Goal: Information Seeking & Learning: Learn about a topic

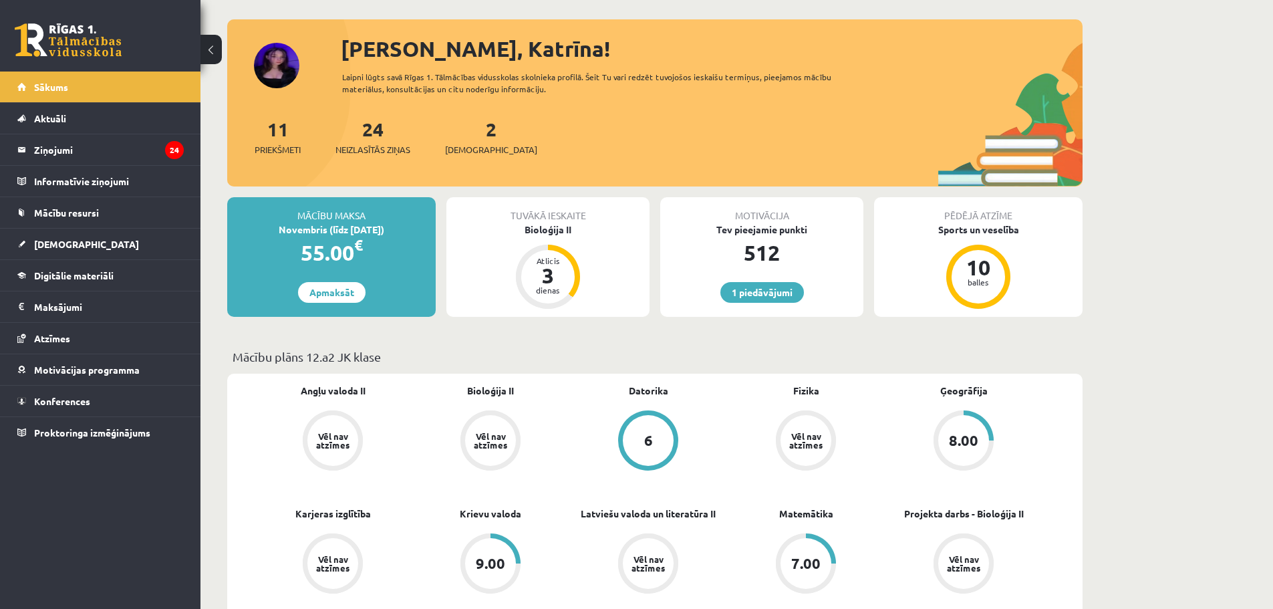
scroll to position [134, 0]
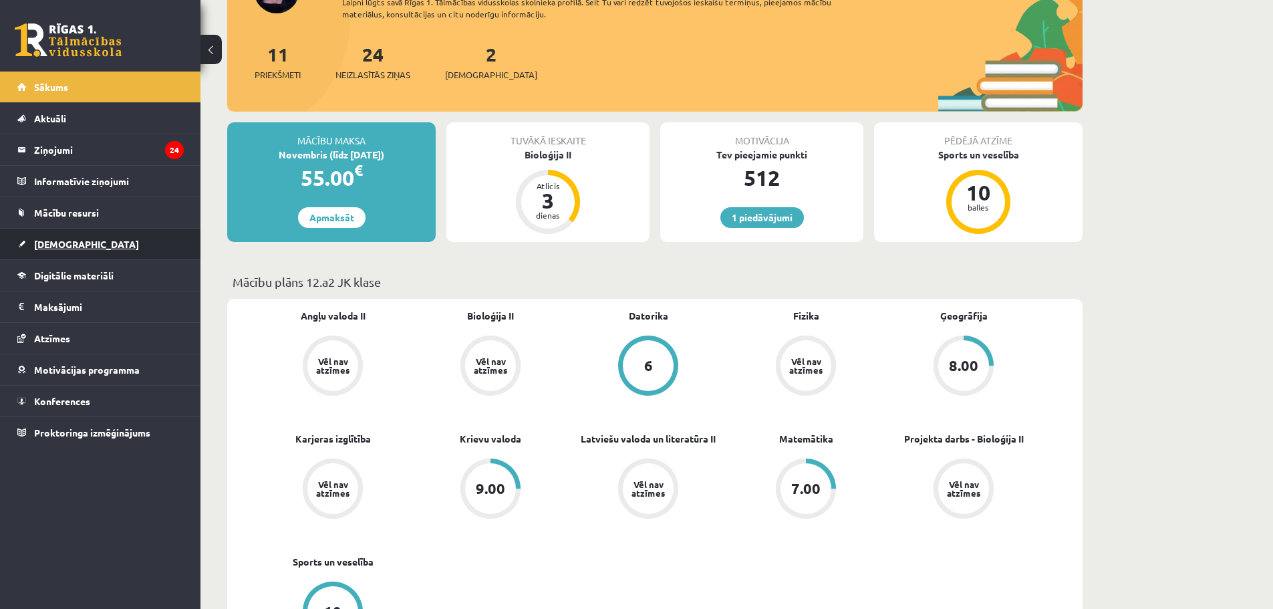
click at [56, 239] on span "[DEMOGRAPHIC_DATA]" at bounding box center [86, 244] width 105 height 12
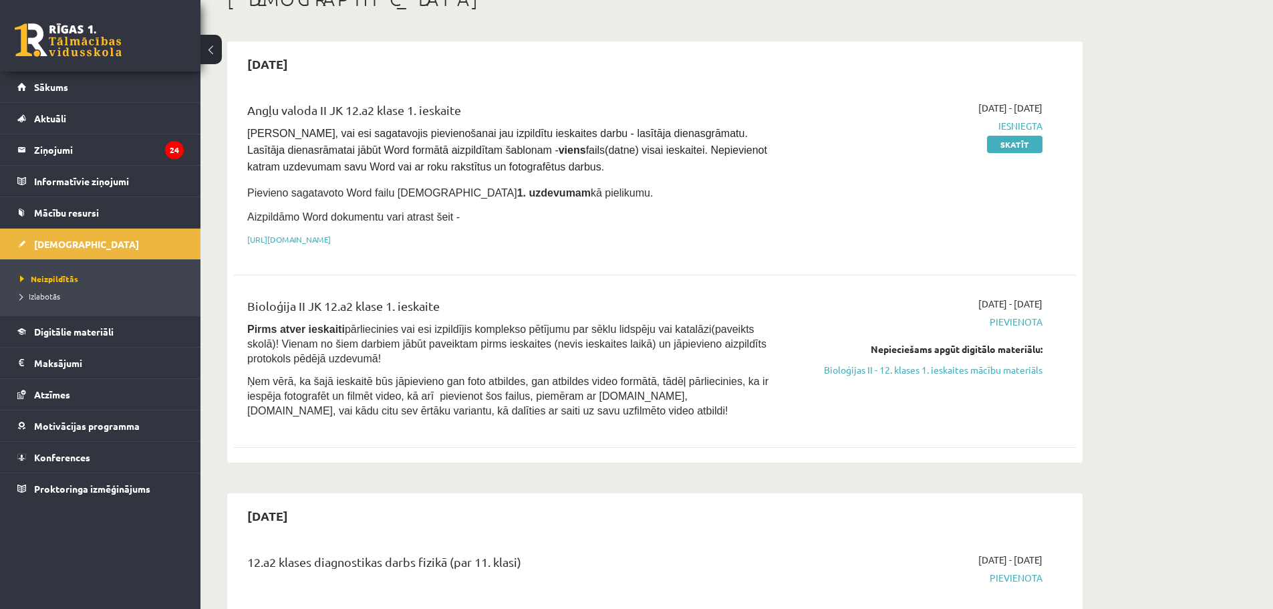
scroll to position [67, 0]
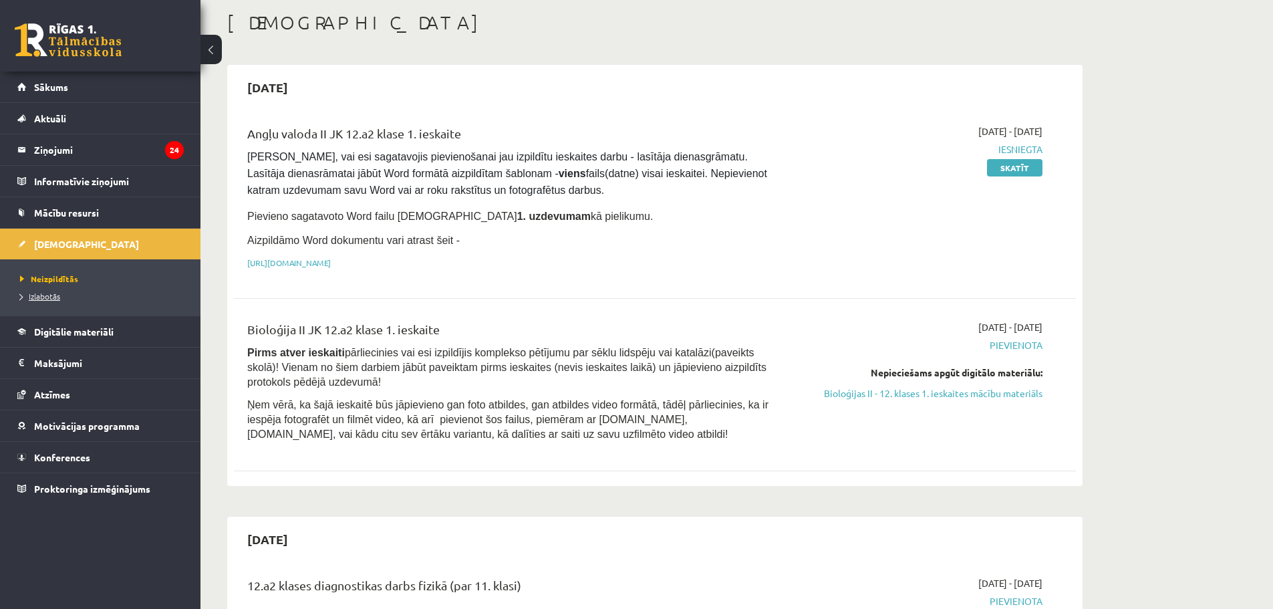
click at [41, 295] on span "Izlabotās" at bounding box center [40, 296] width 40 height 11
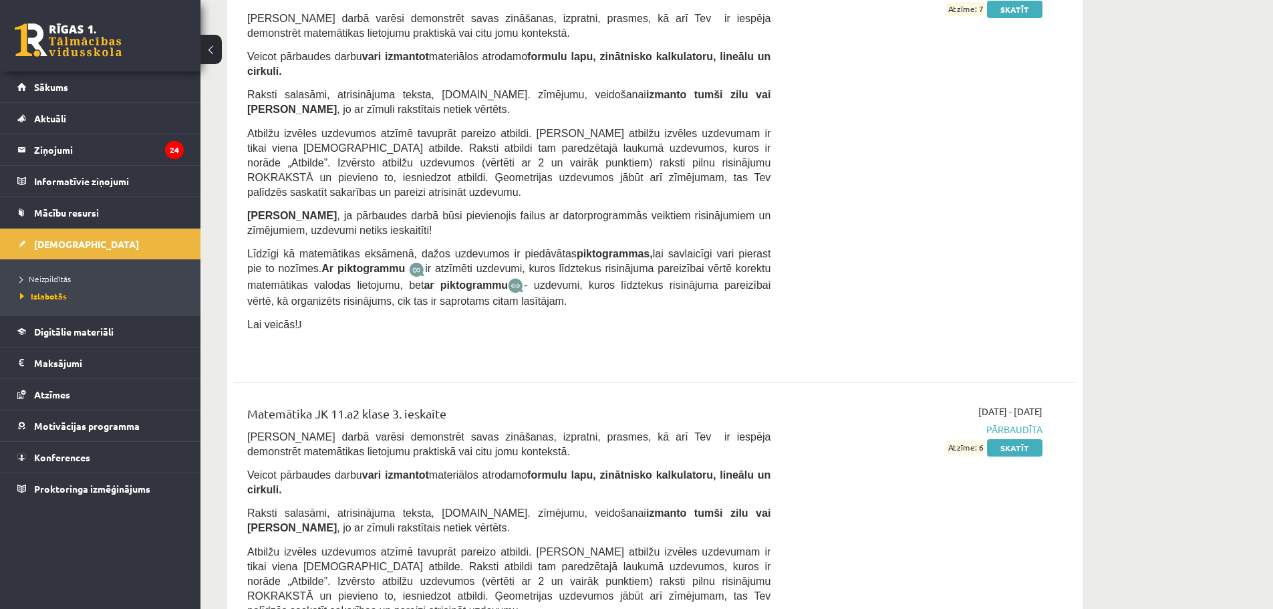
scroll to position [8793, 0]
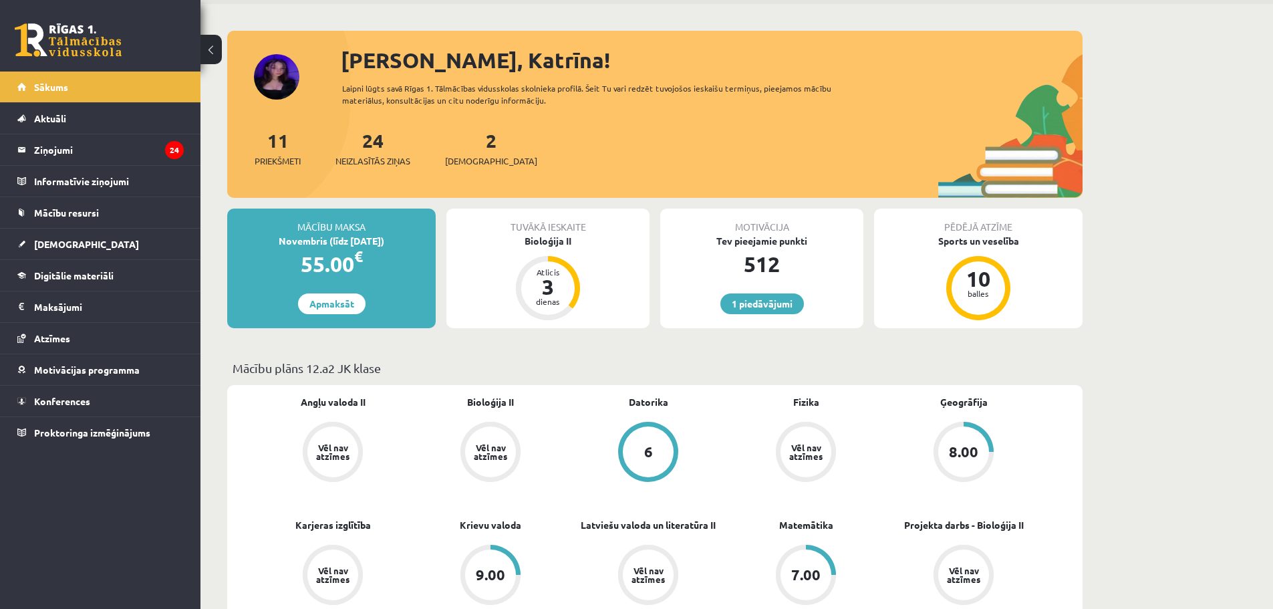
scroll to position [200, 0]
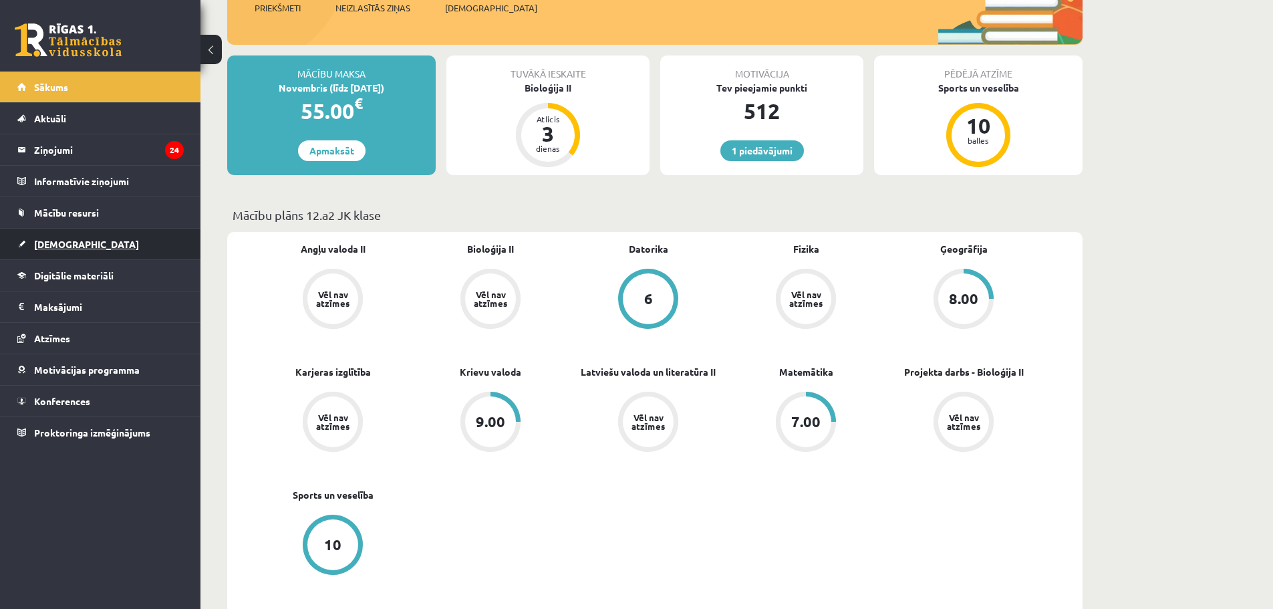
click at [62, 247] on span "[DEMOGRAPHIC_DATA]" at bounding box center [86, 244] width 105 height 12
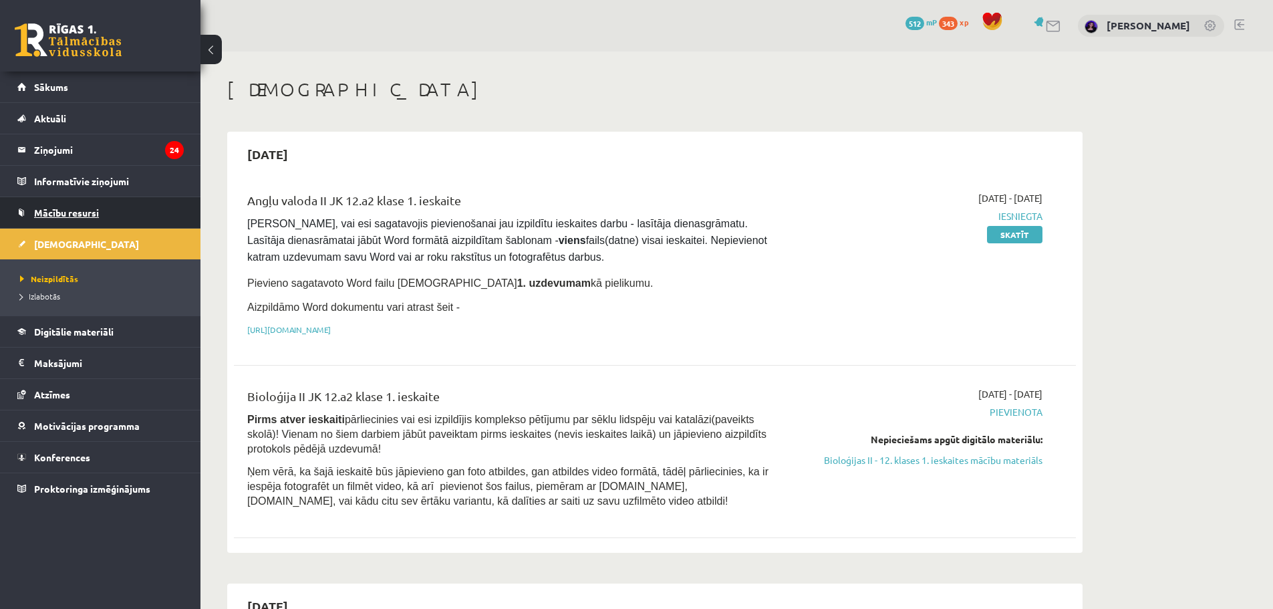
click at [96, 210] on span "Mācību resursi" at bounding box center [66, 212] width 65 height 12
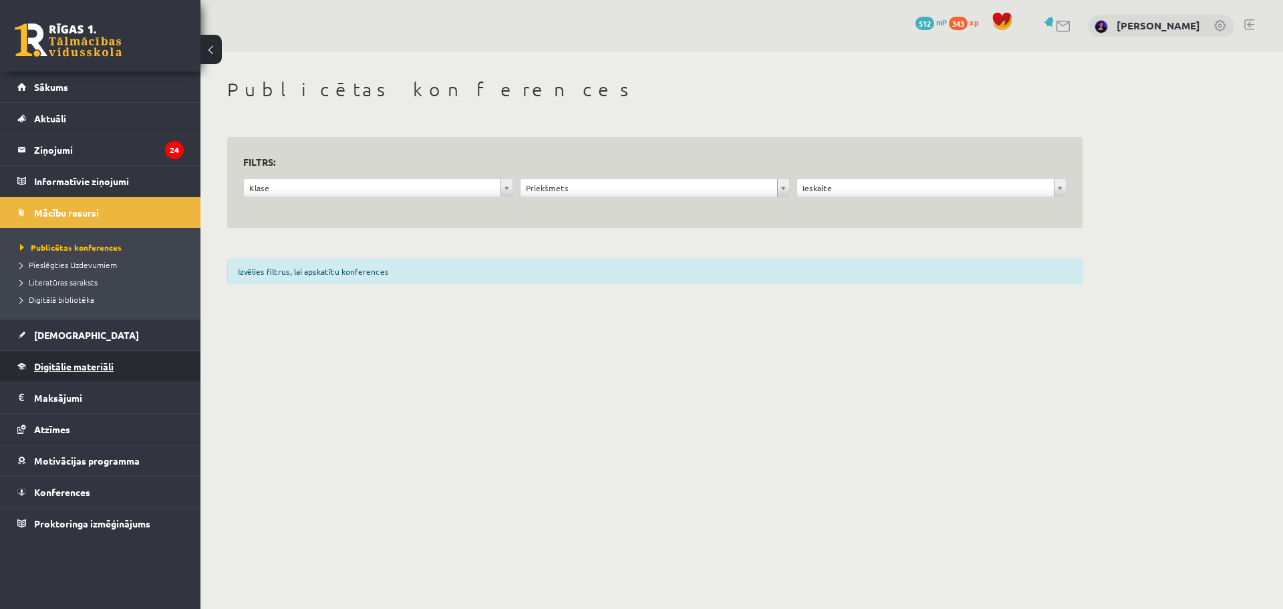
click at [73, 374] on link "Digitālie materiāli" at bounding box center [100, 366] width 166 height 31
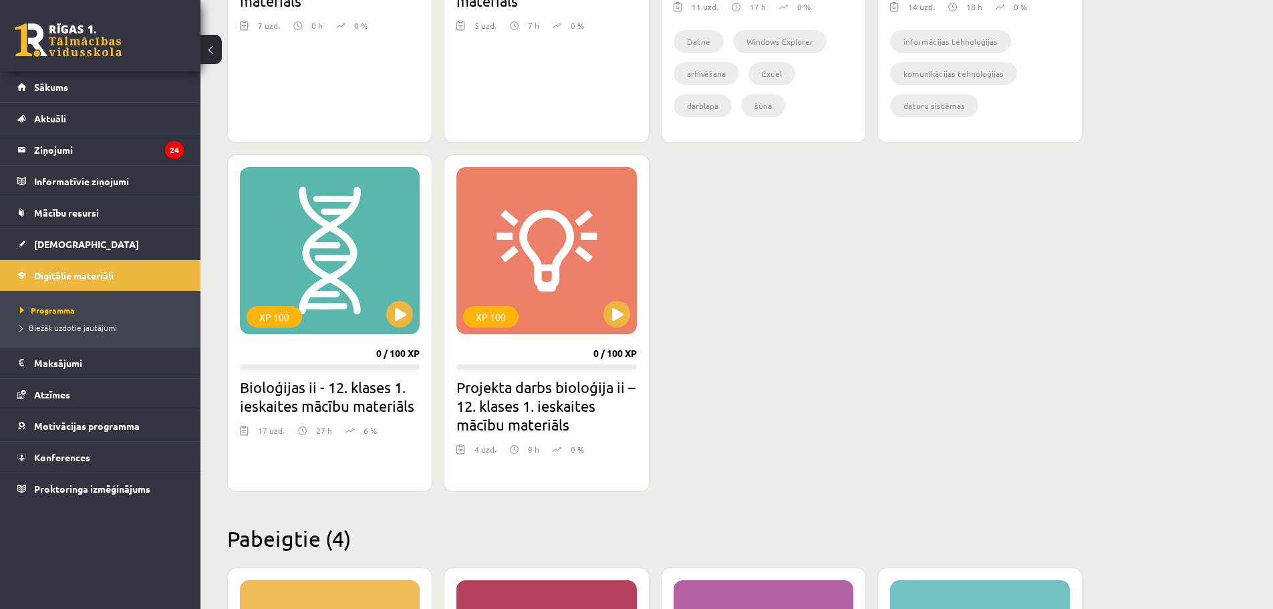
scroll to position [1202, 0]
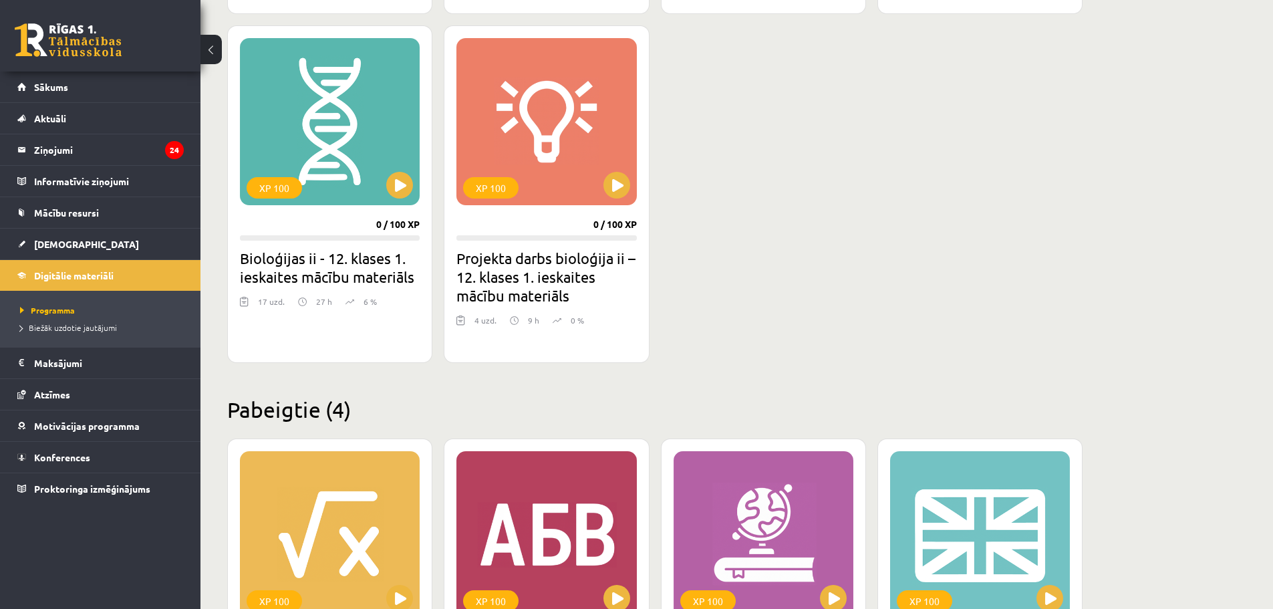
click at [521, 273] on h2 "Projekta darbs bioloģija ii – 12. klases 1. ieskaites mācību materiāls" at bounding box center [546, 276] width 180 height 56
click at [353, 265] on h2 "Bioloģijas ii - 12. klases 1. ieskaites mācību materiāls" at bounding box center [330, 266] width 180 height 37
click at [405, 178] on button at bounding box center [399, 185] width 27 height 27
click at [338, 267] on h2 "Bioloģijas ii - 12. klases 1. ieskaites mācību materiāls" at bounding box center [330, 266] width 180 height 37
click at [351, 280] on h2 "Bioloģijas ii - 12. klases 1. ieskaites mācību materiāls" at bounding box center [330, 266] width 180 height 37
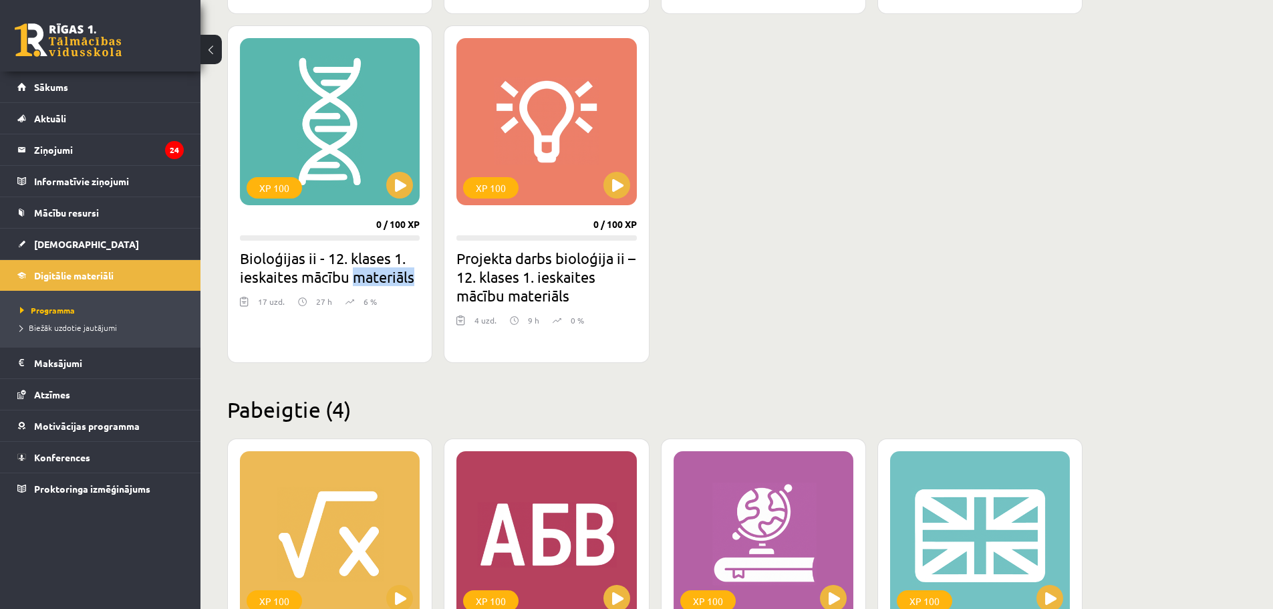
click at [351, 280] on h2 "Bioloģijas ii - 12. klases 1. ieskaites mācību materiāls" at bounding box center [330, 266] width 180 height 37
click at [302, 190] on div "XP 100" at bounding box center [330, 121] width 180 height 167
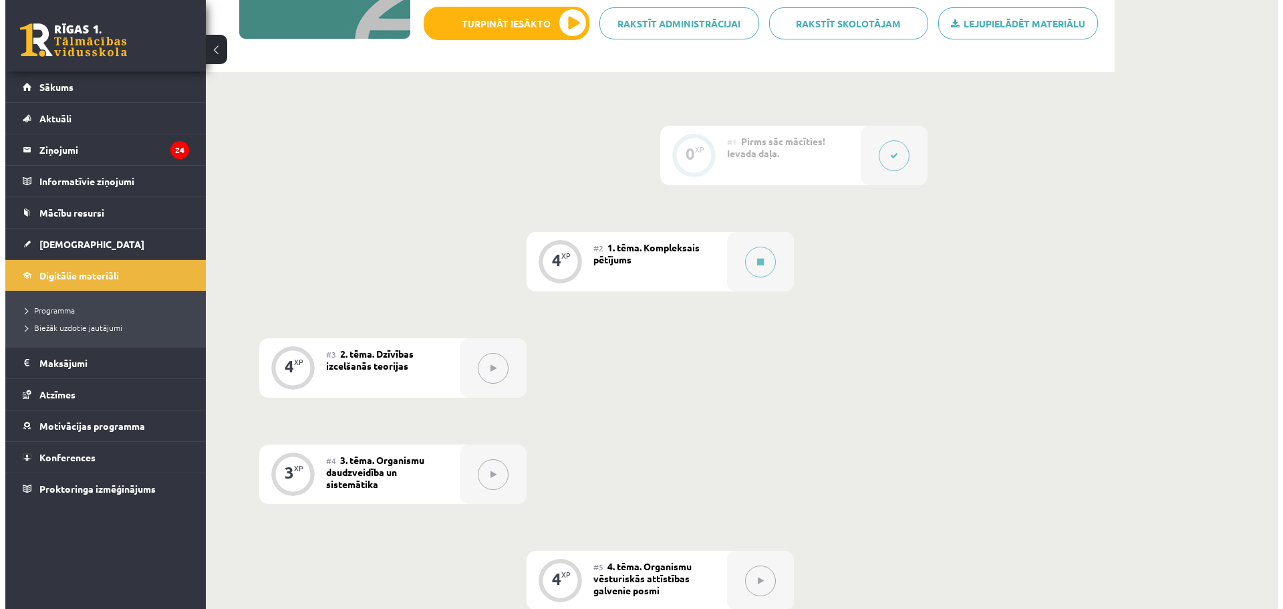
scroll to position [200, 0]
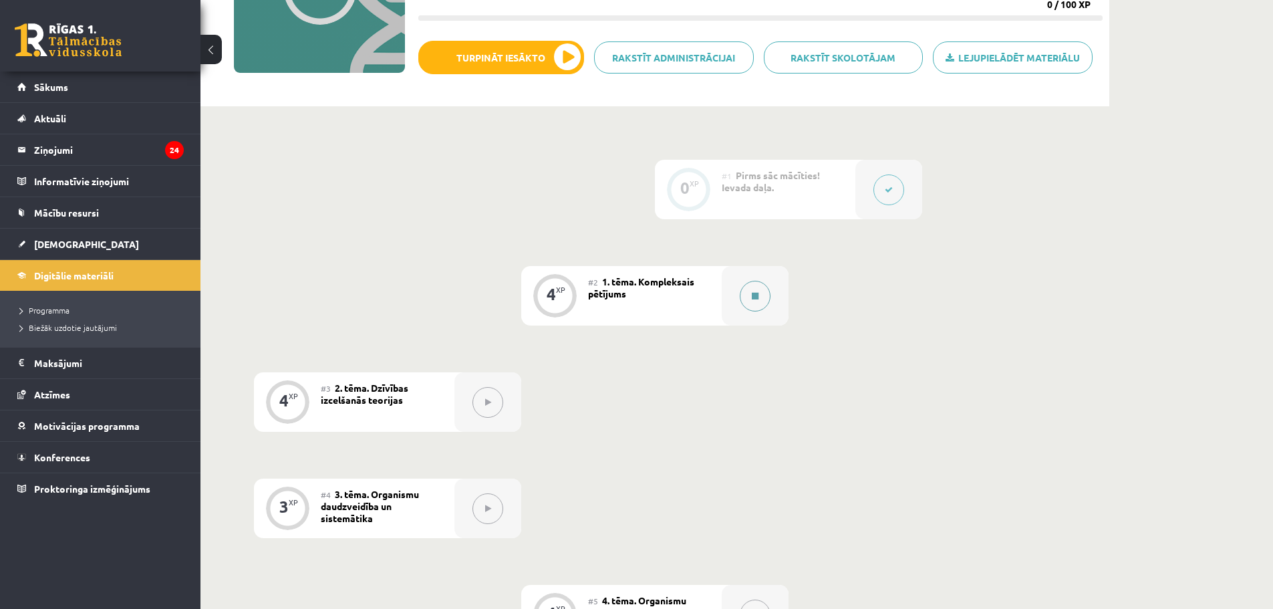
click at [756, 289] on button at bounding box center [754, 296] width 31 height 31
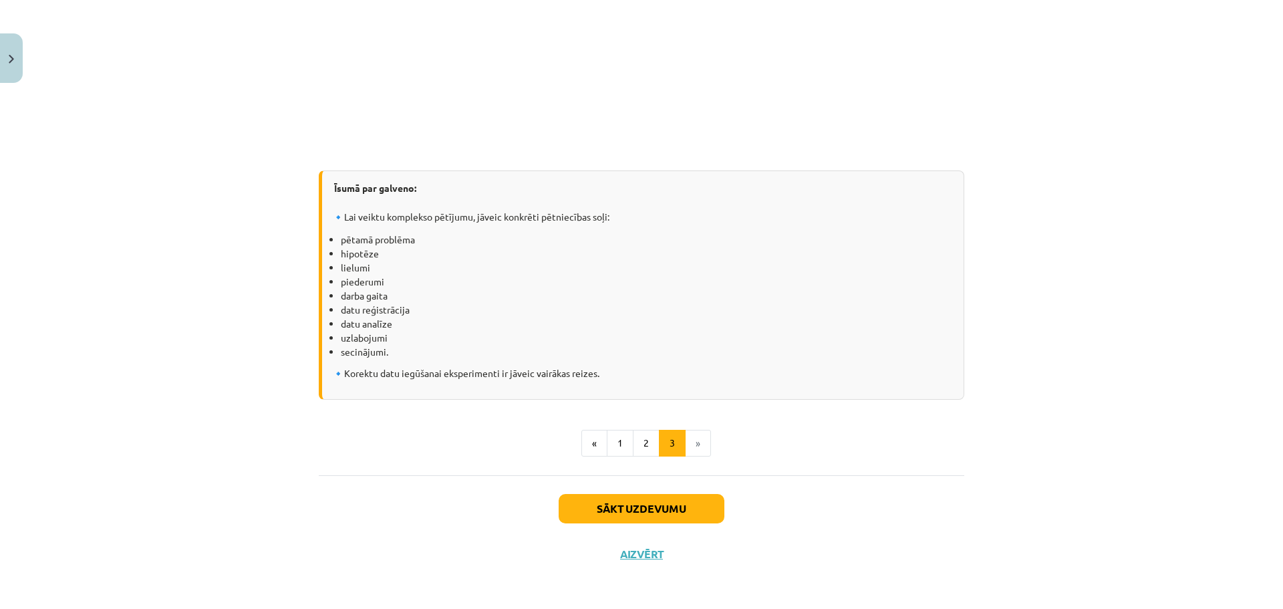
scroll to position [1722, 0]
click at [645, 508] on button "Sākt uzdevumu" at bounding box center [641, 506] width 166 height 29
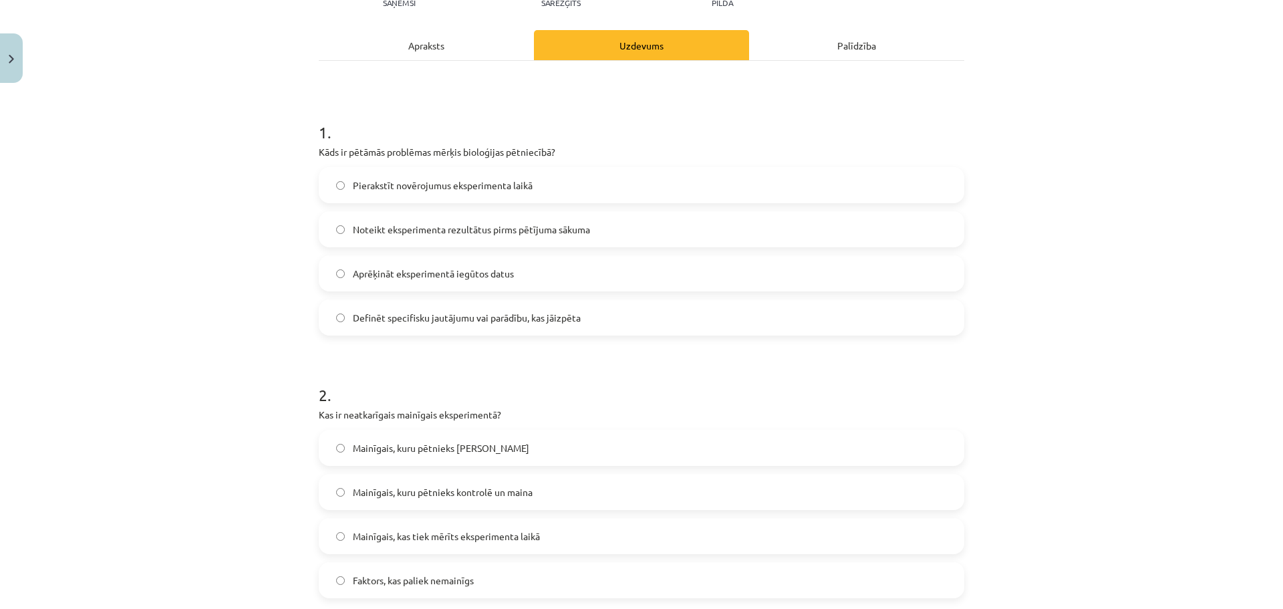
scroll to position [167, 0]
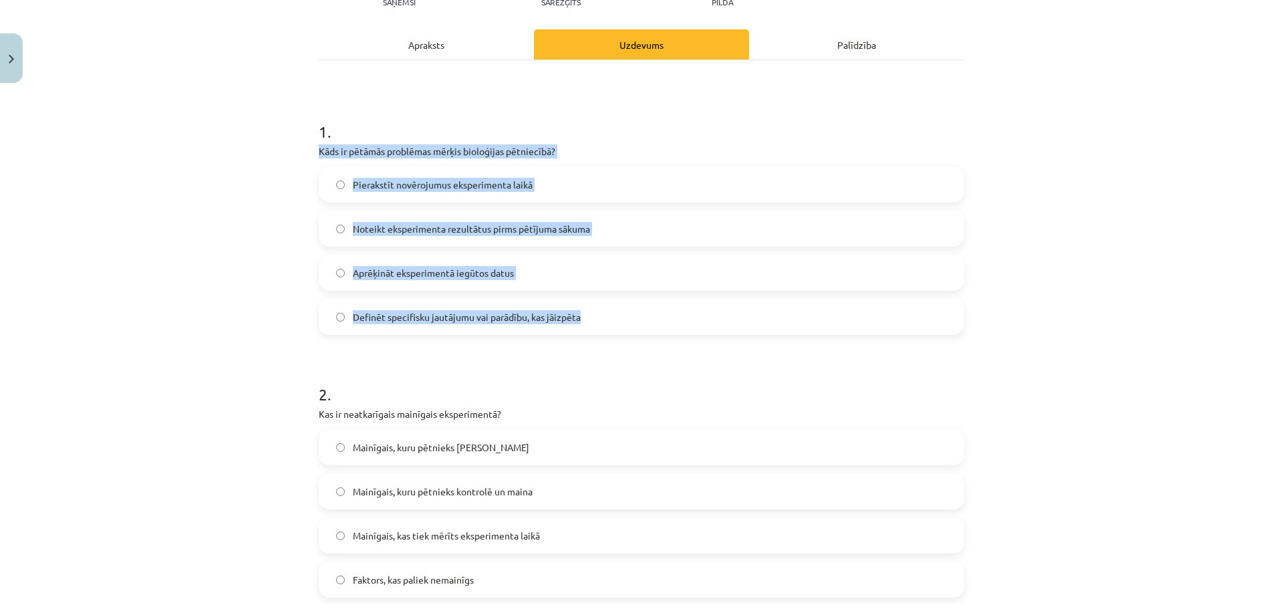
drag, startPoint x: 315, startPoint y: 154, endPoint x: 616, endPoint y: 327, distance: 347.4
click at [616, 327] on div "1 . Kāds ir pētāmās problēmas mērķis bioloģijas pētniecībā? Pierakstīt novēroju…" at bounding box center [641, 217] width 645 height 236
copy div "Kāds ir pētāmās problēmas mērķis bioloģijas pētniecībā? Pierakstīt novērojumus …"
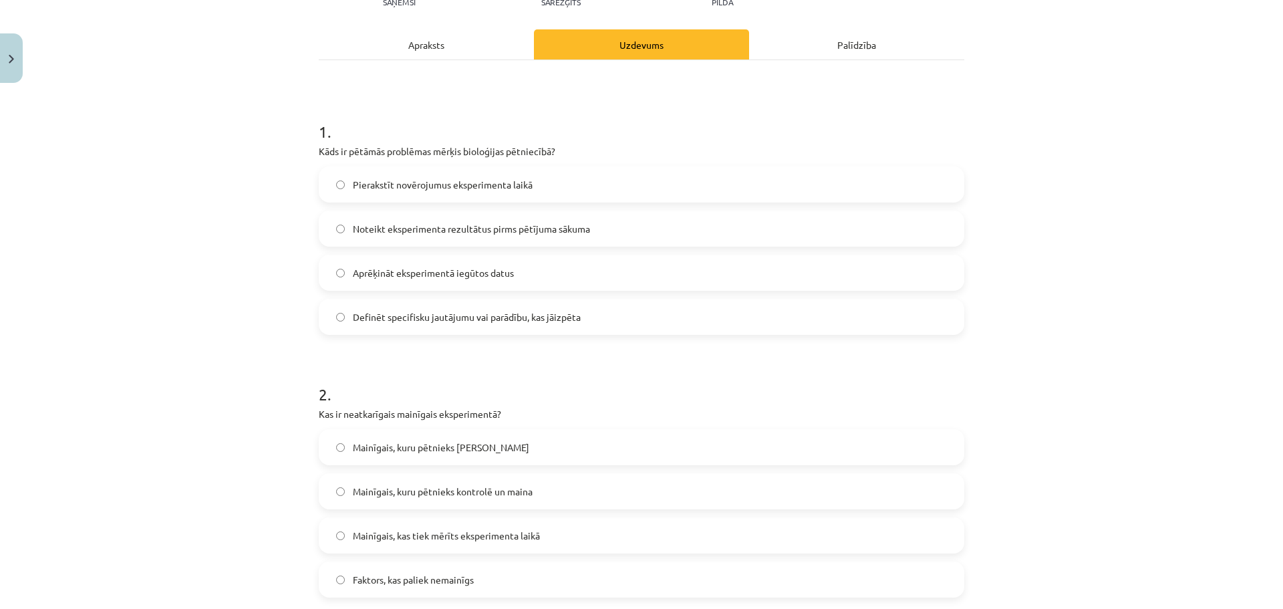
click at [467, 405] on div "2 . Kas ir neatkarīgais mainīgais eksperimentā? Mainīgais, kuru pētnieks nemain…" at bounding box center [641, 479] width 645 height 236
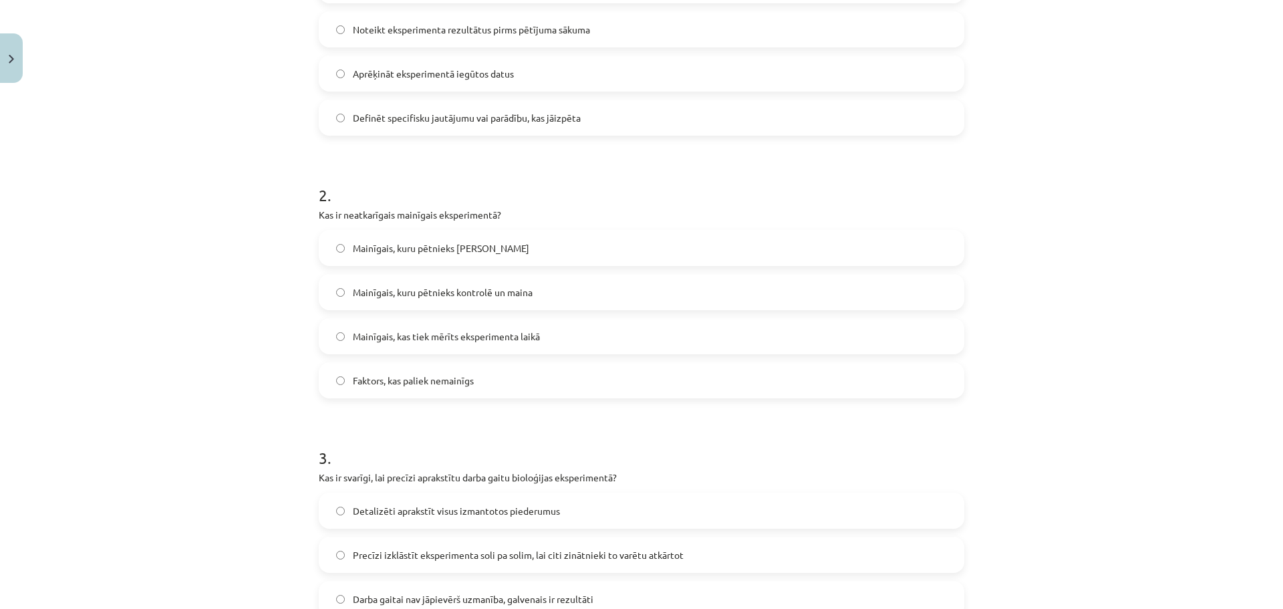
scroll to position [367, 0]
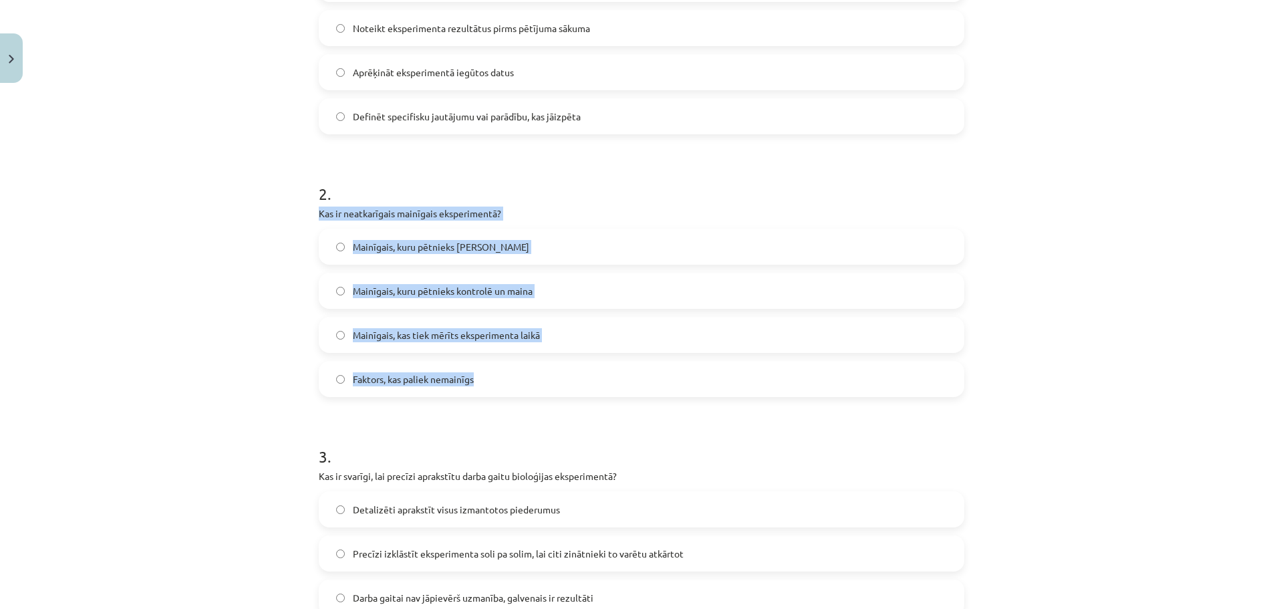
drag, startPoint x: 311, startPoint y: 210, endPoint x: 486, endPoint y: 376, distance: 241.5
click at [486, 376] on div "4 XP Saņemsi Sarežģīts 29 pilda Apraksts Uzdevums Palīdzība 1 . Kāds ir pētāmās…" at bounding box center [641, 382] width 661 height 1322
copy div "Kas ir neatkarīgais mainīgais eksperimentā? Mainīgais, kuru pētnieks nemaina Ma…"
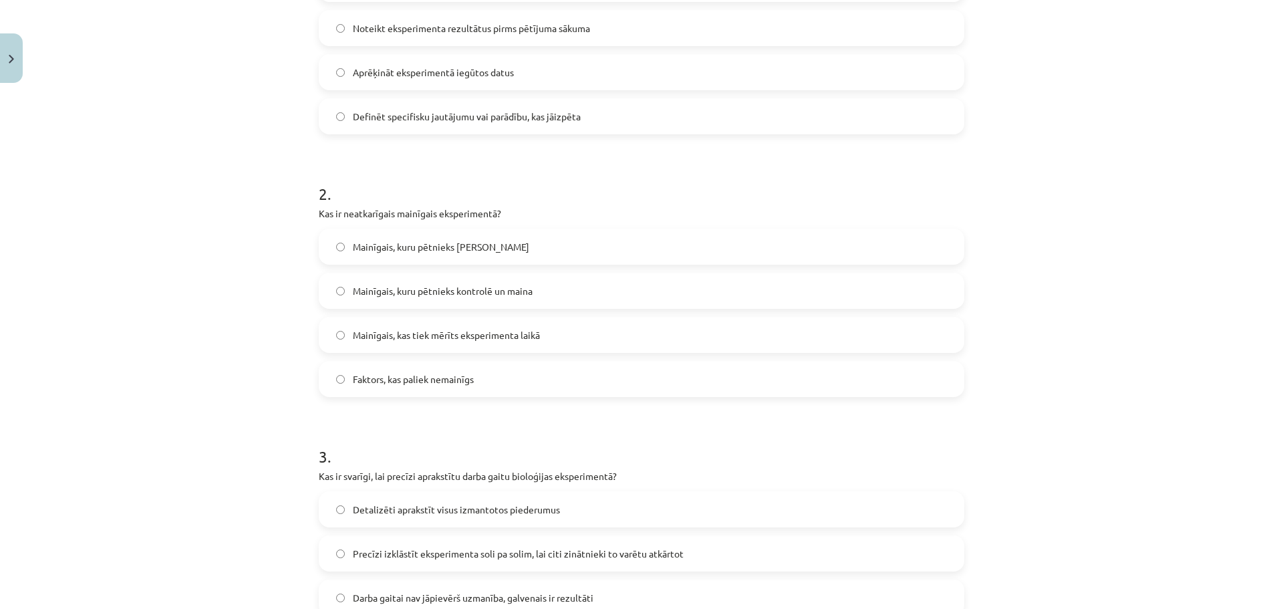
click at [409, 407] on form "1 . Kāds ir pētāmās problēmas mērķis bioloģijas pētniecībā? Pierakstīt novēroju…" at bounding box center [641, 409] width 645 height 1023
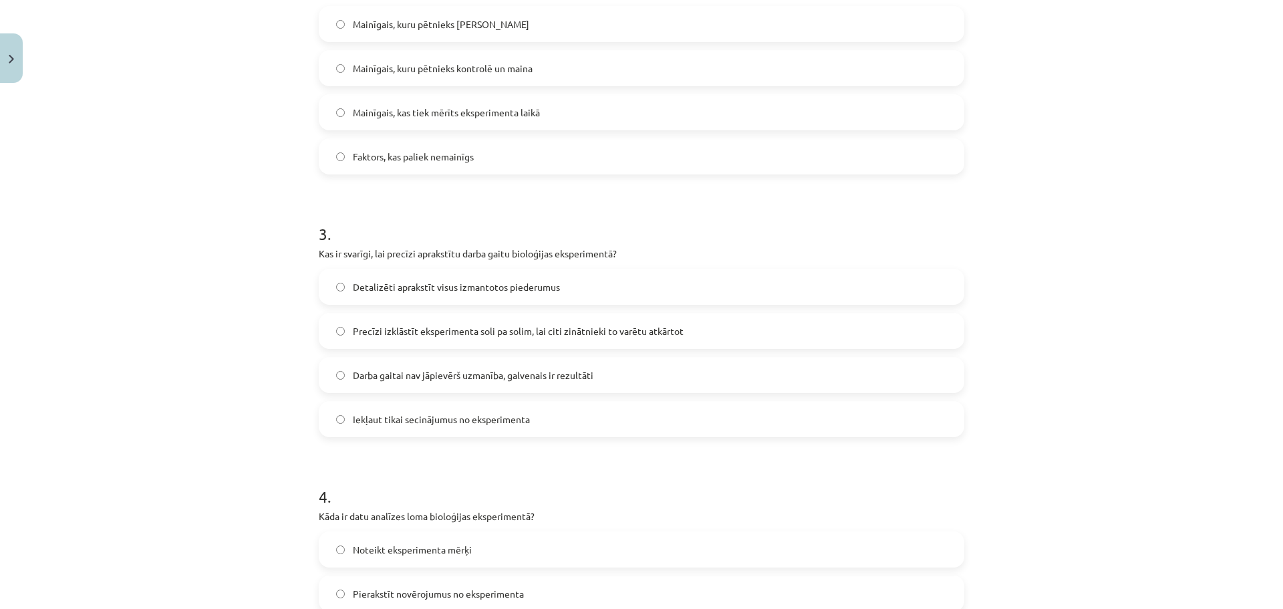
scroll to position [635, 0]
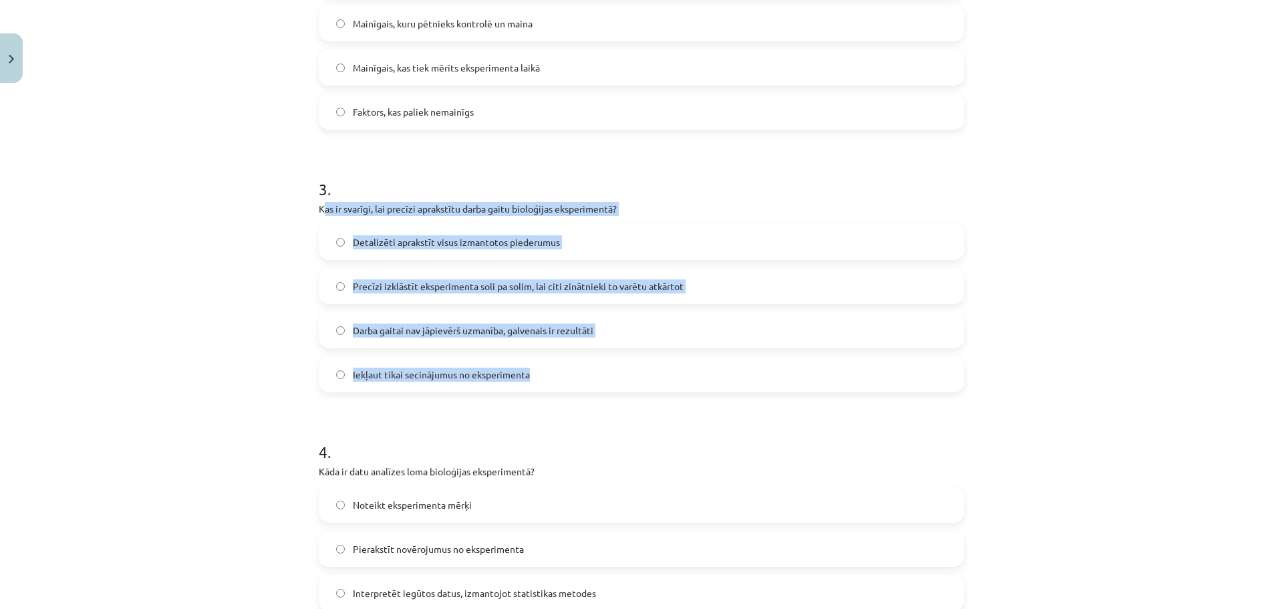
drag, startPoint x: 317, startPoint y: 210, endPoint x: 528, endPoint y: 373, distance: 267.2
click at [528, 373] on div "3 . Kas ir svarīgi, lai precīzi aprakstītu darba gaitu bioloģijas eksperimentā?…" at bounding box center [641, 274] width 645 height 236
copy div "as ir svarīgi, lai precīzi aprakstītu darba gaitu bioloģijas eksperimentā? Deta…"
click at [164, 343] on div "Mācību tēma: Bioloģijas ii - 12. klases 1. ieskaites mācību materiāls #2 1. tēm…" at bounding box center [641, 304] width 1283 height 609
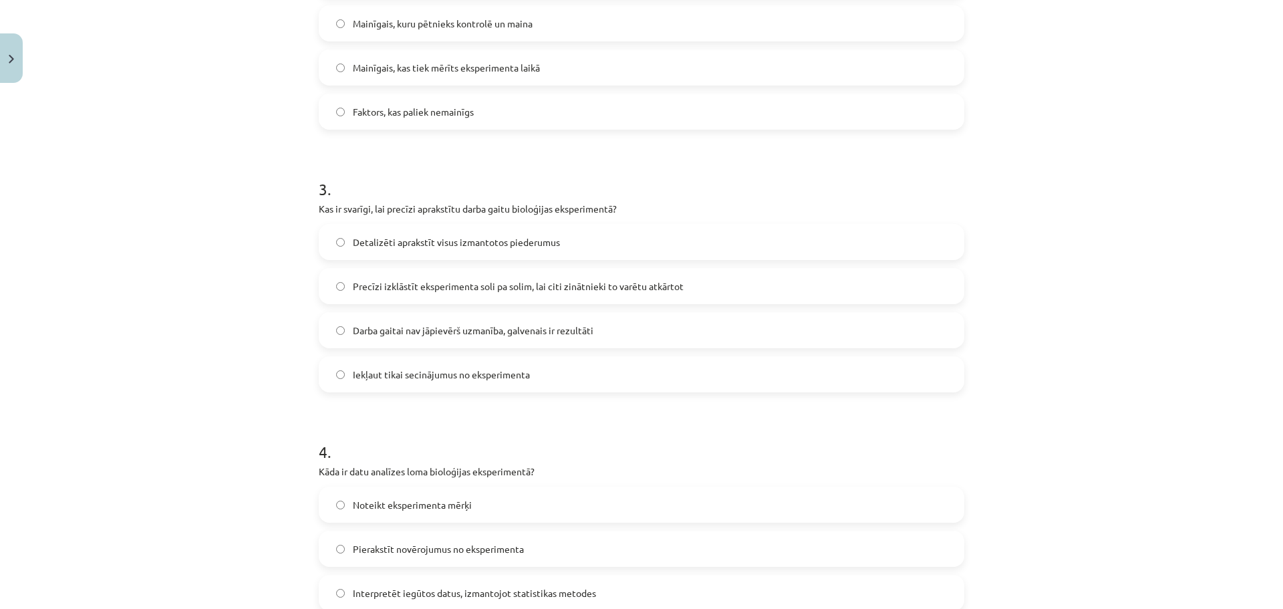
scroll to position [835, 0]
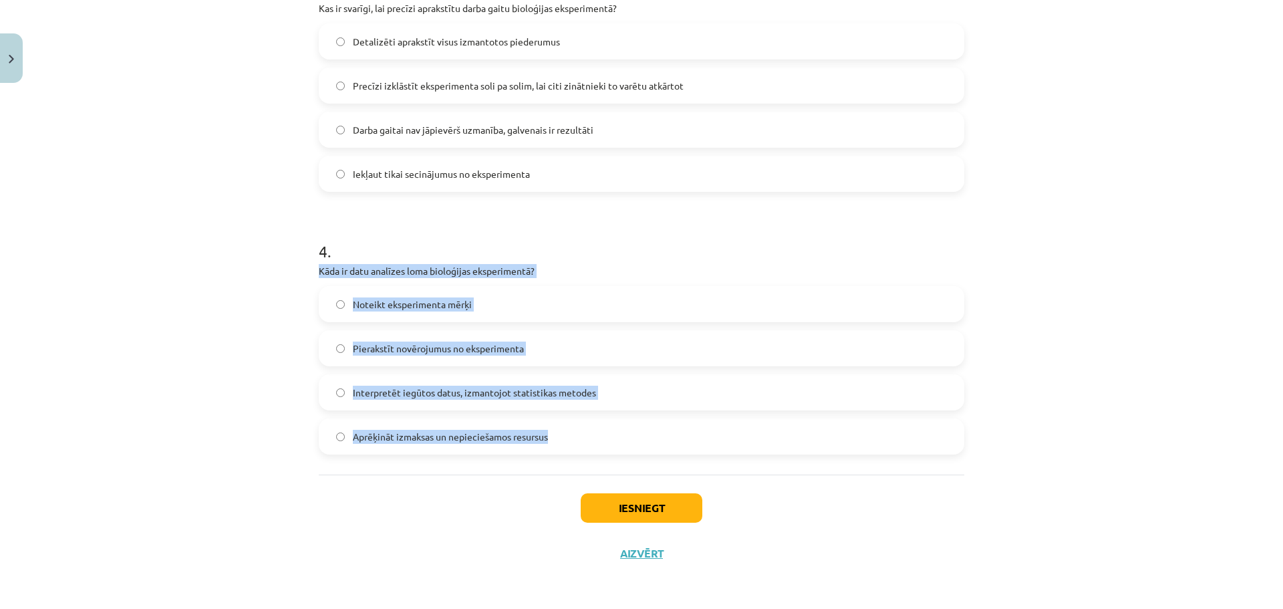
drag, startPoint x: 309, startPoint y: 267, endPoint x: 568, endPoint y: 445, distance: 314.8
copy div "Kāda ir datu analīzes loma bioloģijas eksperimentā? Noteikt eksperimenta mērķi …"
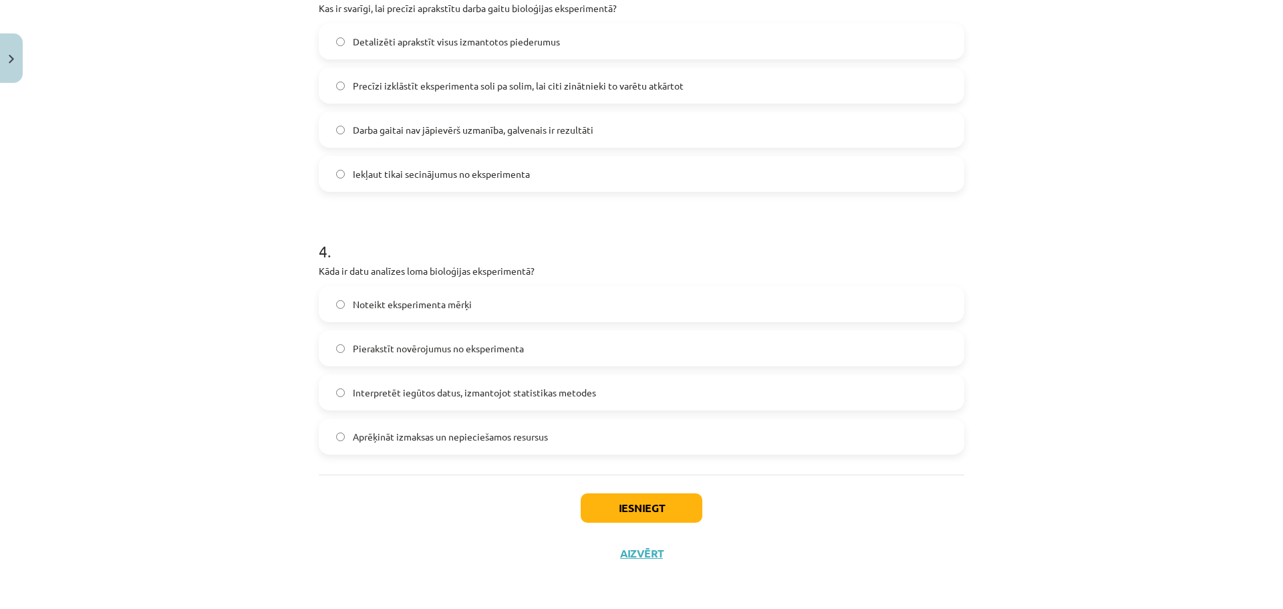
click at [383, 522] on div "Iesniegt Aizvērt" at bounding box center [641, 521] width 645 height 94
click at [627, 510] on button "Iesniegt" at bounding box center [642, 507] width 122 height 29
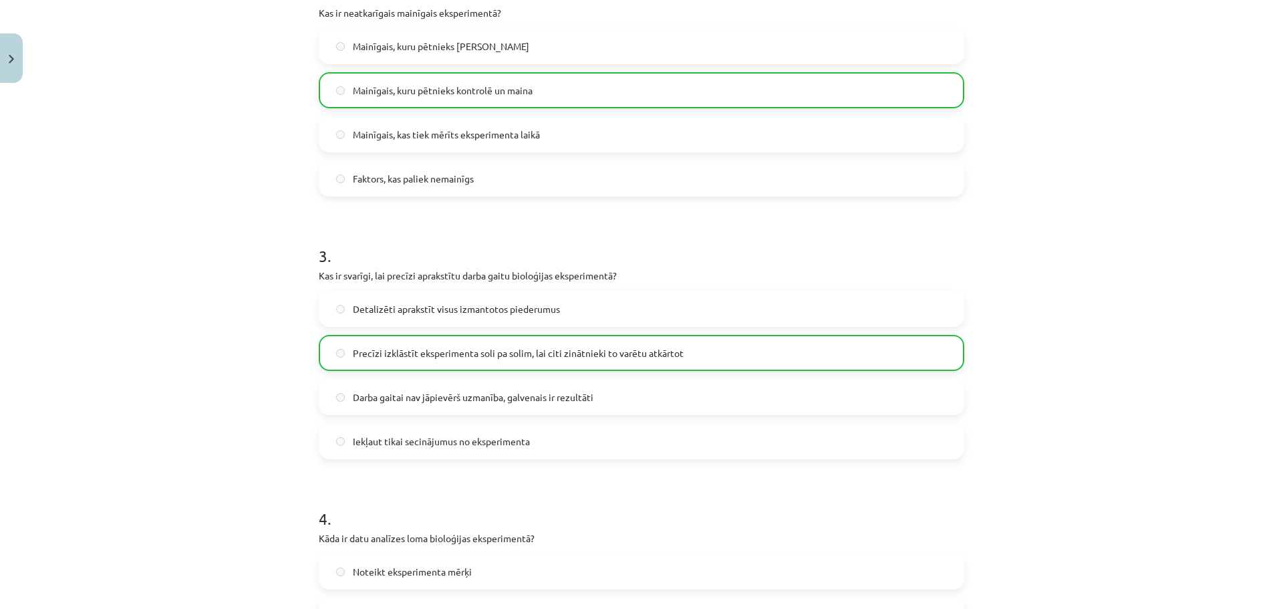
scroll to position [878, 0]
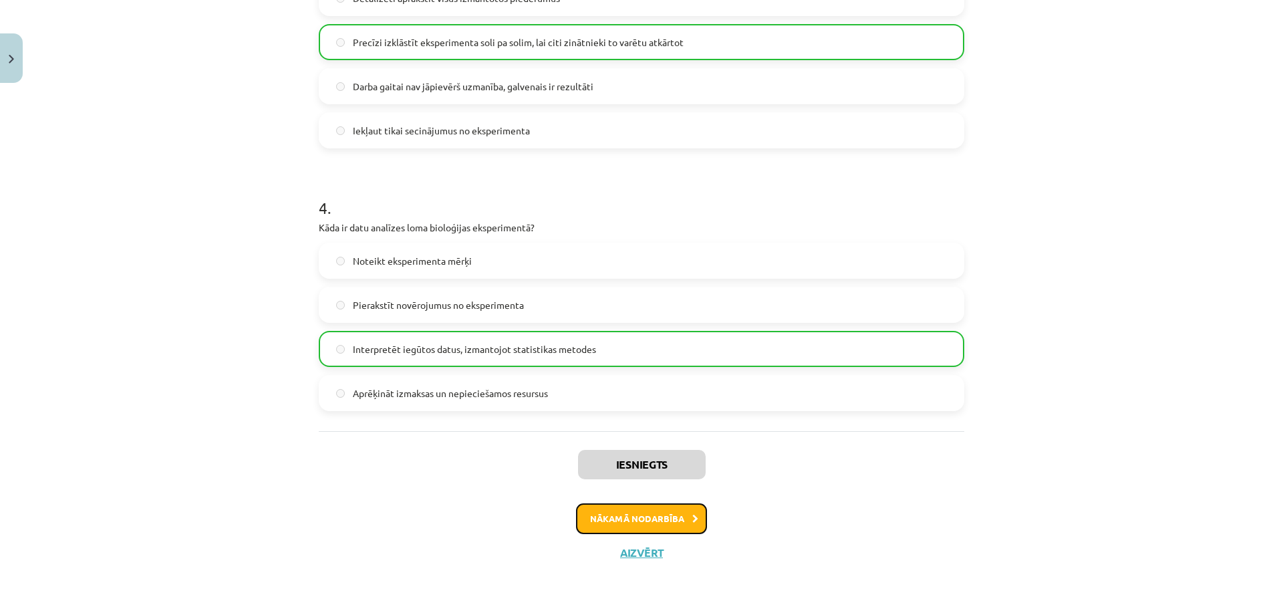
click at [593, 517] on button "Nākamā nodarbība" at bounding box center [641, 518] width 131 height 31
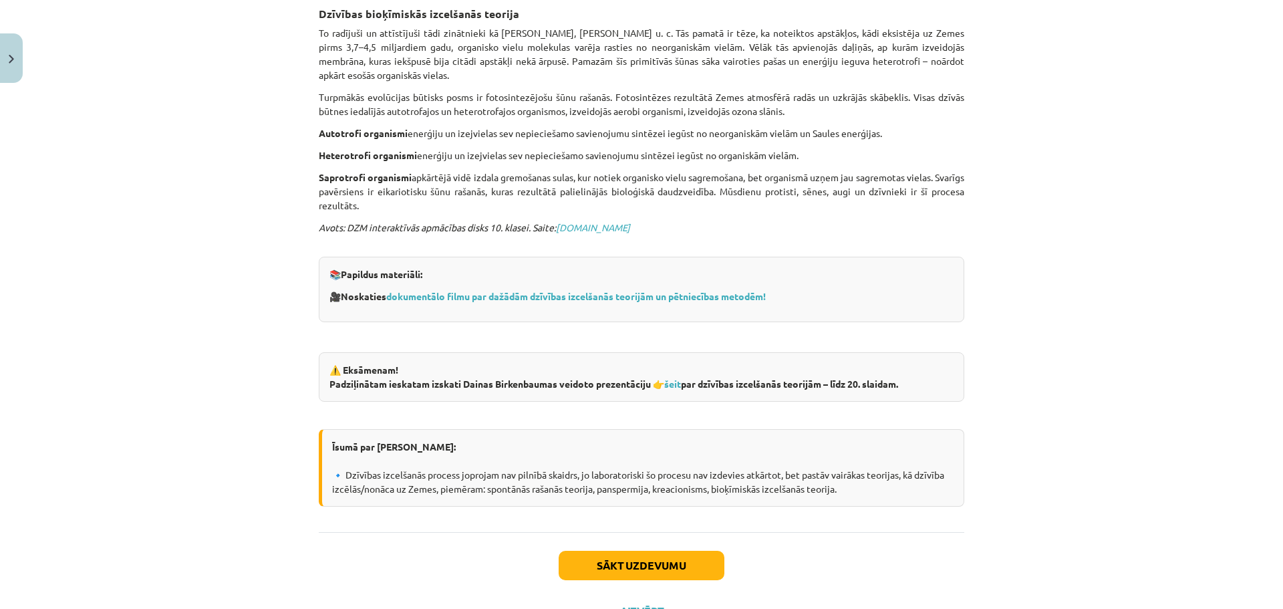
scroll to position [742, 0]
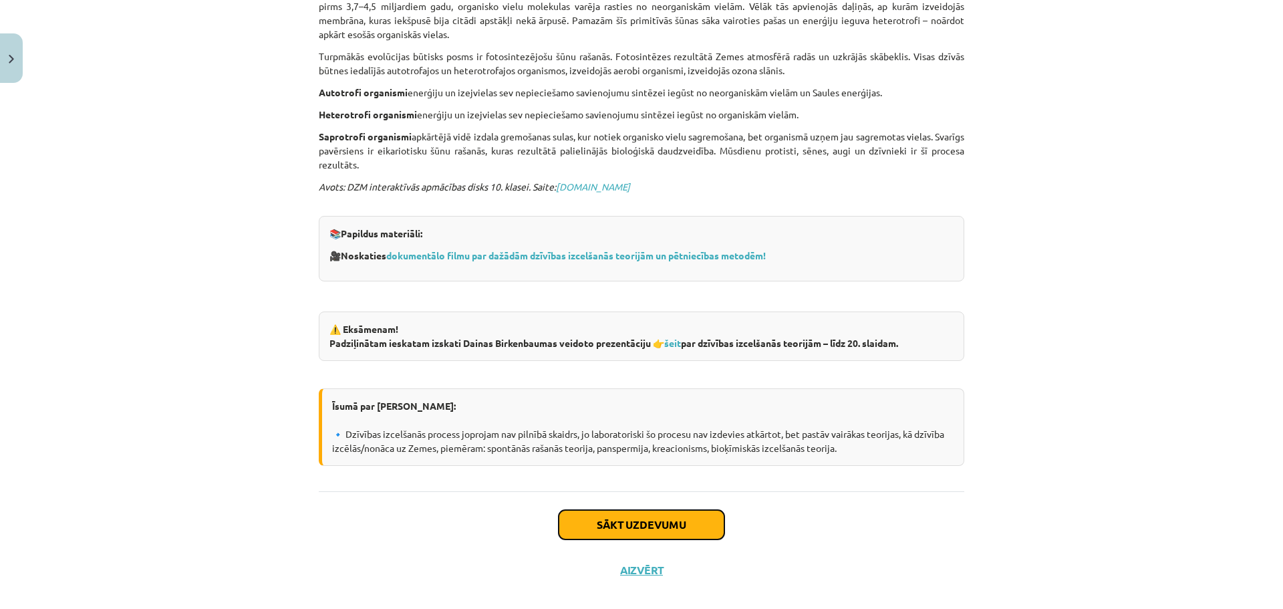
click at [633, 510] on button "Sākt uzdevumu" at bounding box center [641, 524] width 166 height 29
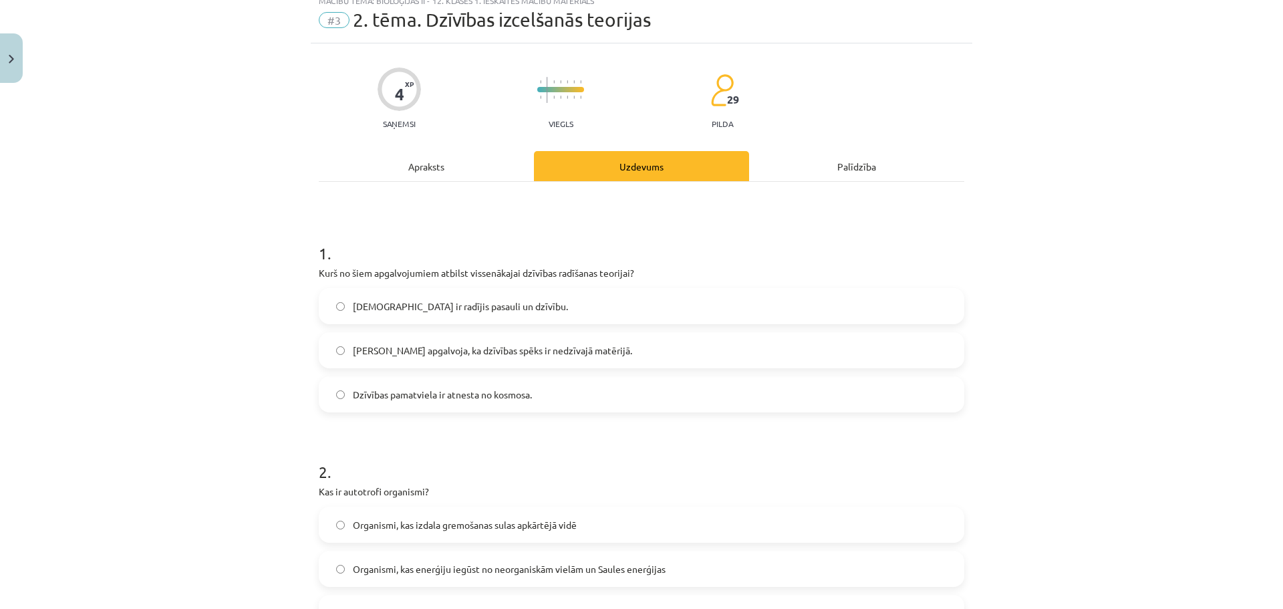
scroll to position [33, 0]
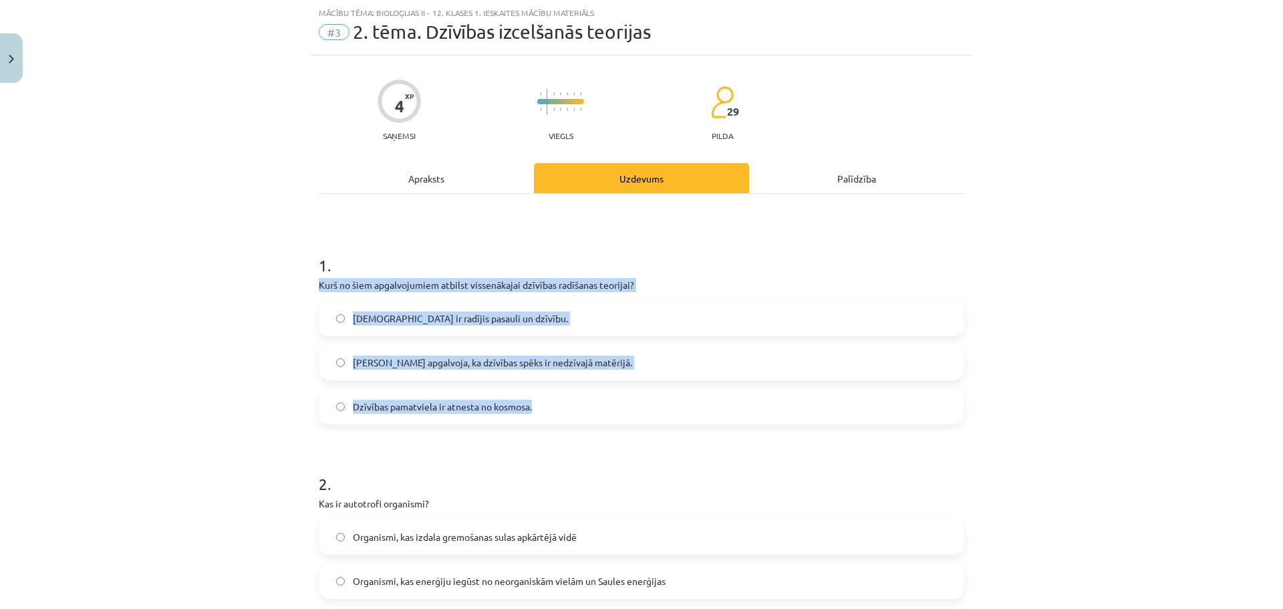
drag, startPoint x: 311, startPoint y: 285, endPoint x: 556, endPoint y: 401, distance: 271.3
copy div "Kurš no šiem apgalvojumiem atbilst vissenākajai dzīvības radīšanas teorijai? Di…"
click at [136, 366] on div "Mācību tēma: Bioloģijas ii - 12. klases 1. ieskaites mācību materiāls #3 2. tēm…" at bounding box center [641, 304] width 1283 height 609
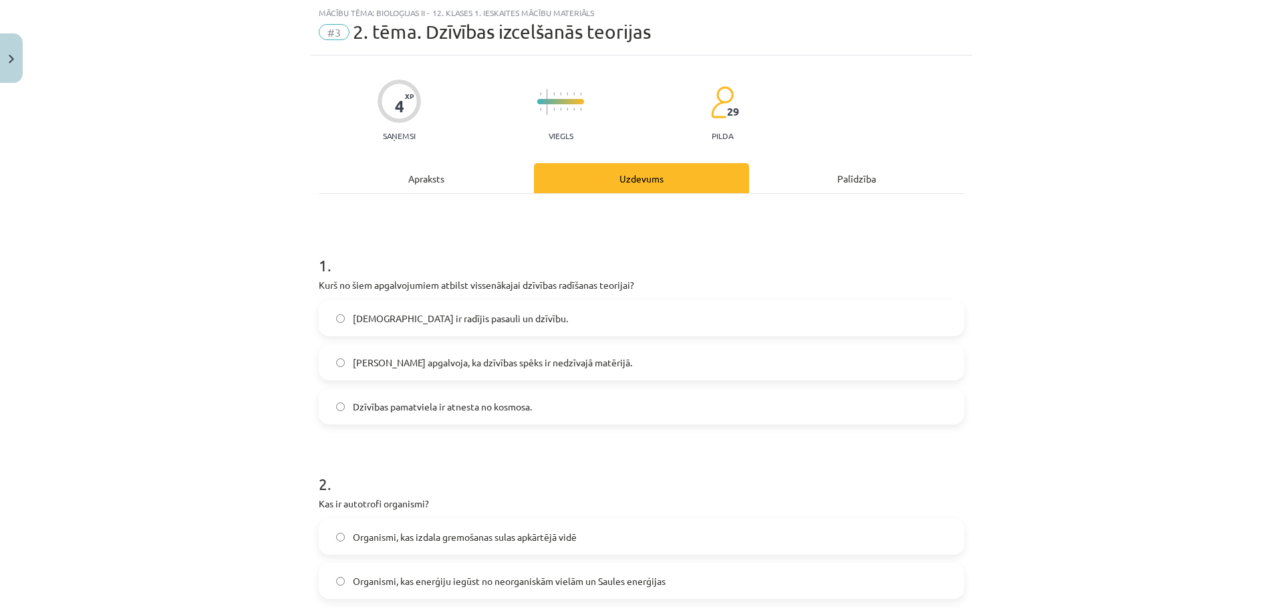
scroll to position [301, 0]
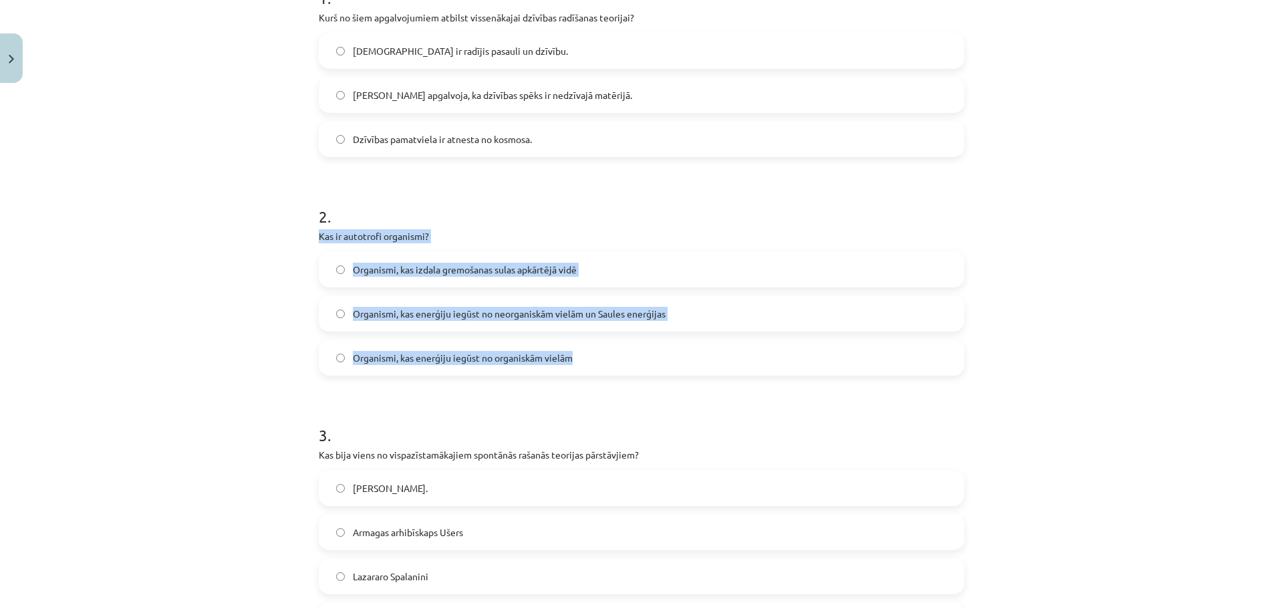
drag, startPoint x: 309, startPoint y: 234, endPoint x: 595, endPoint y: 360, distance: 311.9
click at [595, 360] on div "4 XP Saņemsi Viegls 29 pilda Apraksts Uzdevums Palīdzība 1 . Kurš no šiem apgal…" at bounding box center [641, 383] width 661 height 1190
copy div "Kas ir autotrofi organismi? Organismi, kas izdala gremošanas sulas apkārtējā vi…"
click at [221, 333] on div "Mācību tēma: Bioloģijas ii - 12. klases 1. ieskaites mācību materiāls #3 2. tēm…" at bounding box center [641, 304] width 1283 height 609
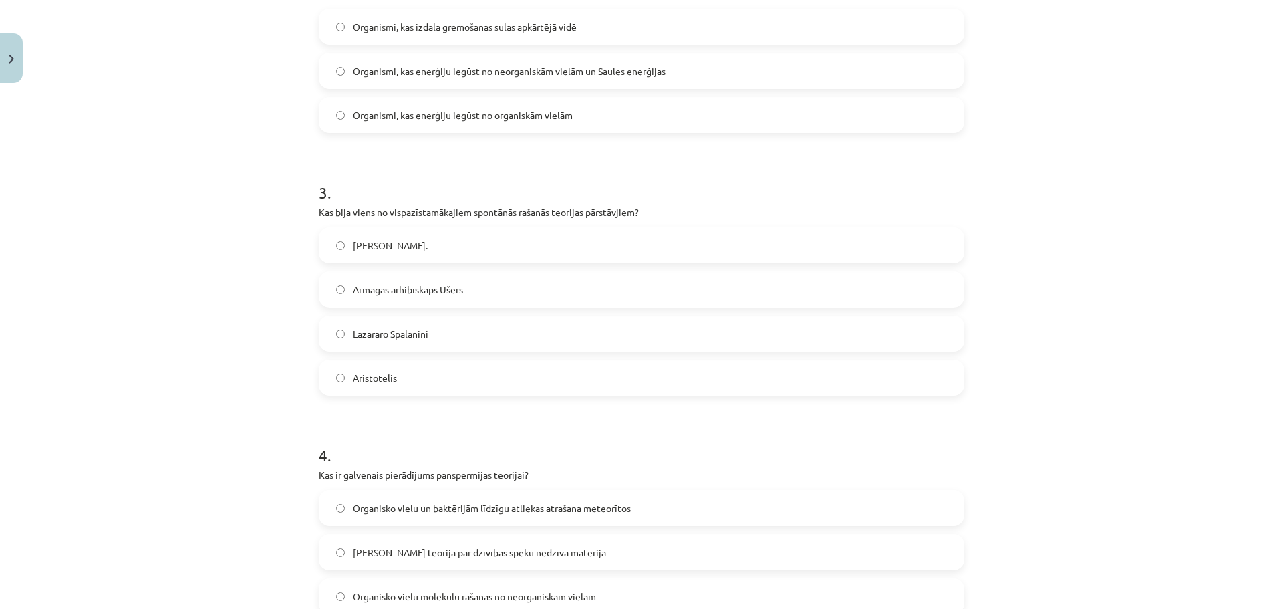
scroll to position [568, 0]
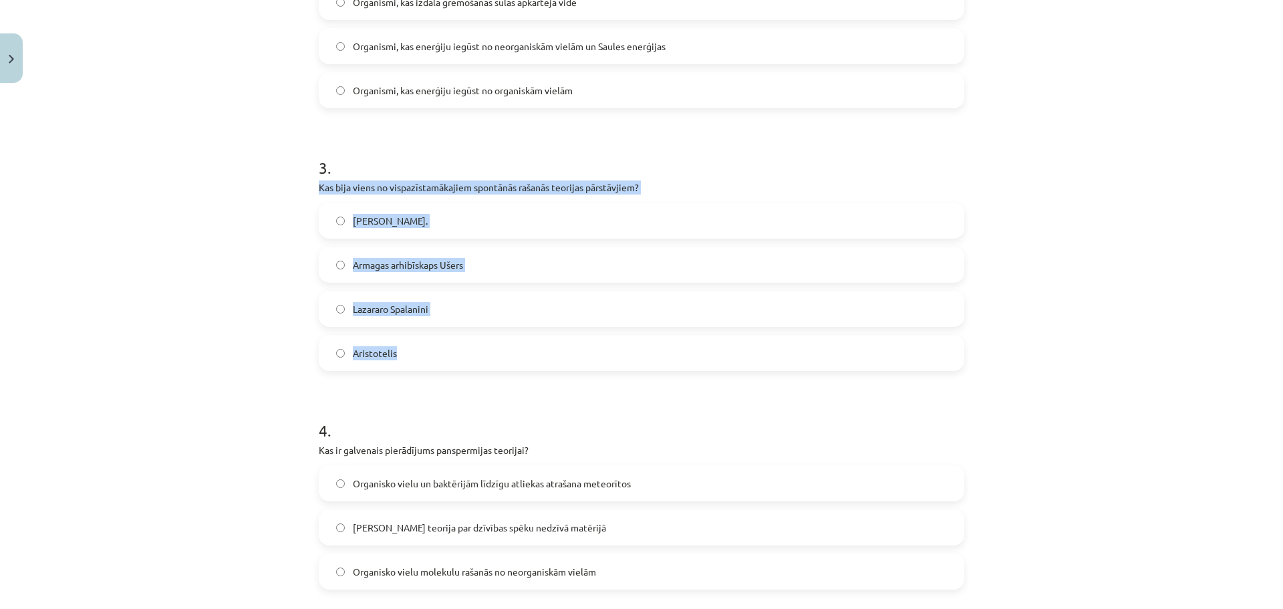
drag, startPoint x: 312, startPoint y: 192, endPoint x: 418, endPoint y: 344, distance: 185.3
click at [432, 347] on div "4 XP Saņemsi Viegls 29 pilda Apraksts Uzdevums Palīdzība 1 . Kurš no šiem apgal…" at bounding box center [641, 116] width 661 height 1190
copy div "Kas bija viens no vispazīstamākajiem spontānās rašanās teorijas pārstāvjiem? A.…"
click at [251, 331] on div "Mācību tēma: Bioloģijas ii - 12. klases 1. ieskaites mācību materiāls #3 2. tēm…" at bounding box center [641, 304] width 1283 height 609
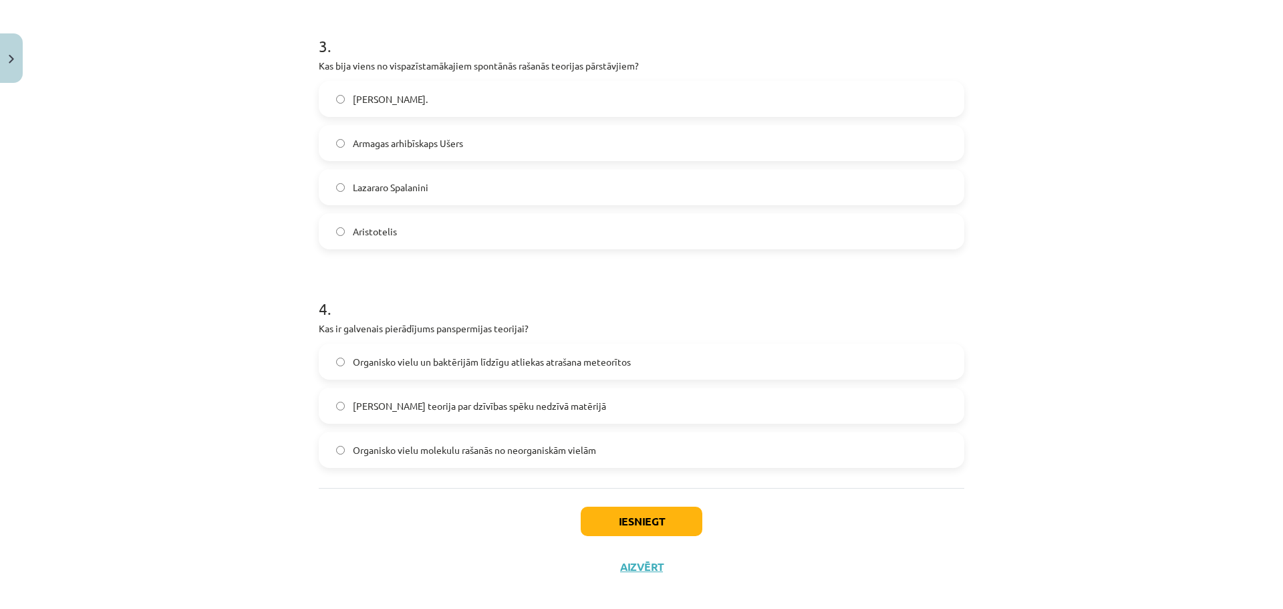
scroll to position [703, 0]
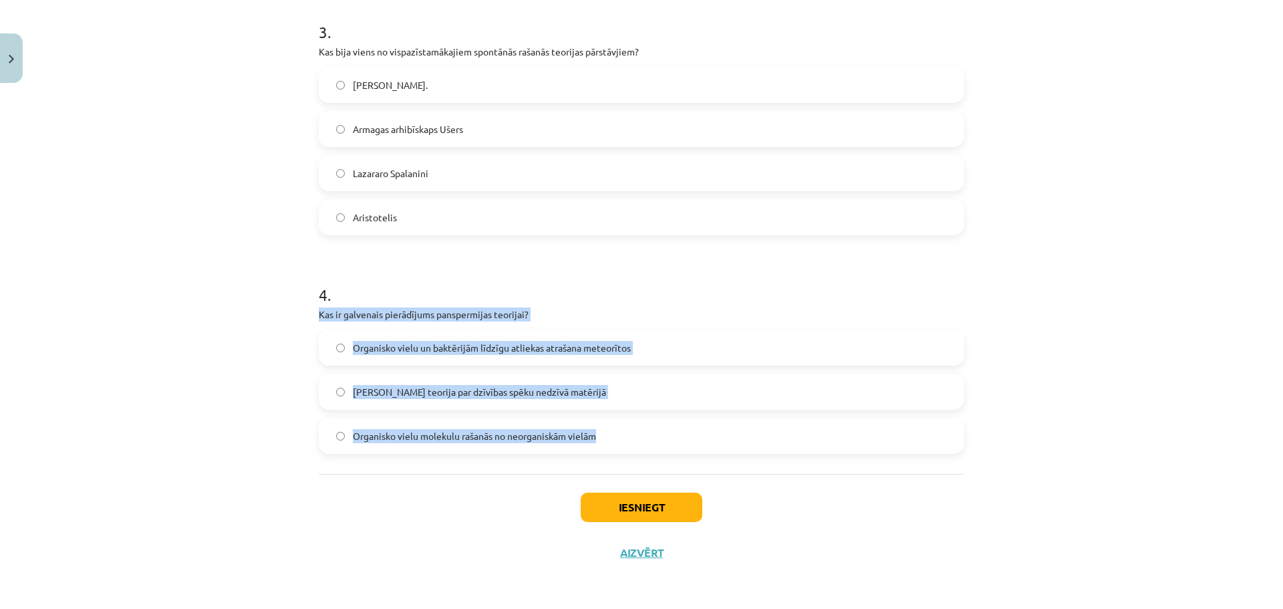
drag, startPoint x: 313, startPoint y: 315, endPoint x: 625, endPoint y: 422, distance: 329.8
click at [625, 422] on div "4 . Kas ir galvenais pierādījums panspermijas teorijai? Organisko vielu un bakt…" at bounding box center [641, 358] width 645 height 192
copy div "Kas ir galvenais pierādījums panspermijas teorijai? Organisko vielu un baktērij…"
click at [261, 365] on div "Mācību tēma: Bioloģijas ii - 12. klases 1. ieskaites mācību materiāls #3 2. tēm…" at bounding box center [641, 304] width 1283 height 609
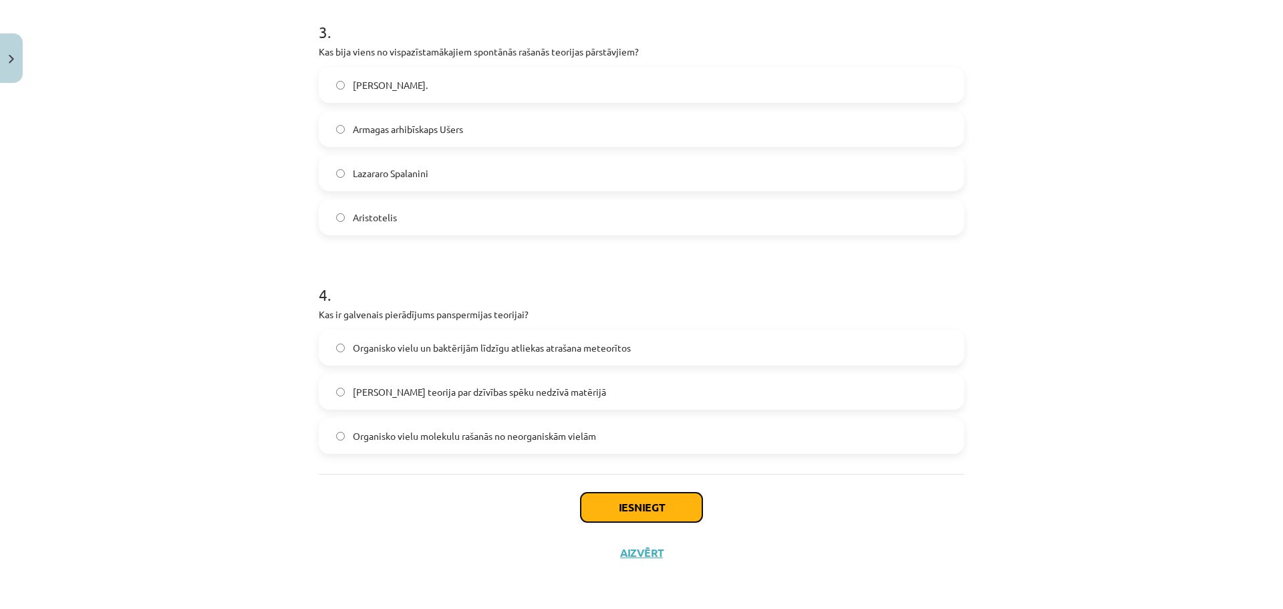
click at [633, 511] on button "Iesniegt" at bounding box center [642, 506] width 122 height 29
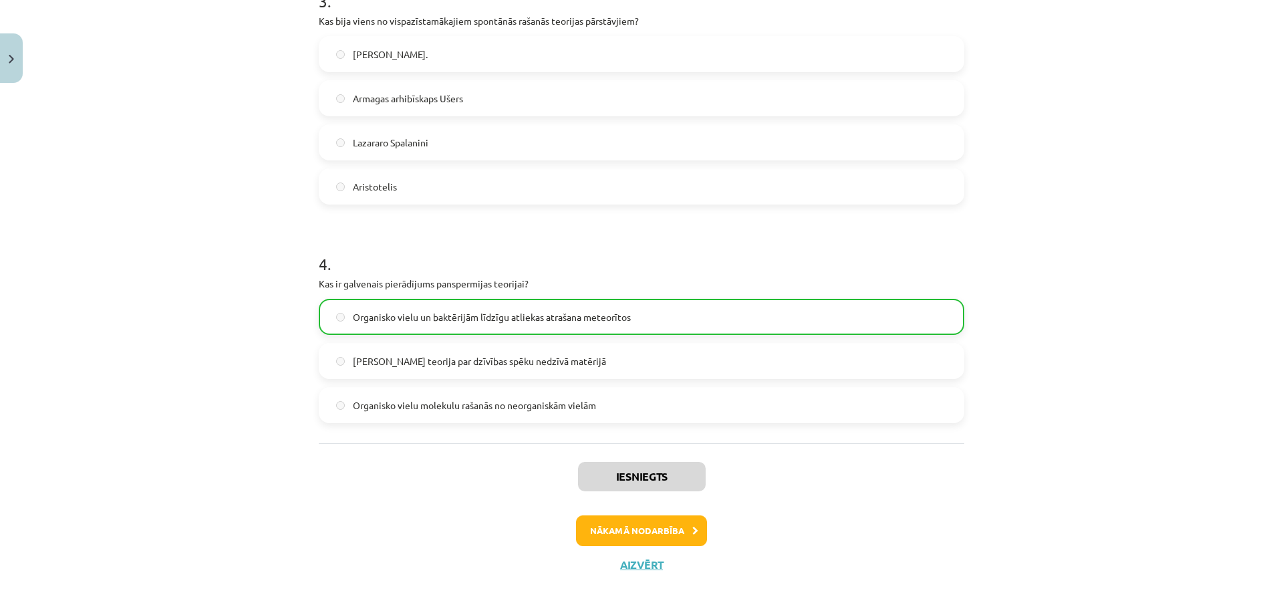
scroll to position [746, 0]
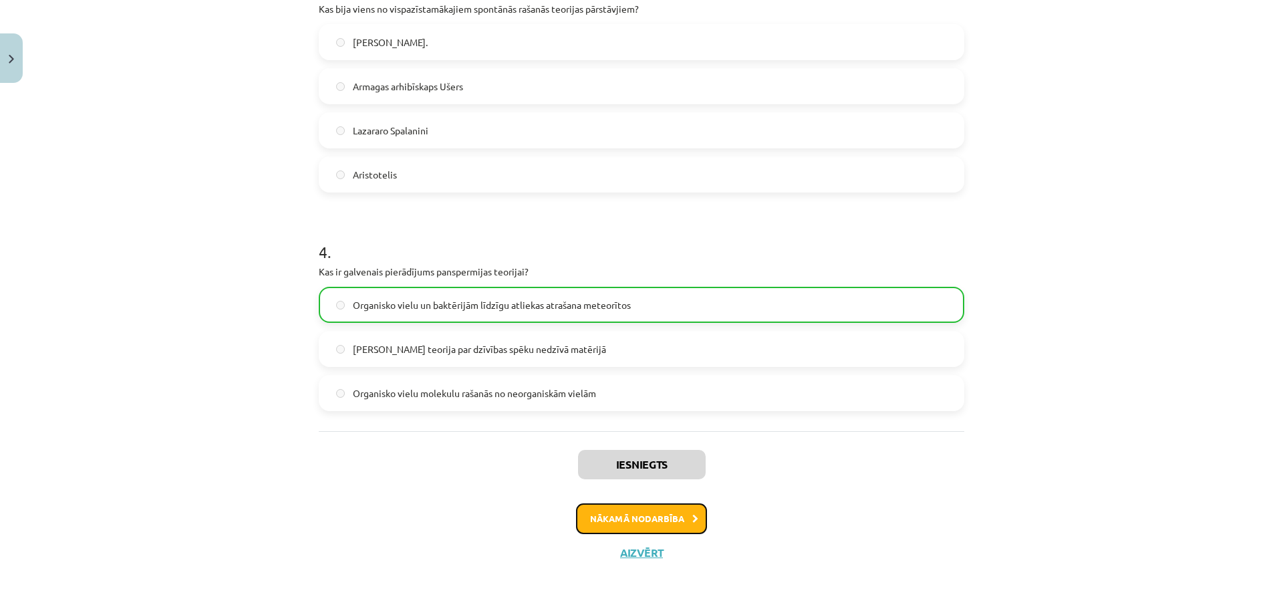
click at [625, 518] on button "Nākamā nodarbība" at bounding box center [641, 518] width 131 height 31
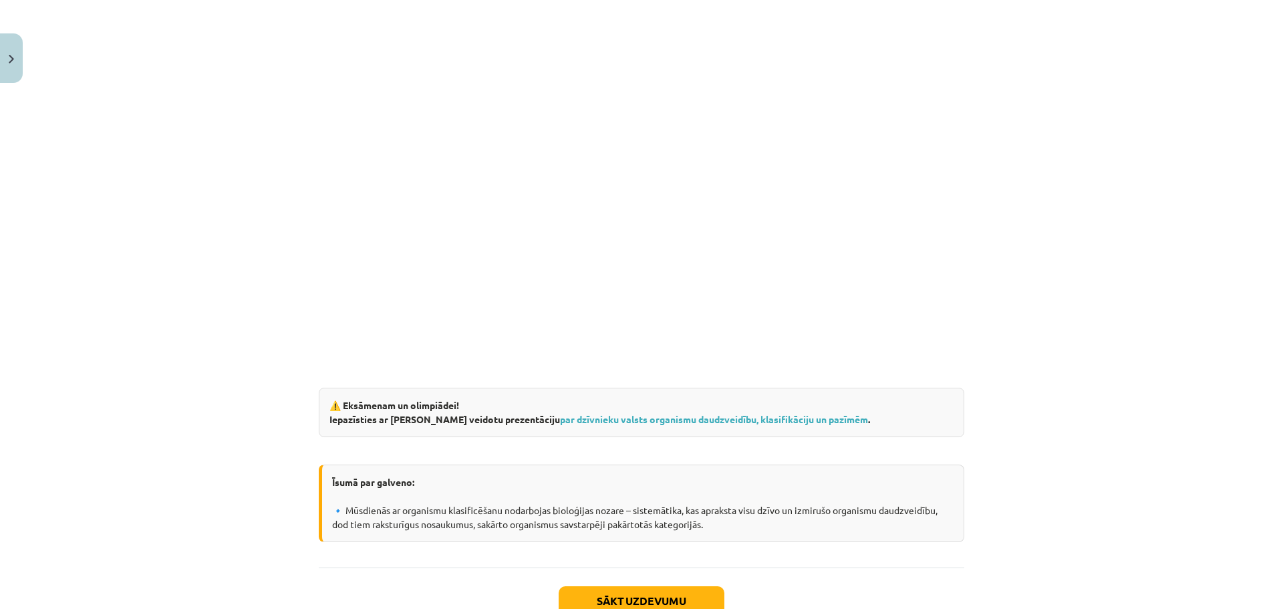
scroll to position [2182, 0]
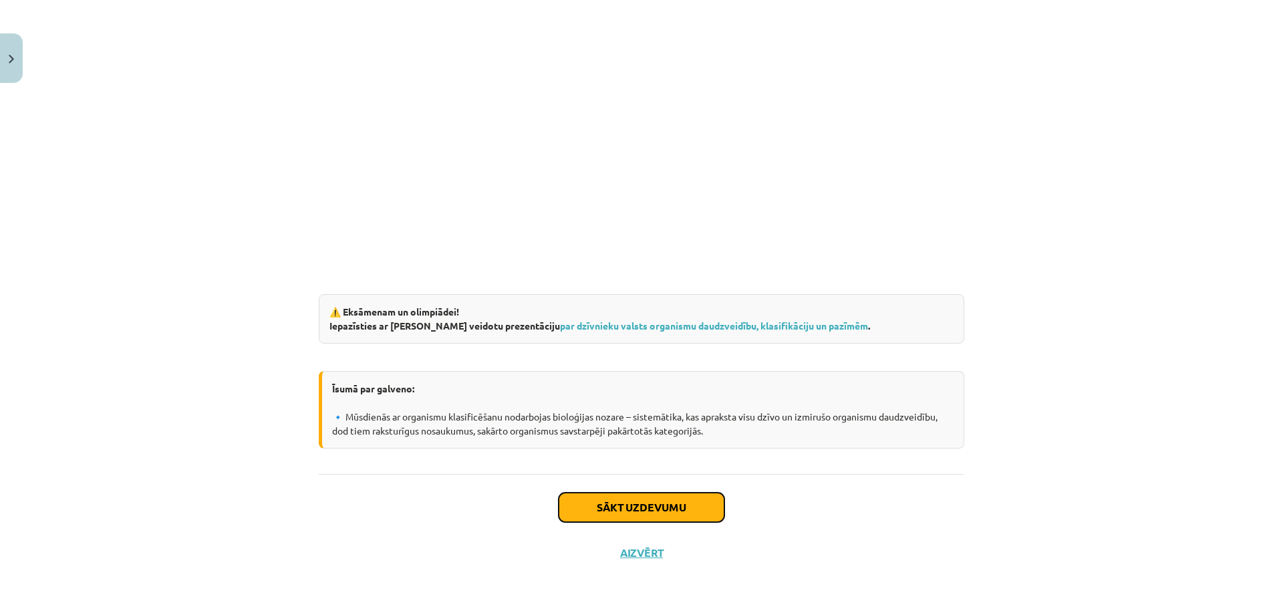
click at [627, 509] on button "Sākt uzdevumu" at bounding box center [641, 506] width 166 height 29
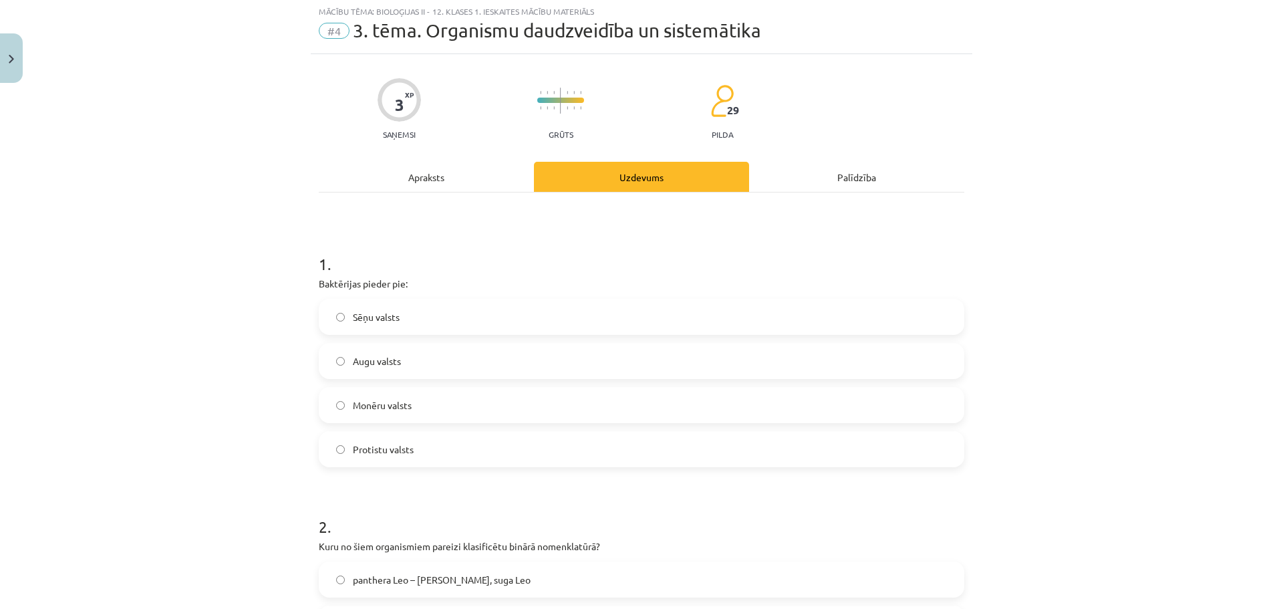
scroll to position [33, 0]
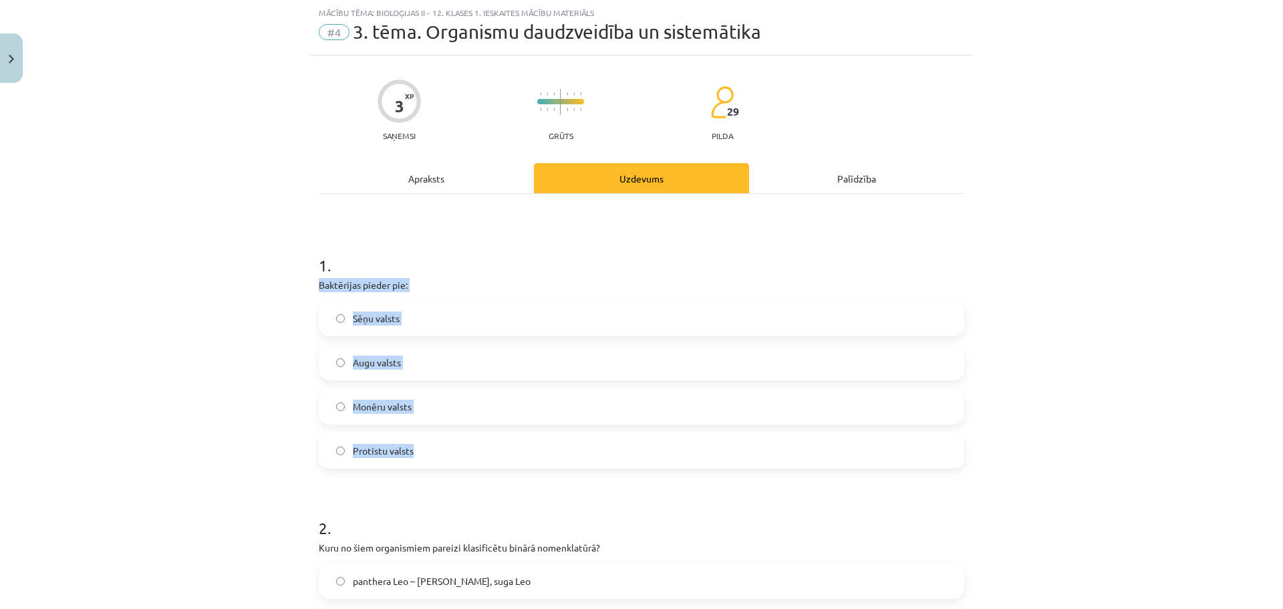
drag, startPoint x: 311, startPoint y: 283, endPoint x: 444, endPoint y: 452, distance: 215.1
click at [444, 452] on div "3 XP Saņemsi Grūts 29 pilda Apraksts Uzdevums Palīdzība 1 . Baktērijas pieder p…" at bounding box center [641, 584] width 661 height 1059
copy div "Baktērijas pieder pie: Sēņu valsts Augu valsts Monēru valsts Protistu valsts"
click at [261, 351] on div "Mācību tēma: Bioloģijas ii - 12. klases 1. ieskaites mācību materiāls #4 3. tēm…" at bounding box center [641, 304] width 1283 height 609
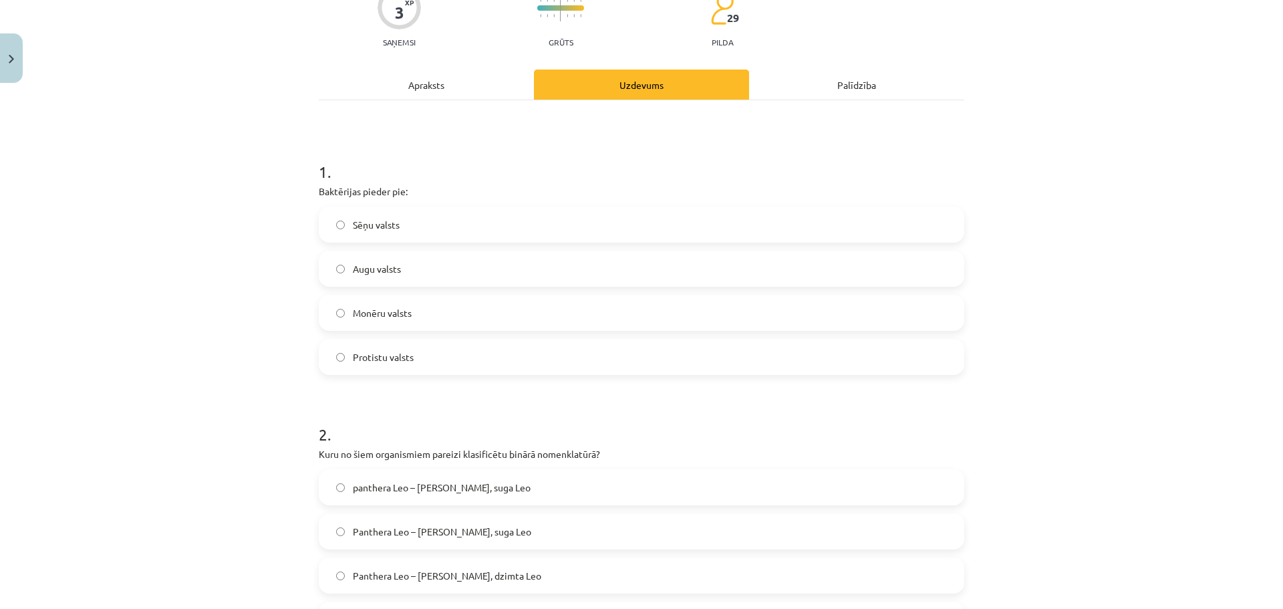
scroll to position [301, 0]
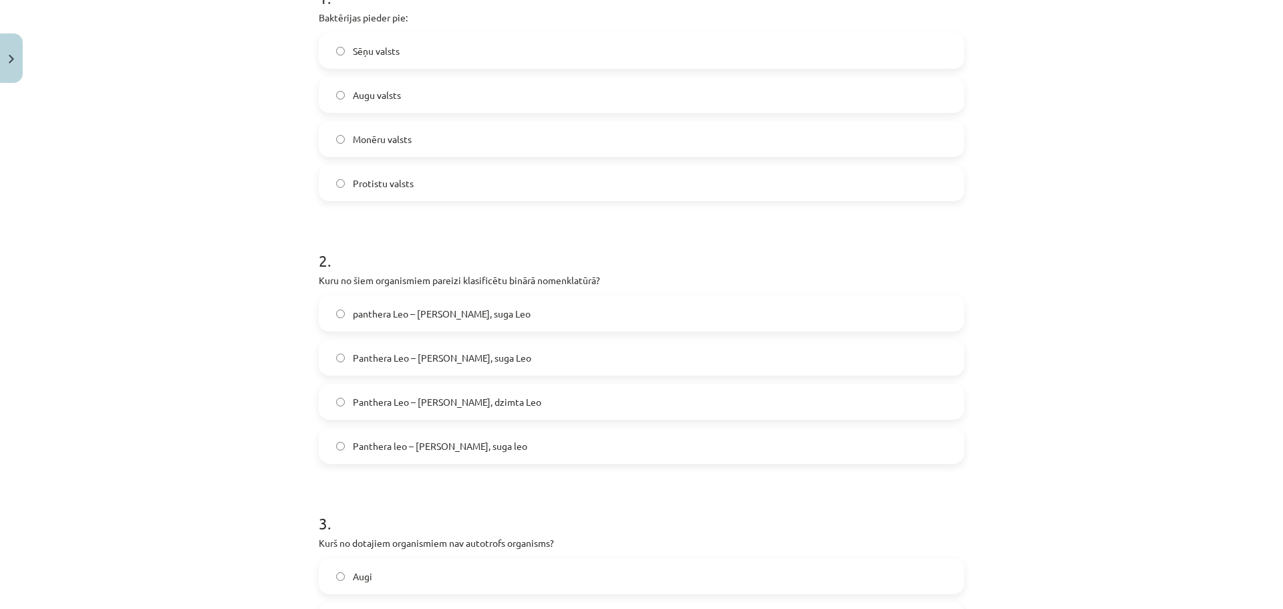
drag, startPoint x: 312, startPoint y: 279, endPoint x: 542, endPoint y: 438, distance: 280.0
click at [542, 438] on div "3 XP Saņemsi Grūts 29 pilda Apraksts Uzdevums Palīdzība 1 . Baktērijas pieder p…" at bounding box center [641, 317] width 661 height 1059
copy div "Kuru no šiem organismiem pareizi klasificētu binārā nomenklatūrā? panthera Leo …"
click at [211, 399] on div "Mācību tēma: Bioloģijas ii - 12. klases 1. ieskaites mācību materiāls #4 3. tēm…" at bounding box center [641, 304] width 1283 height 609
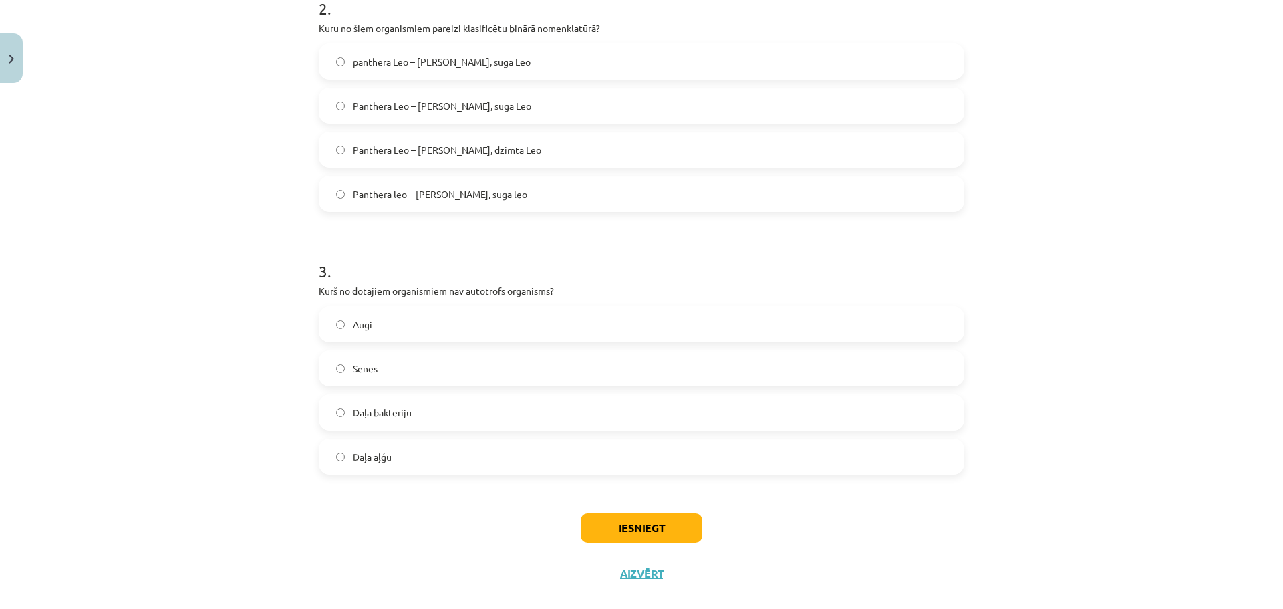
scroll to position [568, 0]
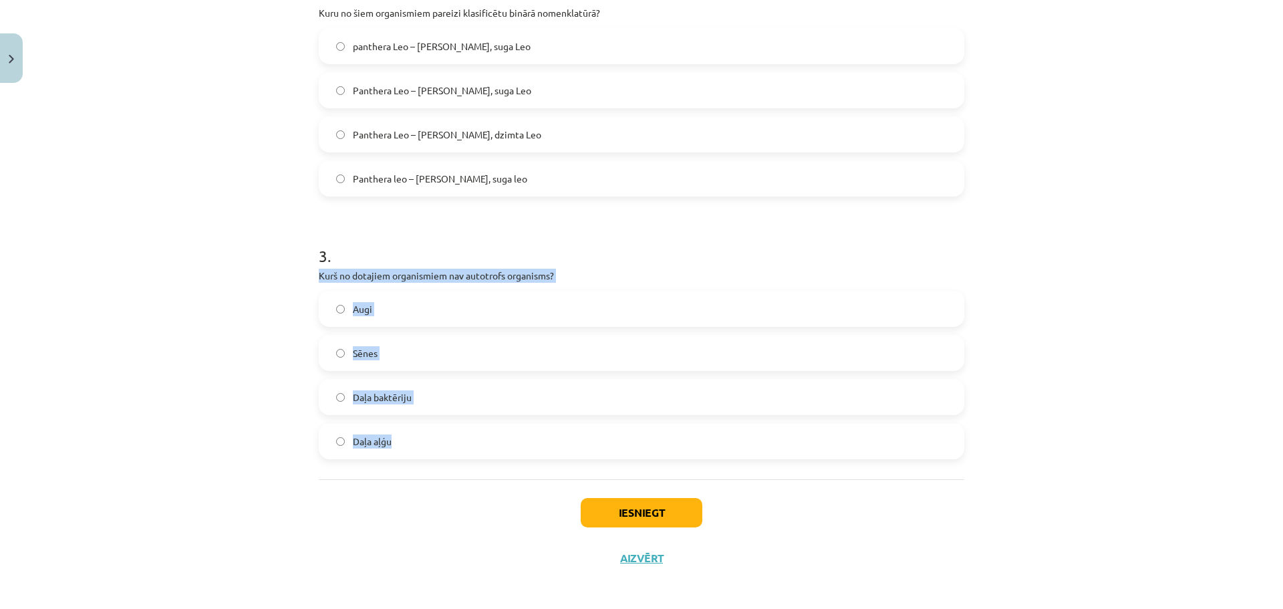
drag, startPoint x: 313, startPoint y: 280, endPoint x: 411, endPoint y: 441, distance: 188.6
click at [419, 444] on div "3 . Kurš no dotajiem organismiem nav autotrofs organisms? Augi Sēnes Daļa baktē…" at bounding box center [641, 341] width 645 height 236
click at [188, 445] on div "Mācību tēma: Bioloģijas ii - 12. klases 1. ieskaites mācību materiāls #4 3. tēm…" at bounding box center [641, 304] width 1283 height 609
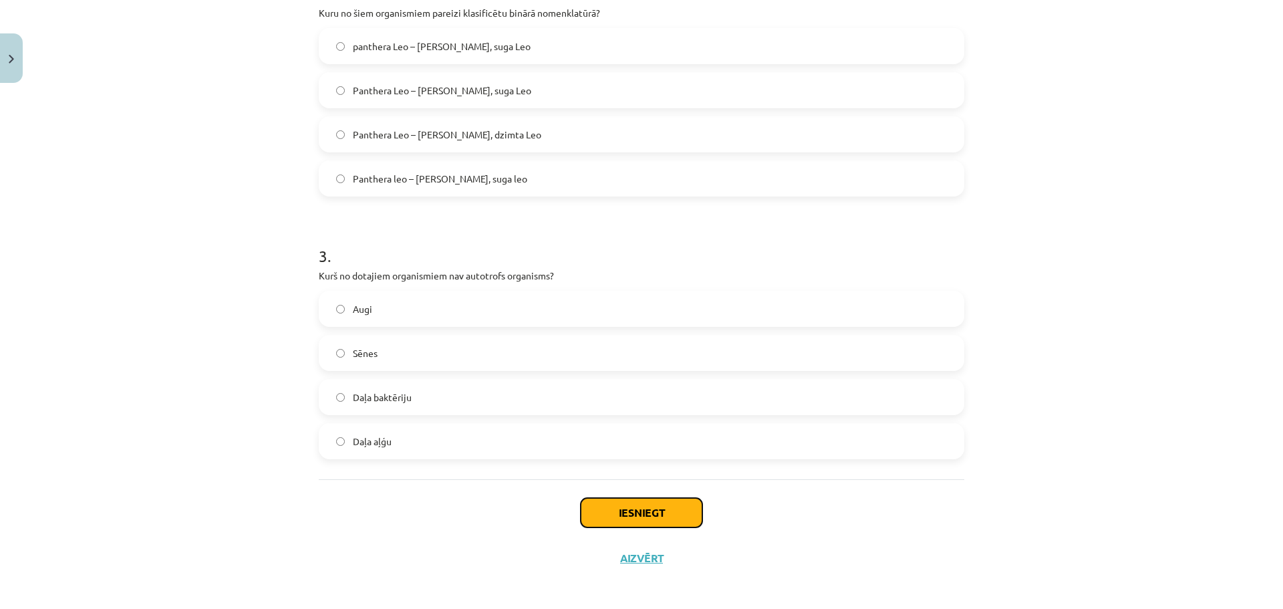
click at [642, 515] on button "Iesniegt" at bounding box center [642, 512] width 122 height 29
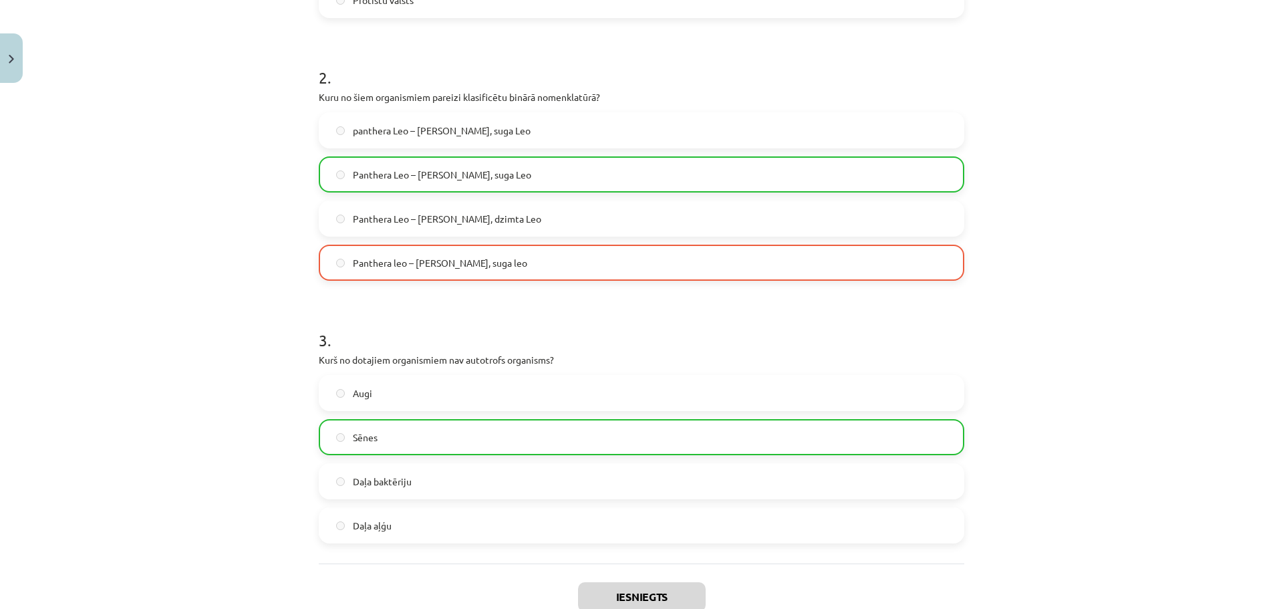
scroll to position [616, 0]
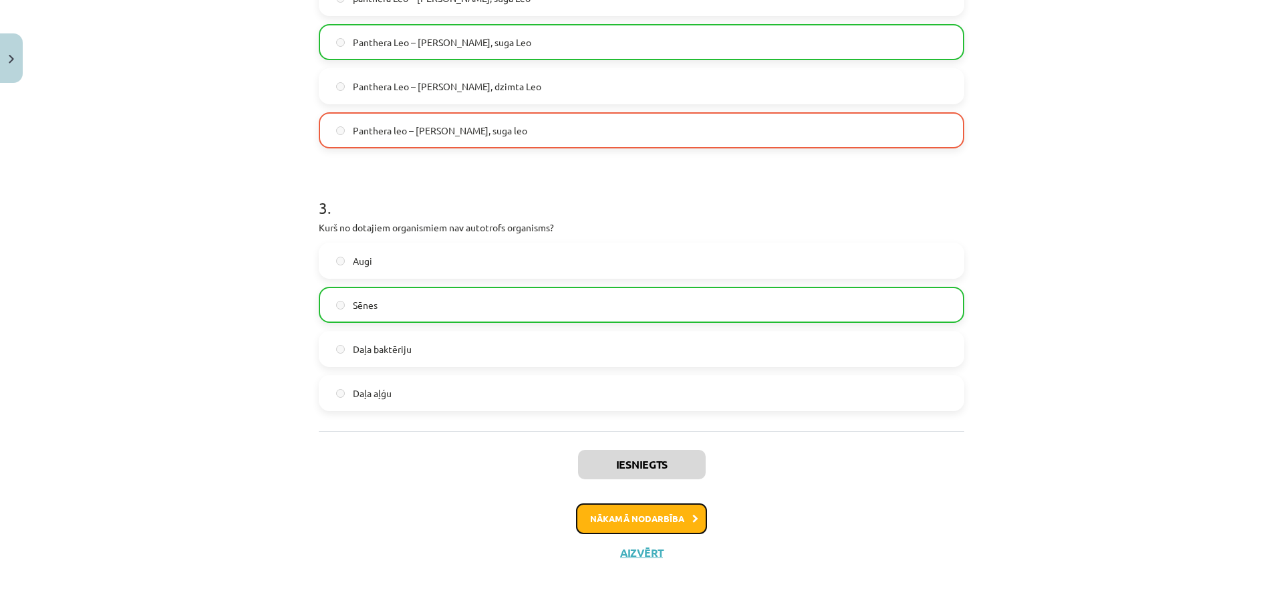
click at [651, 516] on button "Nākamā nodarbība" at bounding box center [641, 518] width 131 height 31
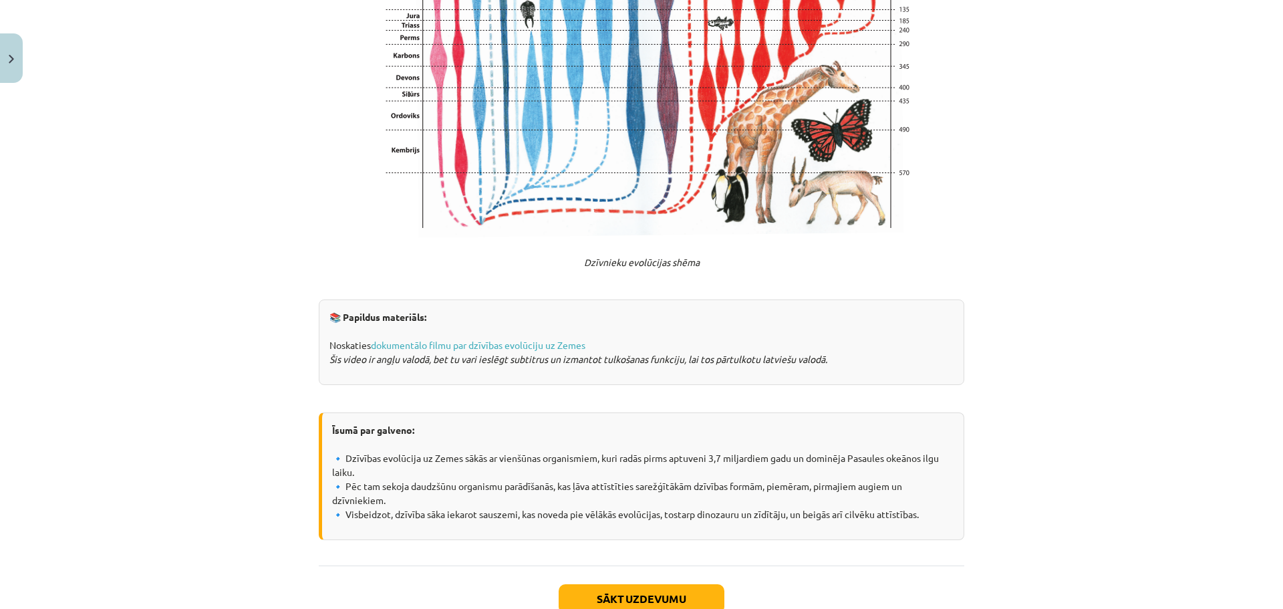
scroll to position [2486, 0]
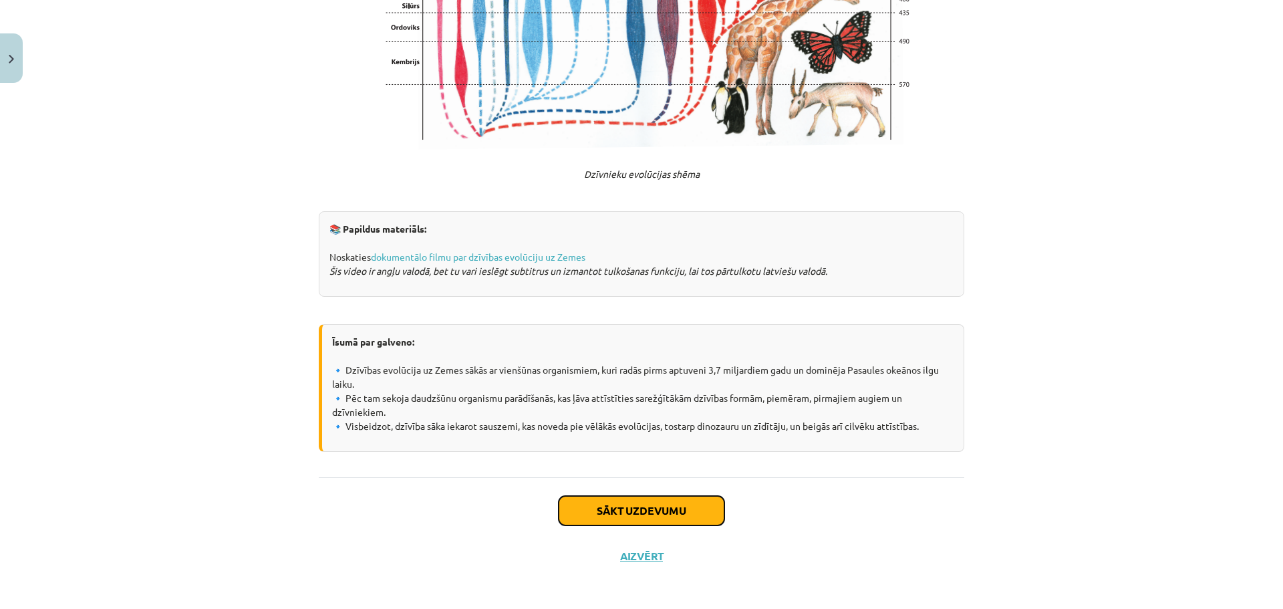
click at [648, 508] on button "Sākt uzdevumu" at bounding box center [641, 510] width 166 height 29
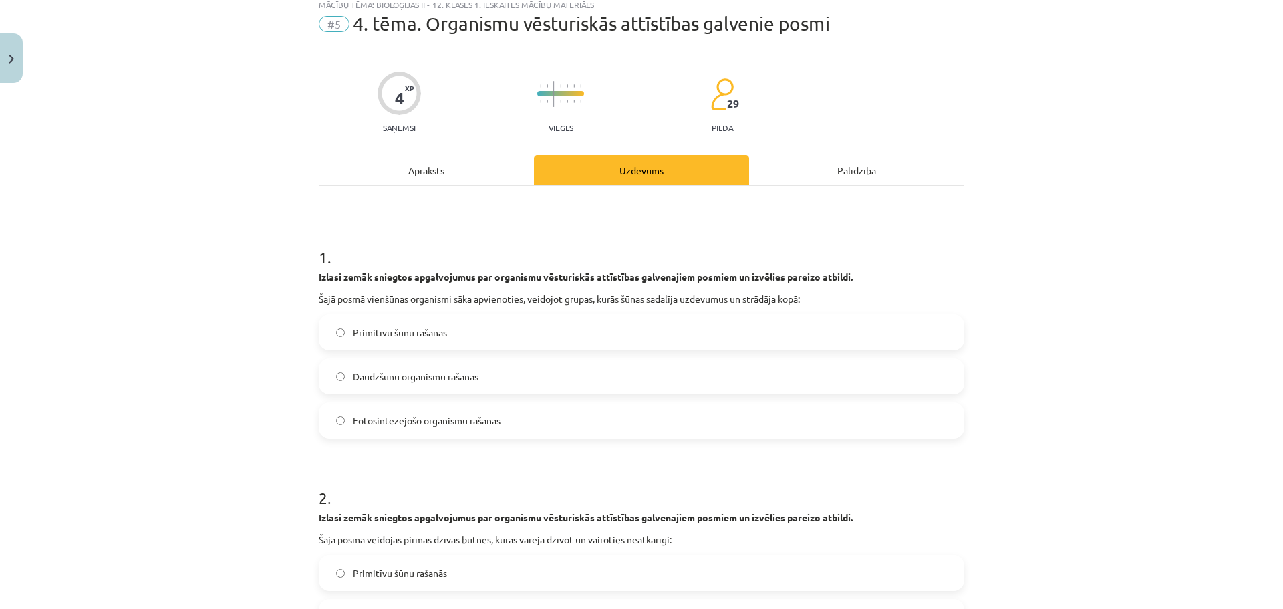
scroll to position [33, 0]
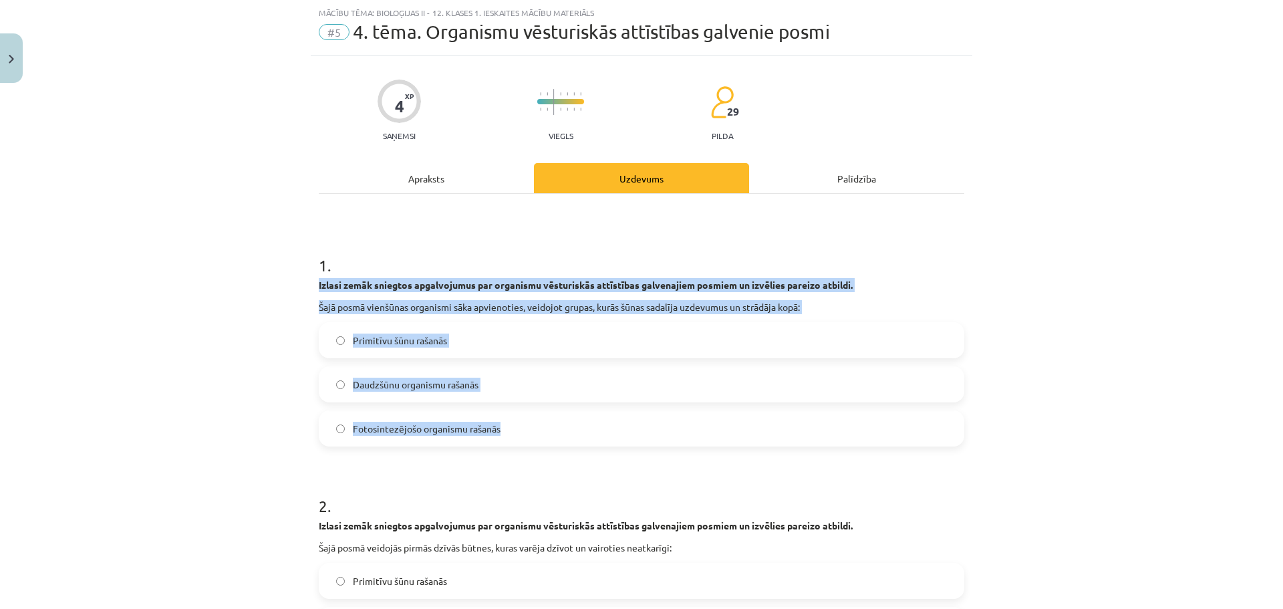
drag, startPoint x: 311, startPoint y: 283, endPoint x: 552, endPoint y: 420, distance: 276.7
click at [162, 373] on div "Mācību tēma: Bioloģijas ii - 12. klases 1. ieskaites mācību materiāls #5 4. tēm…" at bounding box center [641, 304] width 1283 height 609
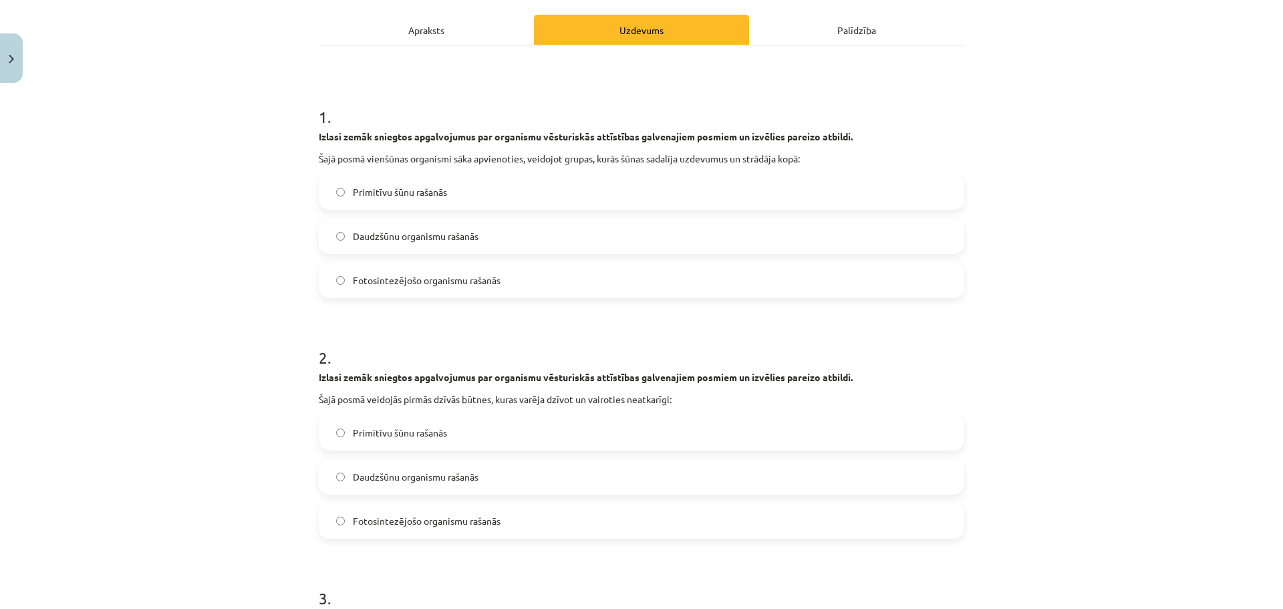
scroll to position [301, 0]
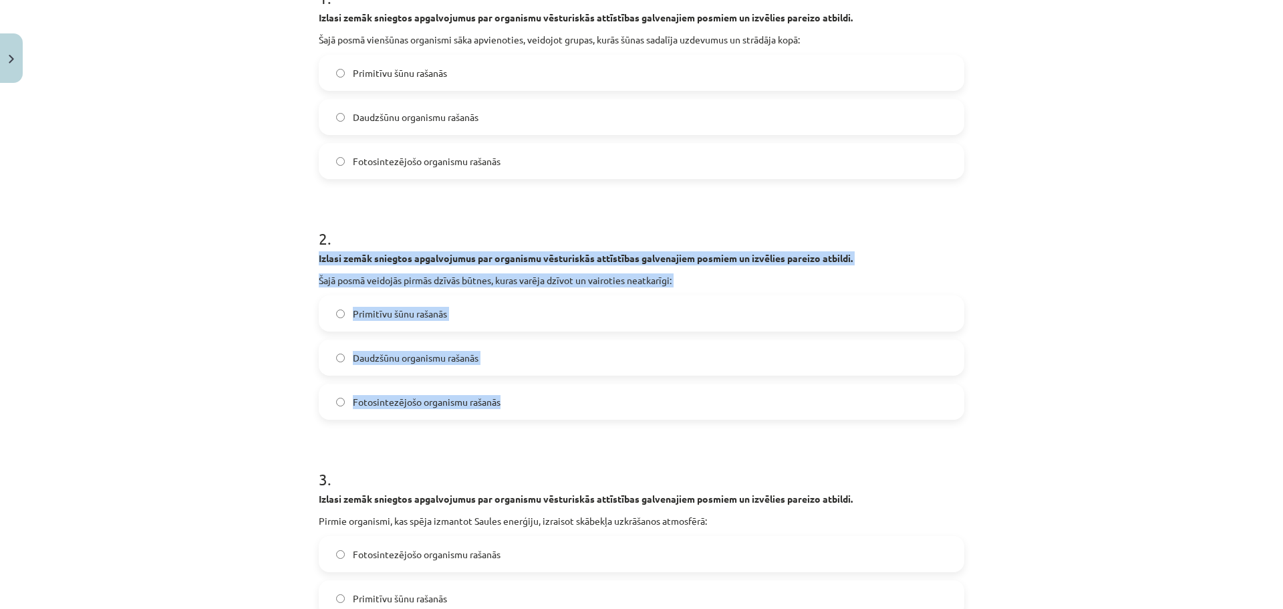
drag, startPoint x: 314, startPoint y: 261, endPoint x: 548, endPoint y: 405, distance: 274.7
click at [548, 405] on div "2 . Izlasi zemāk sniegtos apgalvojumus par organismu vēsturiskās attīstības gal…" at bounding box center [641, 313] width 645 height 214
click at [178, 338] on div "Mācību tēma: Bioloģijas ii - 12. klases 1. ieskaites mācību materiāls #5 4. tēm…" at bounding box center [641, 304] width 1283 height 609
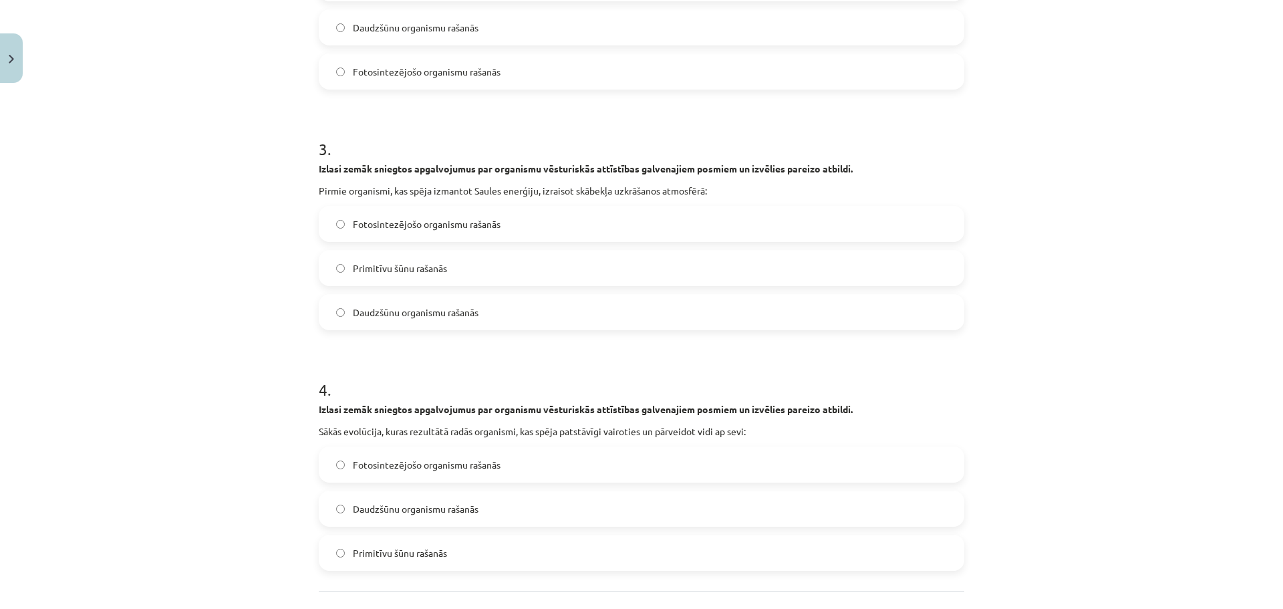
scroll to position [635, 0]
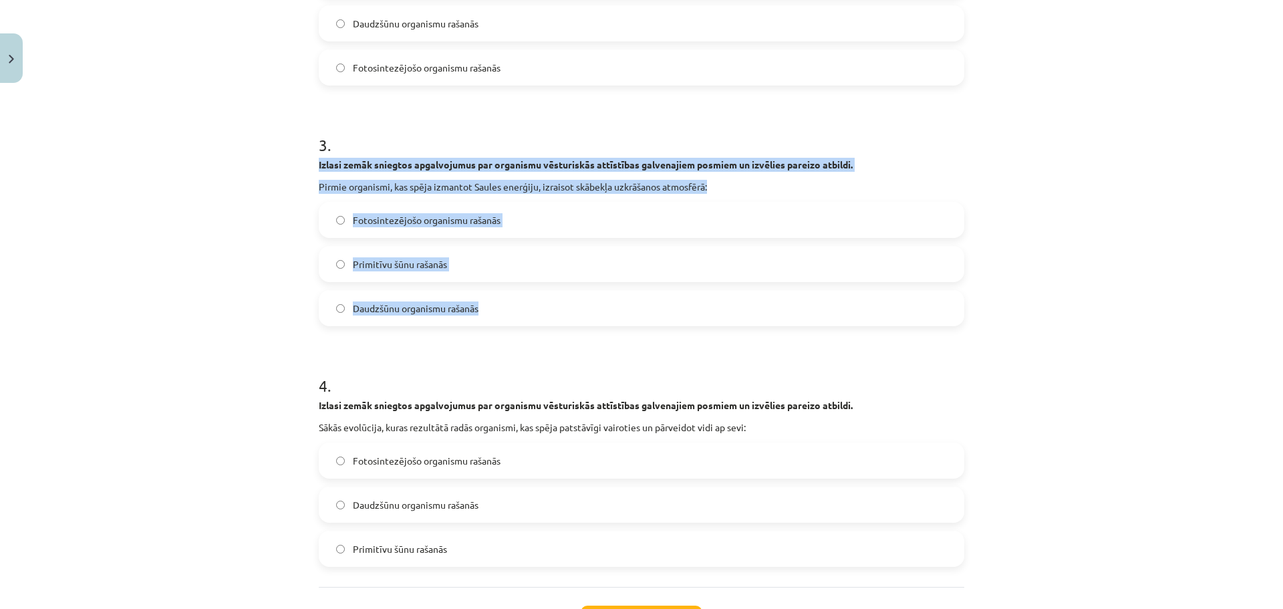
drag, startPoint x: 311, startPoint y: 168, endPoint x: 506, endPoint y: 312, distance: 242.6
click at [506, 312] on div "4 XP Saņemsi Viegls 29 pilda Apraksts Uzdevums Palīdzība 1 . Izlasi zemāk snieg…" at bounding box center [641, 71] width 661 height 1234
click at [250, 226] on div "Mācību tēma: Bioloģijas ii - 12. klases 1. ieskaites mācību materiāls #5 4. tēm…" at bounding box center [641, 304] width 1283 height 609
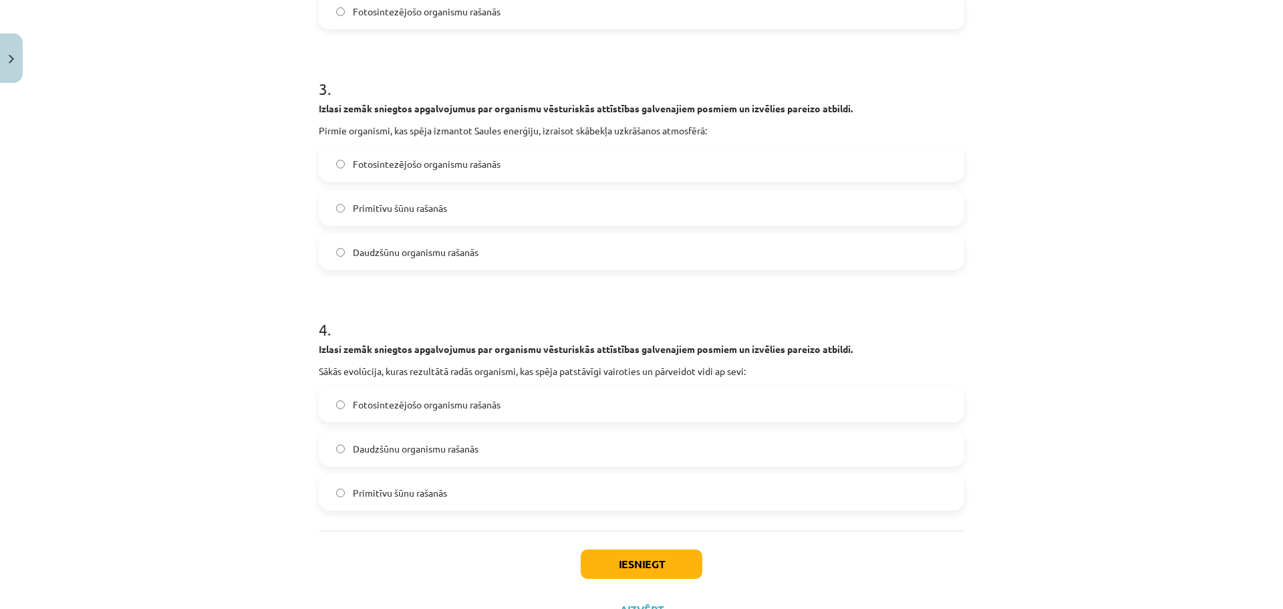
scroll to position [748, 0]
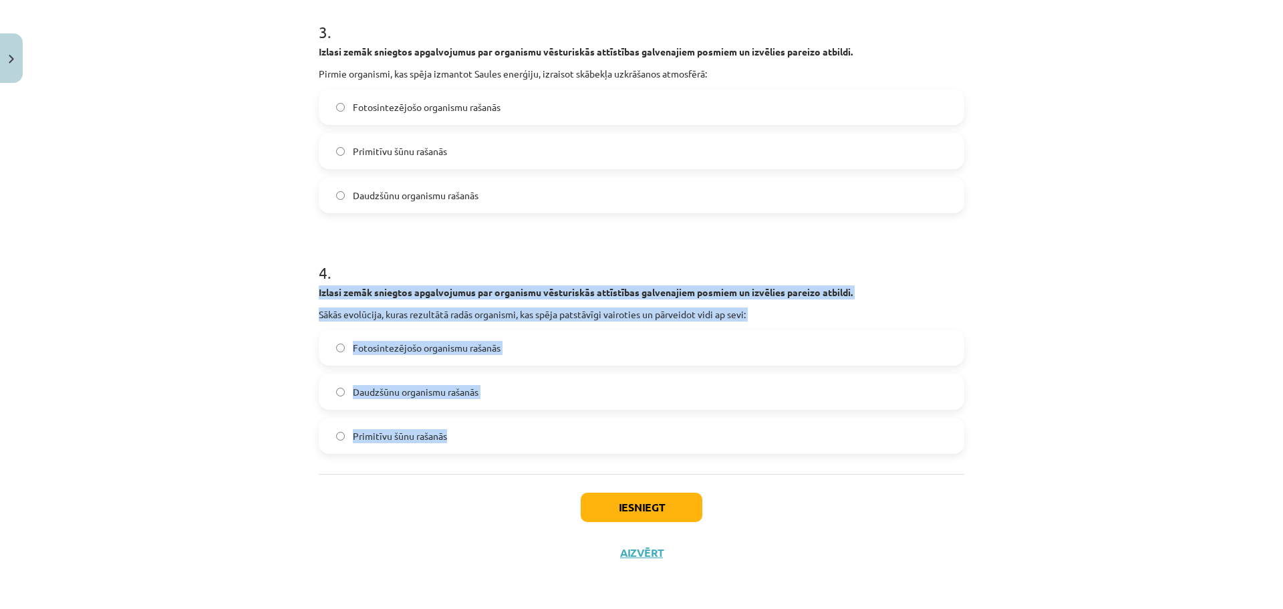
drag, startPoint x: 312, startPoint y: 292, endPoint x: 482, endPoint y: 440, distance: 224.9
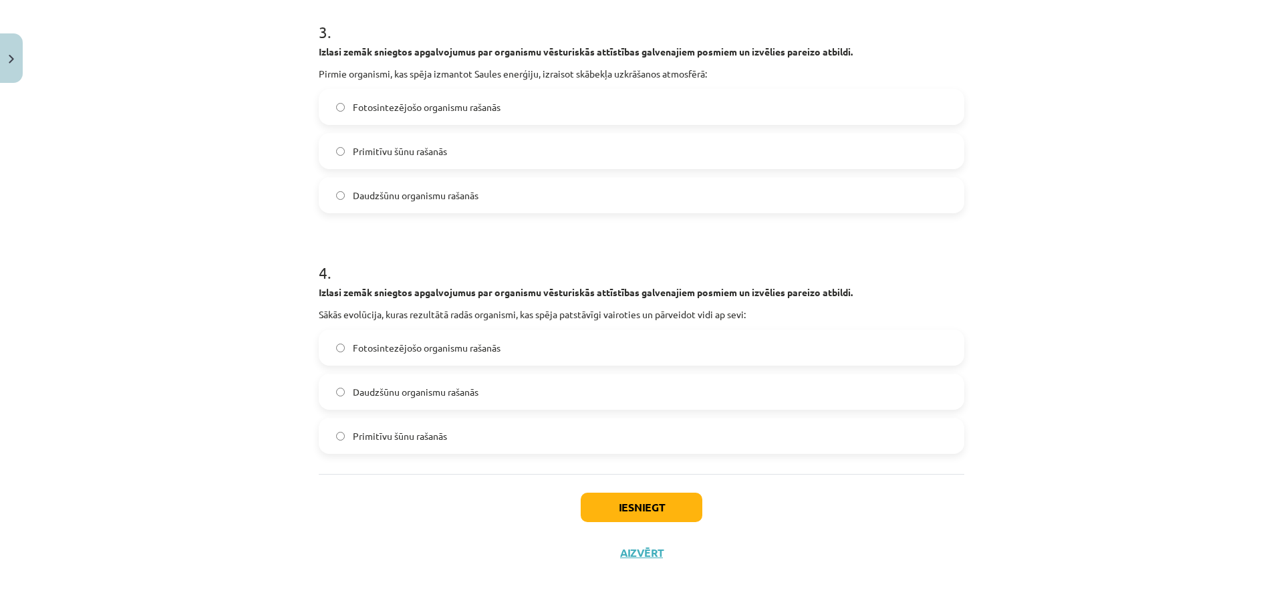
click at [422, 538] on div "Iesniegt Aizvērt" at bounding box center [641, 521] width 645 height 94
click at [631, 509] on button "Iesniegt" at bounding box center [642, 506] width 122 height 29
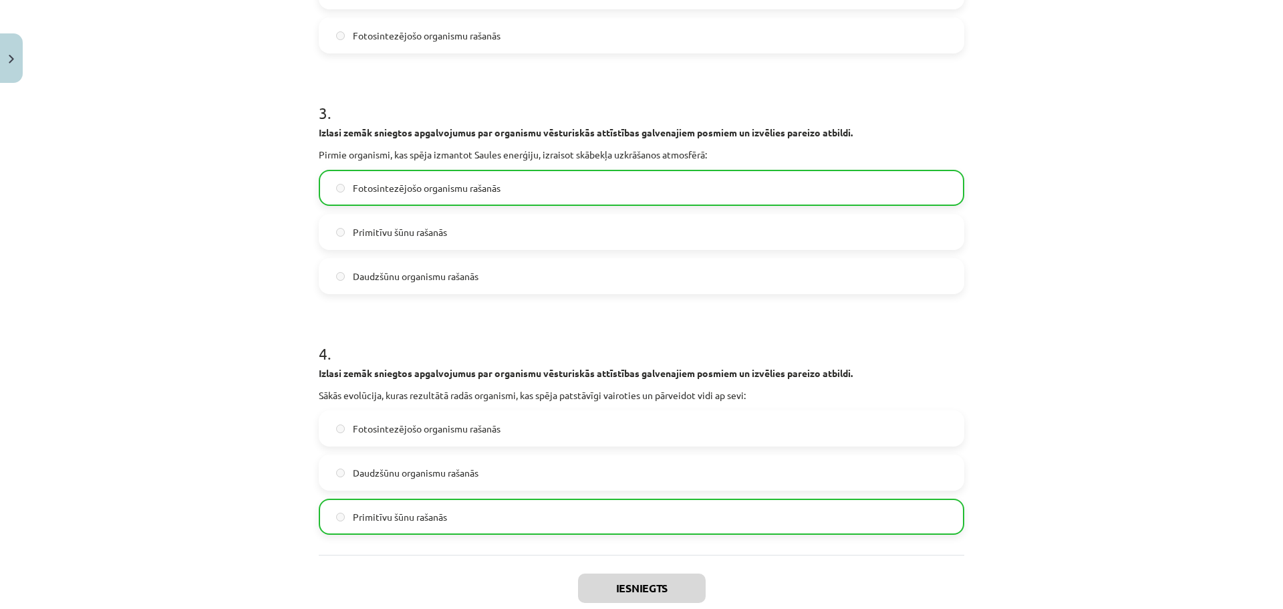
scroll to position [790, 0]
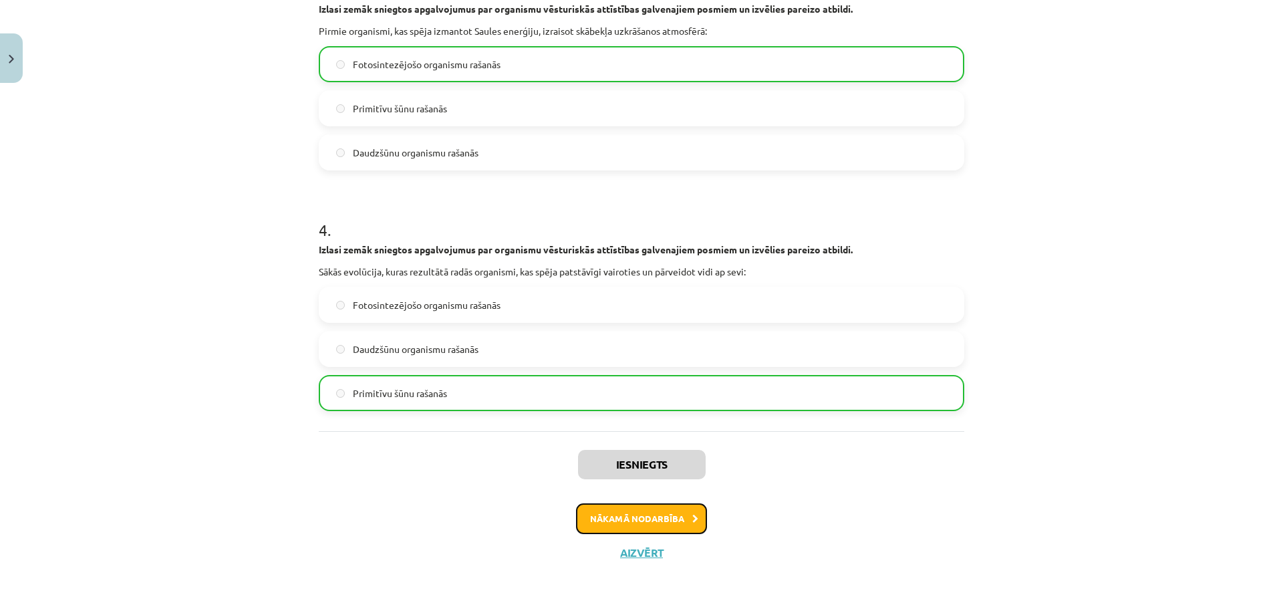
click at [655, 516] on button "Nākamā nodarbība" at bounding box center [641, 518] width 131 height 31
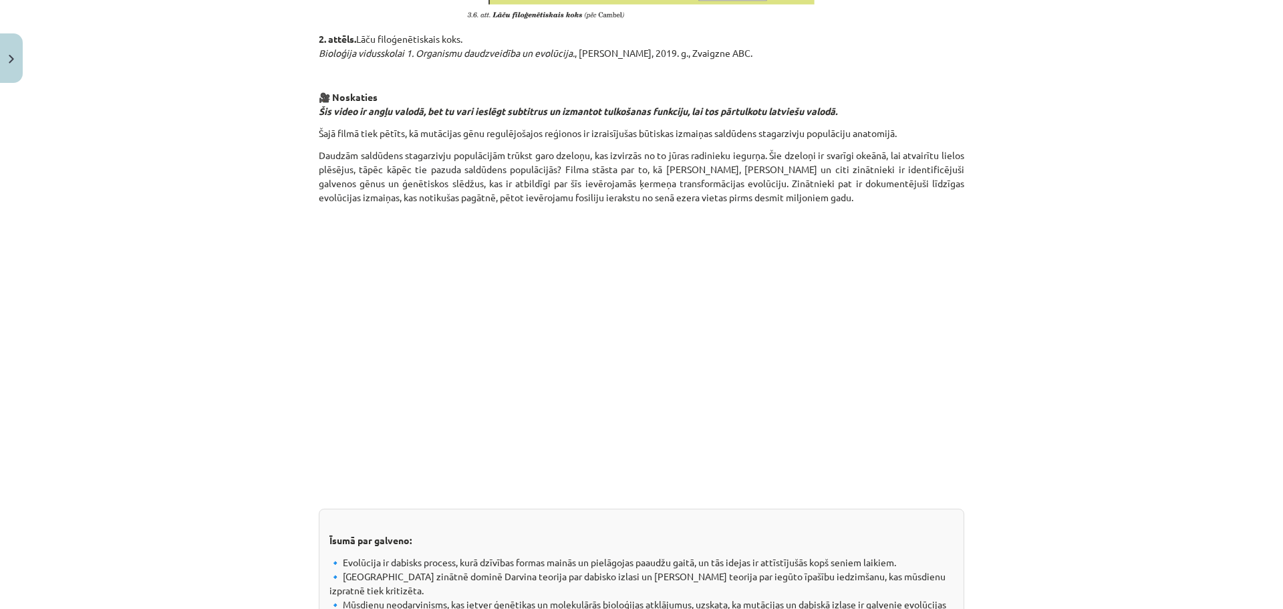
scroll to position [1737, 0]
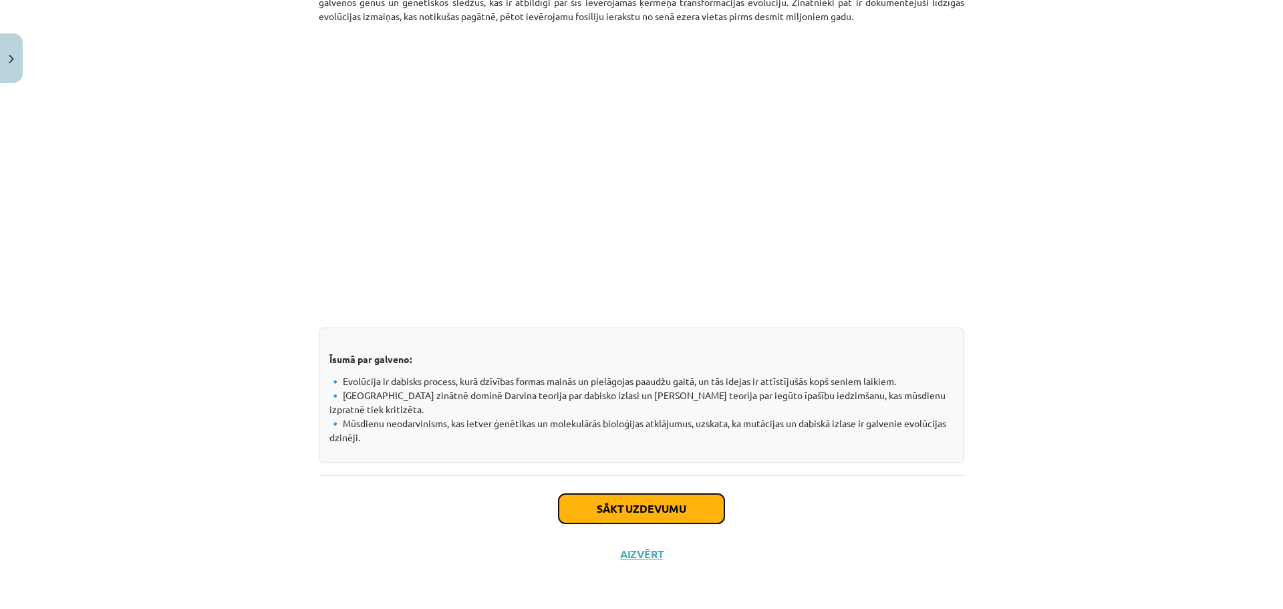
click at [650, 511] on button "Sākt uzdevumu" at bounding box center [641, 508] width 166 height 29
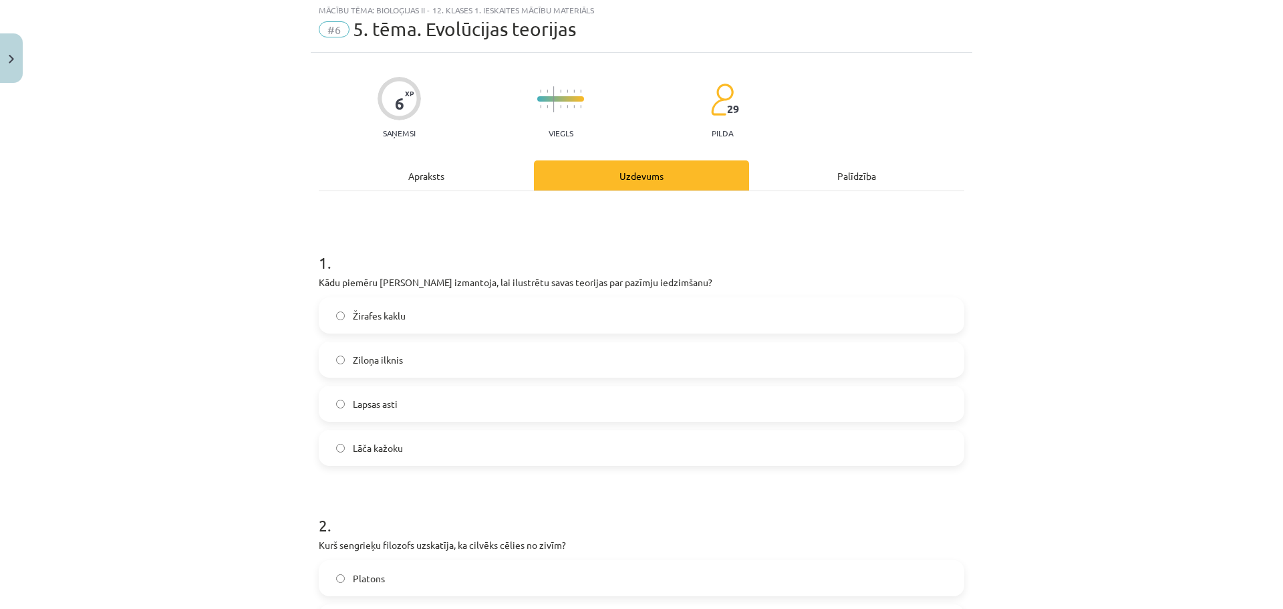
scroll to position [33, 0]
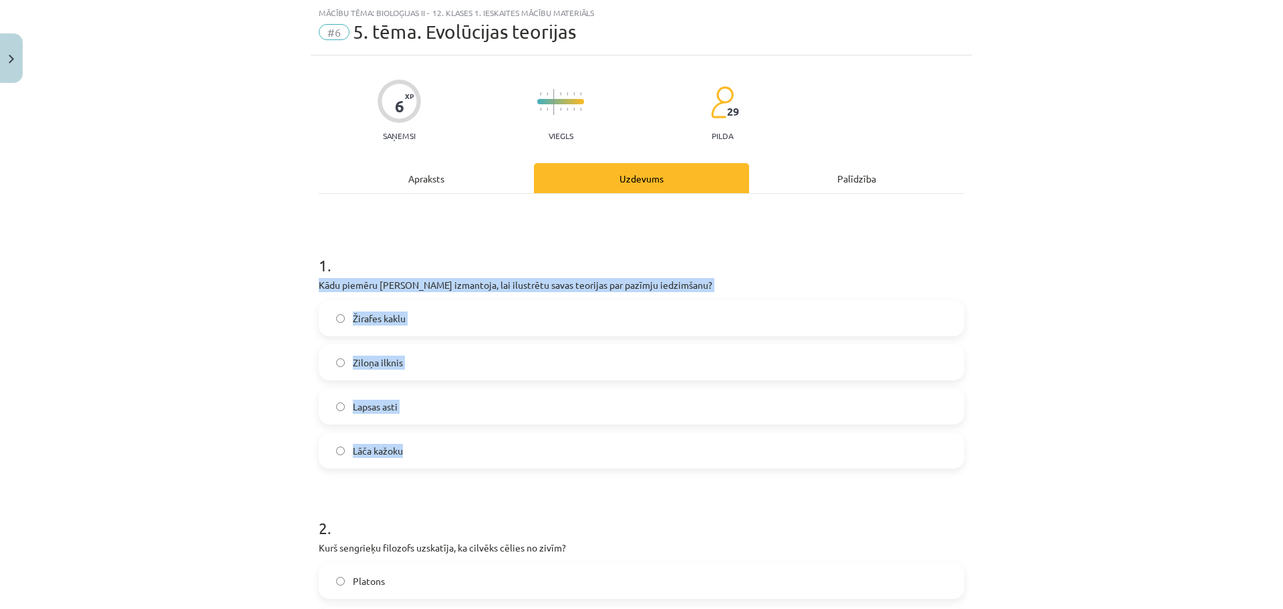
drag, startPoint x: 313, startPoint y: 287, endPoint x: 446, endPoint y: 456, distance: 215.0
click at [446, 456] on div "1 . Kādu piemēru Lamarks izmantoja, lai ilustrētu savas teorijas par pazīmju ie…" at bounding box center [641, 350] width 645 height 236
click at [207, 375] on div "Mācību tēma: Bioloģijas ii - 12. klases 1. ieskaites mācību materiāls #6 5. tēm…" at bounding box center [641, 304] width 1283 height 609
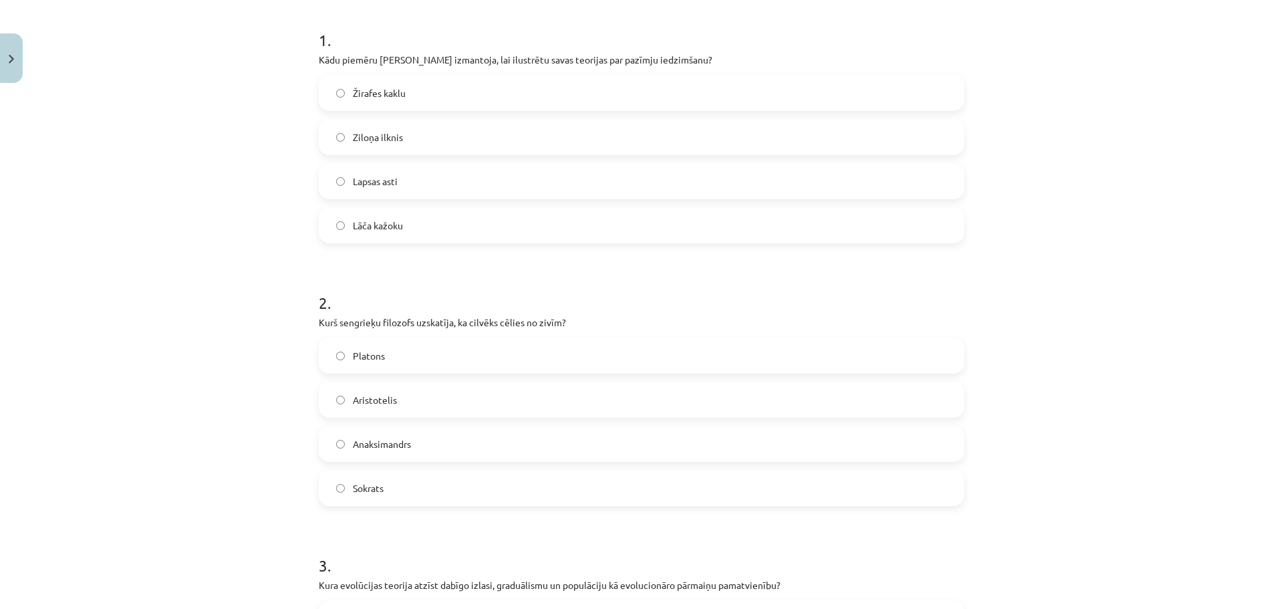
scroll to position [434, 0]
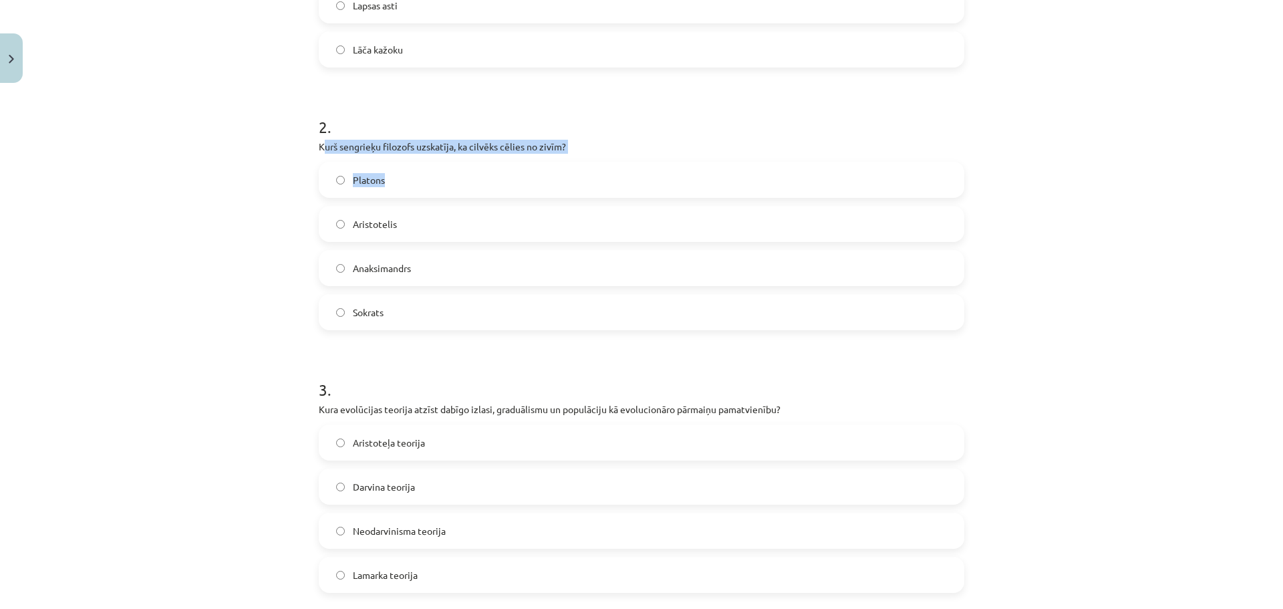
drag, startPoint x: 317, startPoint y: 148, endPoint x: 567, endPoint y: 187, distance: 253.6
click at [567, 187] on div "2 . Kurš sengrieķu filozofs uzskatīja, ka cilvēks cēlies no zivīm? Platons Aris…" at bounding box center [641, 212] width 645 height 236
click at [248, 190] on div "Mācību tēma: Bioloģijas ii - 12. klases 1. ieskaites mācību materiāls #6 5. tēm…" at bounding box center [641, 304] width 1283 height 609
drag, startPoint x: 312, startPoint y: 145, endPoint x: 404, endPoint y: 310, distance: 189.0
click at [404, 310] on div "6 XP Saņemsi Viegls 29 pilda Apraksts Uzdevums Palīdzība 1 . Kādu piemēru Lamar…" at bounding box center [641, 578] width 661 height 1847
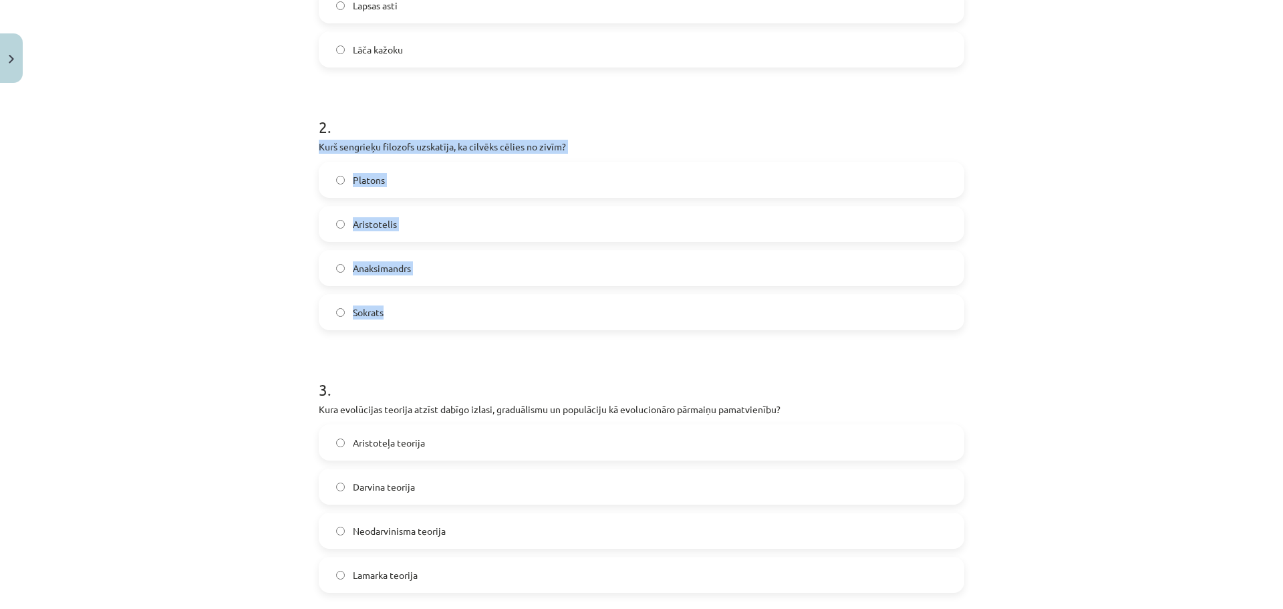
click at [112, 286] on div "Mācību tēma: Bioloģijas ii - 12. klases 1. ieskaites mācību materiāls #6 5. tēm…" at bounding box center [641, 304] width 1283 height 609
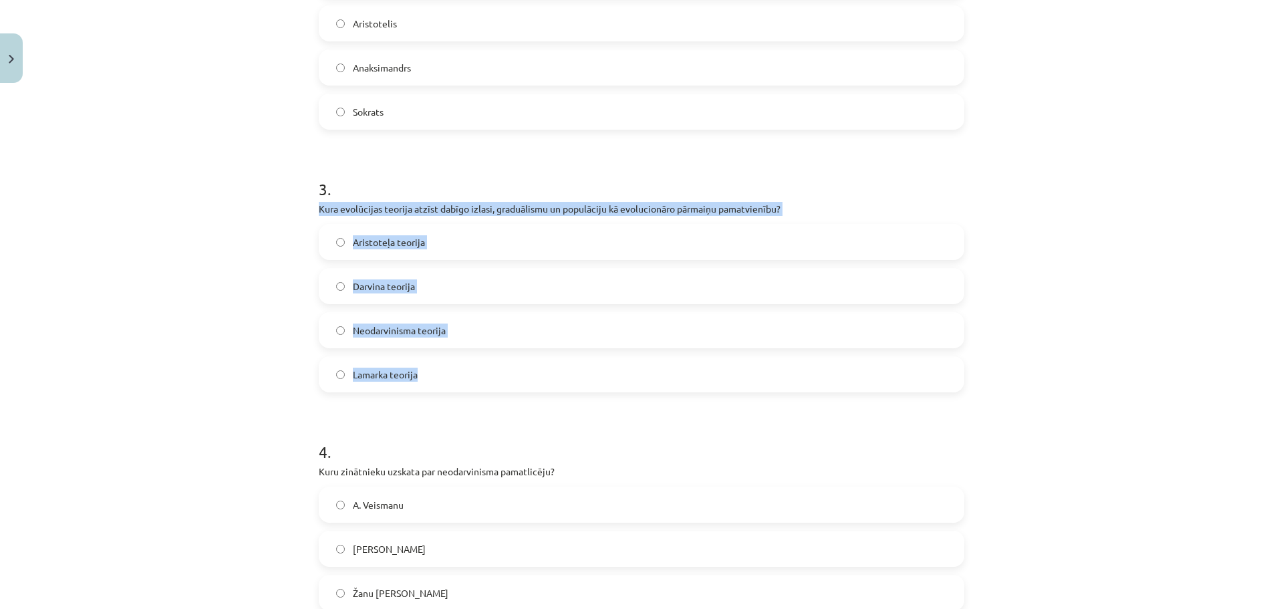
drag, startPoint x: 313, startPoint y: 210, endPoint x: 424, endPoint y: 363, distance: 188.5
click at [424, 363] on div "3 . Kura evolūcijas teorija atzīst dabīgo izlasi, graduālismu un populāciju kā …" at bounding box center [641, 274] width 645 height 236
click at [188, 323] on div "Mācību tēma: Bioloģijas ii - 12. klases 1. ieskaites mācību materiāls #6 5. tēm…" at bounding box center [641, 304] width 1283 height 609
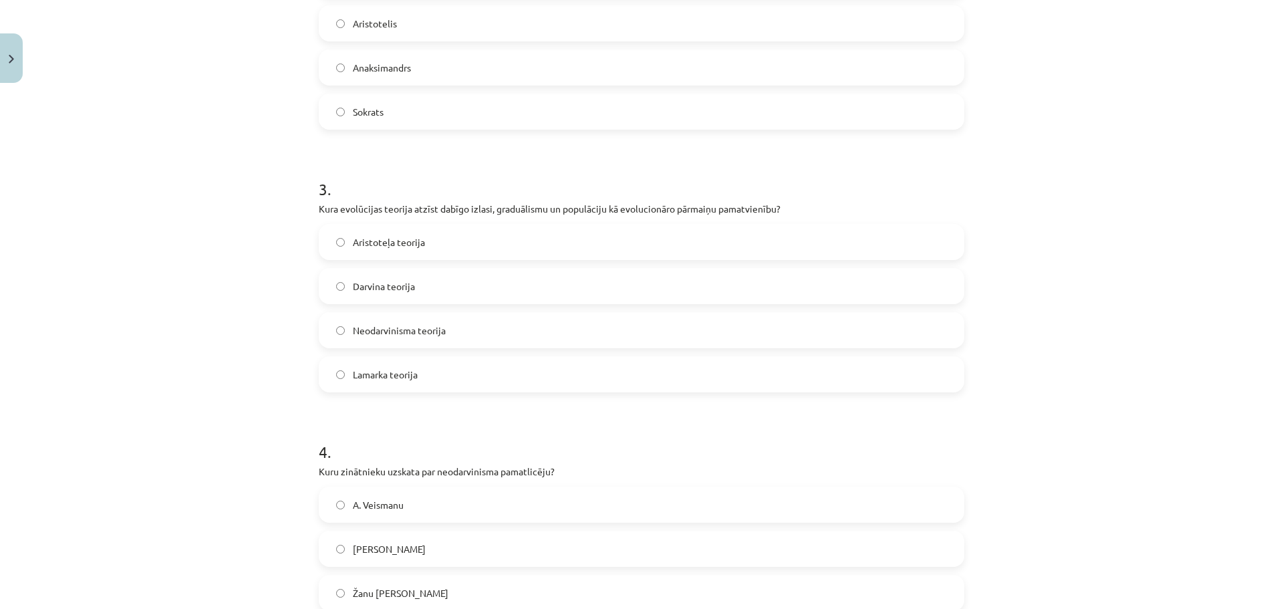
scroll to position [902, 0]
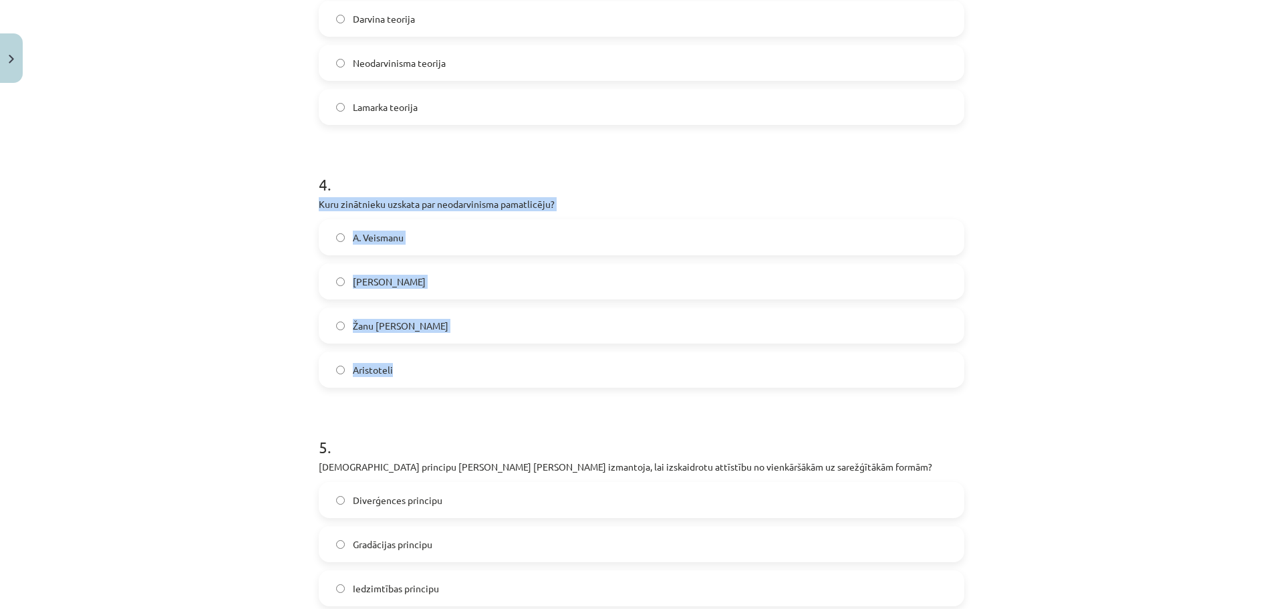
drag, startPoint x: 313, startPoint y: 207, endPoint x: 445, endPoint y: 382, distance: 219.0
click at [445, 382] on div "4 . Kuru zinātnieku uzskata par neodarvinisma pamatlicēju? A. Veismanu Čārlzu D…" at bounding box center [641, 270] width 645 height 236
click at [242, 378] on div "Mācību tēma: Bioloģijas ii - 12. klases 1. ieskaites mācību materiāls #6 5. tēm…" at bounding box center [641, 304] width 1283 height 609
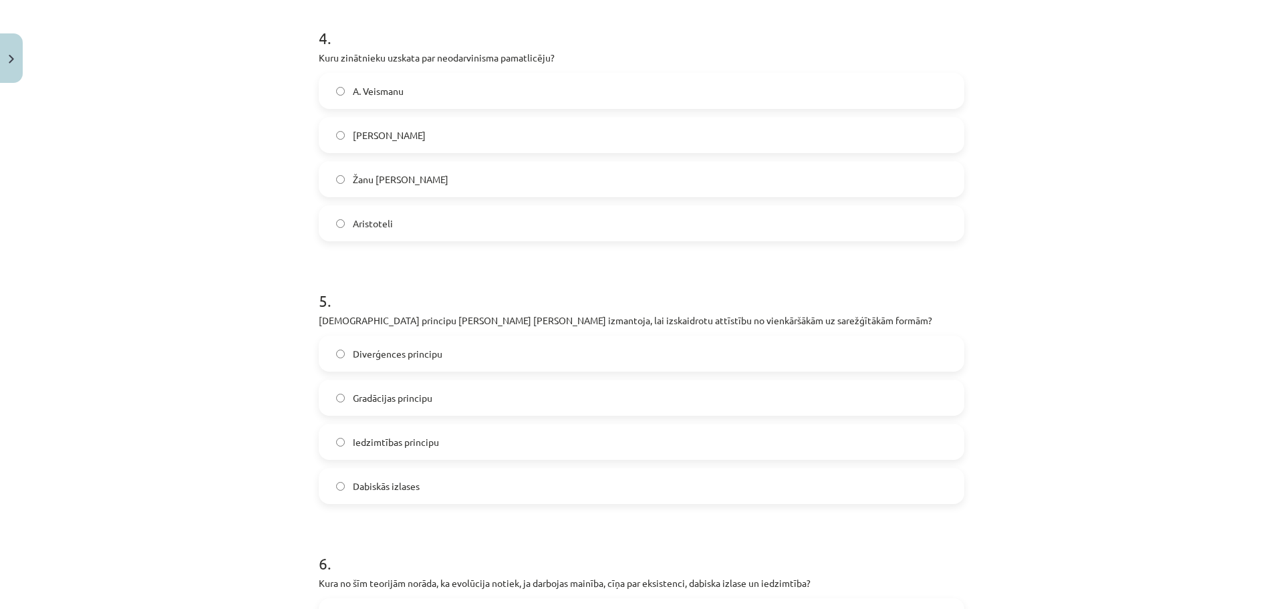
scroll to position [1169, 0]
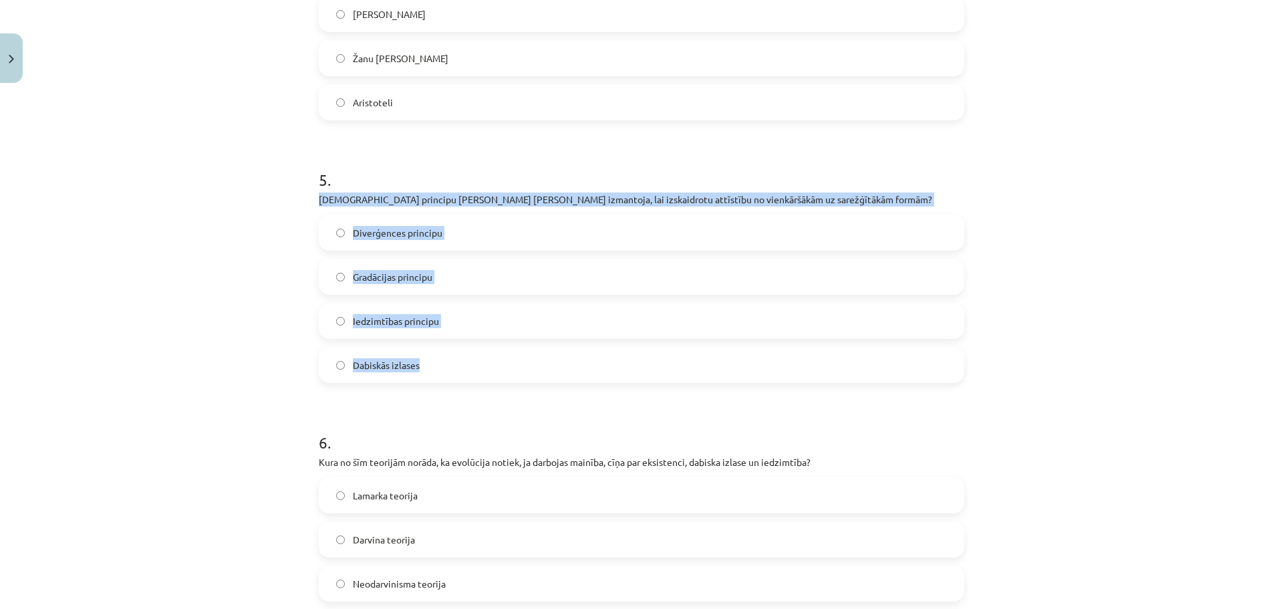
drag, startPoint x: 314, startPoint y: 198, endPoint x: 440, endPoint y: 354, distance: 200.4
click at [440, 354] on div "5 . Kuru principu Žans Batists Lamarks izmantoja, lai izskaidrotu attīstību no …" at bounding box center [641, 265] width 645 height 236
click at [186, 325] on div "Mācību tēma: Bioloģijas ii - 12. klases 1. ieskaites mācību materiāls #6 5. tēm…" at bounding box center [641, 304] width 1283 height 609
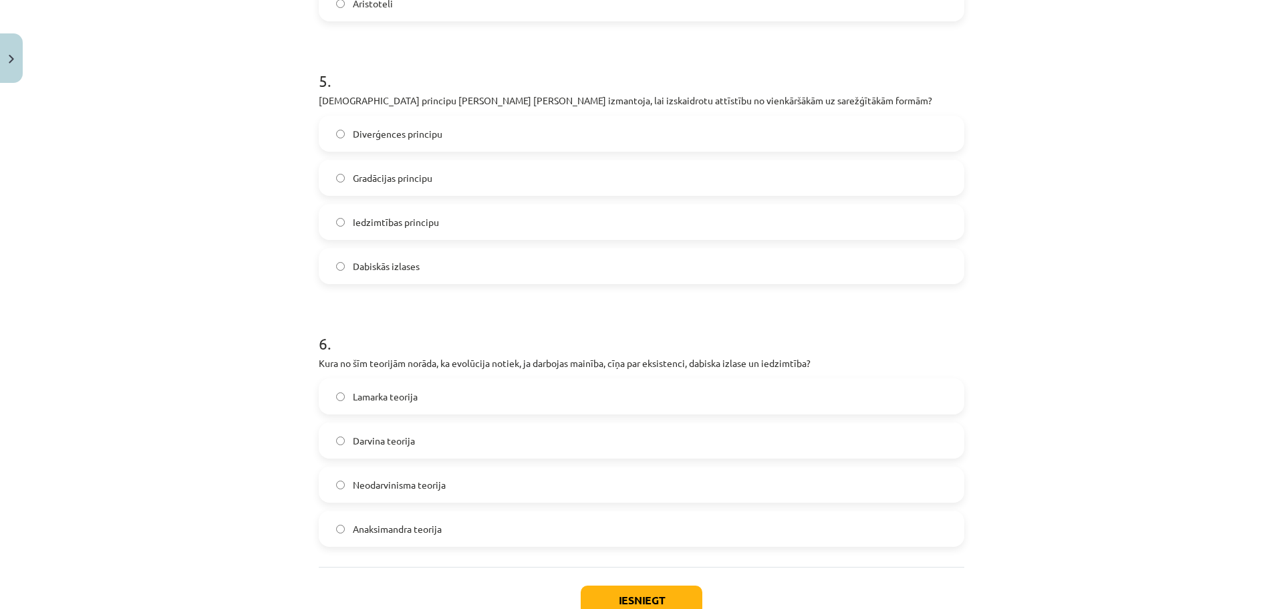
scroll to position [1361, 0]
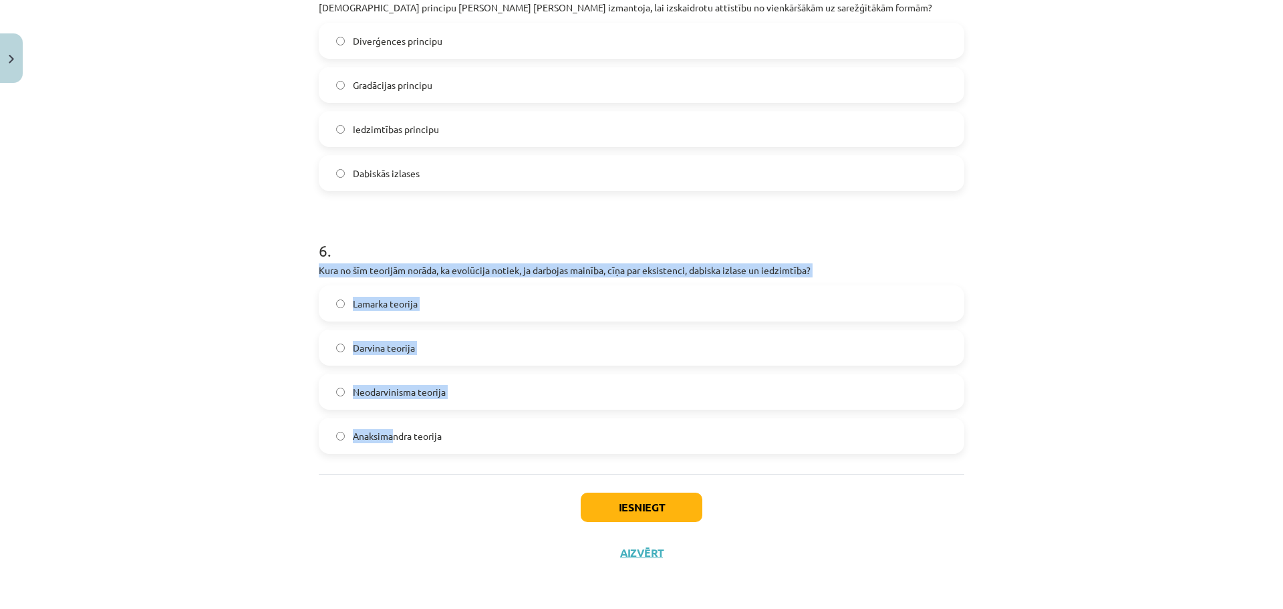
drag, startPoint x: 311, startPoint y: 268, endPoint x: 440, endPoint y: 420, distance: 199.0
click at [103, 341] on div "Mācību tēma: Bioloģijas ii - 12. klases 1. ieskaites mācību materiāls #6 5. tēm…" at bounding box center [641, 304] width 1283 height 609
click at [243, 335] on div "Mācību tēma: Bioloģijas ii - 12. klases 1. ieskaites mācību materiāls #6 5. tēm…" at bounding box center [641, 304] width 1283 height 609
drag, startPoint x: 311, startPoint y: 269, endPoint x: 459, endPoint y: 424, distance: 214.5
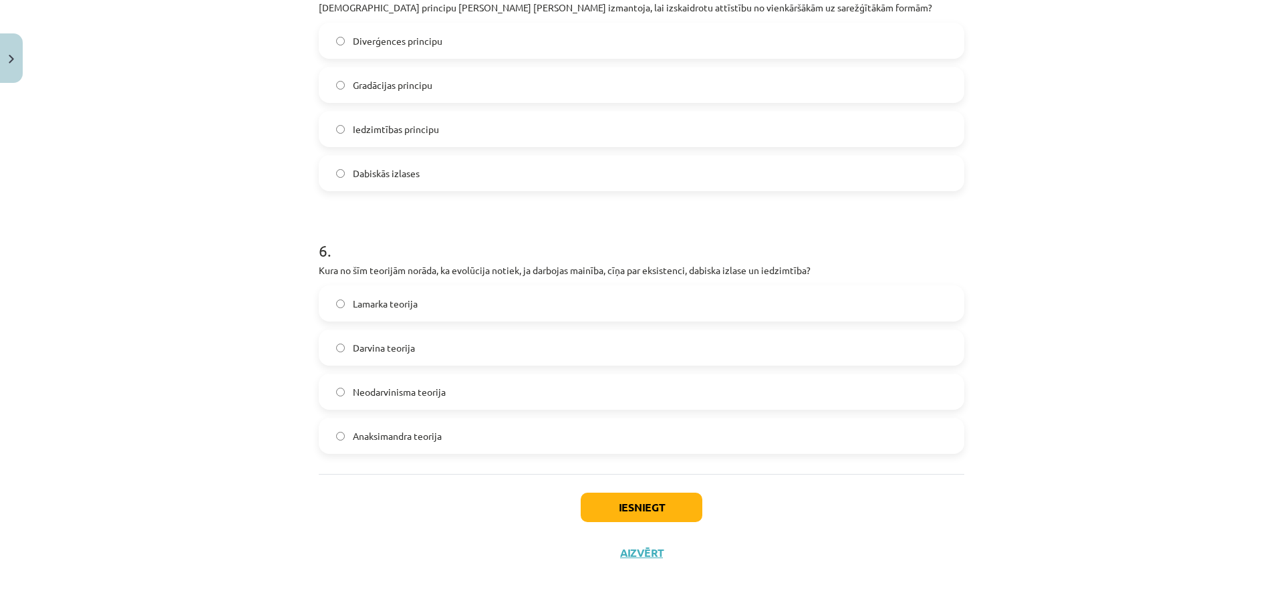
click at [425, 514] on div "Iesniegt Aizvērt" at bounding box center [641, 521] width 645 height 94
click at [341, 345] on label "Darvina teorija" at bounding box center [641, 347] width 643 height 33
click at [645, 498] on button "Iesniegt" at bounding box center [642, 506] width 122 height 29
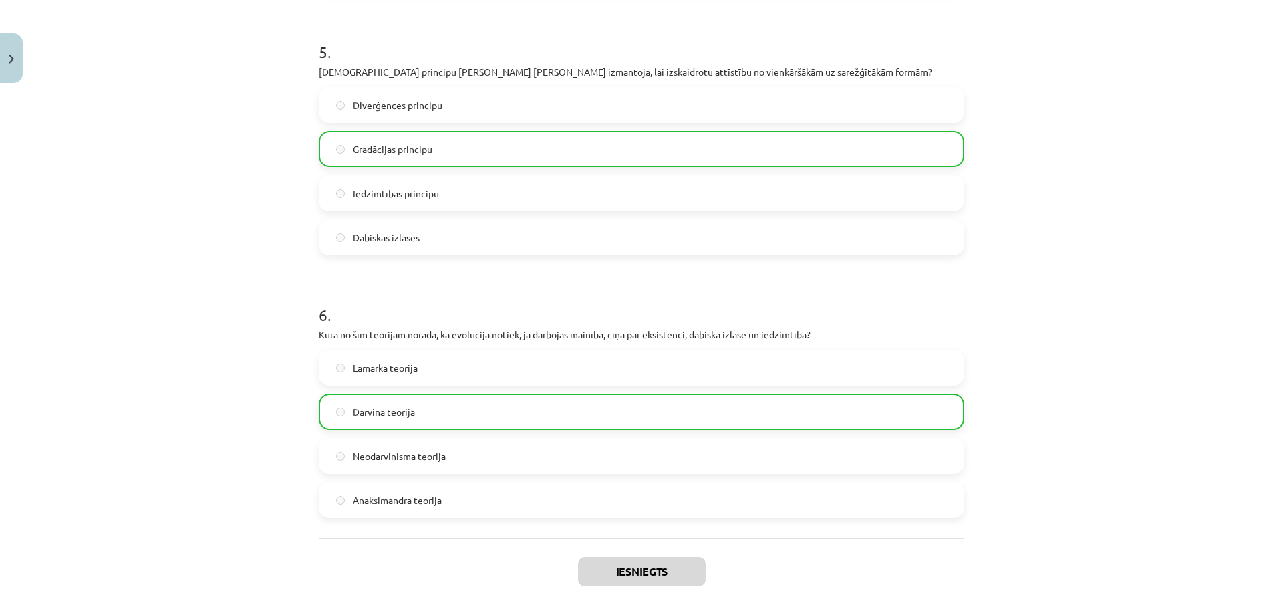
scroll to position [1403, 0]
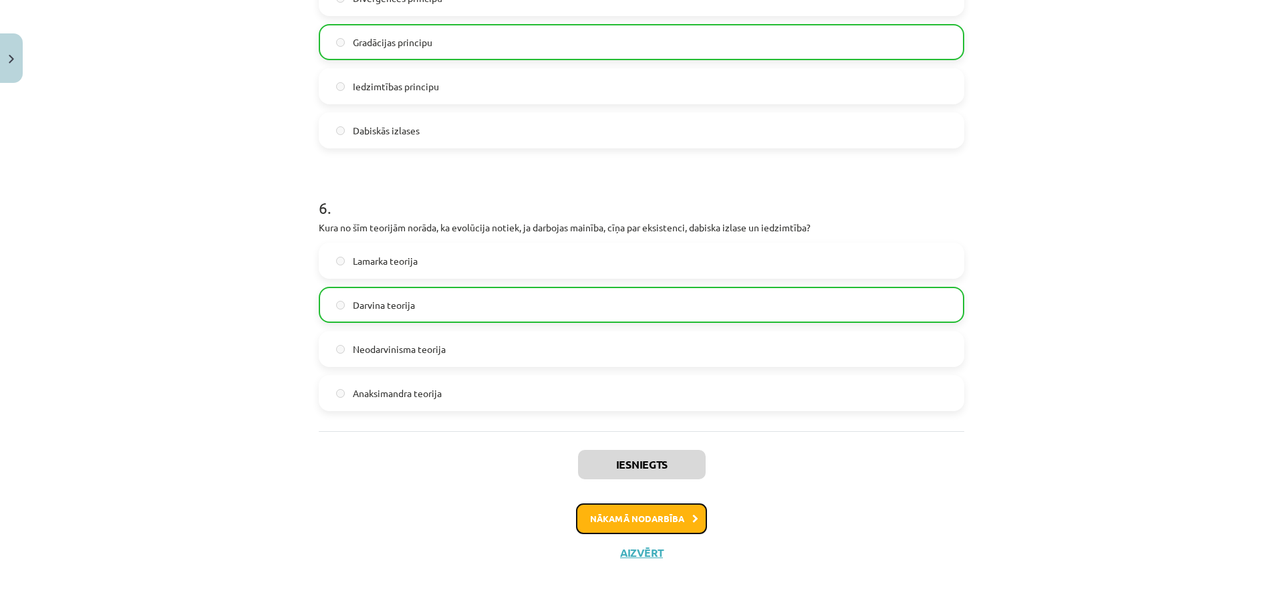
click at [635, 512] on button "Nākamā nodarbība" at bounding box center [641, 518] width 131 height 31
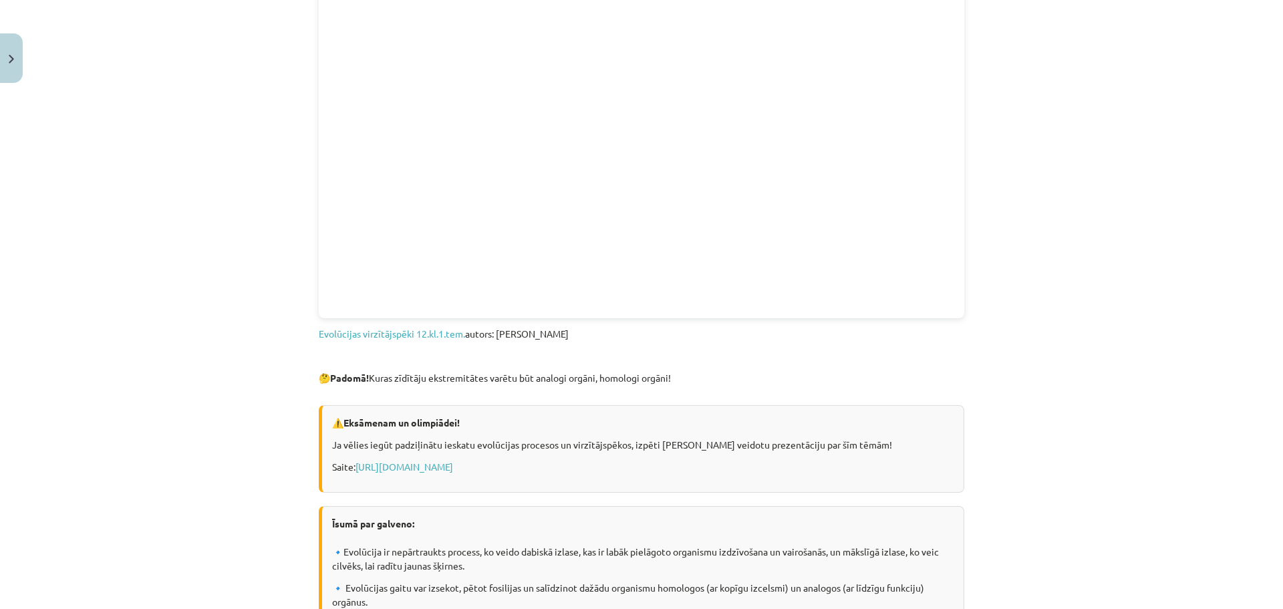
scroll to position [774, 0]
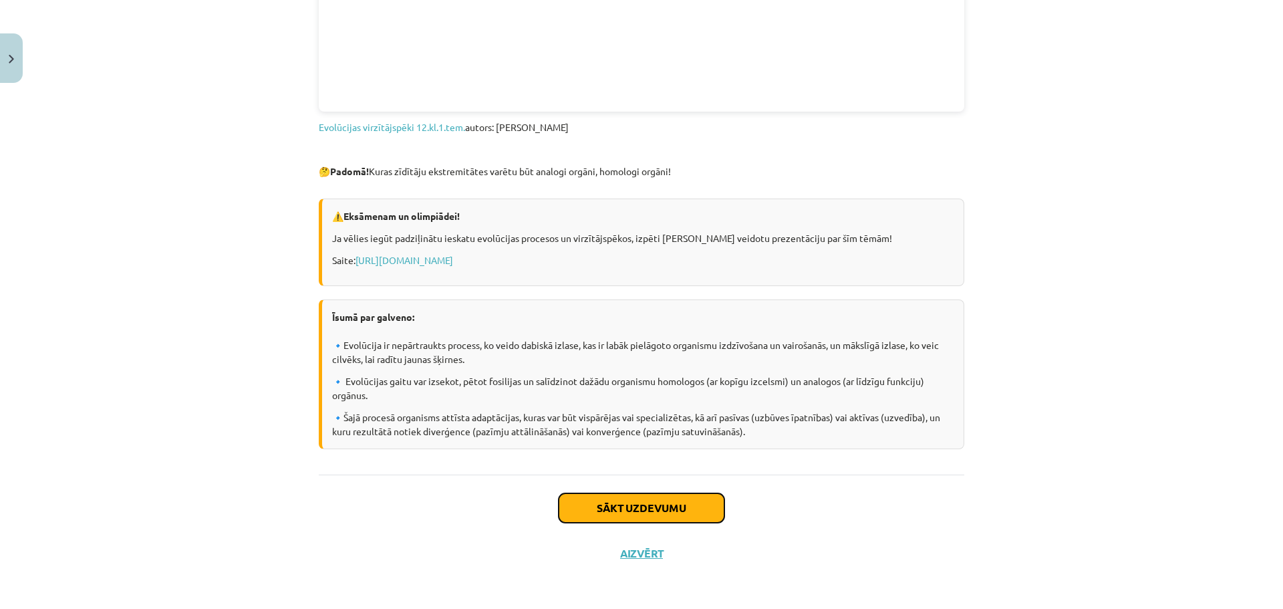
click at [631, 501] on button "Sākt uzdevumu" at bounding box center [641, 507] width 166 height 29
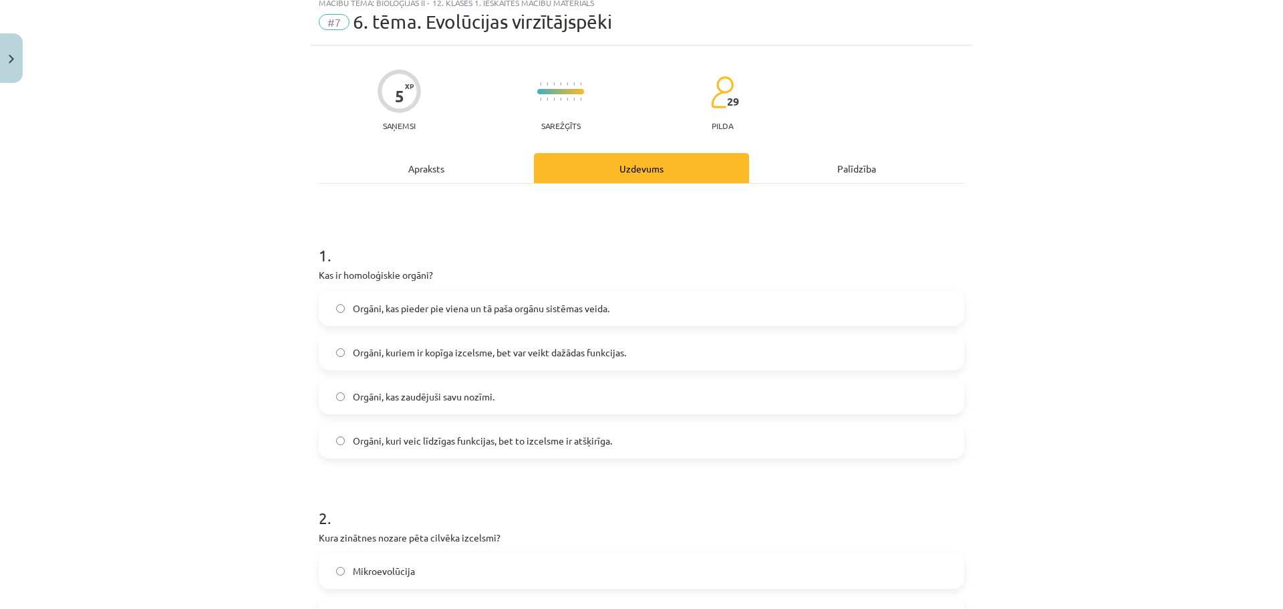
scroll to position [33, 0]
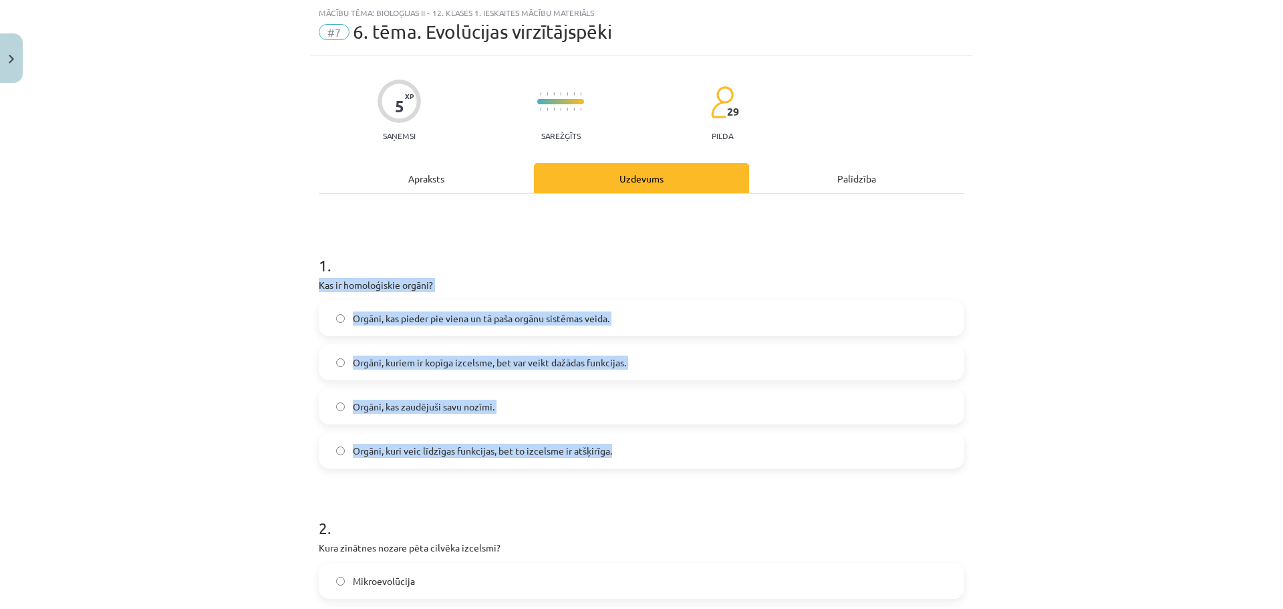
drag, startPoint x: 314, startPoint y: 287, endPoint x: 651, endPoint y: 445, distance: 371.8
click at [651, 445] on div "1 . Kas ir homoloģiskie orgāni? Orgāni, kas pieder pie viena un tā paša orgānu …" at bounding box center [641, 350] width 645 height 236
click at [242, 379] on div "Mācību tēma: Bioloģijas ii - 12. klases 1. ieskaites mācību materiāls #7 6. tēm…" at bounding box center [641, 304] width 1283 height 609
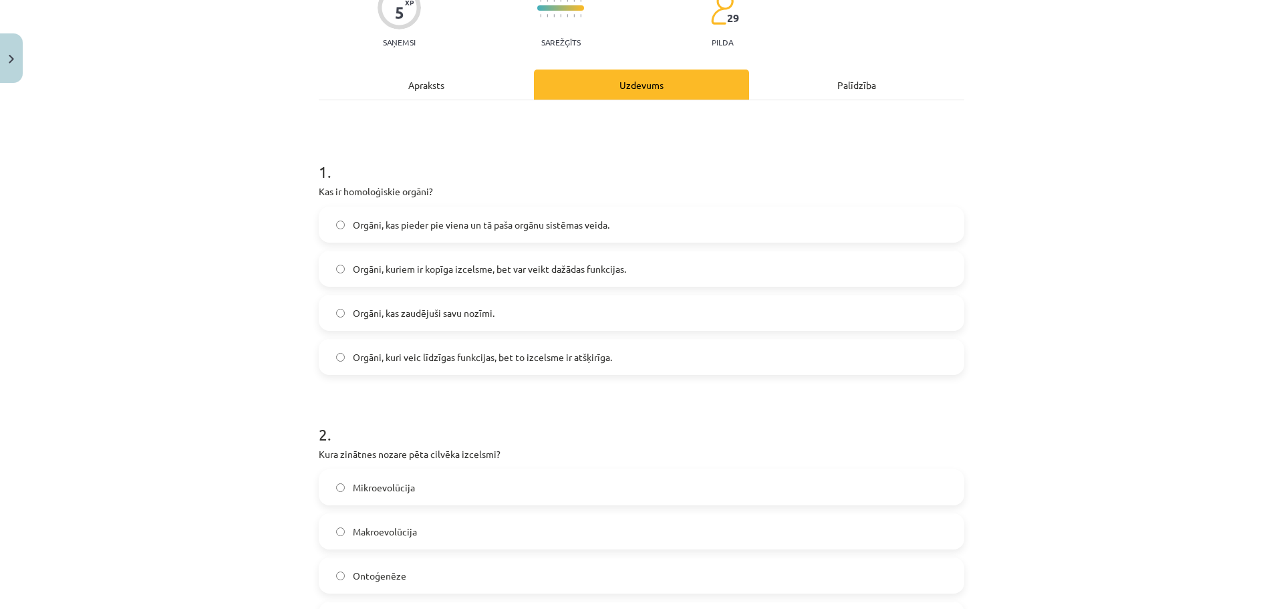
scroll to position [301, 0]
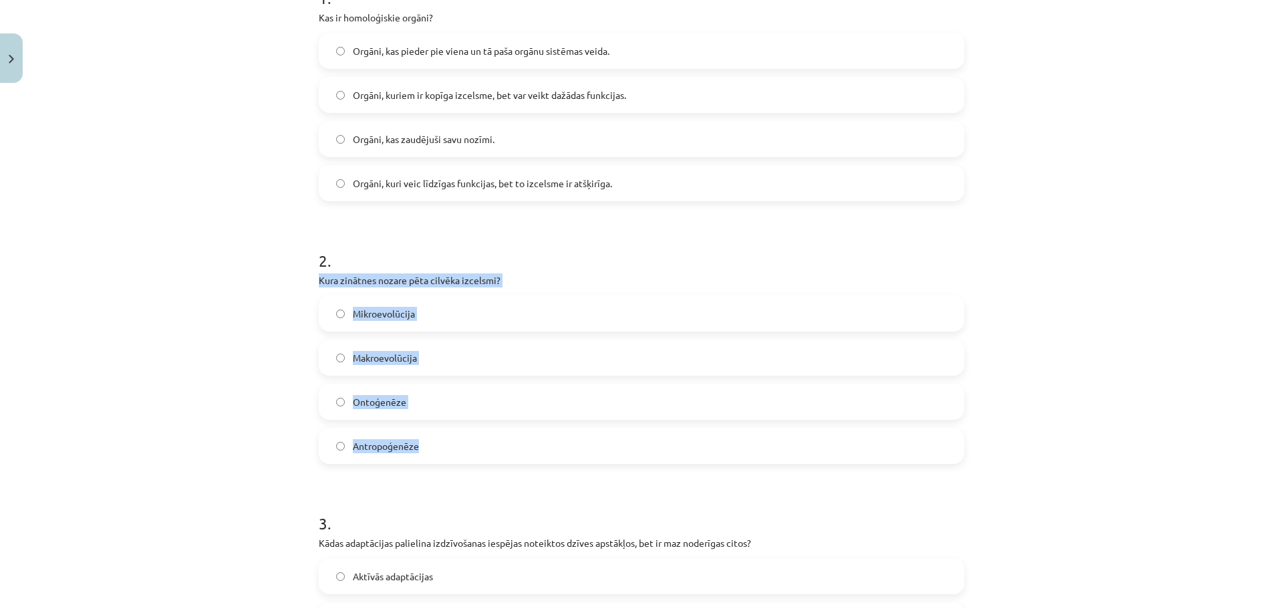
drag, startPoint x: 311, startPoint y: 281, endPoint x: 421, endPoint y: 443, distance: 196.2
click at [421, 443] on div "5 XP Saņemsi Sarežģīts 29 pilda Apraksts Uzdevums Palīdzība 1 . Kas ir homoloģi…" at bounding box center [641, 580] width 661 height 1585
click at [157, 367] on div "Mācību tēma: Bioloģijas ii - 12. klases 1. ieskaites mācību materiāls #7 6. tēm…" at bounding box center [641, 304] width 1283 height 609
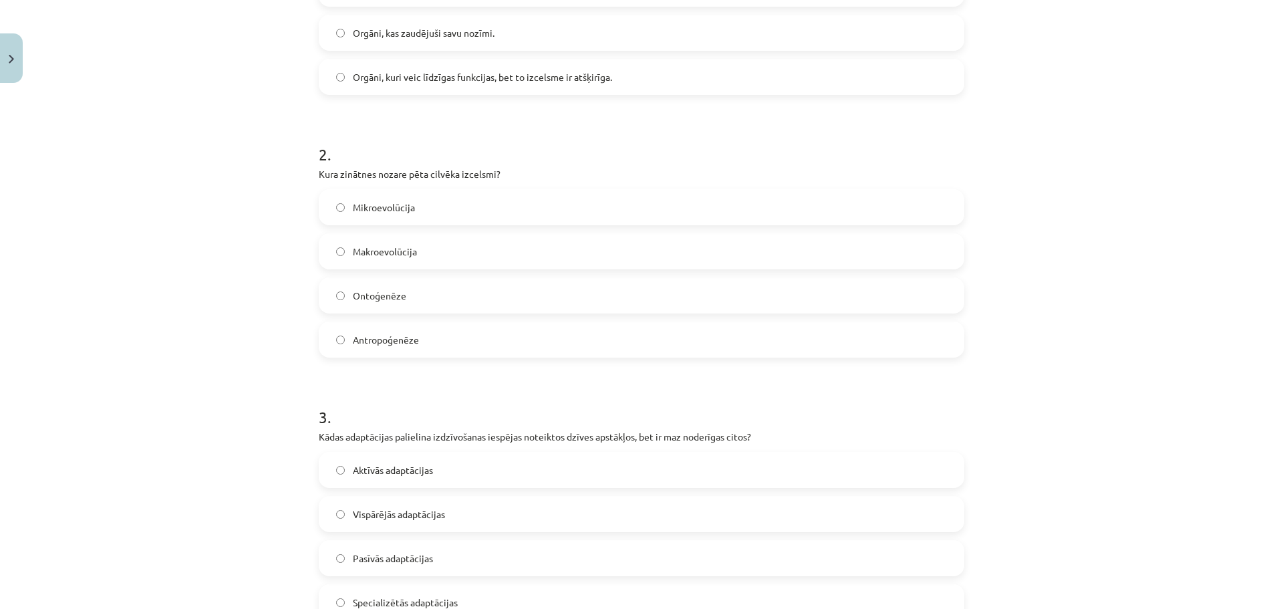
scroll to position [568, 0]
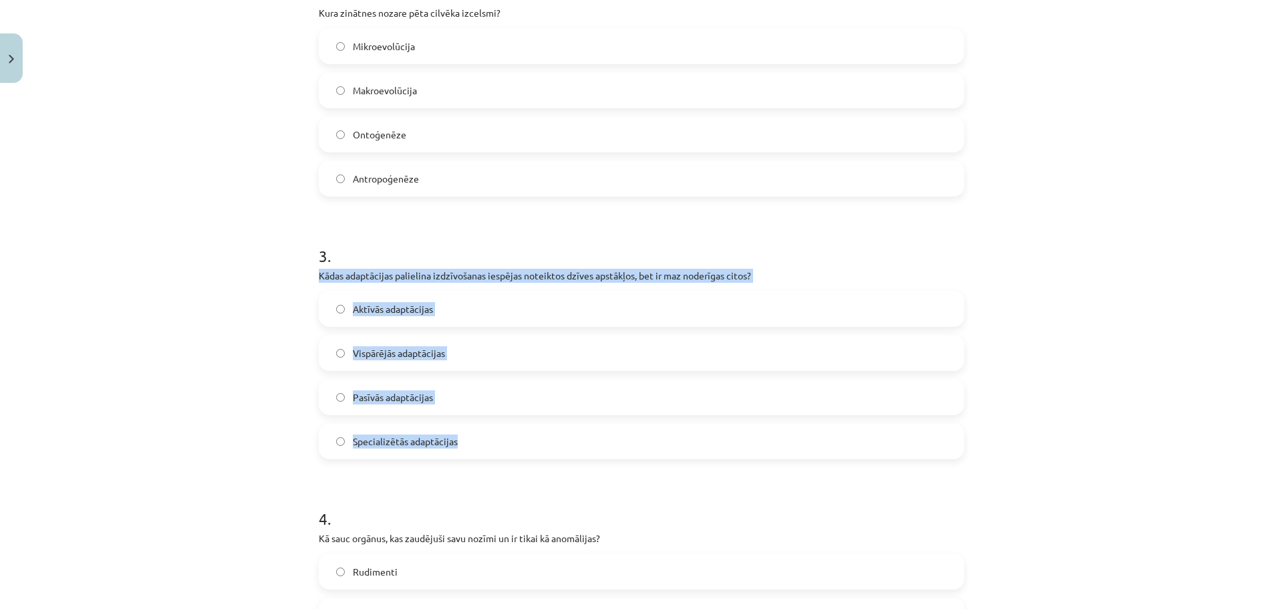
drag, startPoint x: 315, startPoint y: 276, endPoint x: 512, endPoint y: 443, distance: 257.8
click at [512, 443] on div "3 . Kādas adaptācijas palielina izdzīvošanas iespējas noteiktos dzīves apstākļo…" at bounding box center [641, 341] width 645 height 236
click at [255, 400] on div "Mācību tēma: Bioloģijas ii - 12. klases 1. ieskaites mācību materiāls #7 6. tēm…" at bounding box center [641, 304] width 1283 height 609
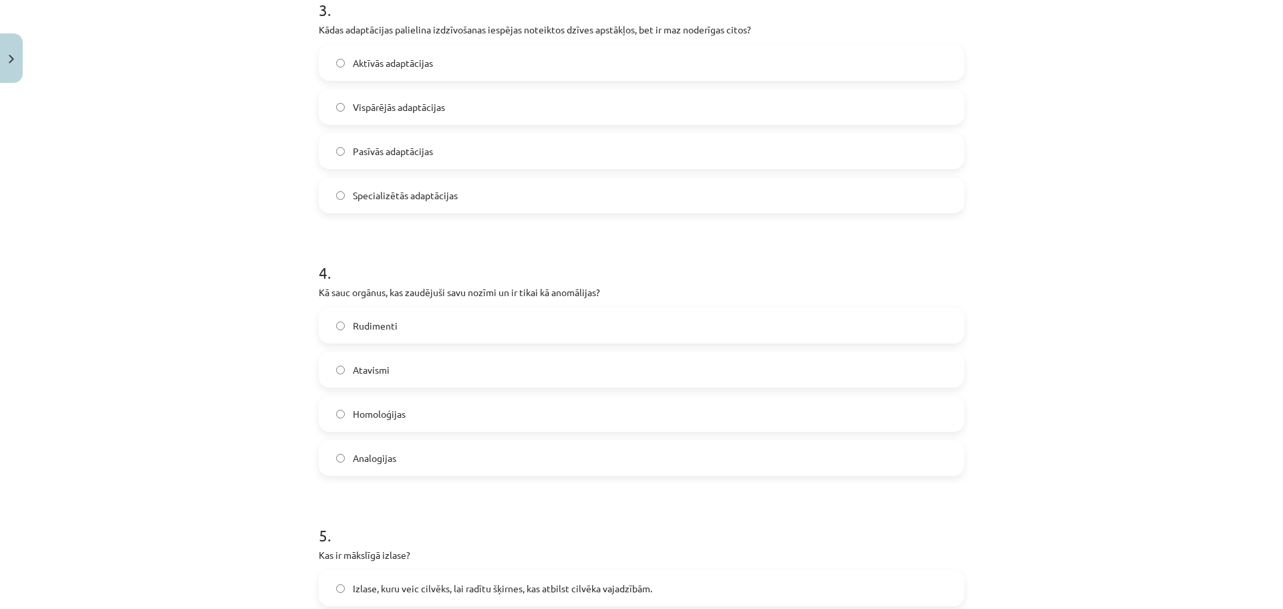
scroll to position [835, 0]
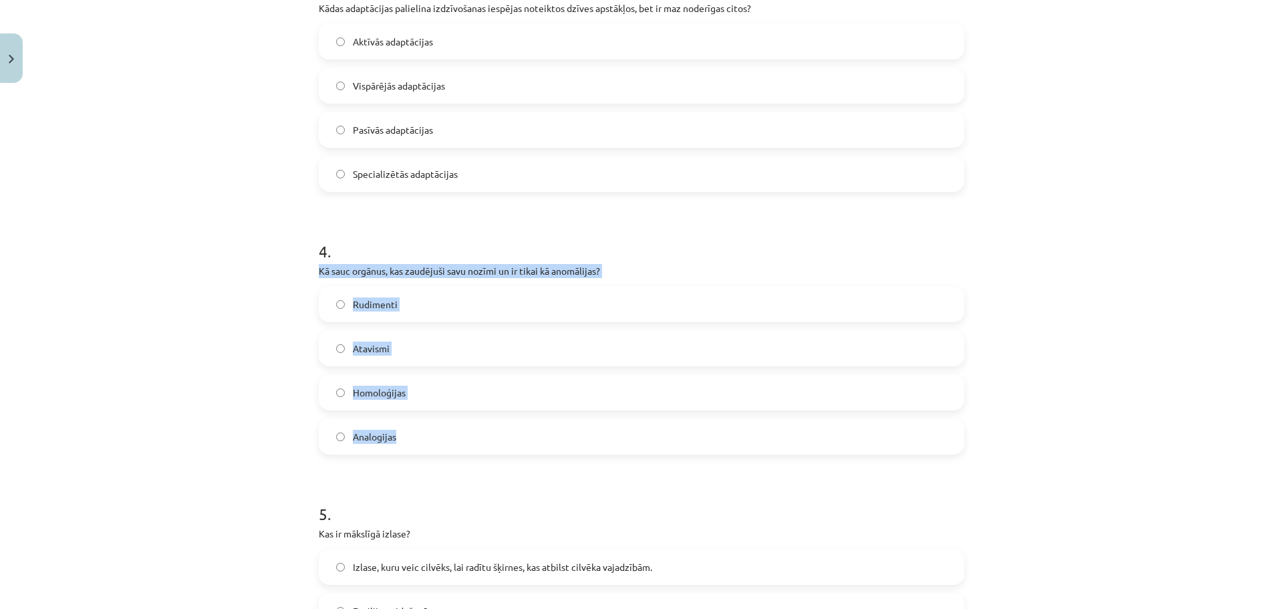
drag, startPoint x: 314, startPoint y: 272, endPoint x: 414, endPoint y: 435, distance: 191.3
click at [414, 435] on div "4 . Kā sauc orgānus, kas zaudējuši savu nozīmi un ir tikai kā anomālijas? Rudim…" at bounding box center [641, 336] width 645 height 236
click at [222, 374] on div "Mācību tēma: Bioloģijas ii - 12. klases 1. ieskaites mācību materiāls #7 6. tēm…" at bounding box center [641, 304] width 1283 height 609
click at [288, 355] on div "Mācību tēma: Bioloģijas ii - 12. klases 1. ieskaites mācību materiāls #7 6. tēm…" at bounding box center [641, 304] width 1283 height 609
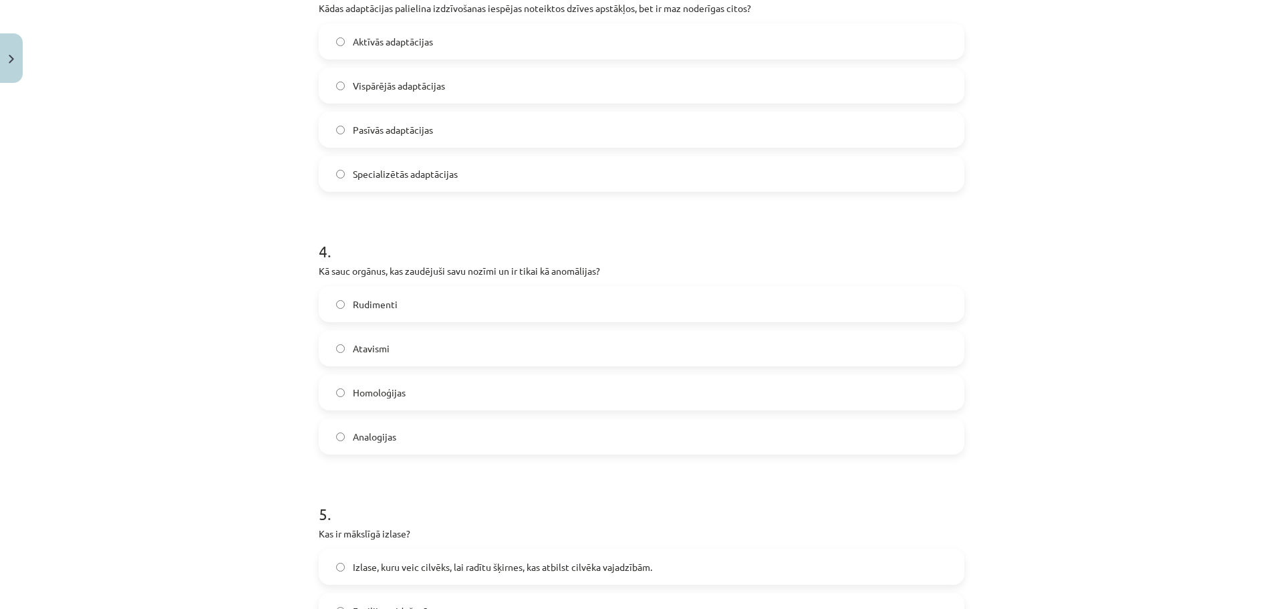
scroll to position [1098, 0]
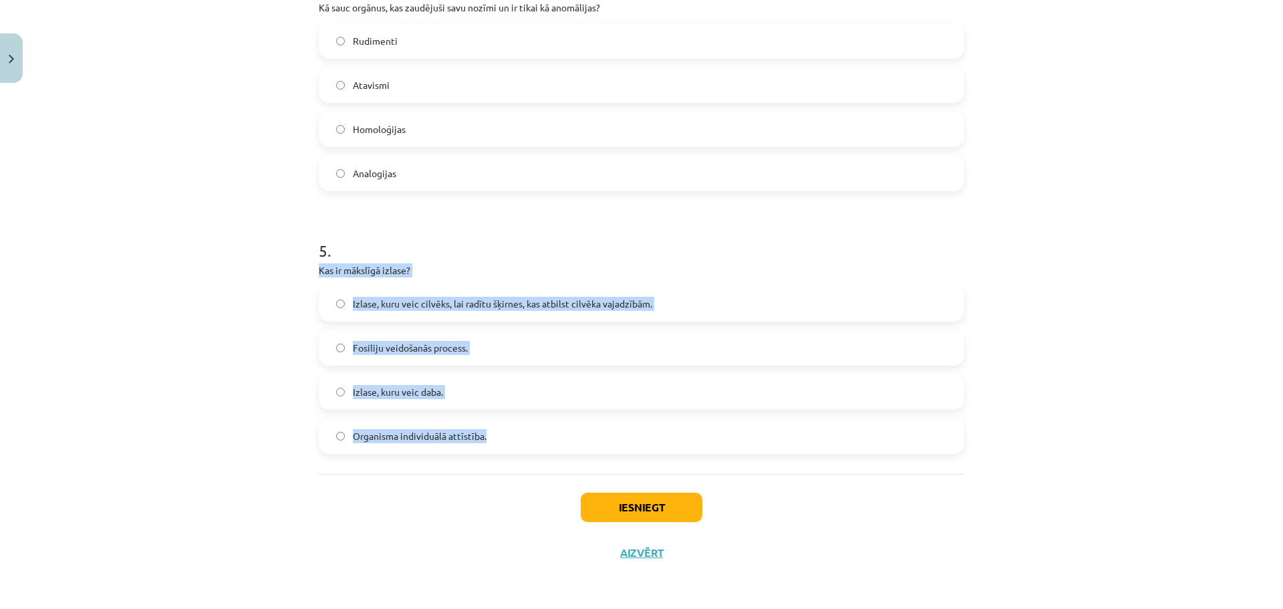
drag, startPoint x: 311, startPoint y: 271, endPoint x: 515, endPoint y: 436, distance: 262.7
click at [162, 340] on div "Mācību tēma: Bioloģijas ii - 12. klases 1. ieskaites mācību materiāls #7 6. tēm…" at bounding box center [641, 304] width 1283 height 609
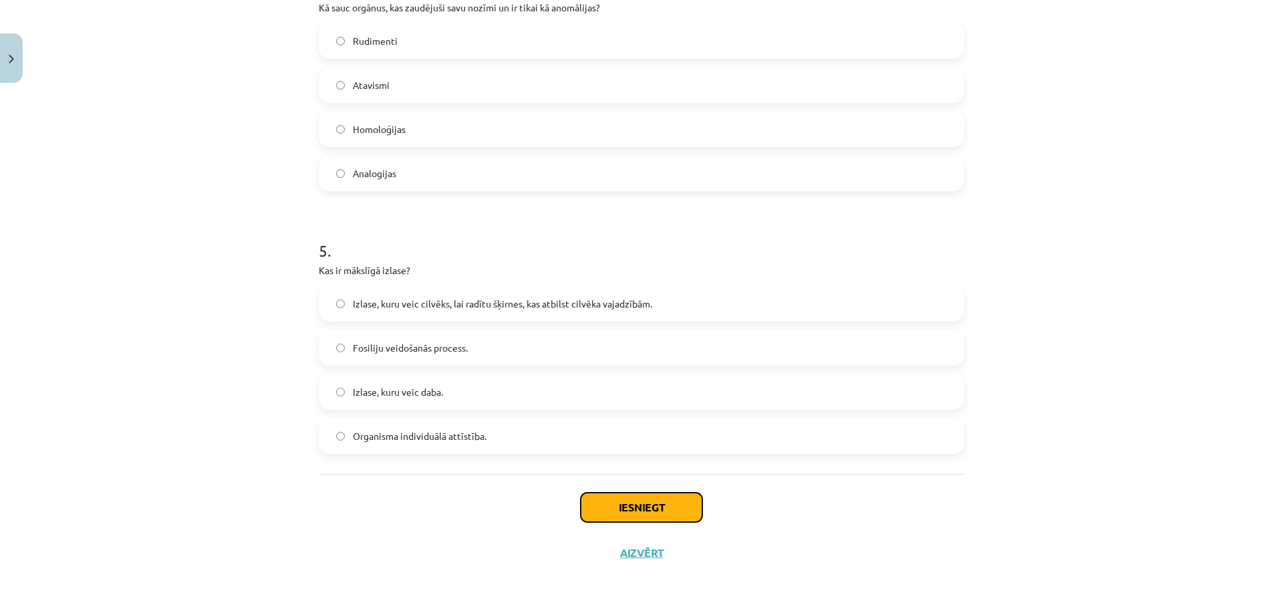
click at [619, 499] on button "Iesniegt" at bounding box center [642, 506] width 122 height 29
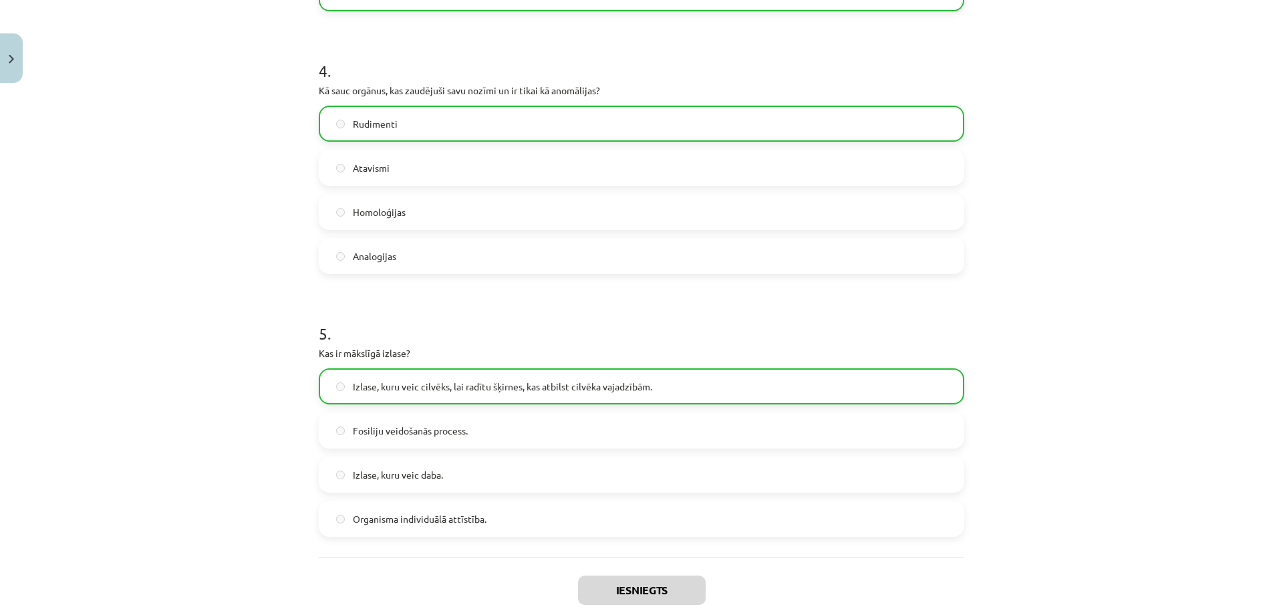
scroll to position [1141, 0]
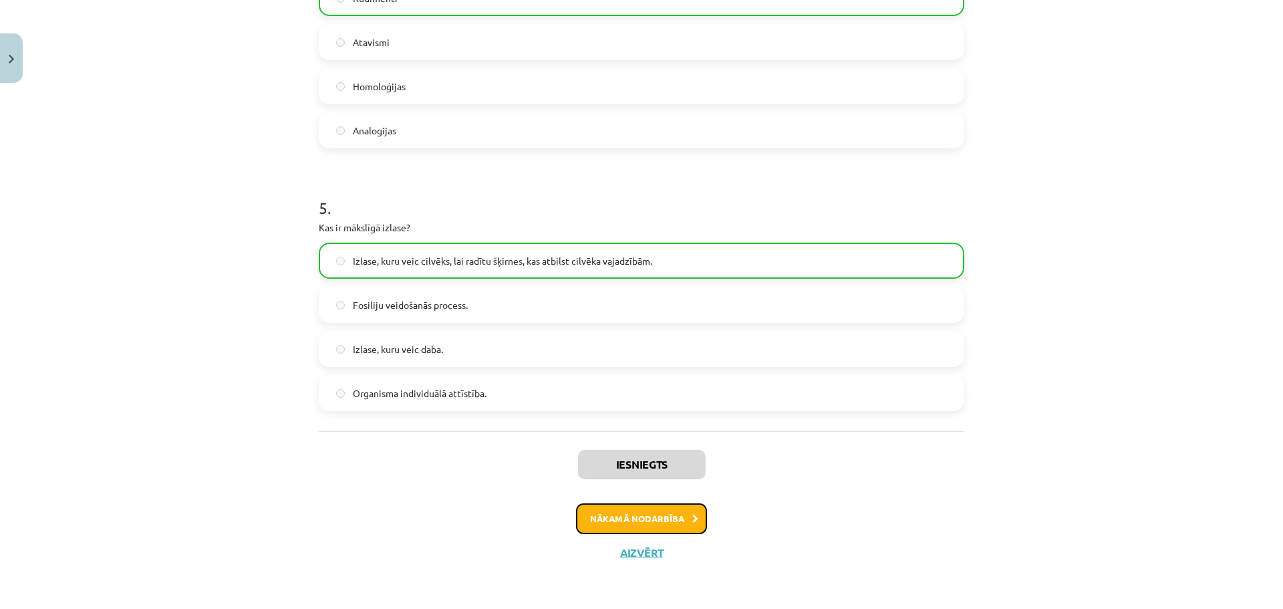
click at [637, 520] on button "Nākamā nodarbība" at bounding box center [641, 518] width 131 height 31
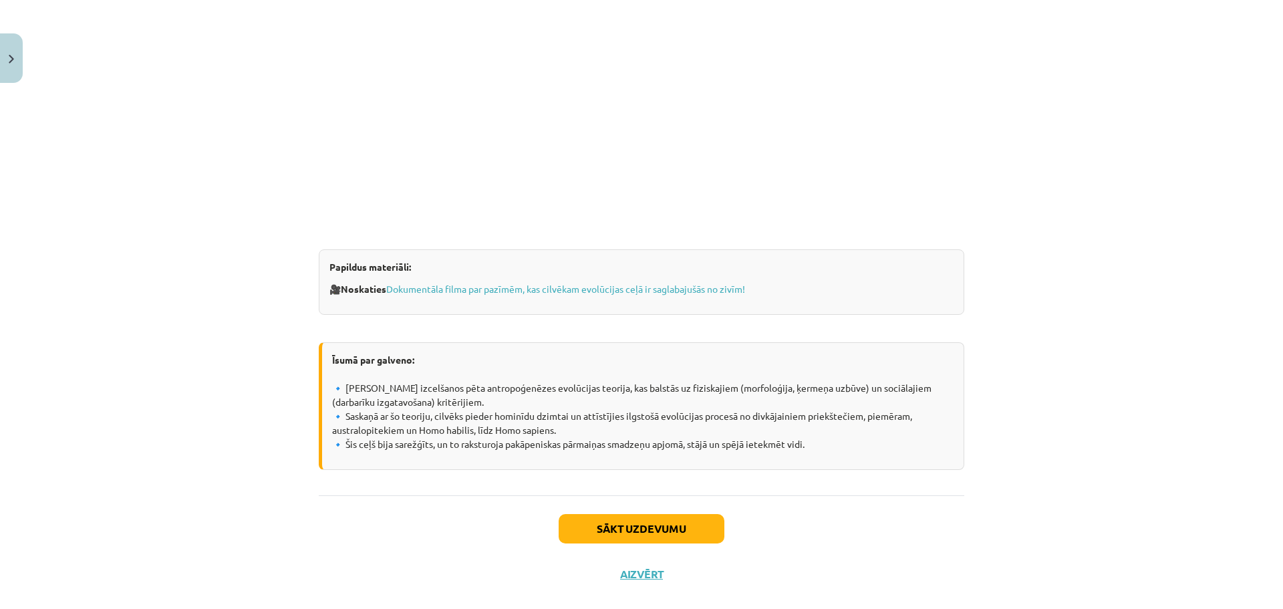
scroll to position [1029, 0]
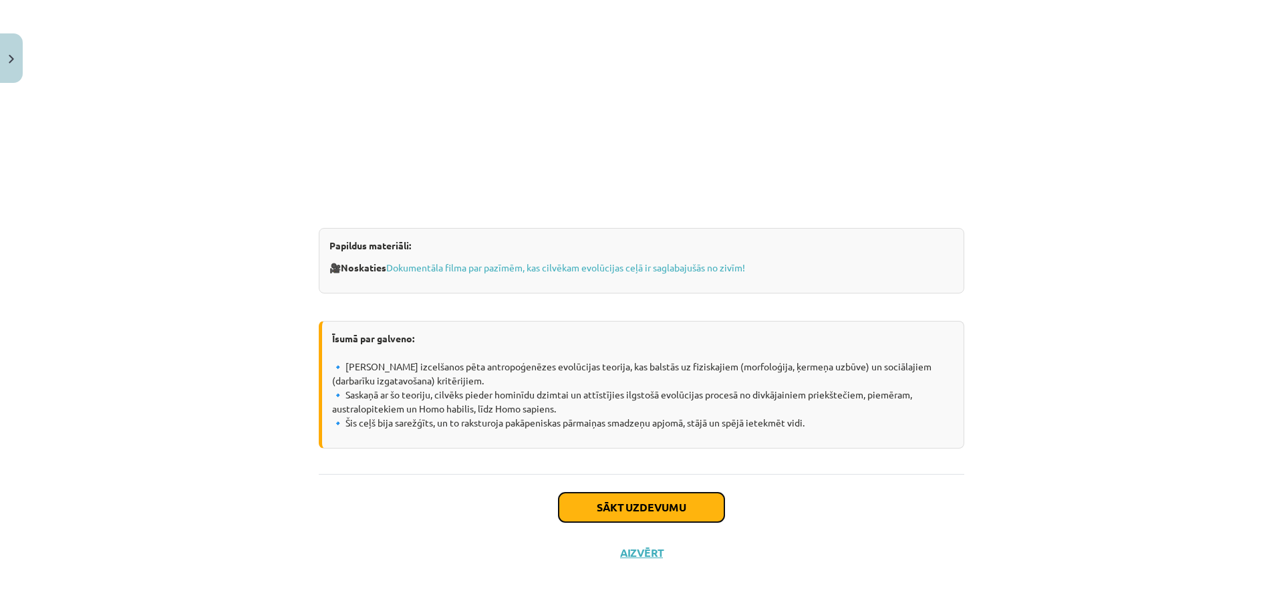
click at [633, 503] on button "Sākt uzdevumu" at bounding box center [641, 506] width 166 height 29
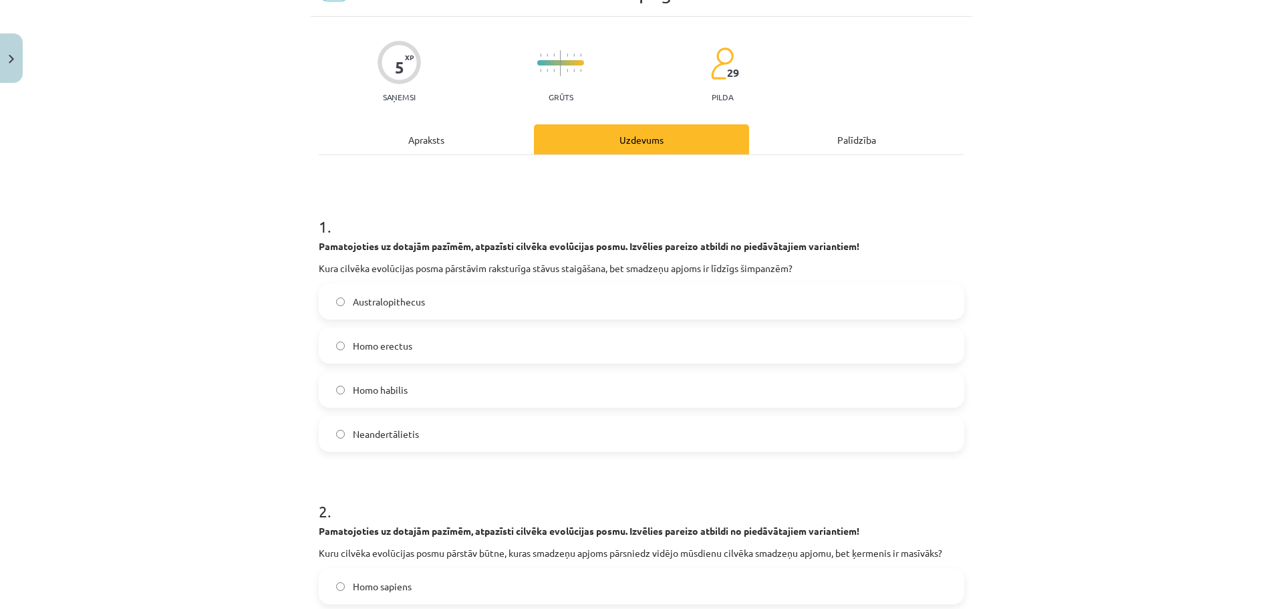
scroll to position [33, 0]
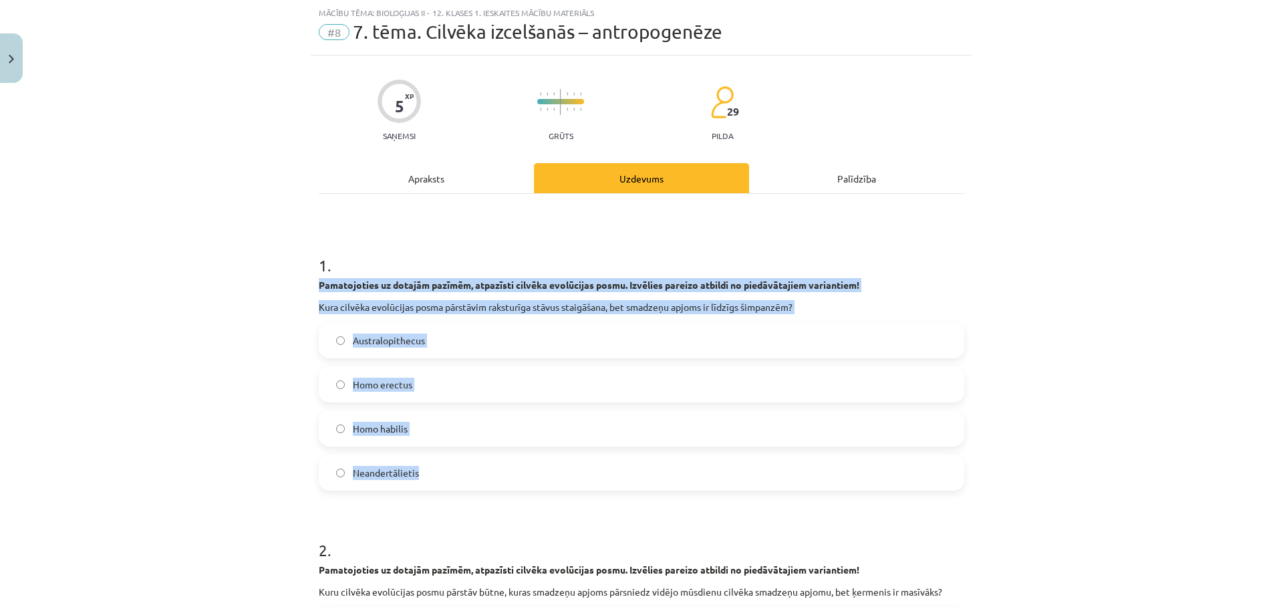
drag, startPoint x: 315, startPoint y: 285, endPoint x: 460, endPoint y: 468, distance: 233.0
click at [460, 468] on div "1 . Pamatojoties uz dotajām pazīmēm, atpazīsti cilvēka evolūcijas posmu. Izvēli…" at bounding box center [641, 361] width 645 height 258
click at [196, 449] on div "Mācību tēma: Bioloģijas ii - 12. klases 1. ieskaites mācību materiāls #8 7. tēm…" at bounding box center [641, 304] width 1283 height 609
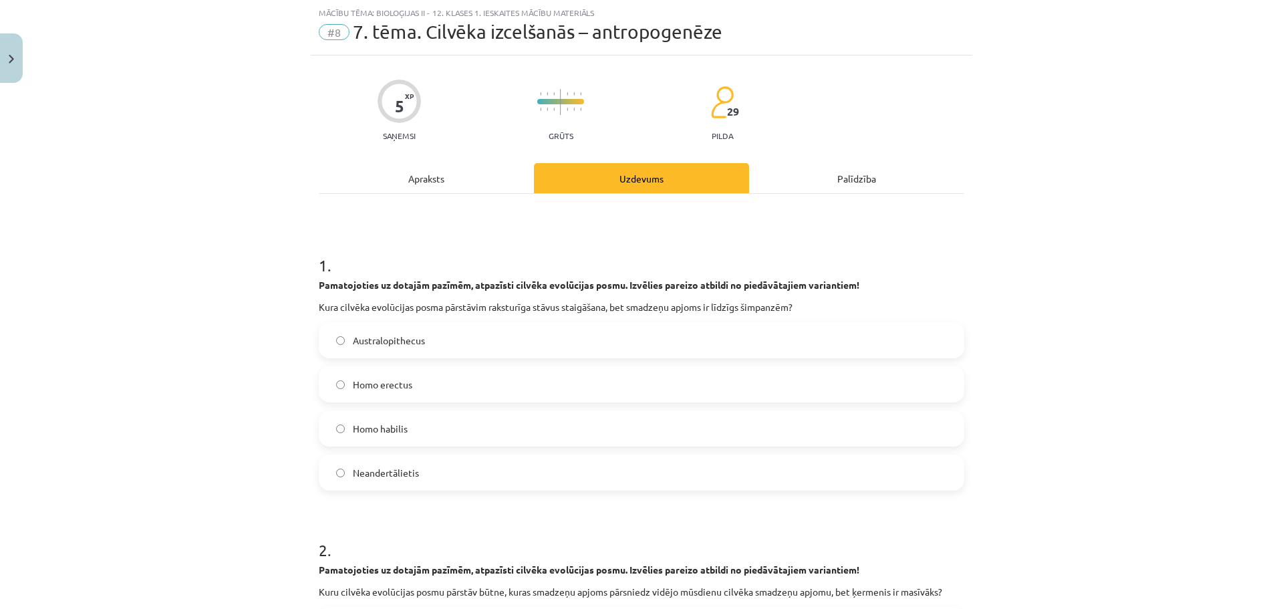
scroll to position [301, 0]
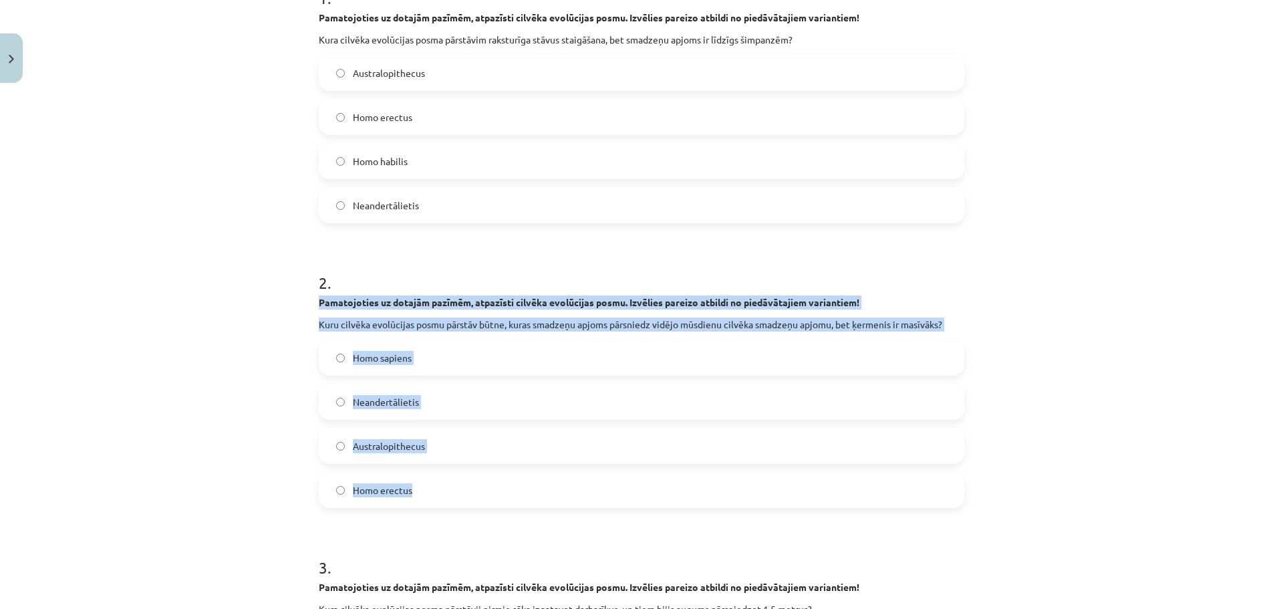
drag, startPoint x: 313, startPoint y: 304, endPoint x: 424, endPoint y: 494, distance: 220.3
click at [248, 444] on div "Mācību tēma: Bioloģijas ii - 12. klases 1. ieskaites mācību materiāls #8 7. tēm…" at bounding box center [641, 304] width 1283 height 609
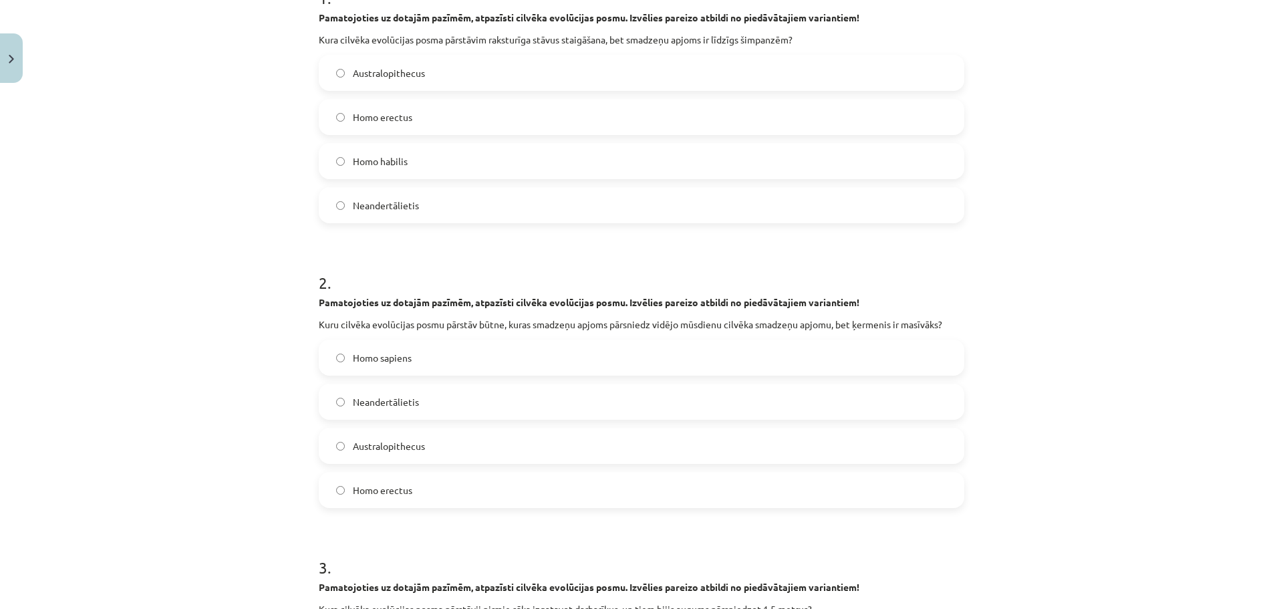
click at [340, 403] on label "Neandertālietis" at bounding box center [641, 401] width 643 height 33
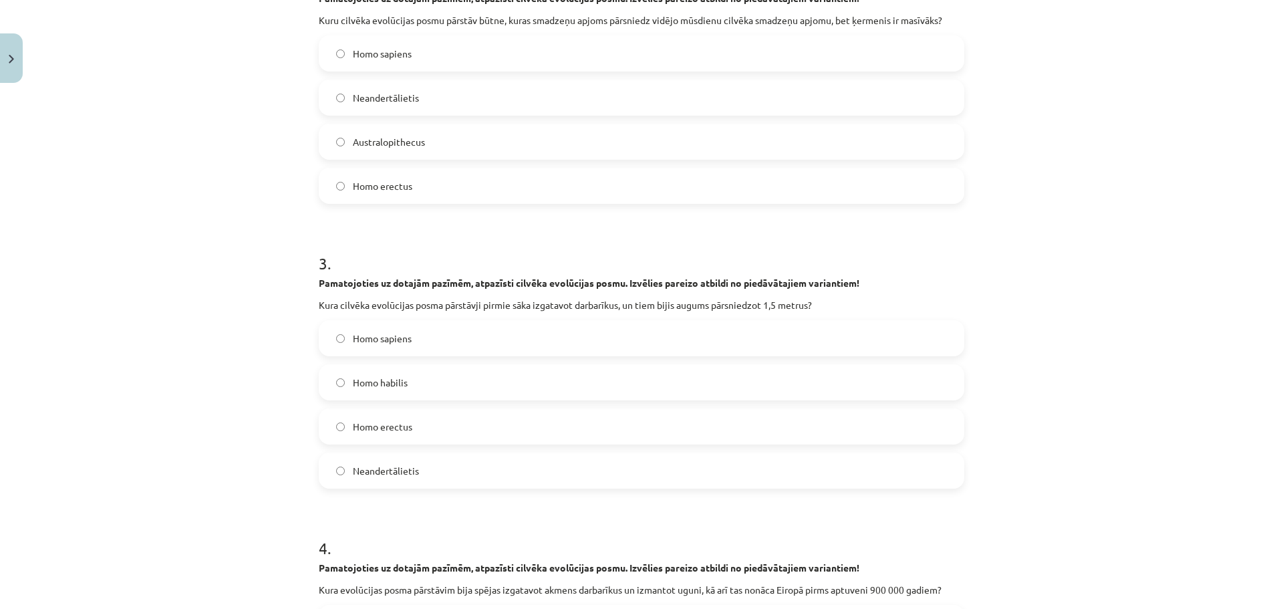
scroll to position [635, 0]
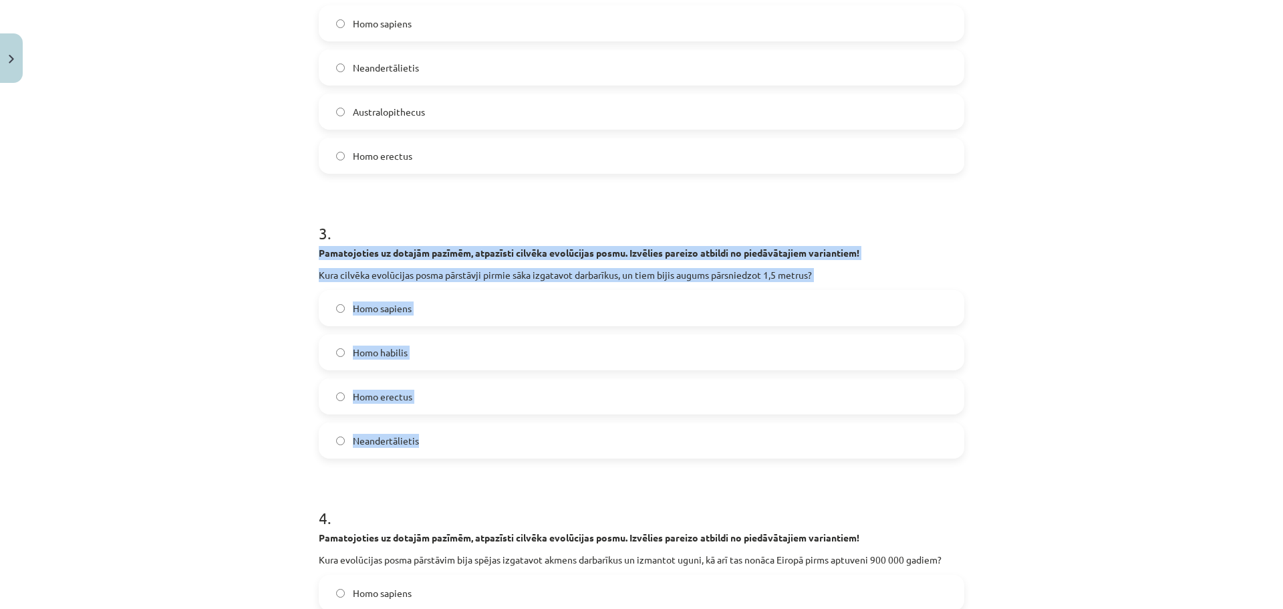
drag, startPoint x: 315, startPoint y: 253, endPoint x: 470, endPoint y: 437, distance: 239.9
click at [470, 437] on div "3 . Pamatojoties uz dotajām pazīmēm, atpazīsti cilvēka evolūcijas posmu. Izvēli…" at bounding box center [641, 329] width 645 height 258
click at [173, 417] on div "Mācību tēma: Bioloģijas ii - 12. klases 1. ieskaites mācību materiāls #8 7. tēm…" at bounding box center [641, 304] width 1283 height 609
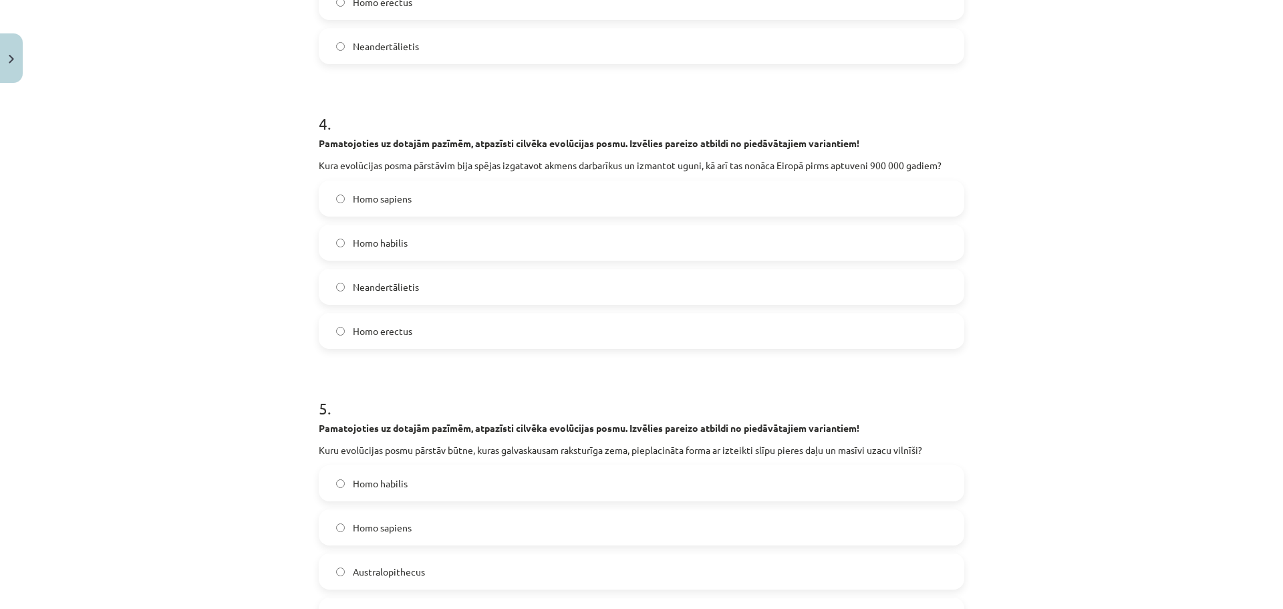
scroll to position [1035, 0]
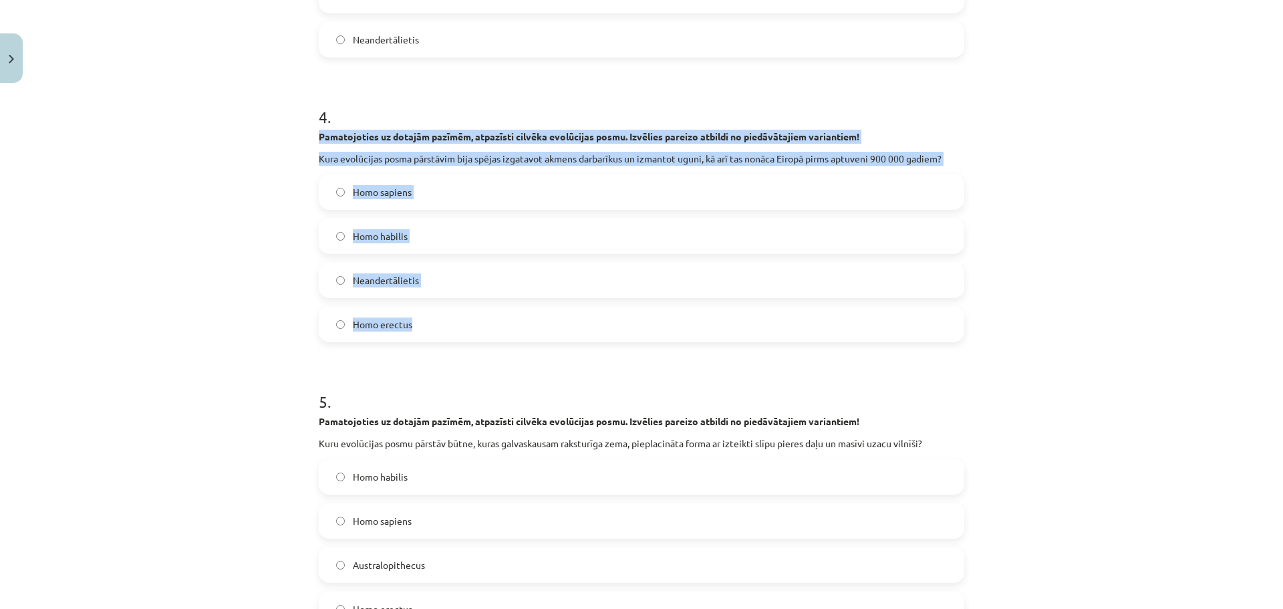
drag, startPoint x: 316, startPoint y: 138, endPoint x: 422, endPoint y: 323, distance: 213.9
click at [422, 323] on div "4 . Pamatojoties uz dotajām pazīmēm, atpazīsti cilvēka evolūcijas posmu. Izvēli…" at bounding box center [641, 213] width 645 height 258
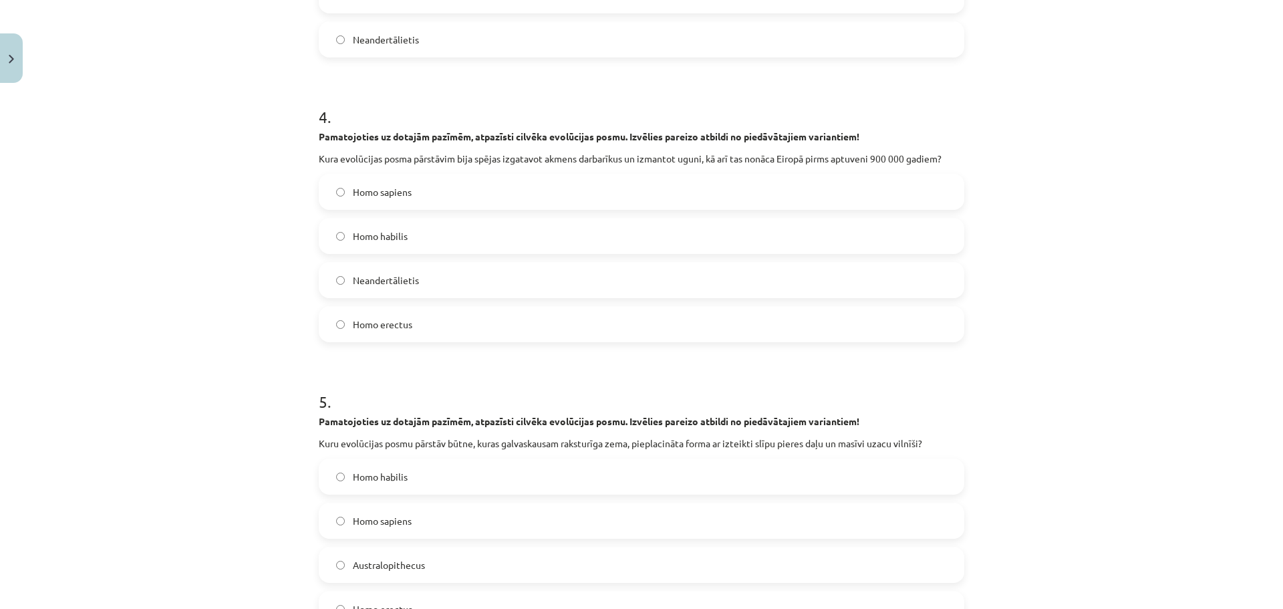
click at [367, 390] on h1 "5 ." at bounding box center [641, 389] width 645 height 41
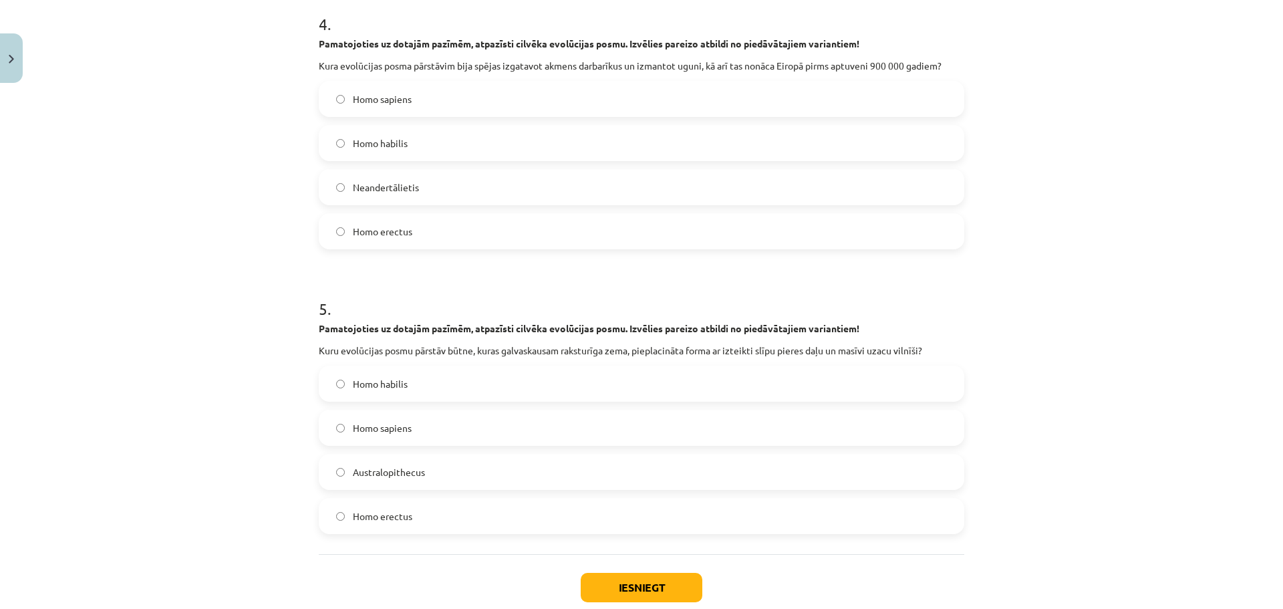
scroll to position [1208, 0]
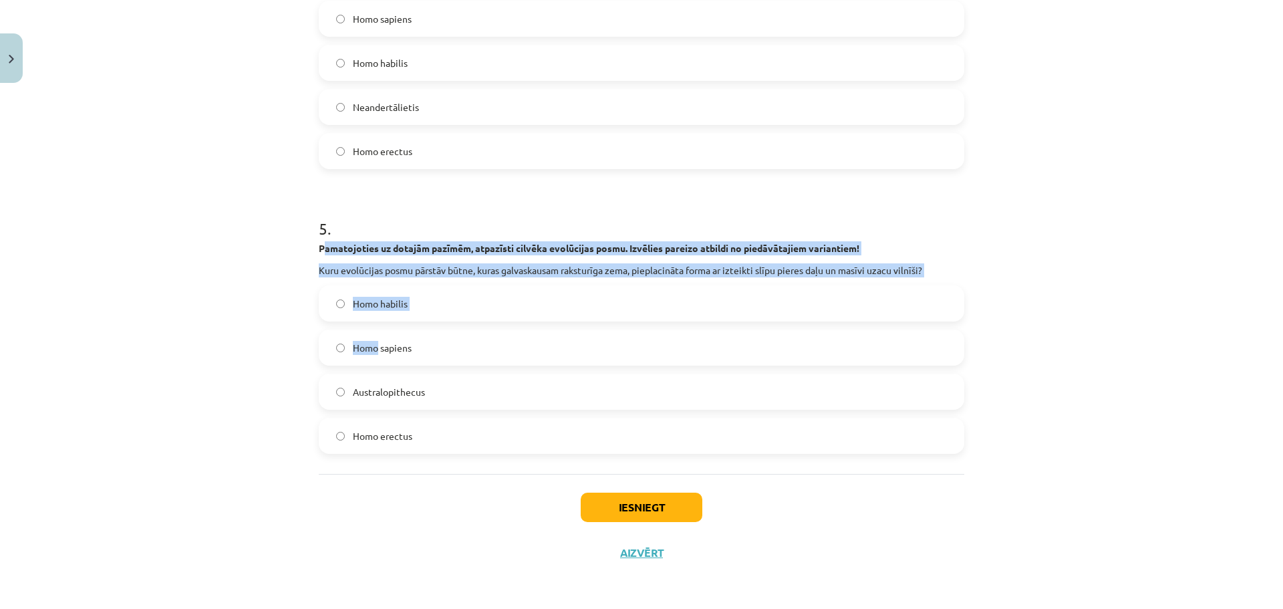
drag, startPoint x: 317, startPoint y: 249, endPoint x: 373, endPoint y: 344, distance: 109.9
click at [373, 344] on div "5 . Pamatojoties uz dotajām pazīmēm, atpazīsti cilvēka evolūcijas posmu. Izvēli…" at bounding box center [641, 325] width 645 height 258
click at [265, 306] on div "Mācību tēma: Bioloģijas ii - 12. klases 1. ieskaites mācību materiāls #8 7. tēm…" at bounding box center [641, 304] width 1283 height 609
drag, startPoint x: 313, startPoint y: 253, endPoint x: 419, endPoint y: 436, distance: 210.7
click at [419, 436] on div "5 . Pamatojoties uz dotajām pazīmēm, atpazīsti cilvēka evolūcijas posmu. Izvēli…" at bounding box center [641, 325] width 645 height 258
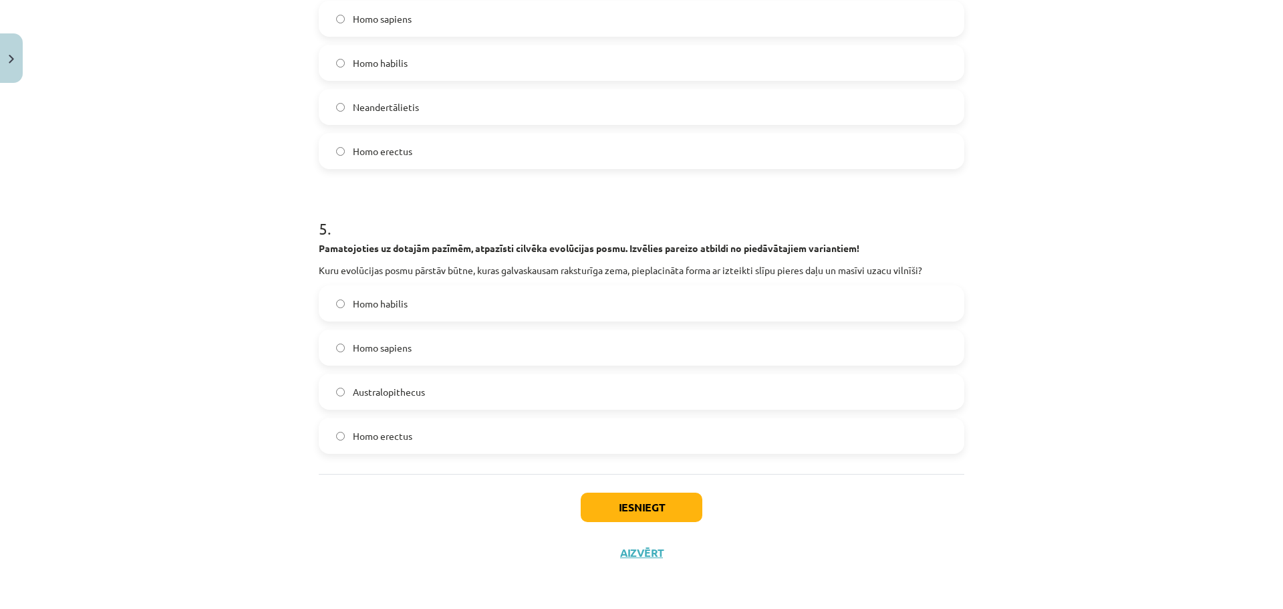
click at [290, 481] on div "Mācību tēma: Bioloģijas ii - 12. klases 1. ieskaites mācību materiāls #8 7. tēm…" at bounding box center [641, 304] width 1283 height 609
click at [620, 506] on button "Iesniegt" at bounding box center [642, 506] width 122 height 29
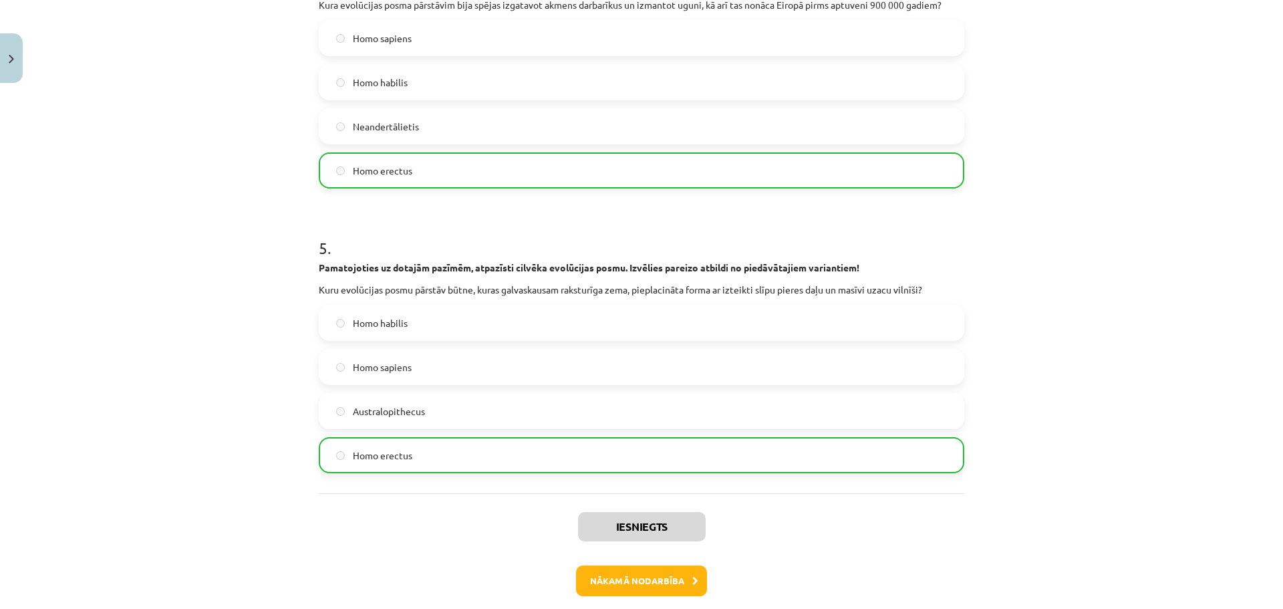
scroll to position [1251, 0]
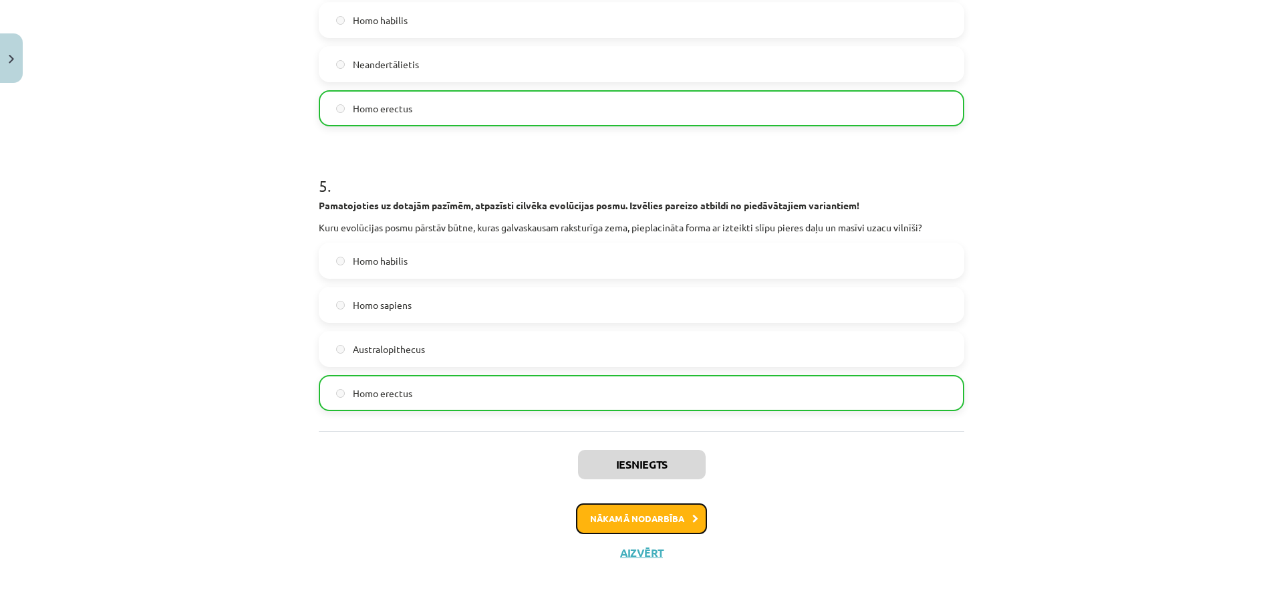
click at [644, 524] on button "Nākamā nodarbība" at bounding box center [641, 518] width 131 height 31
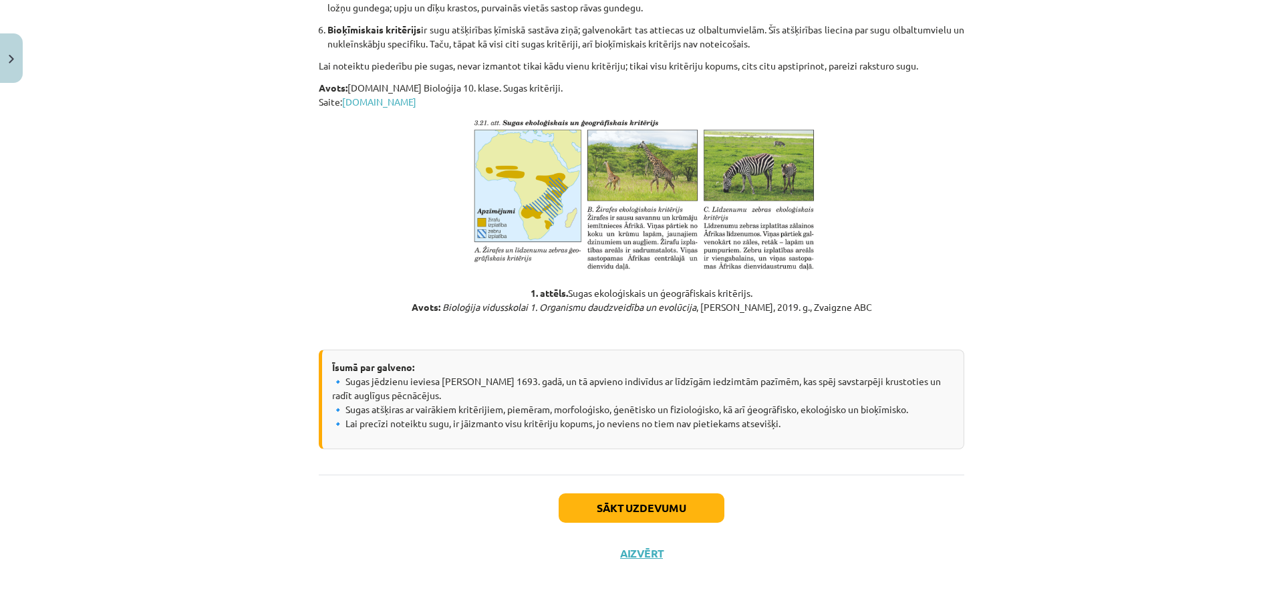
scroll to position [861, 0]
click at [617, 507] on button "Sākt uzdevumu" at bounding box center [641, 506] width 166 height 29
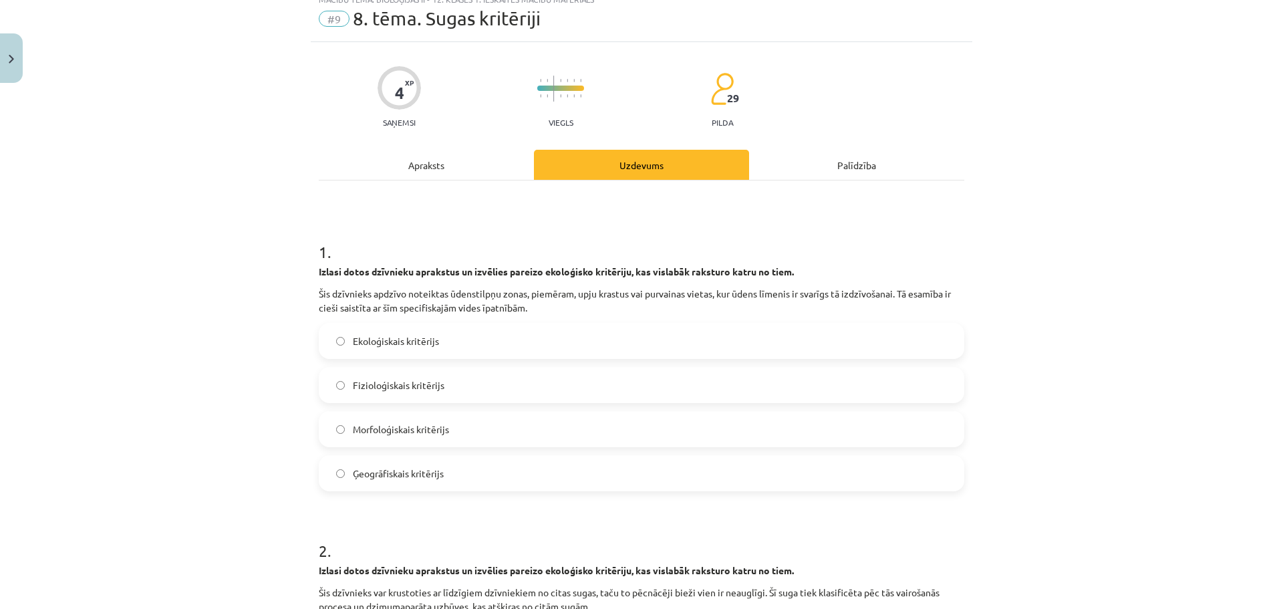
scroll to position [33, 0]
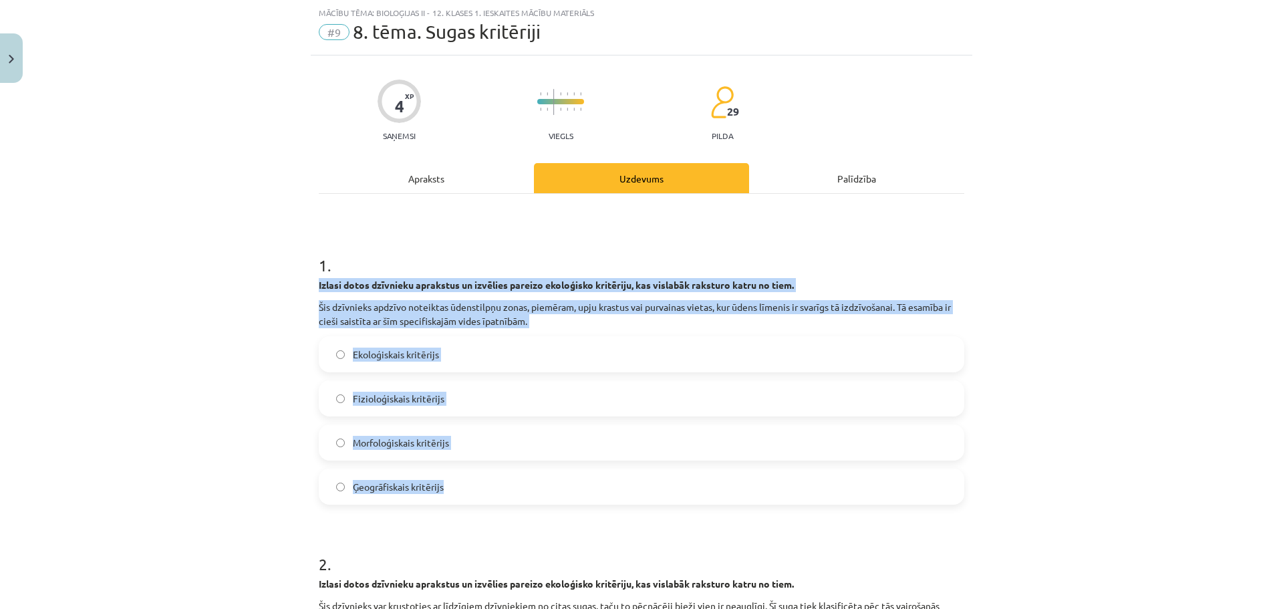
drag, startPoint x: 307, startPoint y: 287, endPoint x: 480, endPoint y: 492, distance: 268.8
click at [259, 339] on div "Mācību tēma: Bioloģijas ii - 12. klases 1. ieskaites mācību materiāls #9 8. tēm…" at bounding box center [641, 304] width 1283 height 609
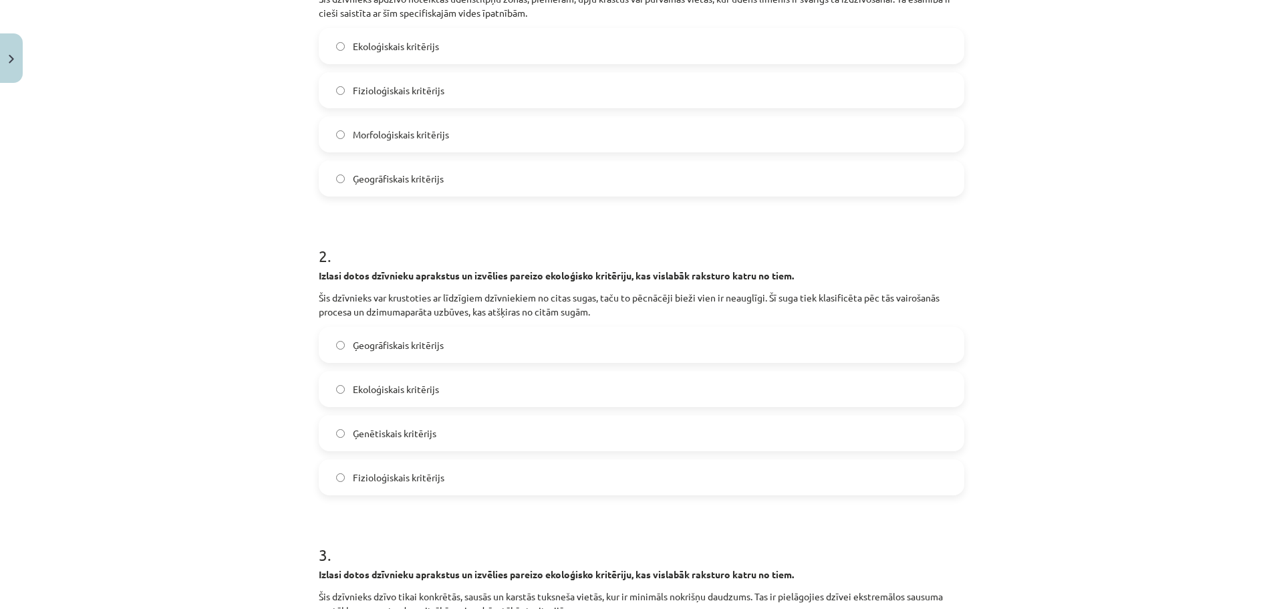
scroll to position [367, 0]
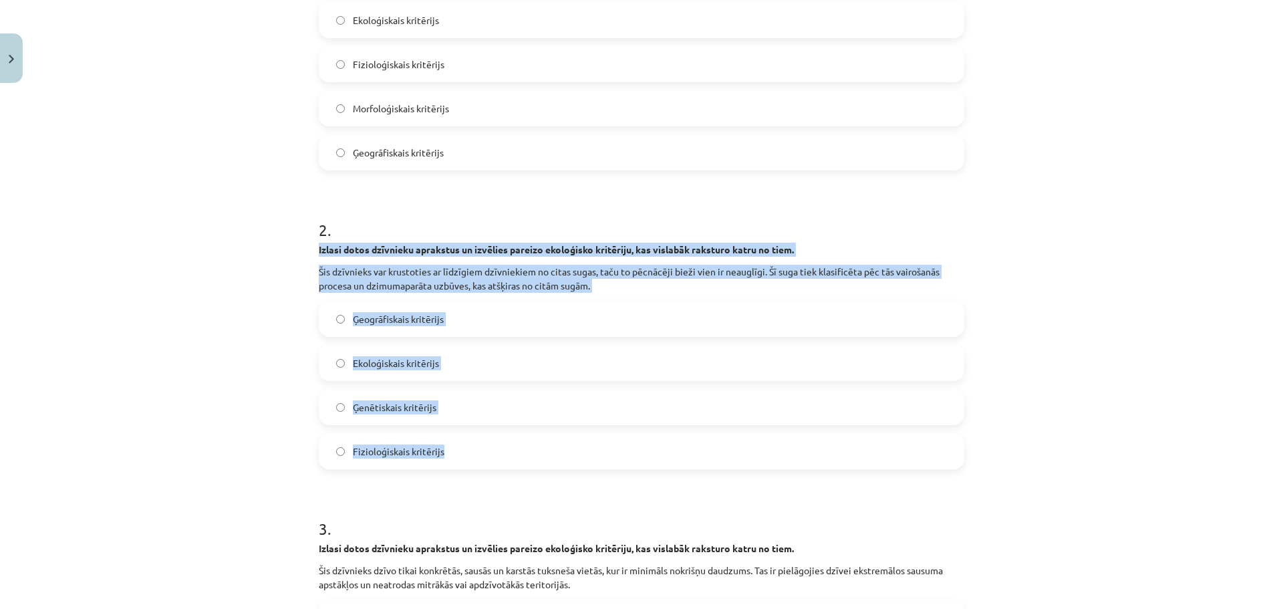
drag, startPoint x: 312, startPoint y: 253, endPoint x: 469, endPoint y: 440, distance: 243.7
click at [469, 440] on div "4 XP Saņemsi Viegls 29 pilda Apraksts Uzdevums Palīdzība 1 . Izlasi dotos dzīvn…" at bounding box center [641, 454] width 661 height 1466
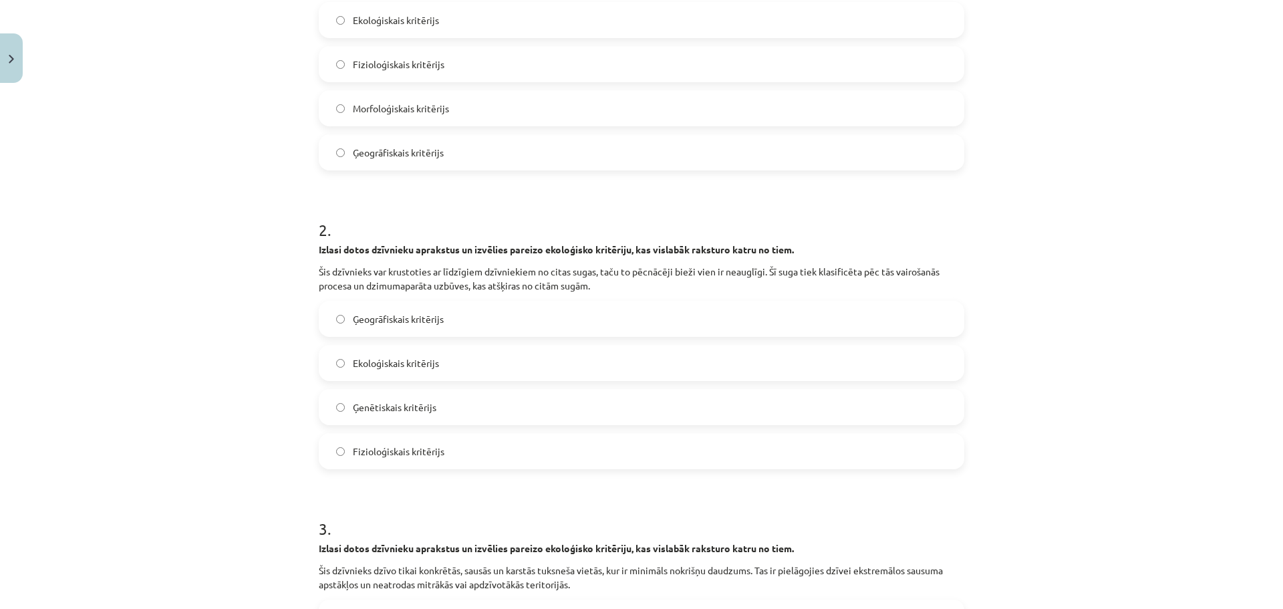
click at [246, 475] on div "Mācību tēma: Bioloģijas ii - 12. klases 1. ieskaites mācību materiāls #9 8. tēm…" at bounding box center [641, 304] width 1283 height 609
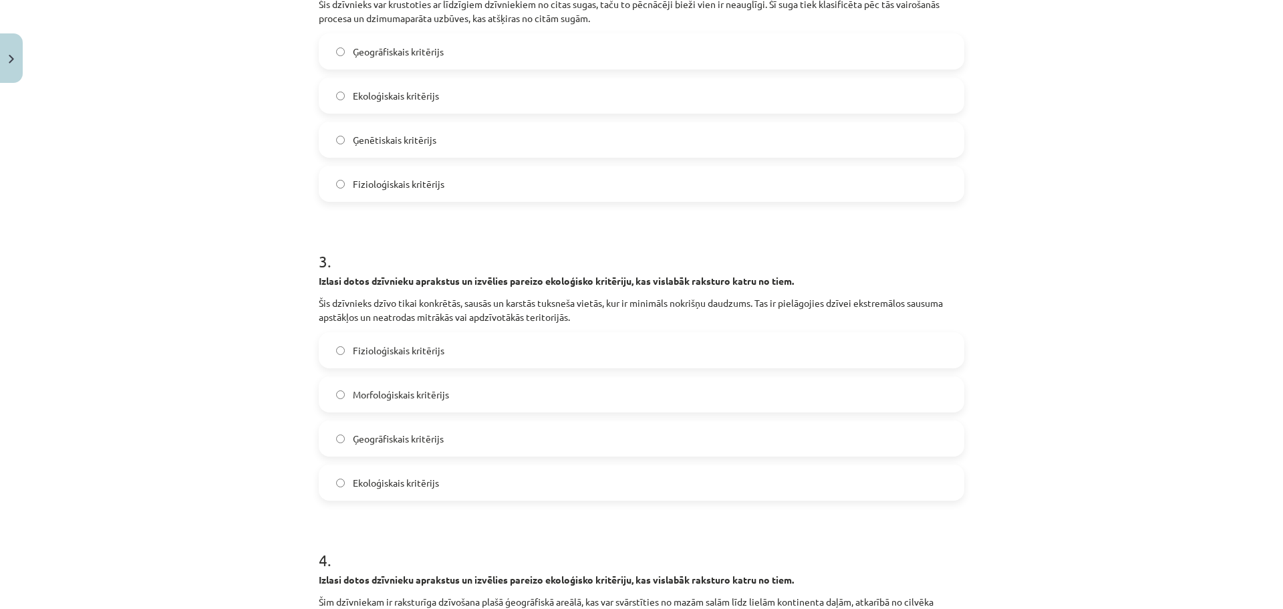
scroll to position [835, 0]
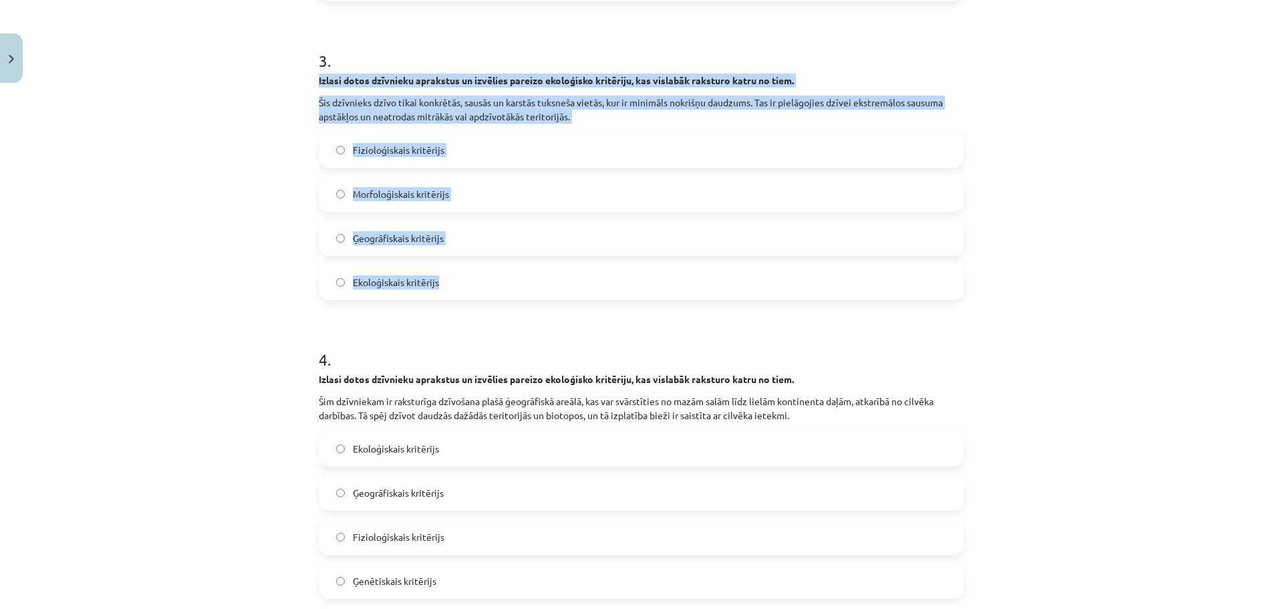
drag, startPoint x: 307, startPoint y: 81, endPoint x: 484, endPoint y: 287, distance: 271.4
click at [254, 272] on div "Mācību tēma: Bioloģijas ii - 12. klases 1. ieskaites mācību materiāls #9 8. tēm…" at bounding box center [641, 304] width 1283 height 609
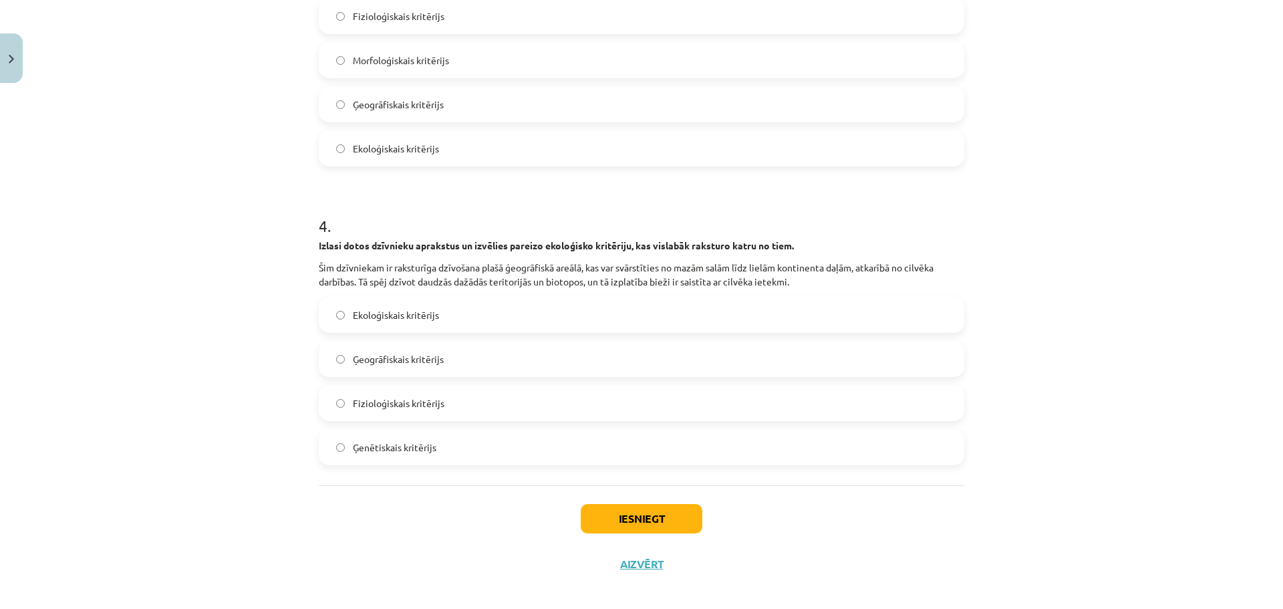
scroll to position [980, 0]
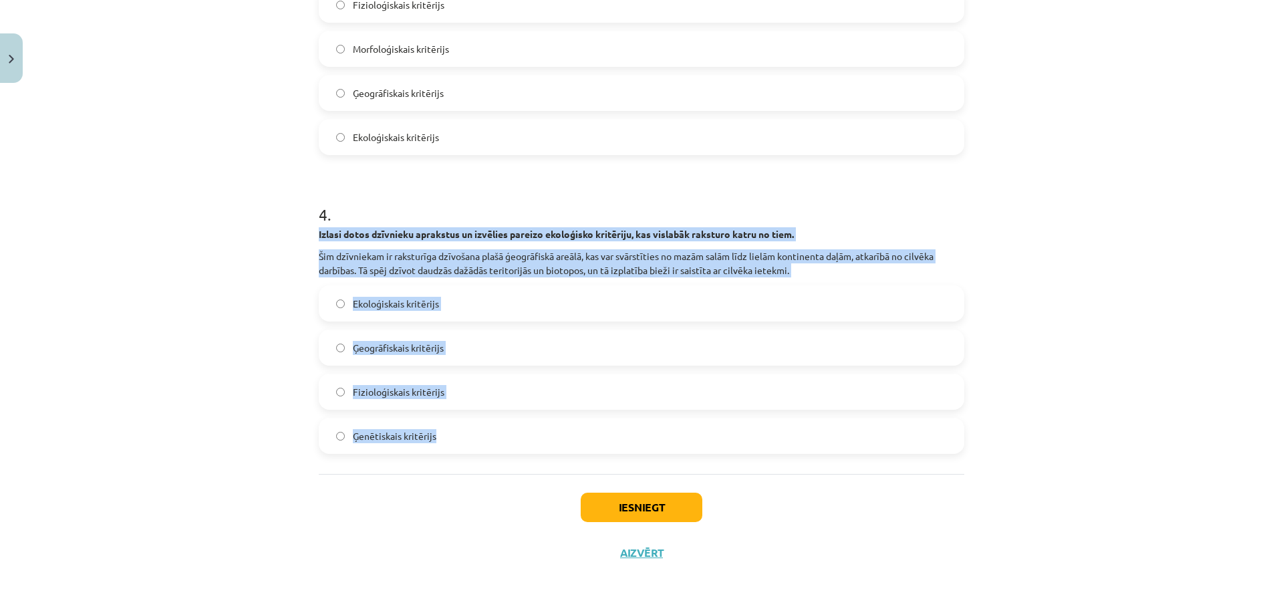
drag, startPoint x: 313, startPoint y: 232, endPoint x: 415, endPoint y: 427, distance: 219.6
click at [277, 466] on div "Mācību tēma: Bioloģijas ii - 12. klases 1. ieskaites mācību materiāls #9 8. tēm…" at bounding box center [641, 304] width 1283 height 609
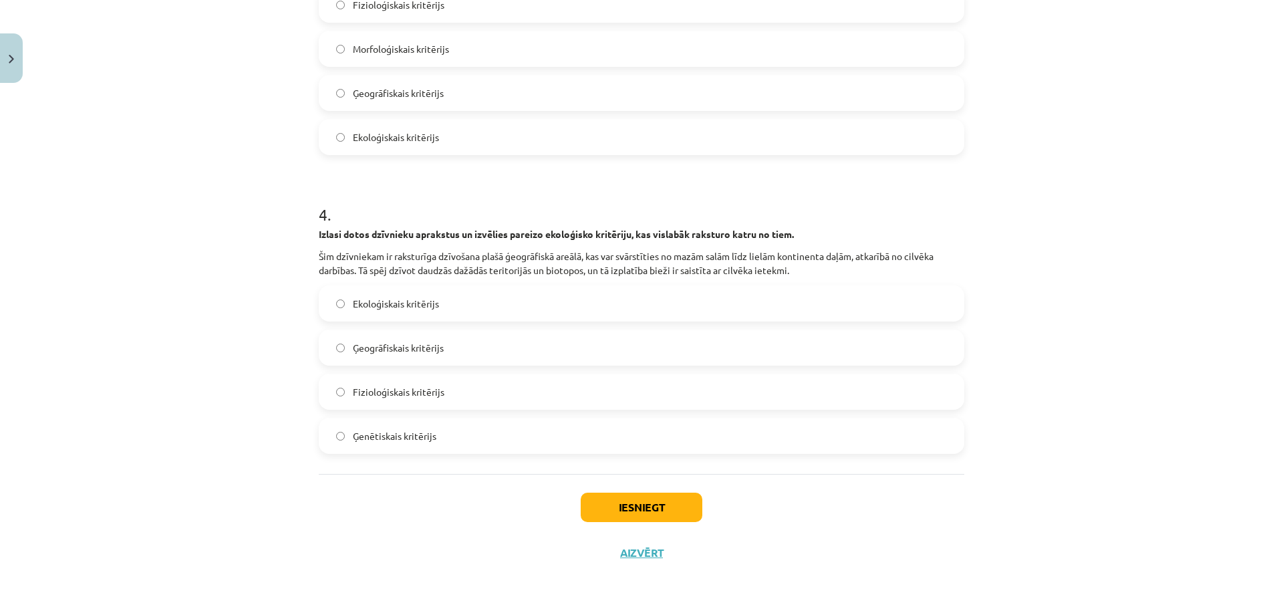
click at [341, 351] on label "Ģeogrāfiskais kritērijs" at bounding box center [641, 347] width 643 height 33
click at [632, 504] on button "Iesniegt" at bounding box center [642, 506] width 122 height 29
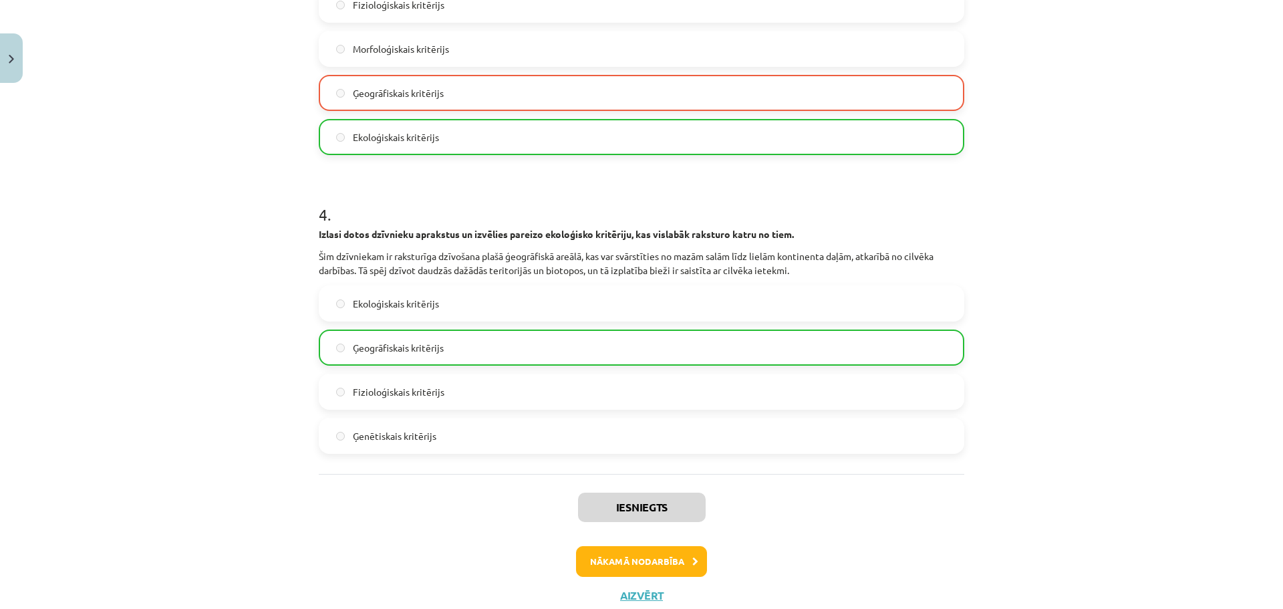
scroll to position [1023, 0]
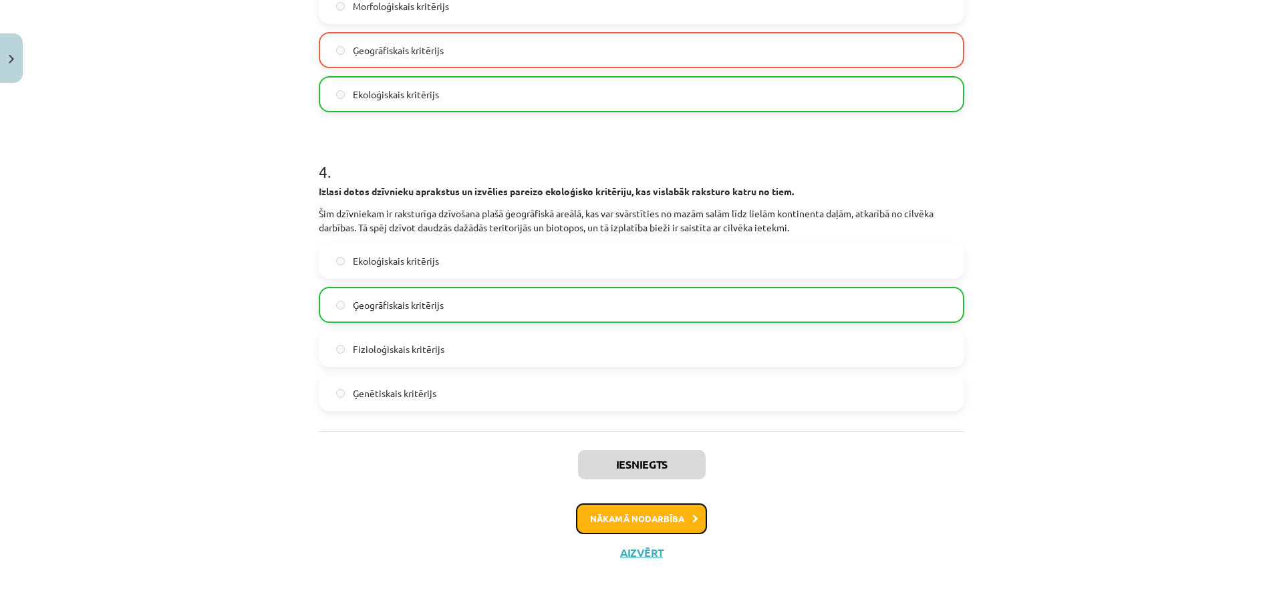
click at [638, 517] on button "Nākamā nodarbība" at bounding box center [641, 518] width 131 height 31
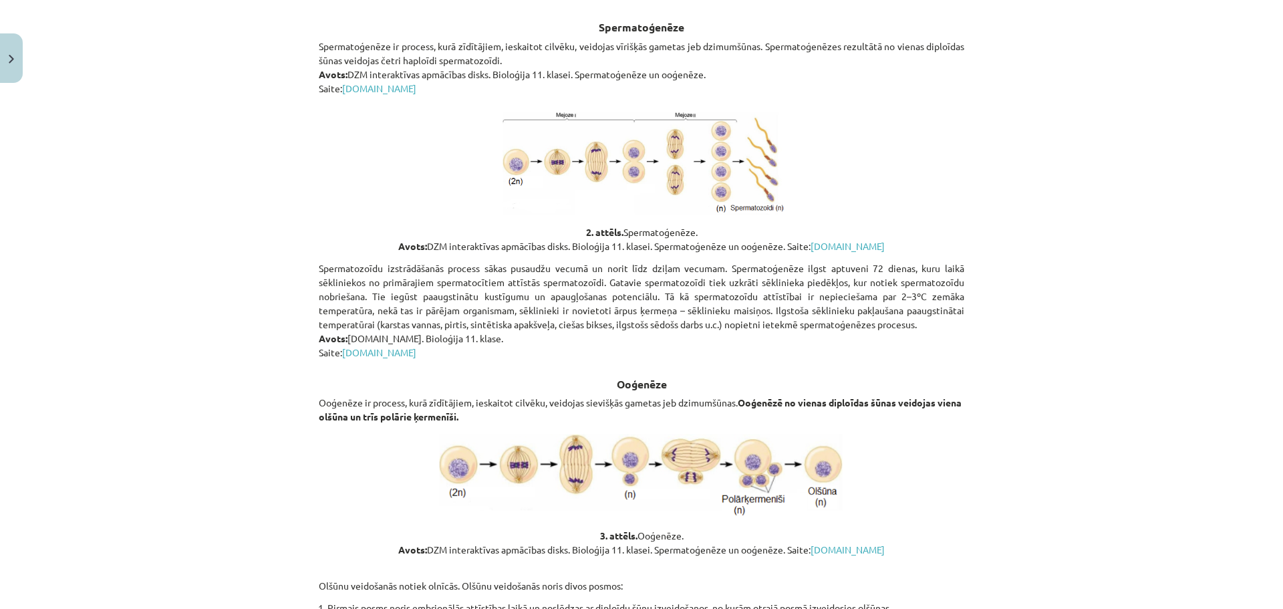
scroll to position [2177, 0]
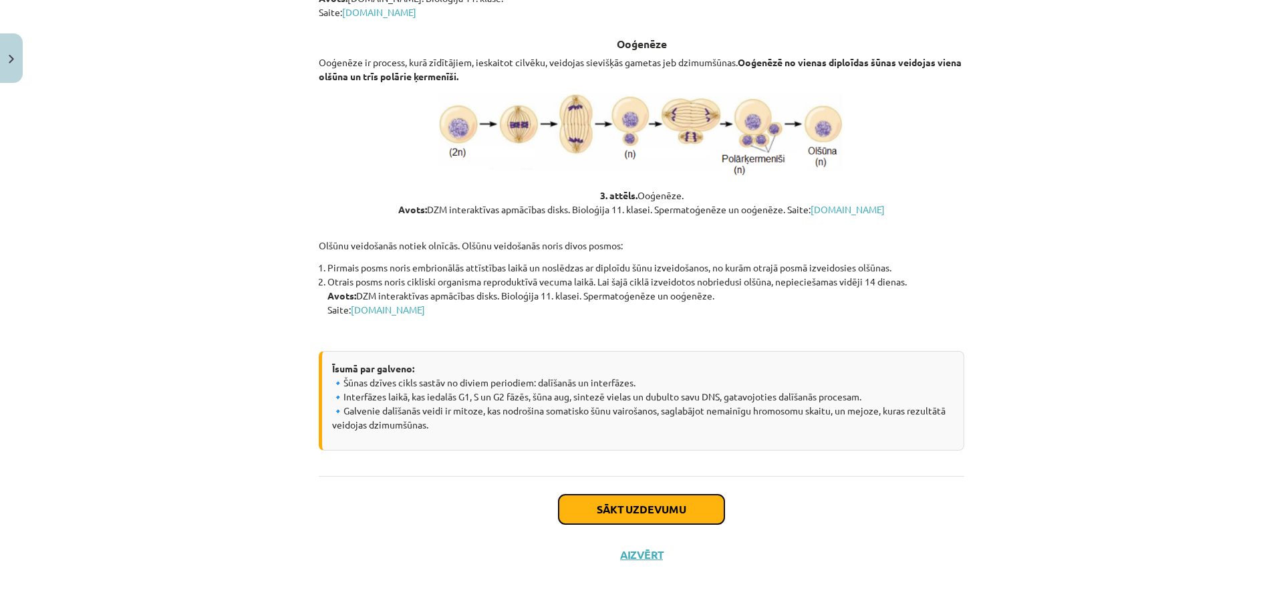
click at [601, 514] on button "Sākt uzdevumu" at bounding box center [641, 508] width 166 height 29
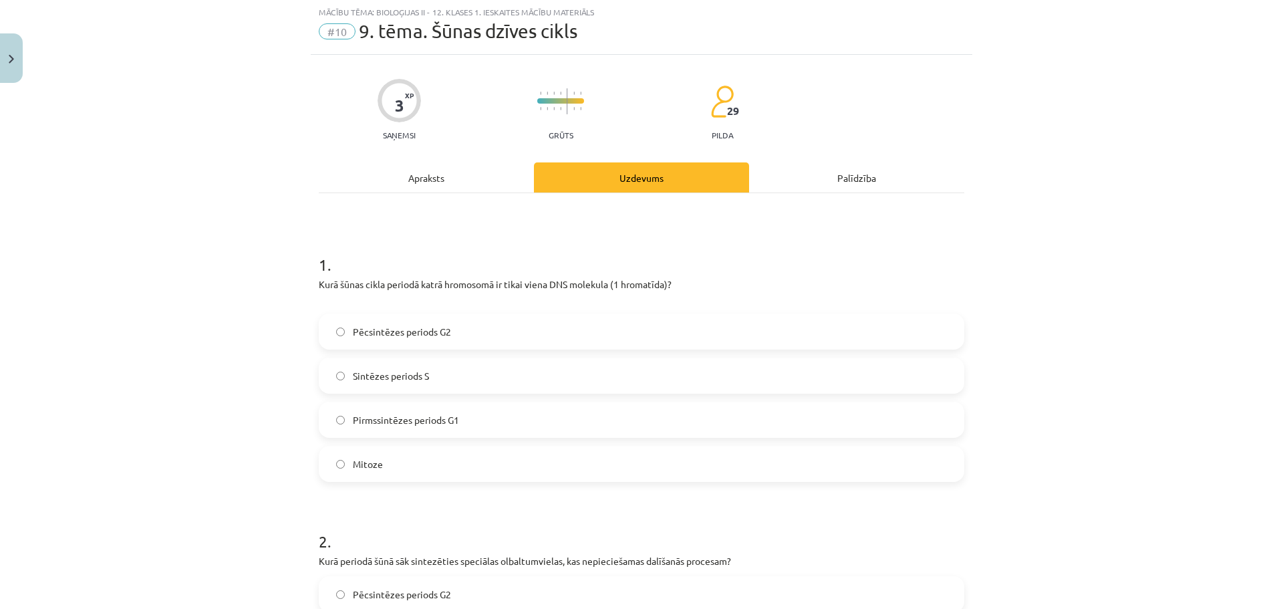
scroll to position [33, 0]
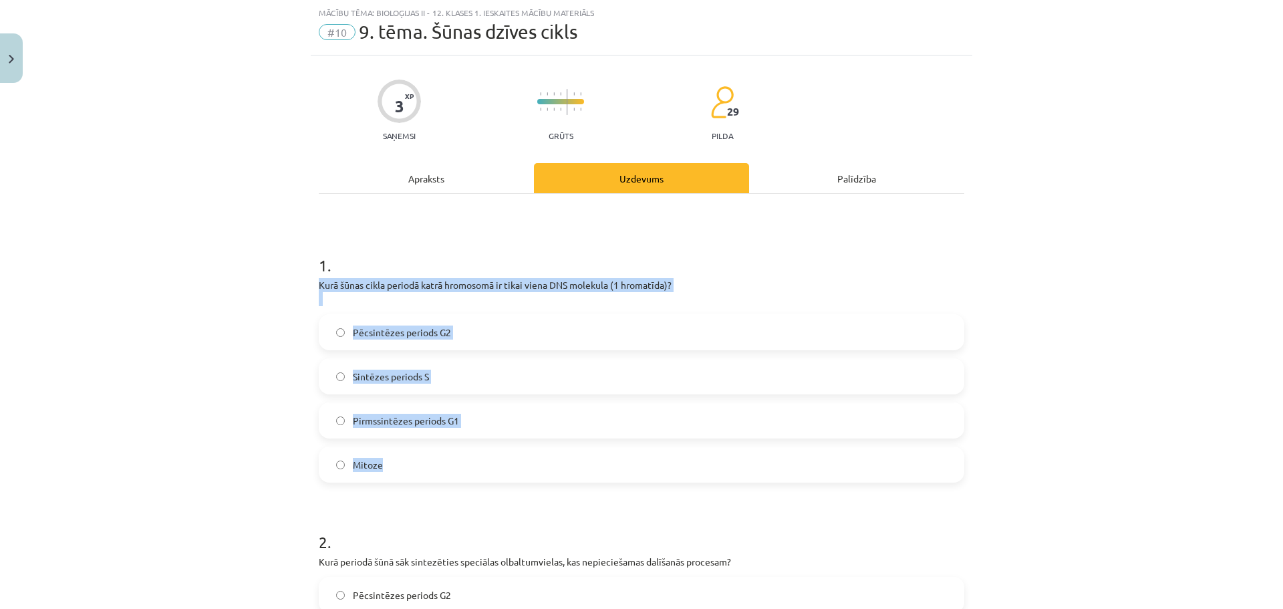
drag, startPoint x: 312, startPoint y: 289, endPoint x: 438, endPoint y: 458, distance: 211.1
click at [438, 458] on div "3 XP Saņemsi Grūts 29 pilda Apraksts Uzdevums Palīdzība 1 . Kurā šūnas cikla pe…" at bounding box center [641, 591] width 661 height 1073
click at [228, 331] on div "Mācību tēma: Bioloģijas ii - 12. klases 1. ieskaites mācību materiāls #10 9. tē…" at bounding box center [641, 304] width 1283 height 609
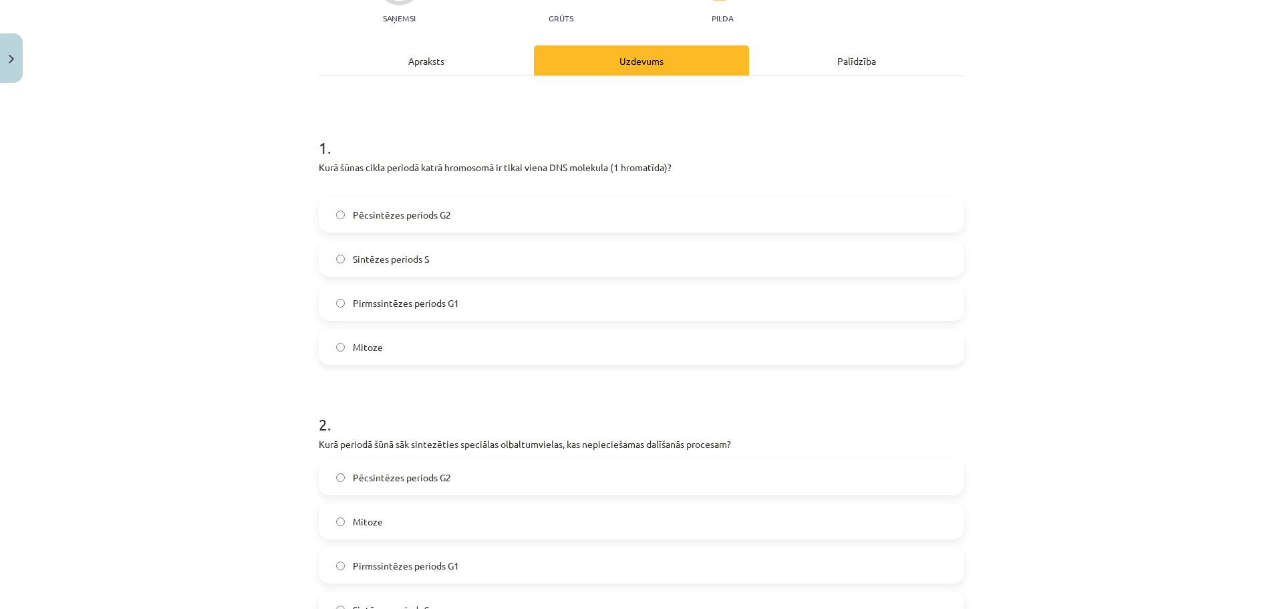
scroll to position [301, 0]
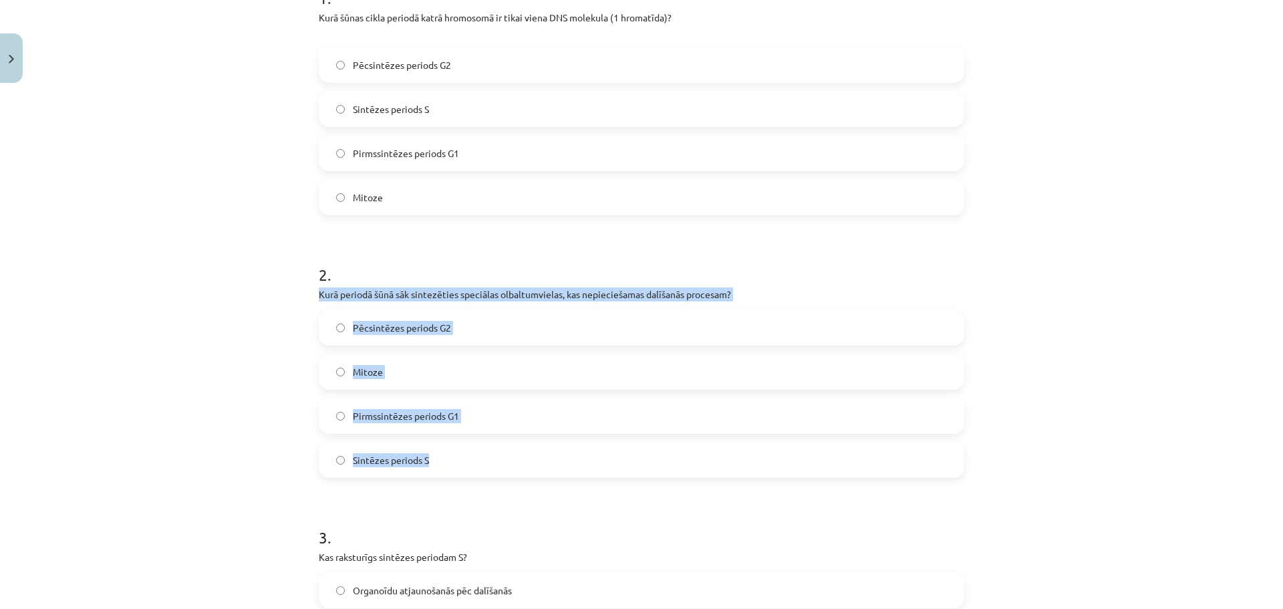
drag, startPoint x: 310, startPoint y: 293, endPoint x: 436, endPoint y: 458, distance: 207.9
click at [466, 460] on div "3 XP Saņemsi Grūts 29 pilda Apraksts Uzdevums Palīdzība 1 . Kurā šūnas cikla pe…" at bounding box center [641, 324] width 661 height 1073
click at [176, 349] on div "Mācību tēma: Bioloģijas ii - 12. klases 1. ieskaites mācību materiāls #10 9. tē…" at bounding box center [641, 304] width 1283 height 609
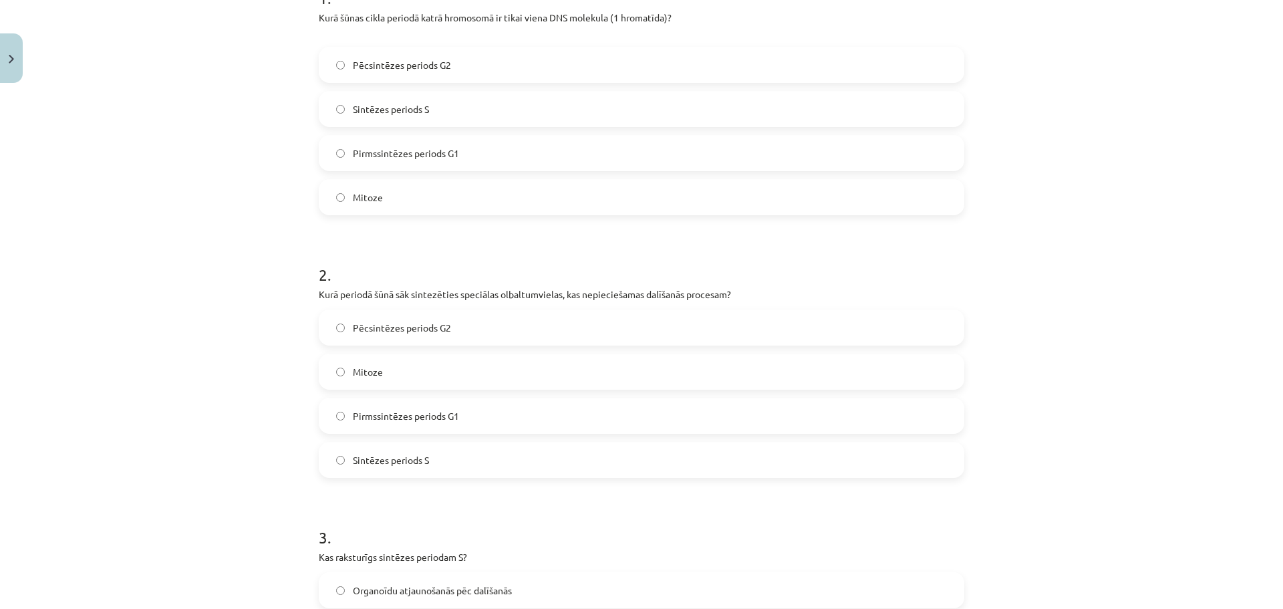
click at [330, 325] on label "Pēcsintēzes periods G2" at bounding box center [641, 327] width 643 height 33
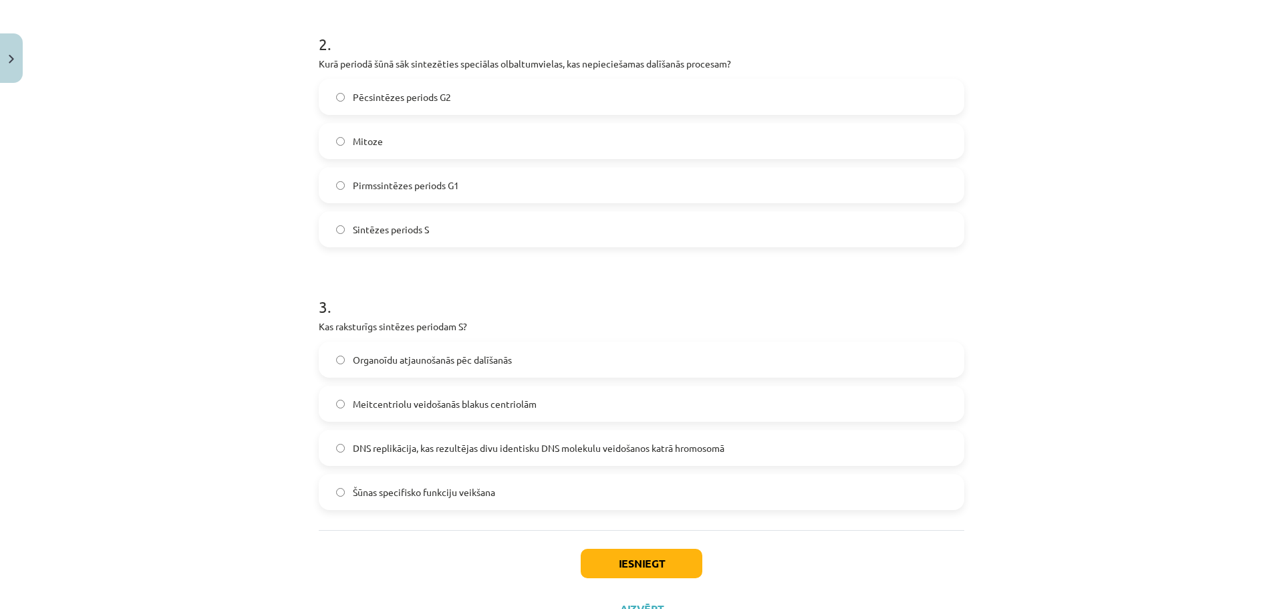
scroll to position [568, 0]
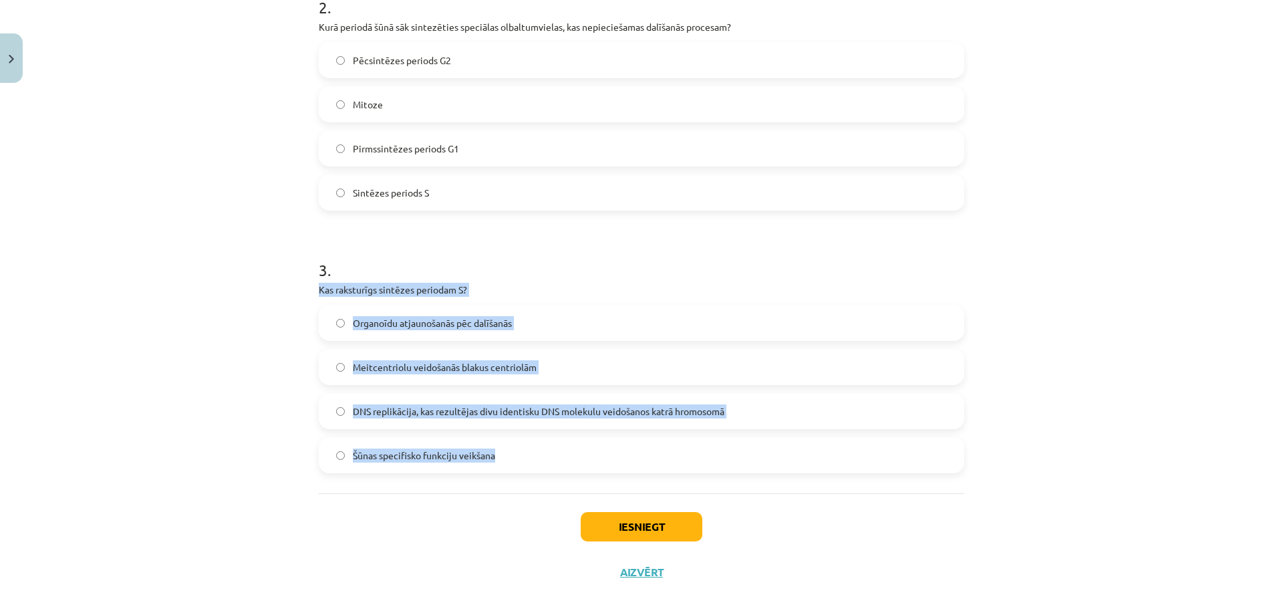
drag, startPoint x: 315, startPoint y: 291, endPoint x: 540, endPoint y: 454, distance: 278.5
click at [540, 454] on div "3 . Kas raksturīgs sintēzes periodam S? Organoīdu atjaunošanās pēc dalīšanās Me…" at bounding box center [641, 355] width 645 height 236
click at [223, 462] on div "Mācību tēma: Bioloģijas ii - 12. klases 1. ieskaites mācību materiāls #10 9. tē…" at bounding box center [641, 304] width 1283 height 609
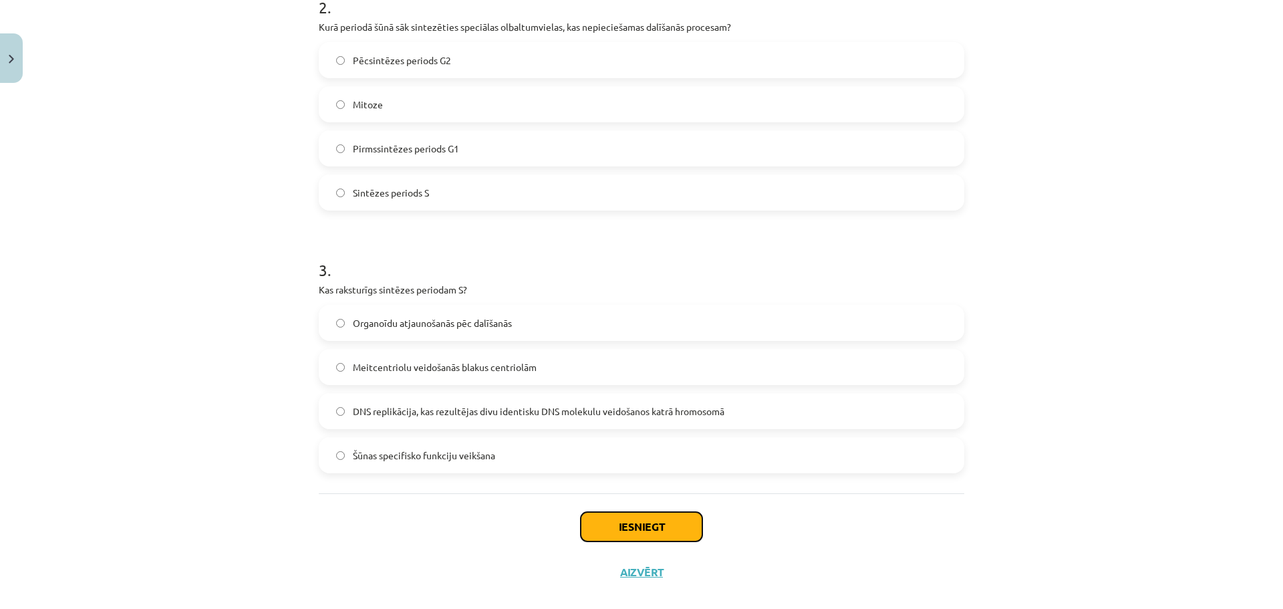
click at [628, 525] on button "Iesniegt" at bounding box center [642, 526] width 122 height 29
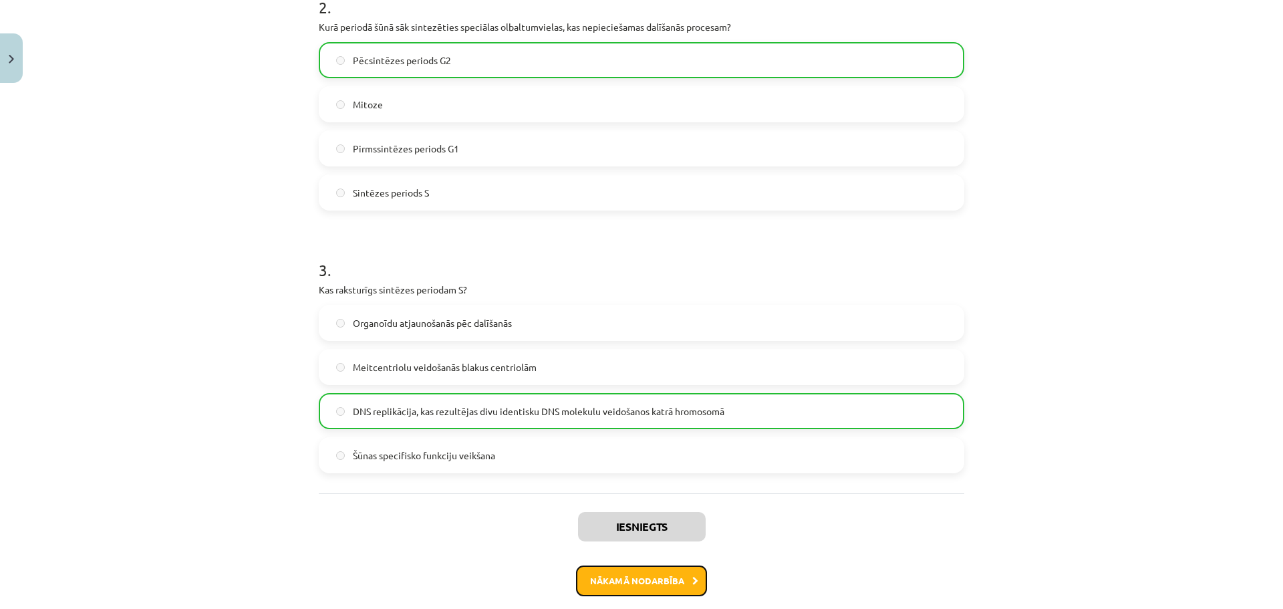
click at [639, 589] on button "Nākamā nodarbība" at bounding box center [641, 580] width 131 height 31
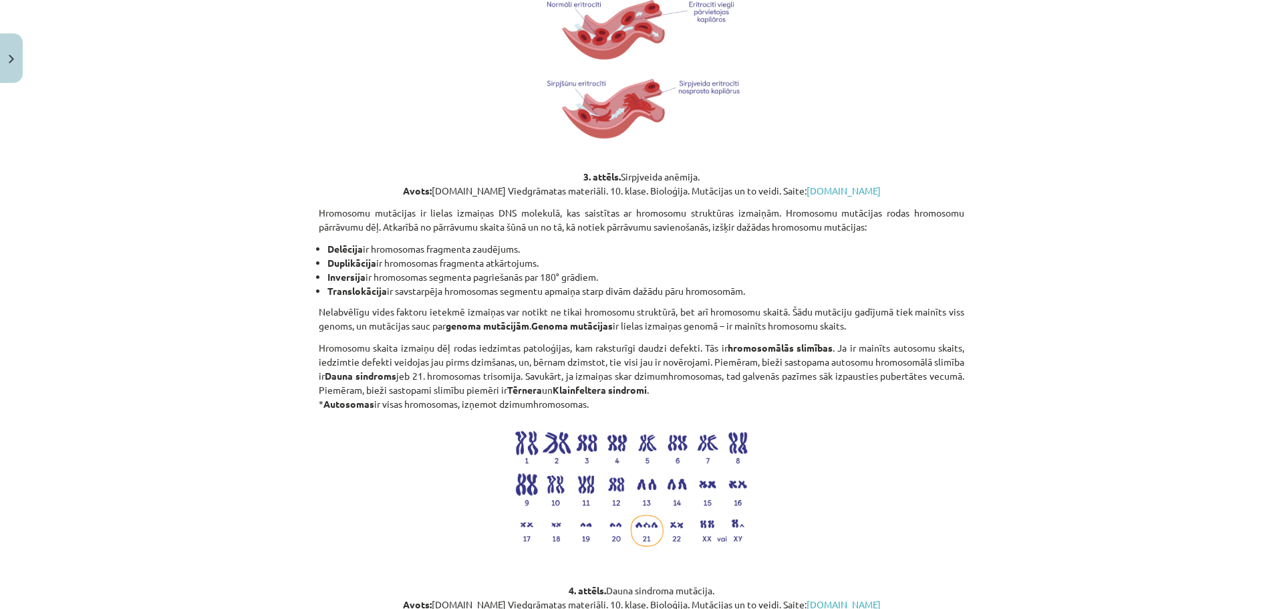
scroll to position [1618, 0]
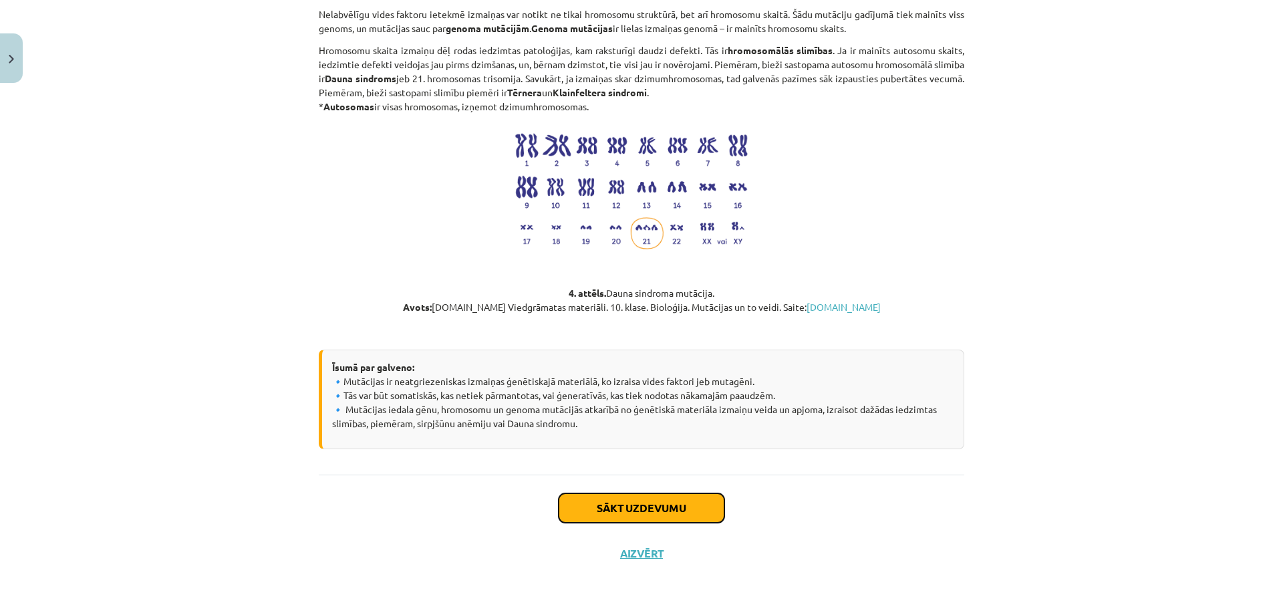
click at [631, 515] on button "Sākt uzdevumu" at bounding box center [641, 507] width 166 height 29
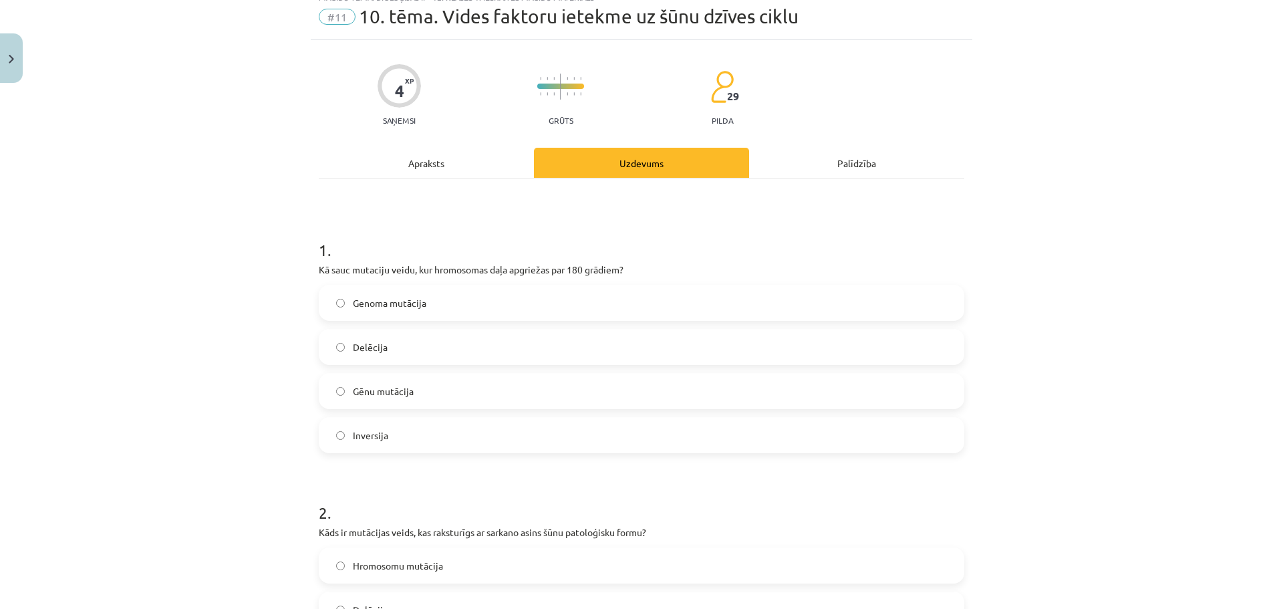
scroll to position [33, 0]
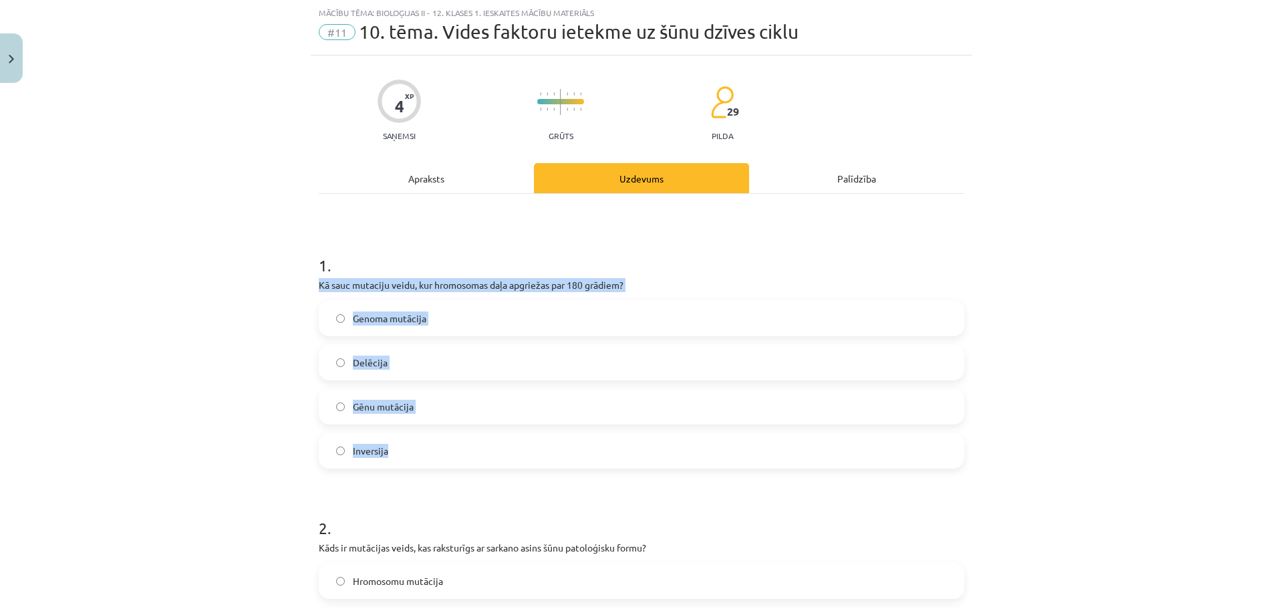
drag, startPoint x: 308, startPoint y: 283, endPoint x: 462, endPoint y: 463, distance: 236.9
click at [267, 365] on div "Mācību tēma: Bioloģijas ii - 12. klases 1. ieskaites mācību materiāls #11 10. t…" at bounding box center [641, 304] width 1283 height 609
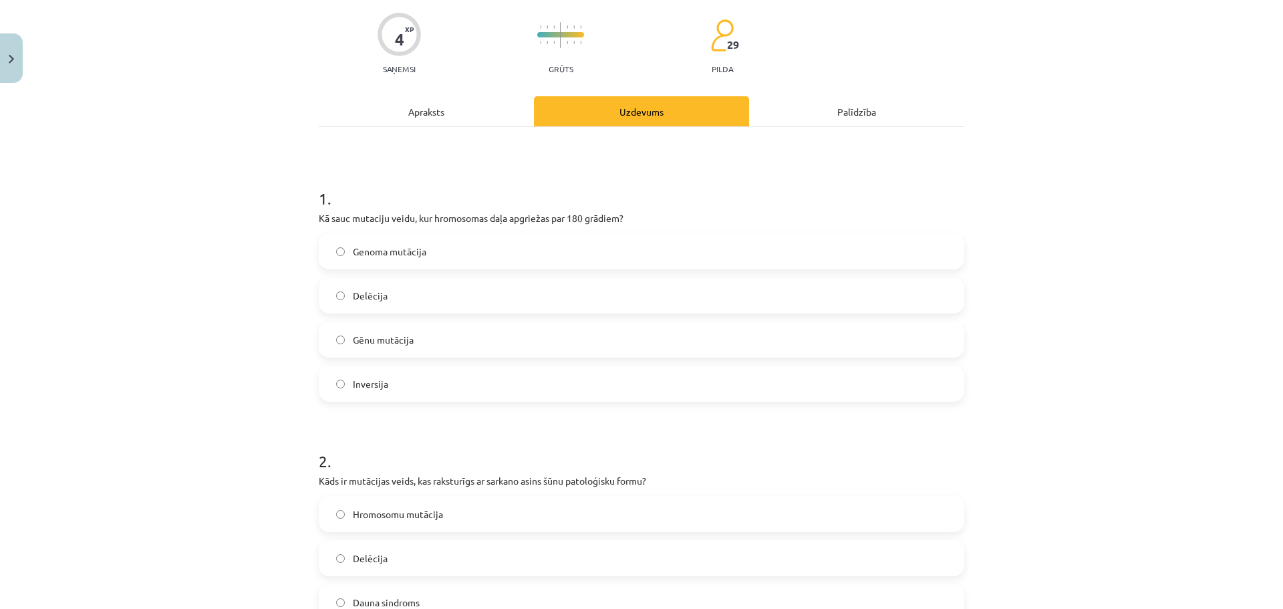
scroll to position [301, 0]
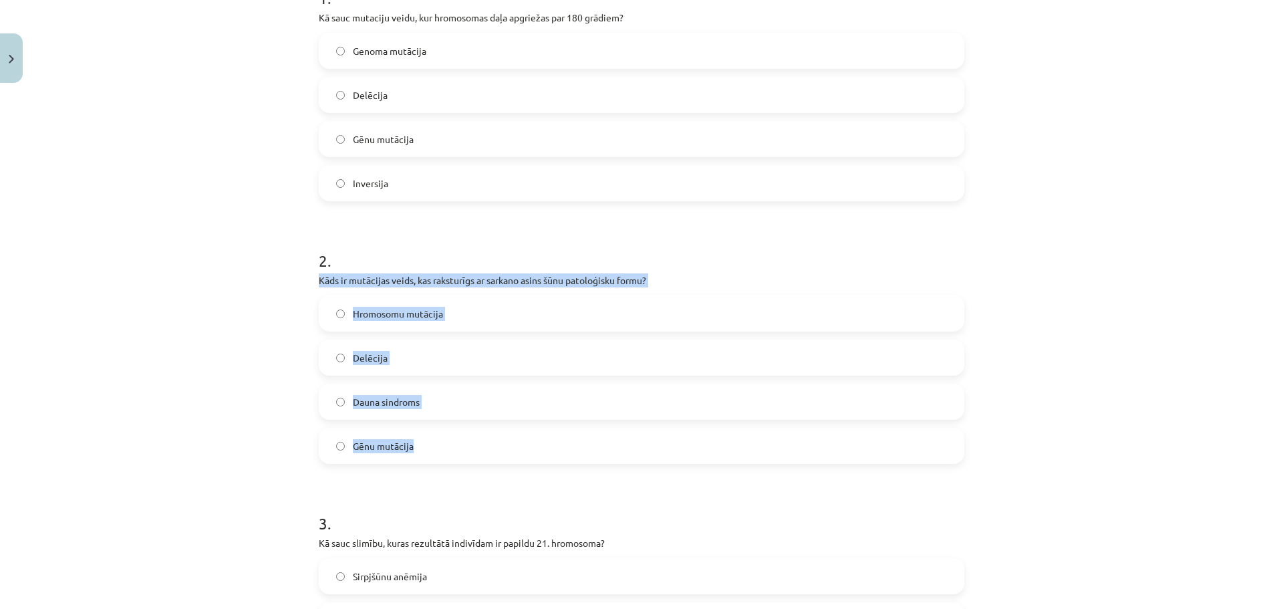
drag, startPoint x: 311, startPoint y: 285, endPoint x: 454, endPoint y: 459, distance: 225.9
click at [454, 459] on div "4 XP Saņemsi Grūts 29 pilda Apraksts Uzdevums Palīdzība 1 . Kā sauc mutaciju ve…" at bounding box center [641, 449] width 661 height 1322
click at [194, 452] on div "Mācību tēma: Bioloģijas ii - 12. klases 1. ieskaites mācību materiāls #11 10. t…" at bounding box center [641, 304] width 1283 height 609
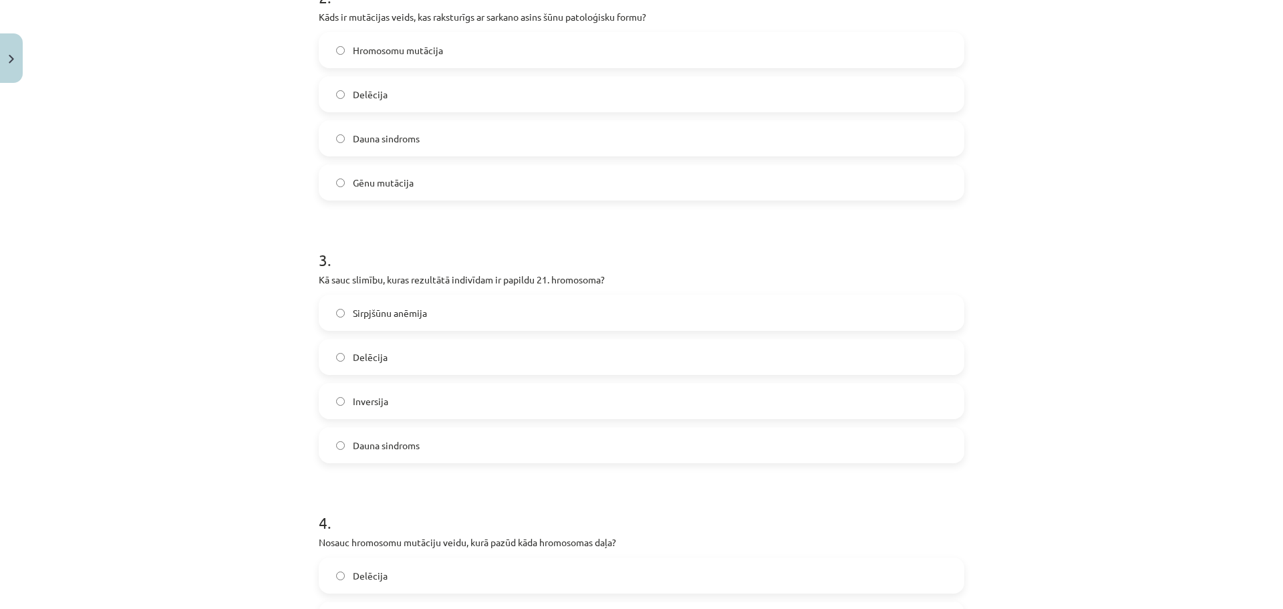
scroll to position [568, 0]
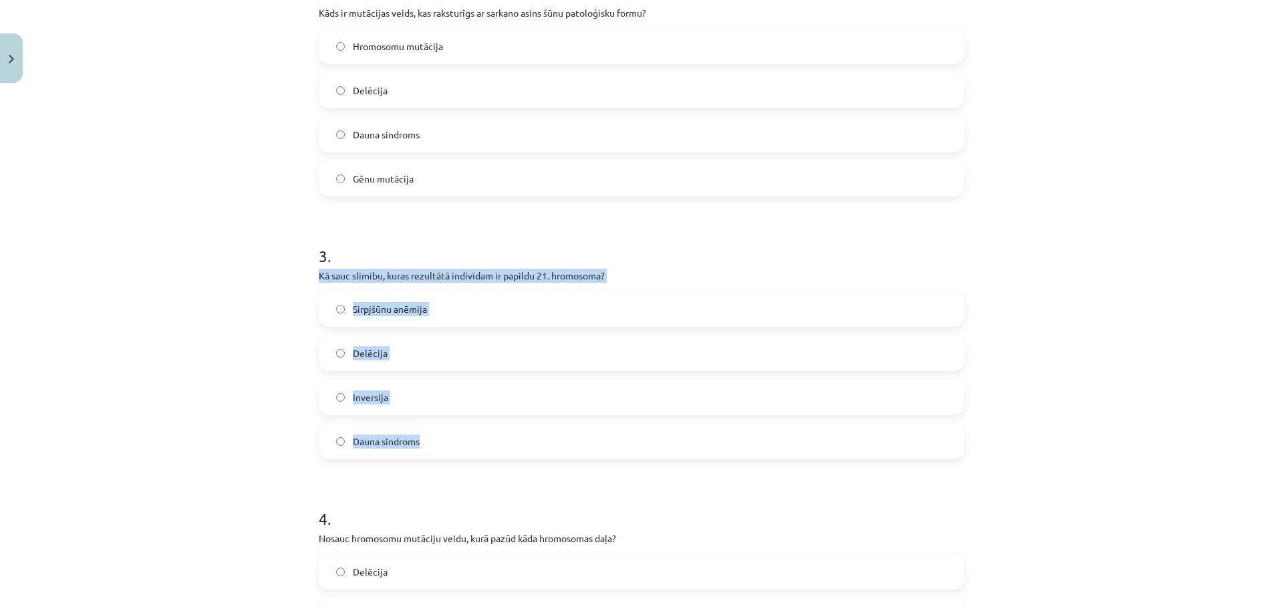
drag, startPoint x: 311, startPoint y: 277, endPoint x: 474, endPoint y: 452, distance: 239.2
click at [474, 452] on div "4 XP Saņemsi Grūts 29 pilda Apraksts Uzdevums Palīdzība 1 . Kā sauc mutaciju ve…" at bounding box center [641, 182] width 661 height 1322
click at [189, 343] on div "Mācību tēma: Bioloģijas ii - 12. klases 1. ieskaites mācību materiāls #11 10. t…" at bounding box center [641, 304] width 1283 height 609
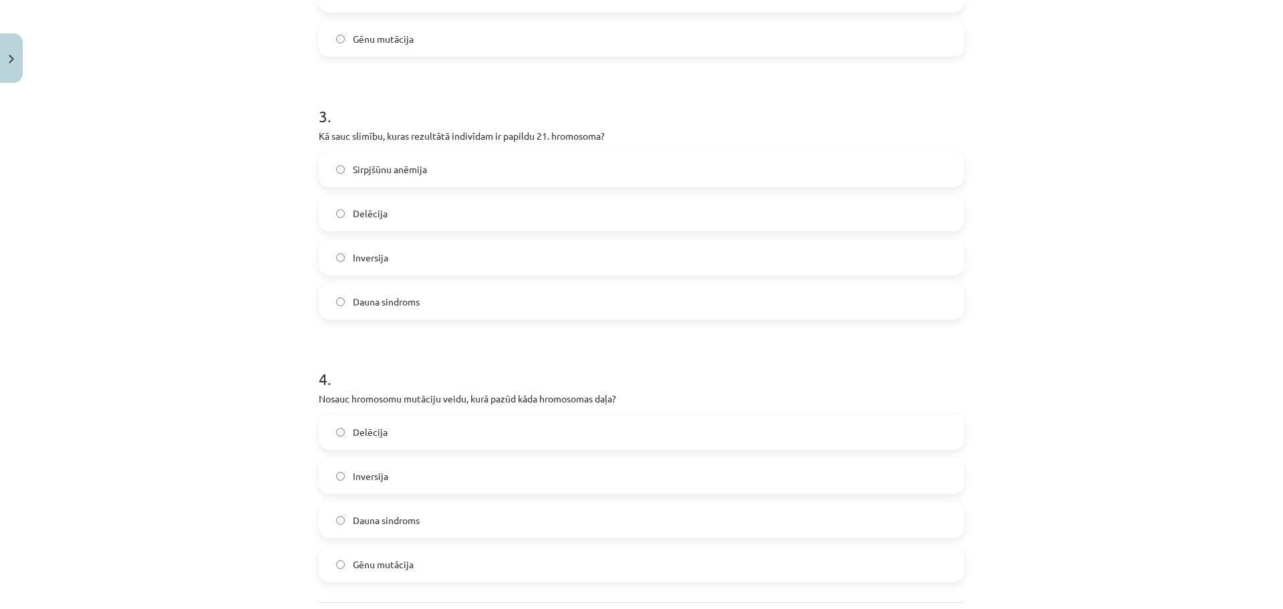
scroll to position [835, 0]
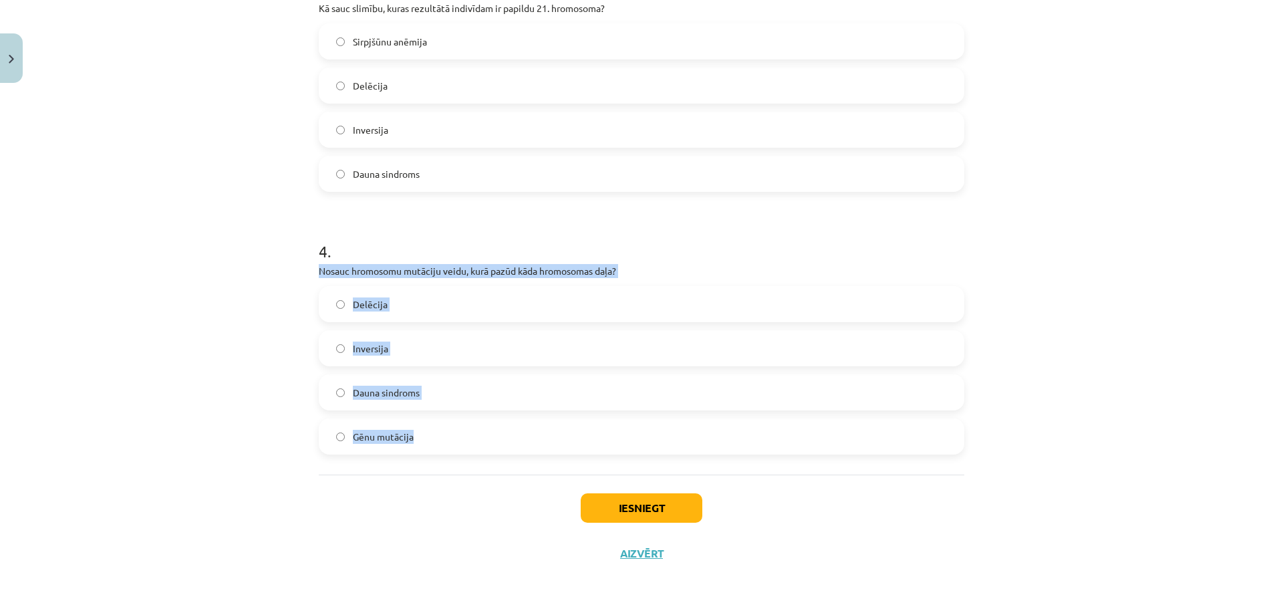
drag, startPoint x: 308, startPoint y: 271, endPoint x: 448, endPoint y: 449, distance: 226.9
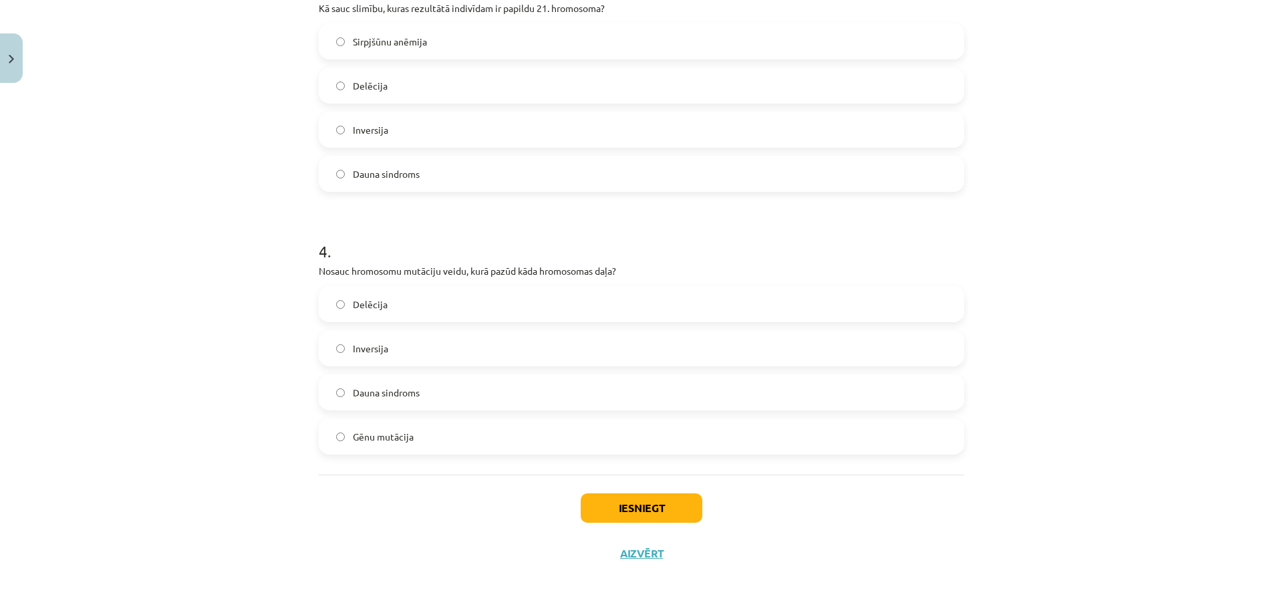
click at [252, 486] on div "Mācību tēma: Bioloģijas ii - 12. klases 1. ieskaites mācību materiāls #11 10. t…" at bounding box center [641, 304] width 1283 height 609
click at [634, 512] on button "Iesniegt" at bounding box center [642, 507] width 122 height 29
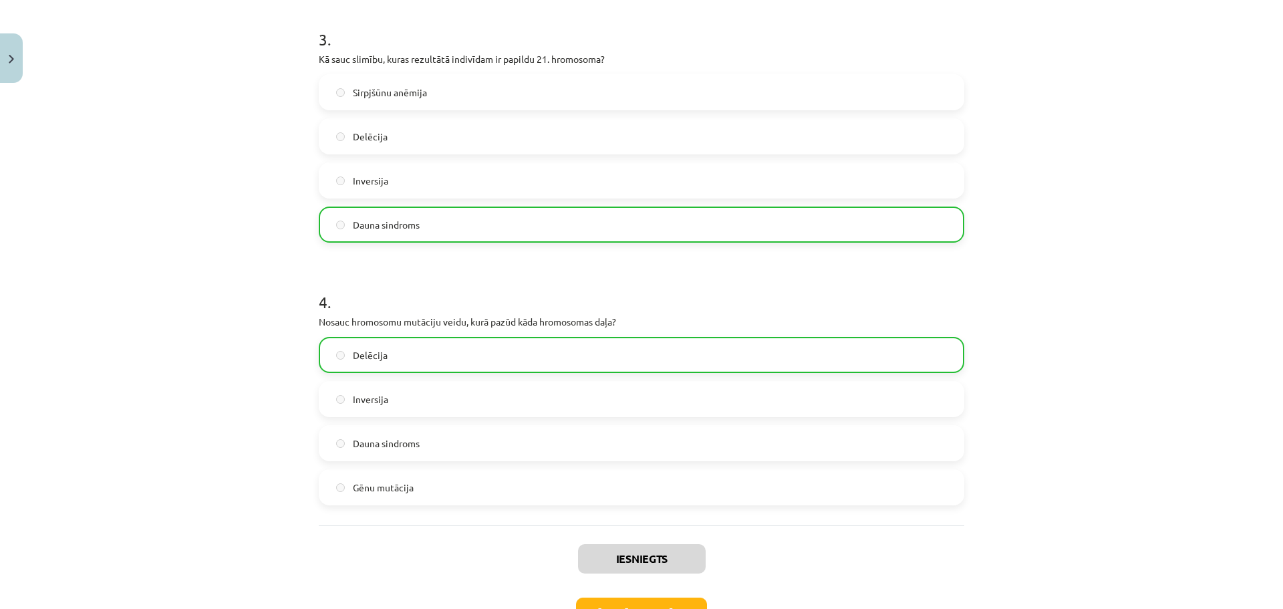
scroll to position [878, 0]
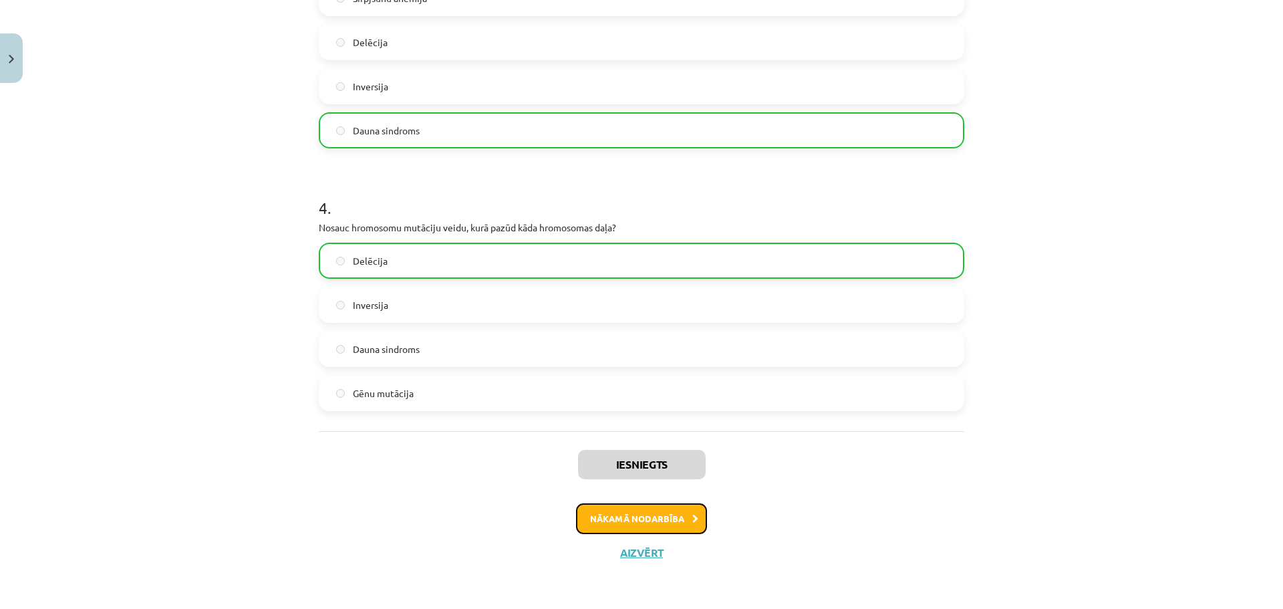
click at [668, 512] on button "Nākamā nodarbība" at bounding box center [641, 518] width 131 height 31
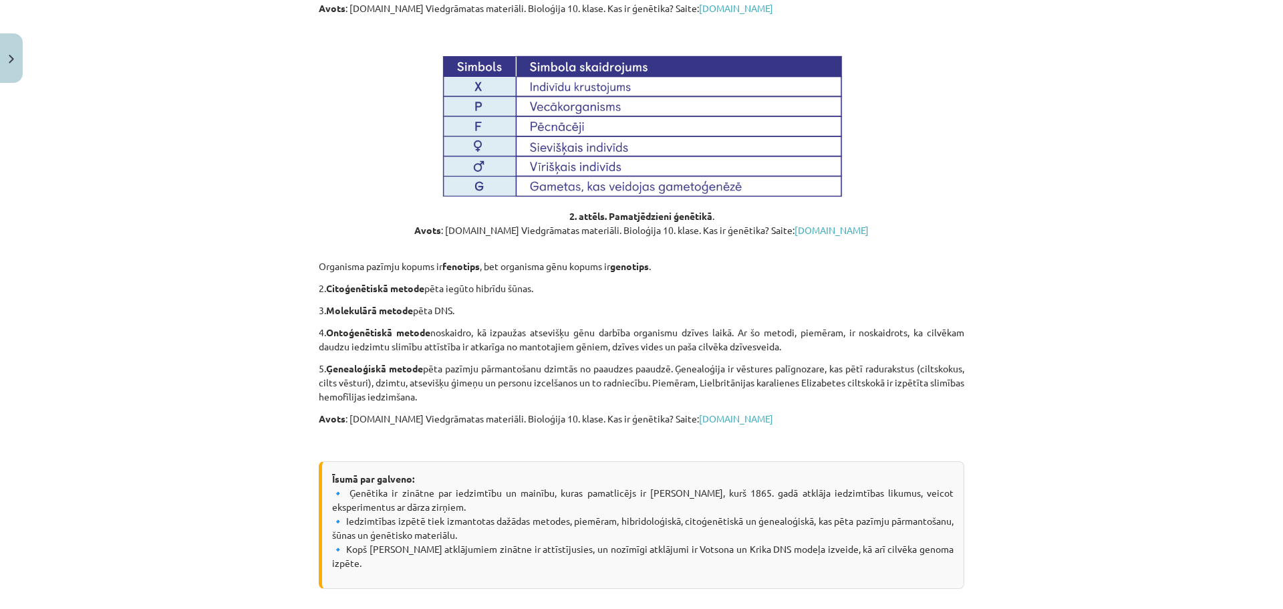
scroll to position [1405, 0]
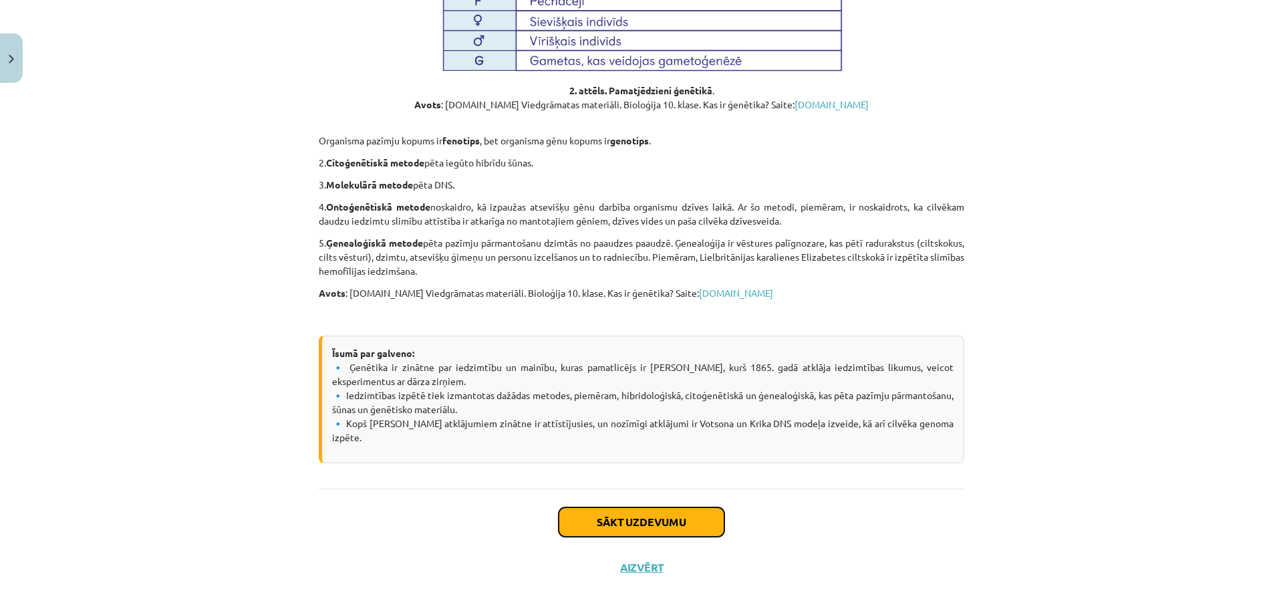
click at [633, 512] on button "Sākt uzdevumu" at bounding box center [641, 521] width 166 height 29
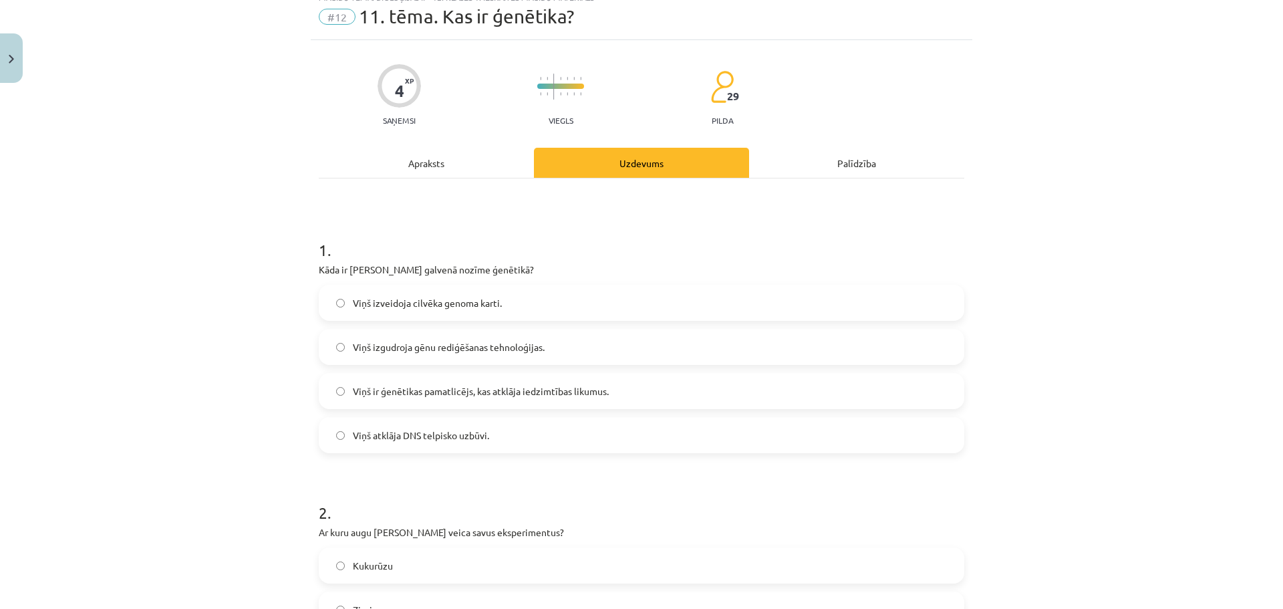
scroll to position [33, 0]
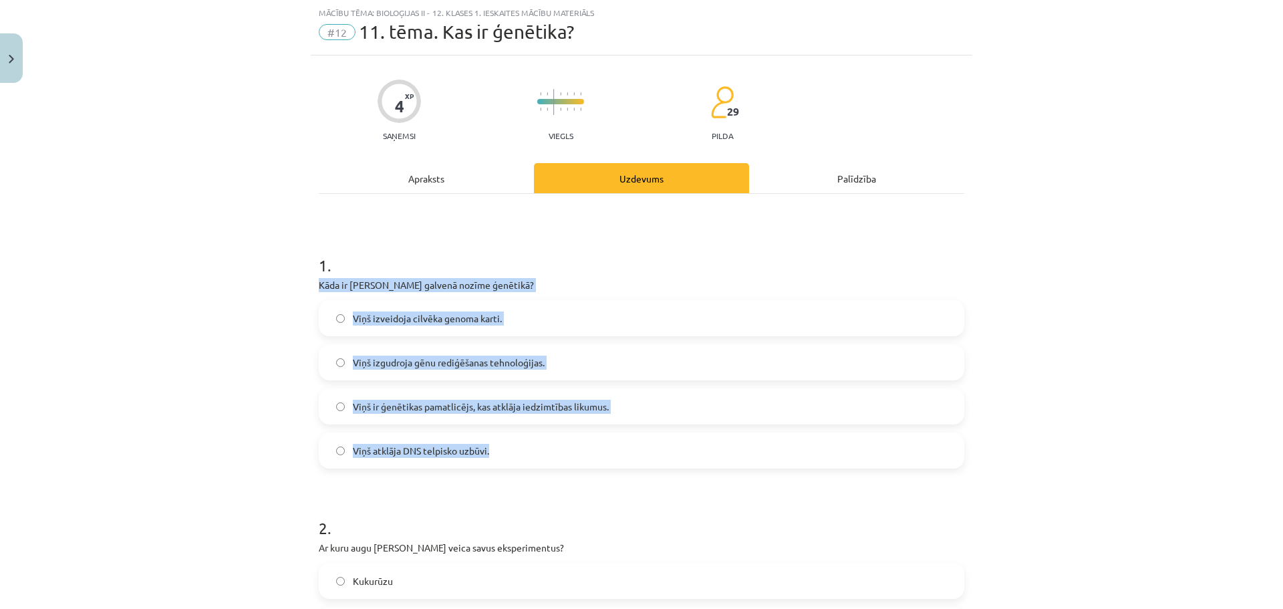
drag, startPoint x: 310, startPoint y: 283, endPoint x: 544, endPoint y: 438, distance: 281.1
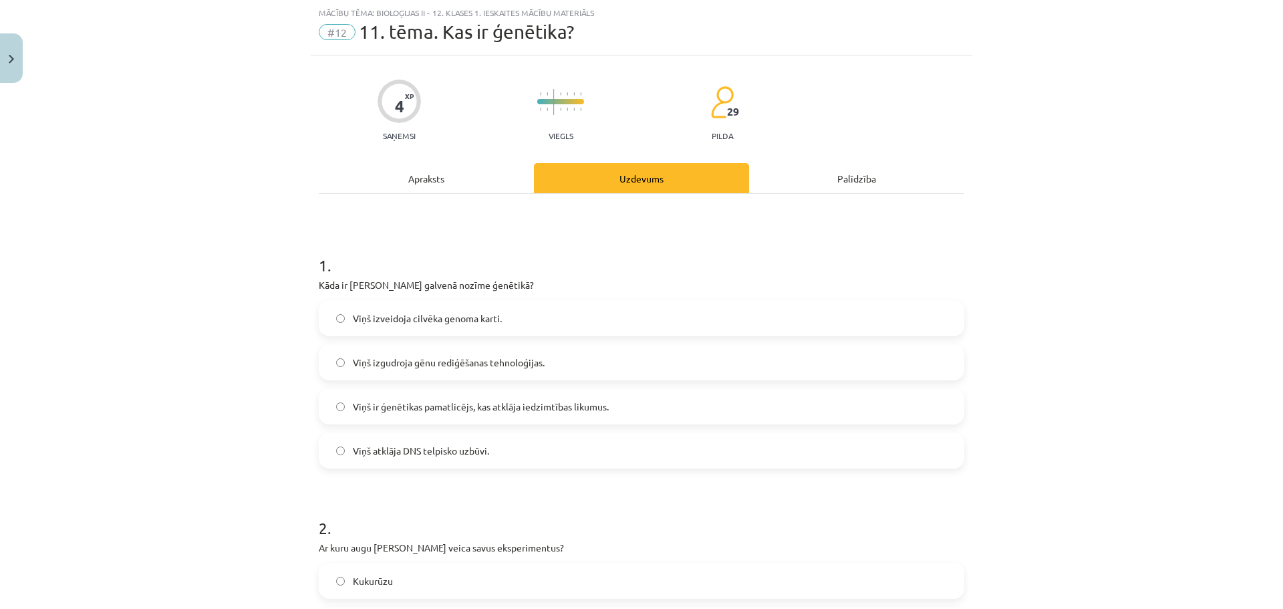
click at [194, 248] on div "Mācību tēma: Bioloģijas ii - 12. klases 1. ieskaites mācību materiāls #12 11. t…" at bounding box center [641, 304] width 1283 height 609
click at [347, 407] on label "Viņš ir ģenētikas pamatlicējs, kas atklāja iedzimtības likumus." at bounding box center [641, 405] width 643 height 33
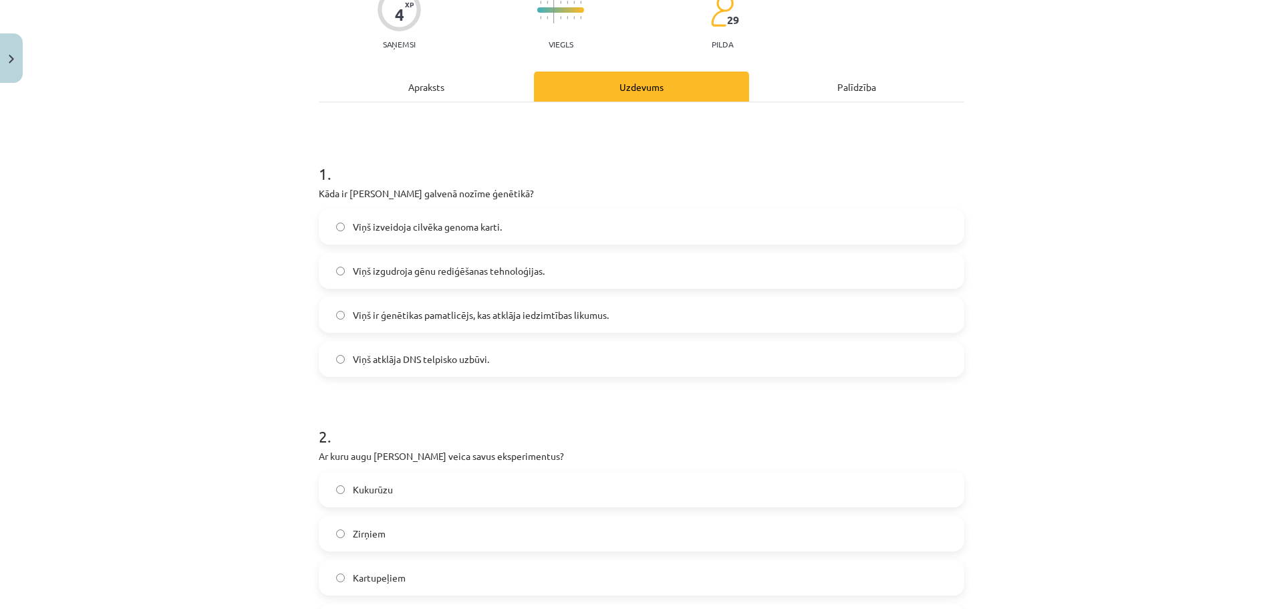
scroll to position [301, 0]
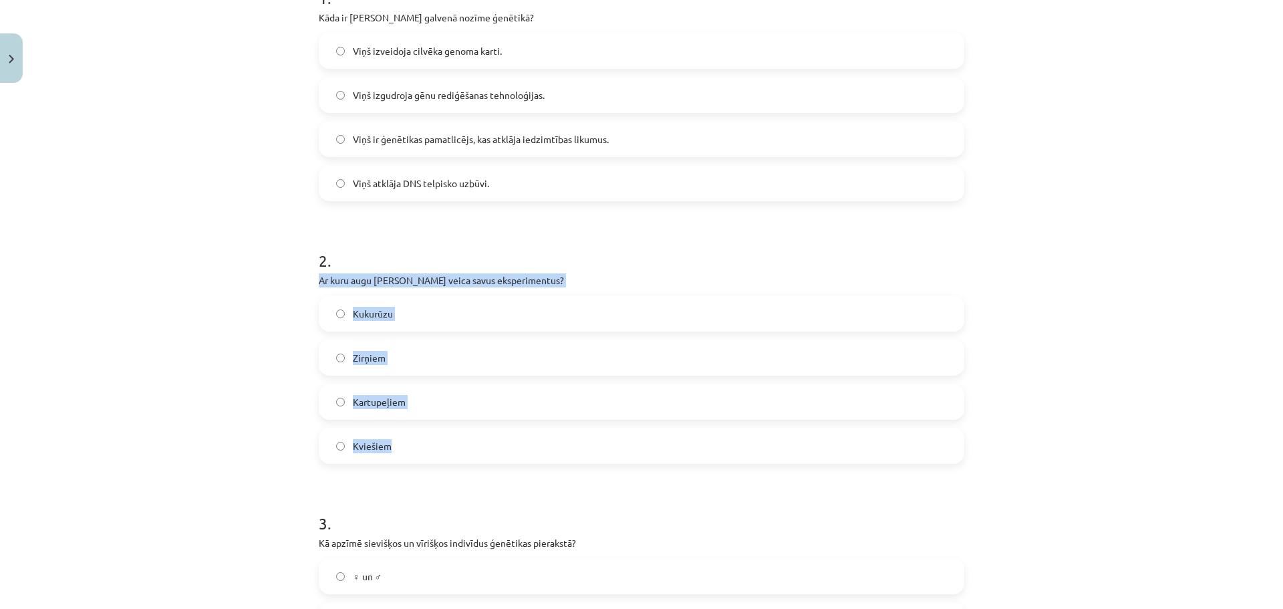
drag, startPoint x: 313, startPoint y: 280, endPoint x: 420, endPoint y: 449, distance: 200.3
click at [420, 449] on div "4 XP Saņemsi Viegls 29 pilda Apraksts Uzdevums Palīdzība 1 . Kāda ir Gregora Me…" at bounding box center [641, 449] width 661 height 1322
click at [249, 359] on div "Mācību tēma: Bioloģijas ii - 12. klases 1. ieskaites mācību materiāls #12 11. t…" at bounding box center [641, 304] width 1283 height 609
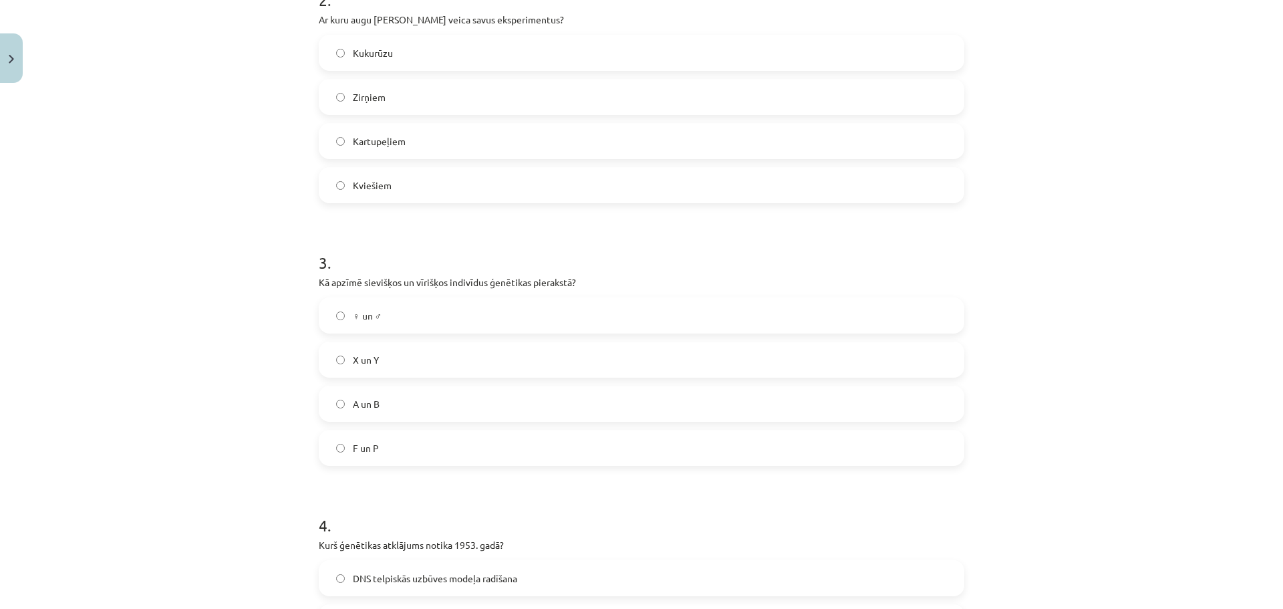
scroll to position [568, 0]
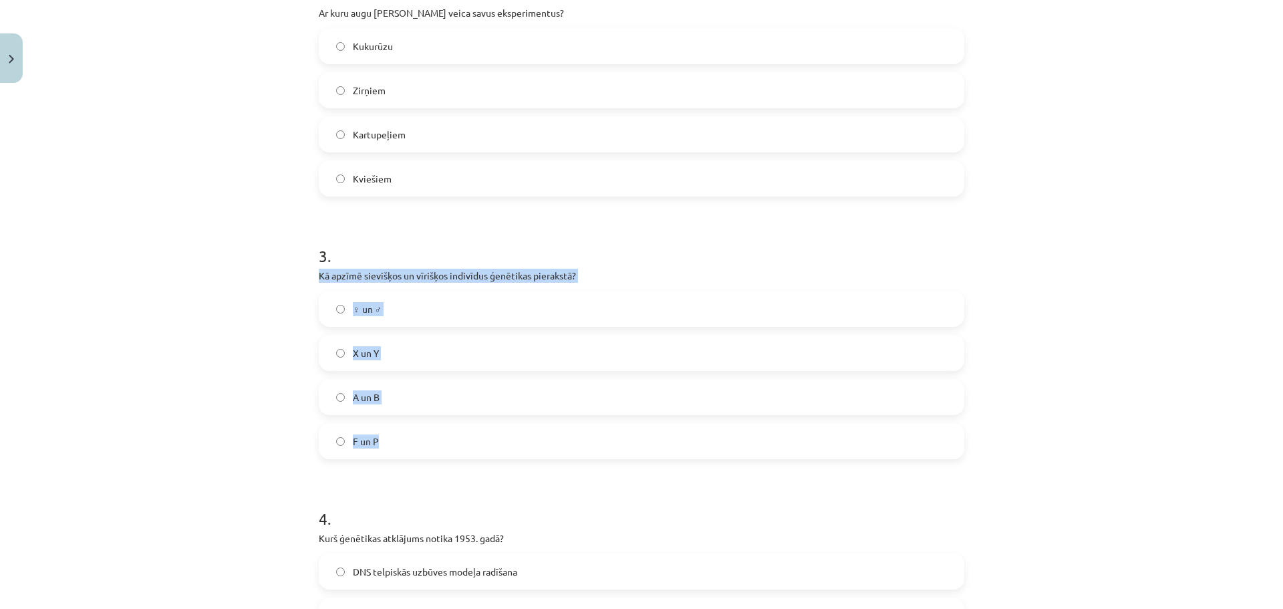
drag, startPoint x: 311, startPoint y: 278, endPoint x: 397, endPoint y: 449, distance: 191.8
click at [397, 449] on div "4 XP Saņemsi Viegls 29 pilda Apraksts Uzdevums Palīdzība 1 . Kāda ir Gregora Me…" at bounding box center [641, 182] width 661 height 1322
click at [243, 250] on div "Mācību tēma: Bioloģijas ii - 12. klases 1. ieskaites mācību materiāls #12 11. t…" at bounding box center [641, 304] width 1283 height 609
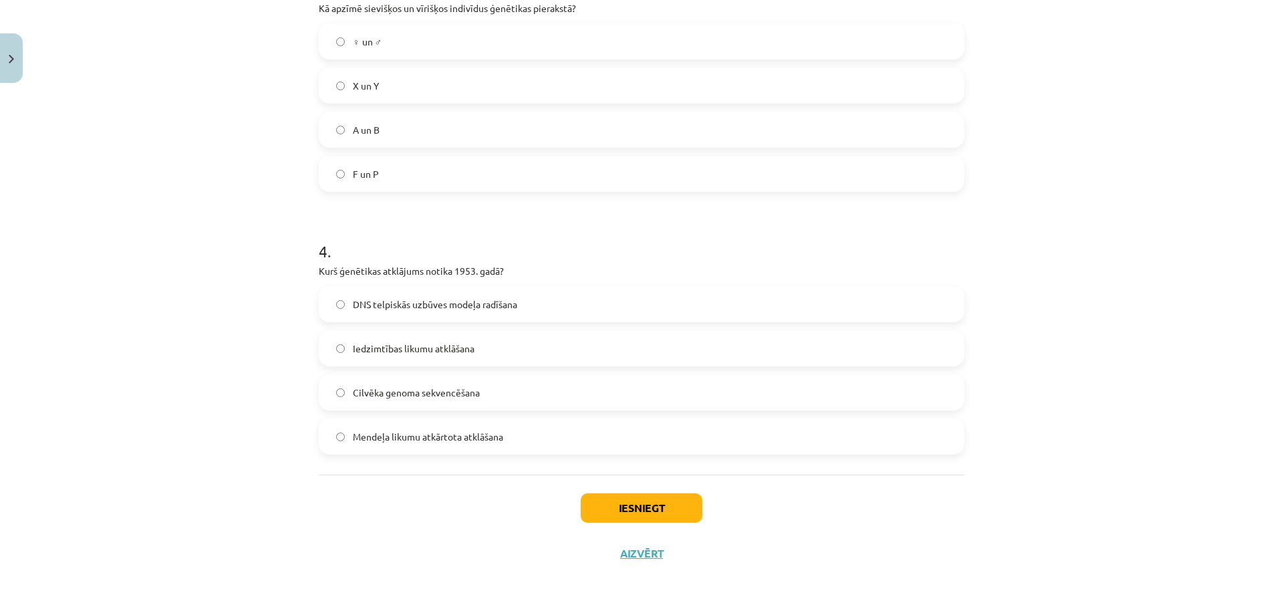
scroll to position [836, 0]
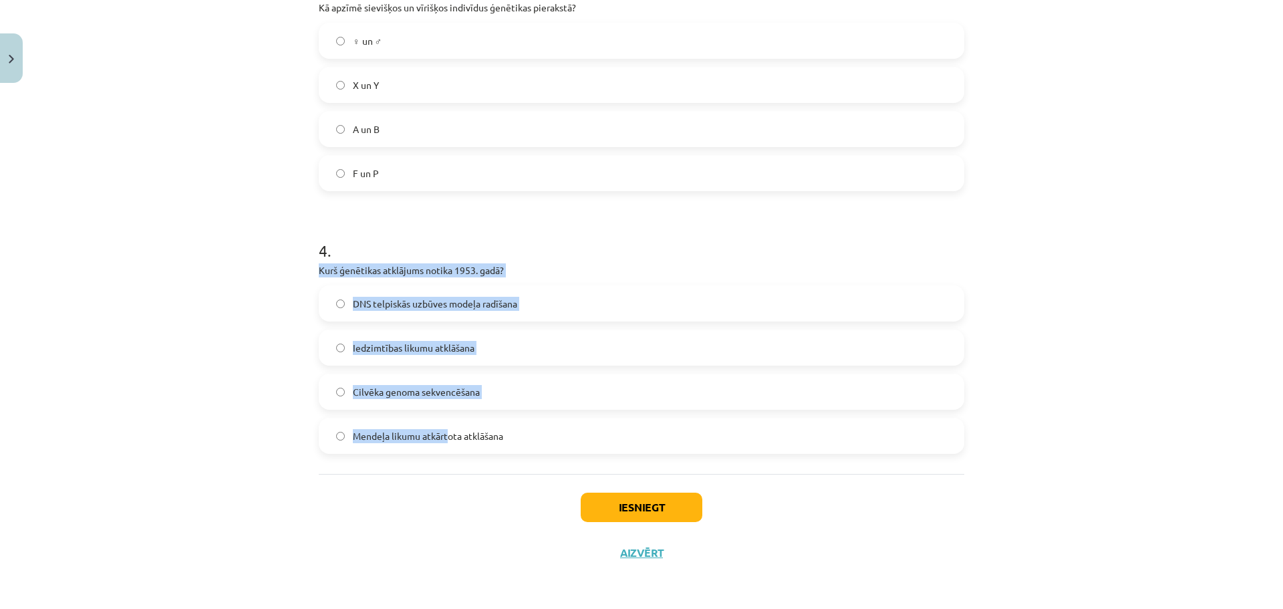
drag, startPoint x: 307, startPoint y: 271, endPoint x: 492, endPoint y: 447, distance: 254.7
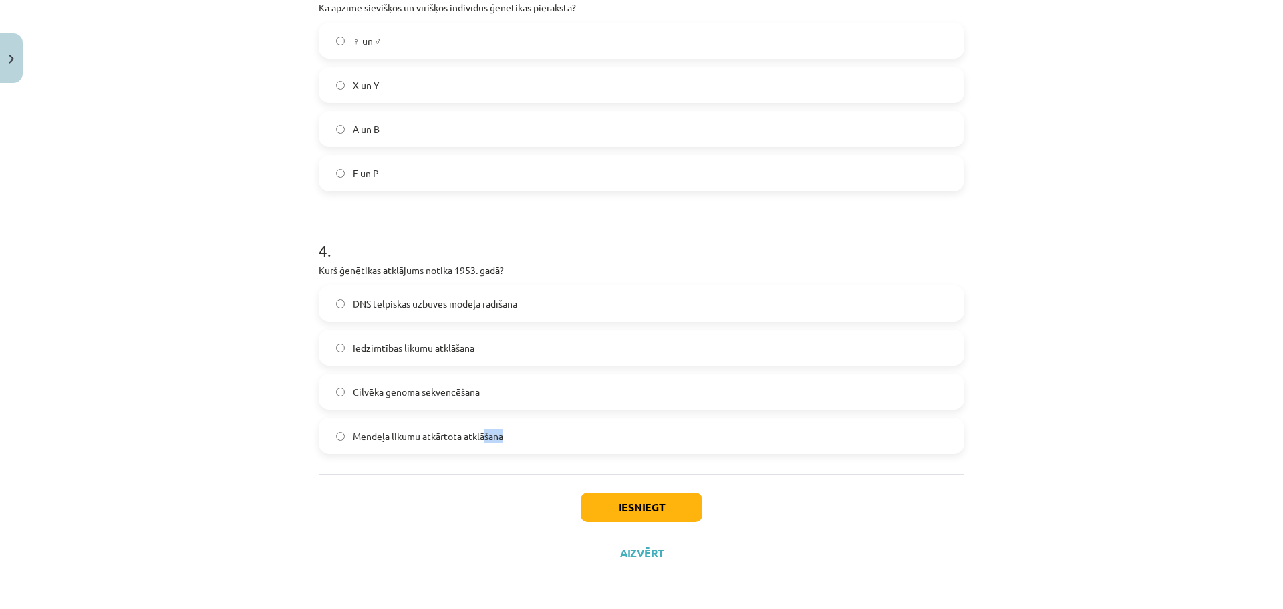
drag, startPoint x: 492, startPoint y: 447, endPoint x: 524, endPoint y: 447, distance: 32.7
click at [512, 447] on label "Mendeļa likumu atkārtota atklāšana" at bounding box center [641, 435] width 643 height 33
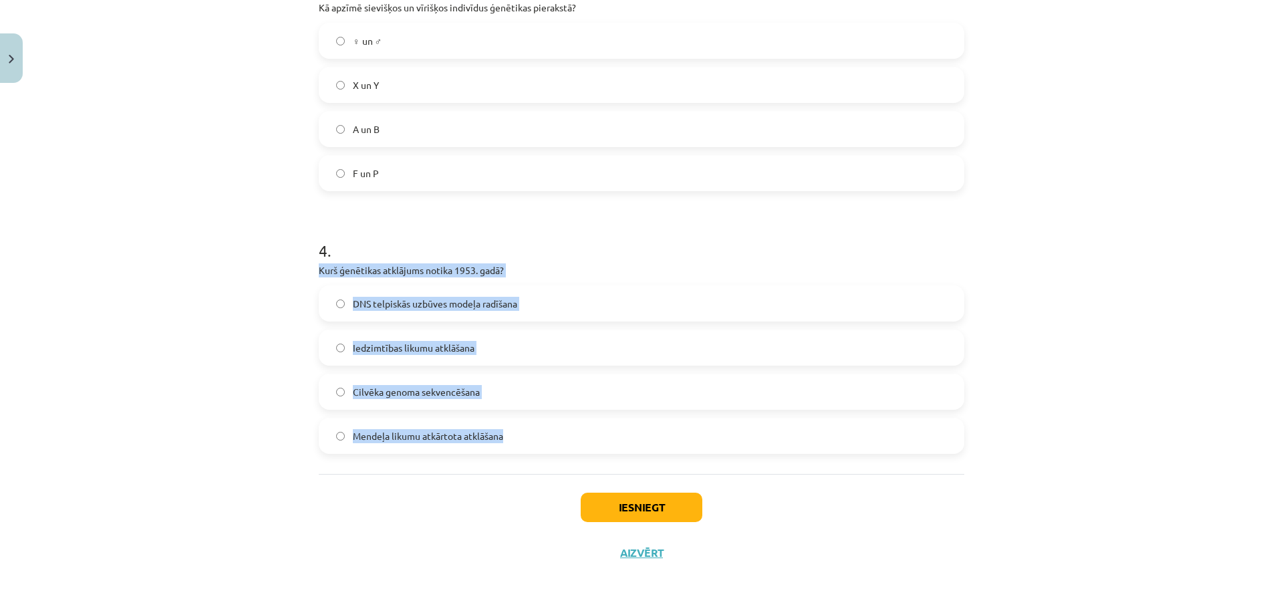
drag, startPoint x: 307, startPoint y: 274, endPoint x: 552, endPoint y: 445, distance: 298.9
click at [212, 404] on div "Mācību tēma: Bioloģijas ii - 12. klases 1. ieskaites mācību materiāls #12 11. t…" at bounding box center [641, 304] width 1283 height 609
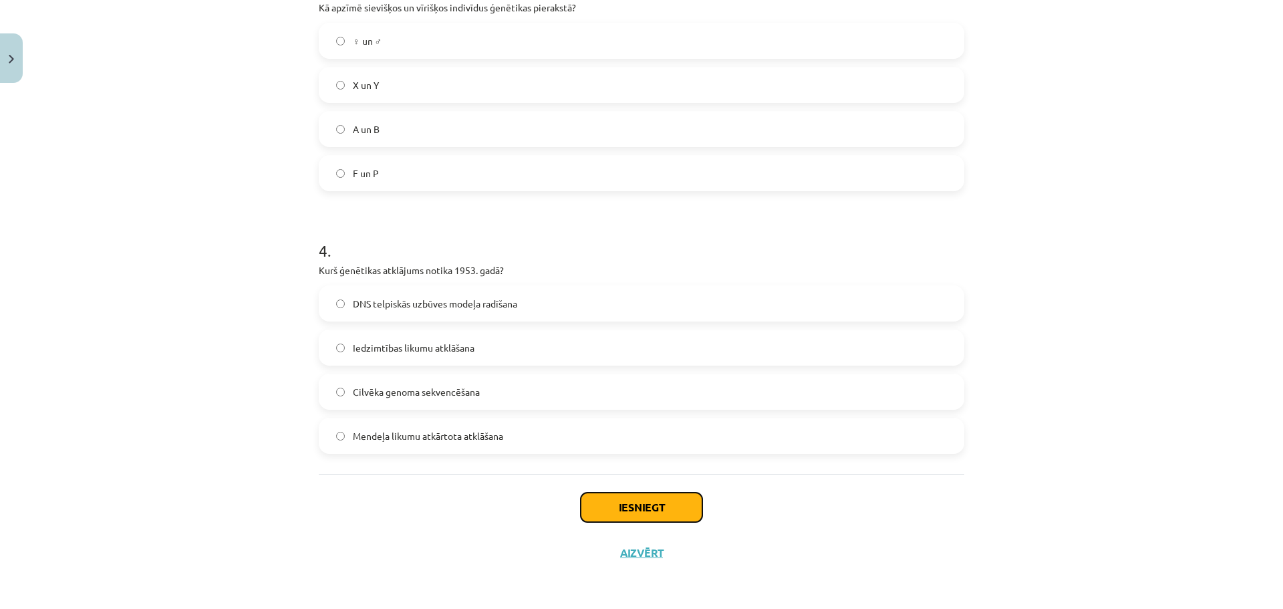
click at [633, 499] on button "Iesniegt" at bounding box center [642, 506] width 122 height 29
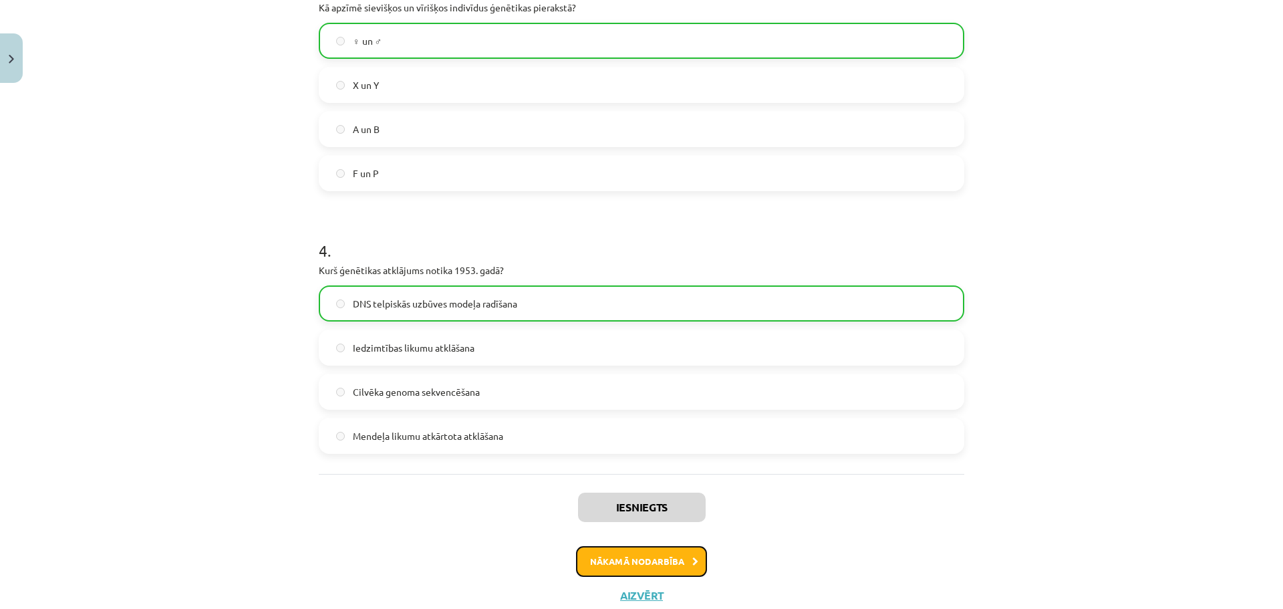
click at [627, 566] on button "Nākamā nodarbība" at bounding box center [641, 561] width 131 height 31
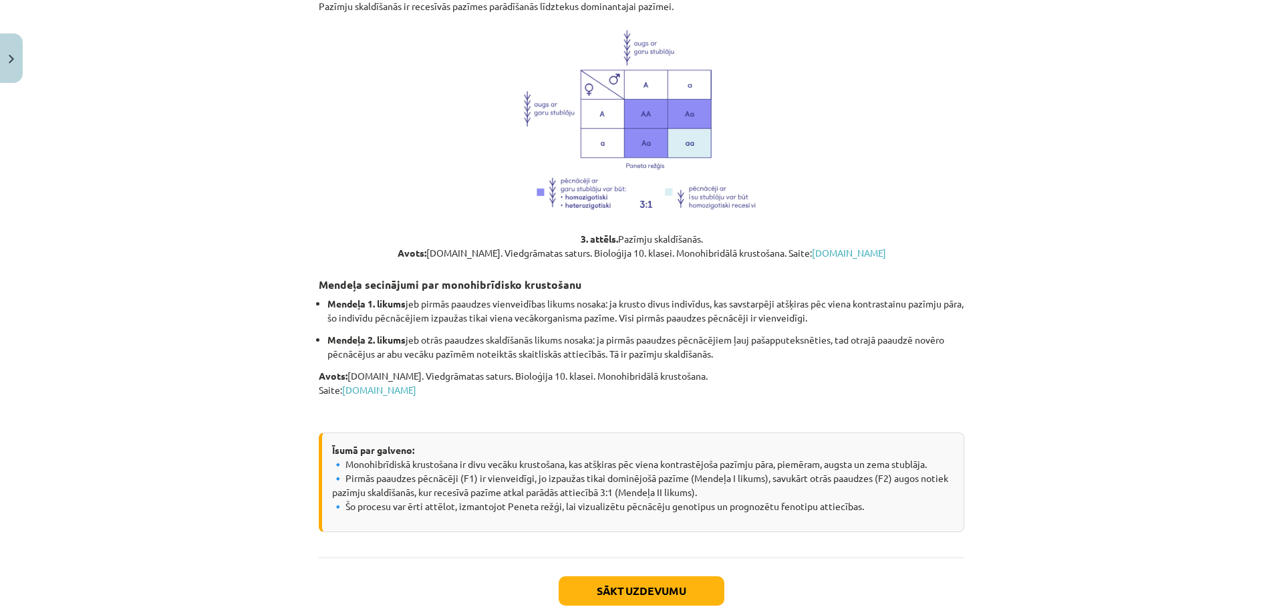
scroll to position [1148, 0]
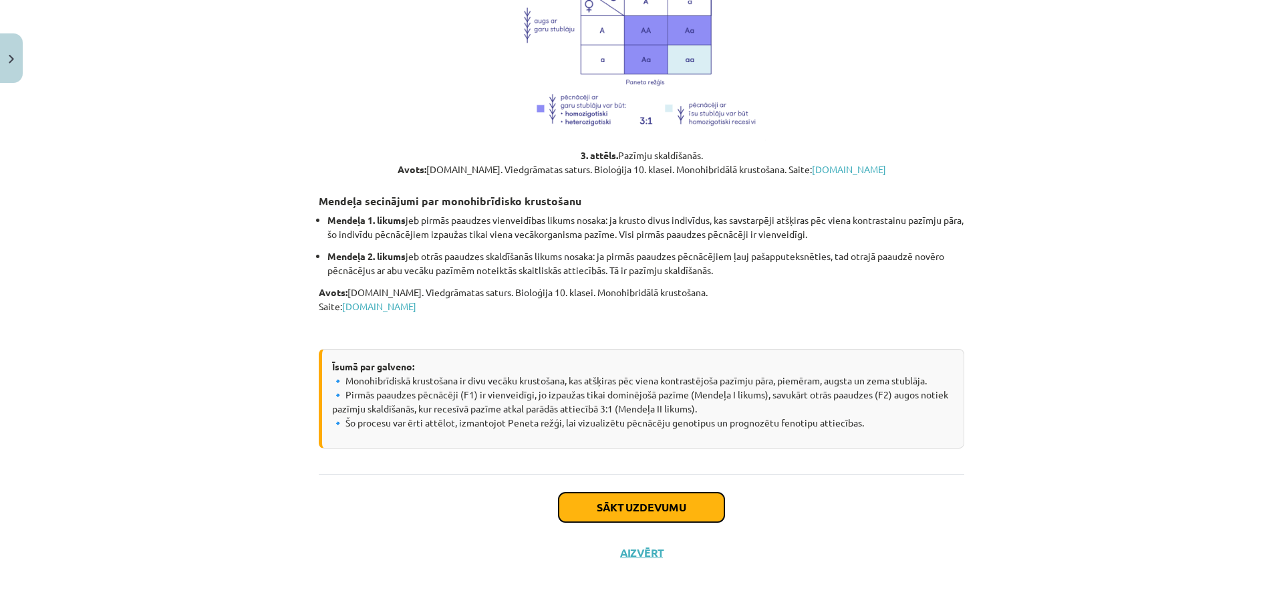
click at [631, 502] on button "Sākt uzdevumu" at bounding box center [641, 506] width 166 height 29
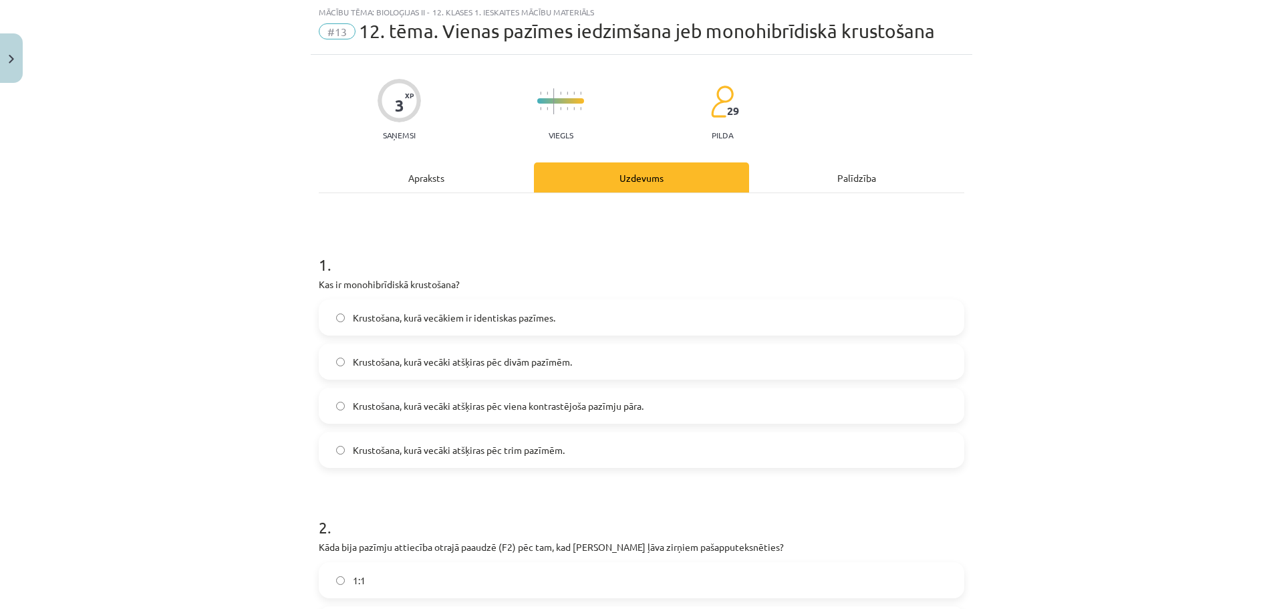
scroll to position [33, 0]
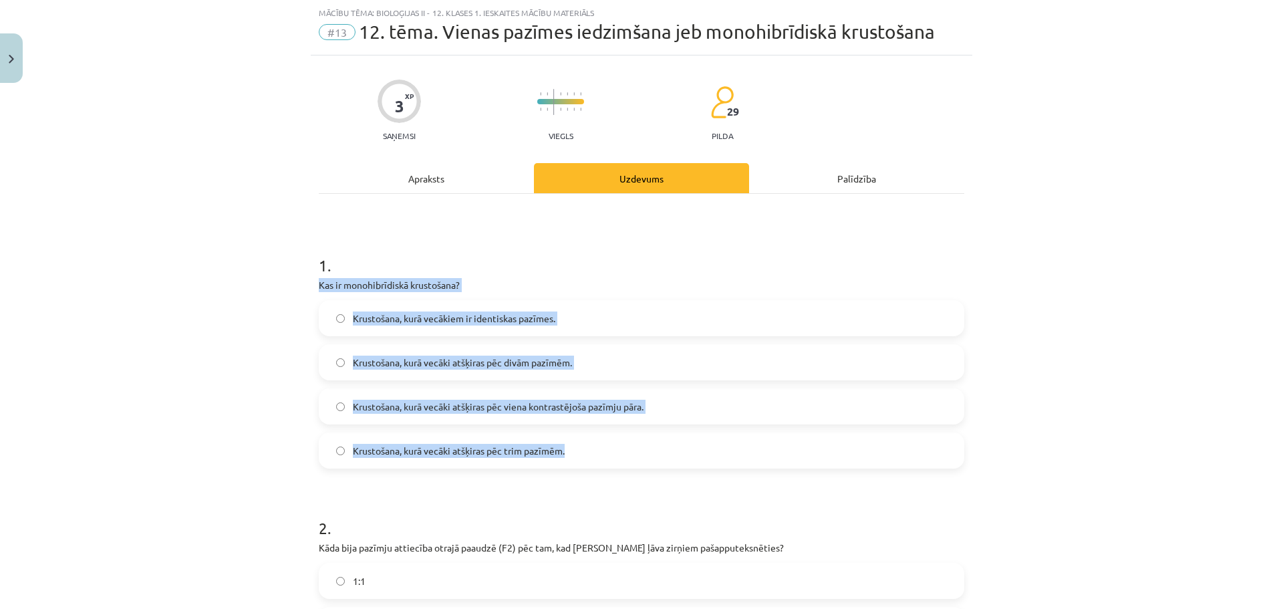
drag, startPoint x: 301, startPoint y: 283, endPoint x: 617, endPoint y: 453, distance: 359.5
click at [617, 452] on div "Mācību tēma: Bioloģijas ii - 12. klases 1. ieskaites mācību materiāls #13 12. t…" at bounding box center [641, 304] width 1283 height 609
click at [149, 336] on div "Mācību tēma: Bioloģijas ii - 12. klases 1. ieskaites mācību materiāls #13 12. t…" at bounding box center [641, 304] width 1283 height 609
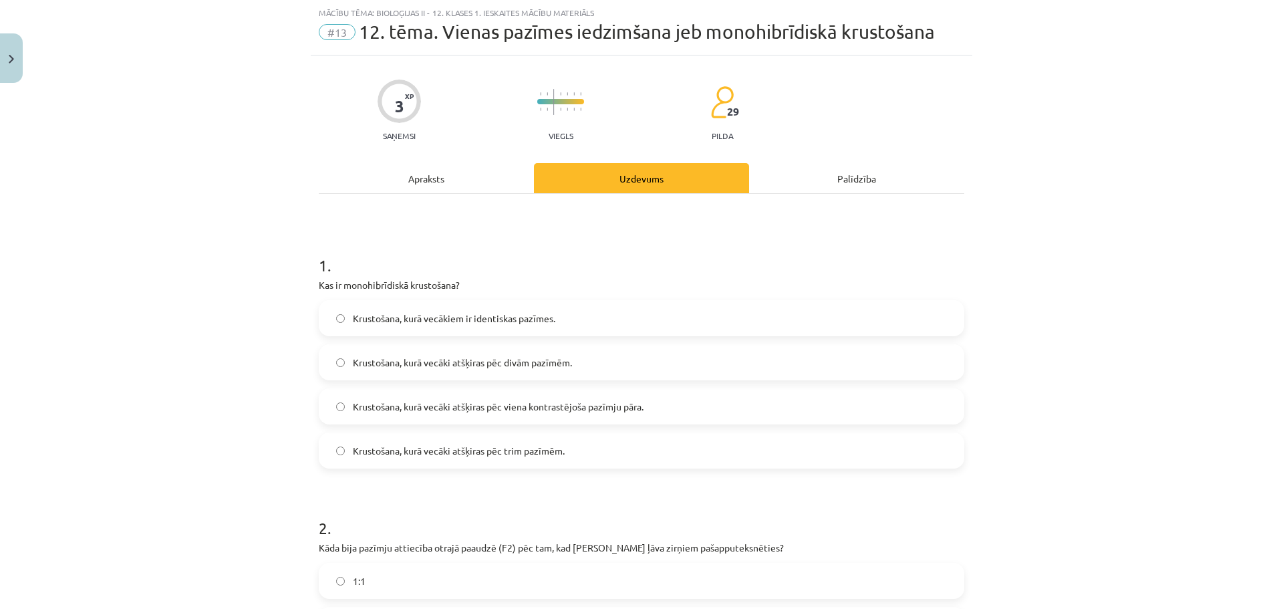
click at [344, 411] on label "Krustošana, kurā vecāki atšķiras pēc viena kontrastējoša pazīmju pāra." at bounding box center [641, 405] width 643 height 33
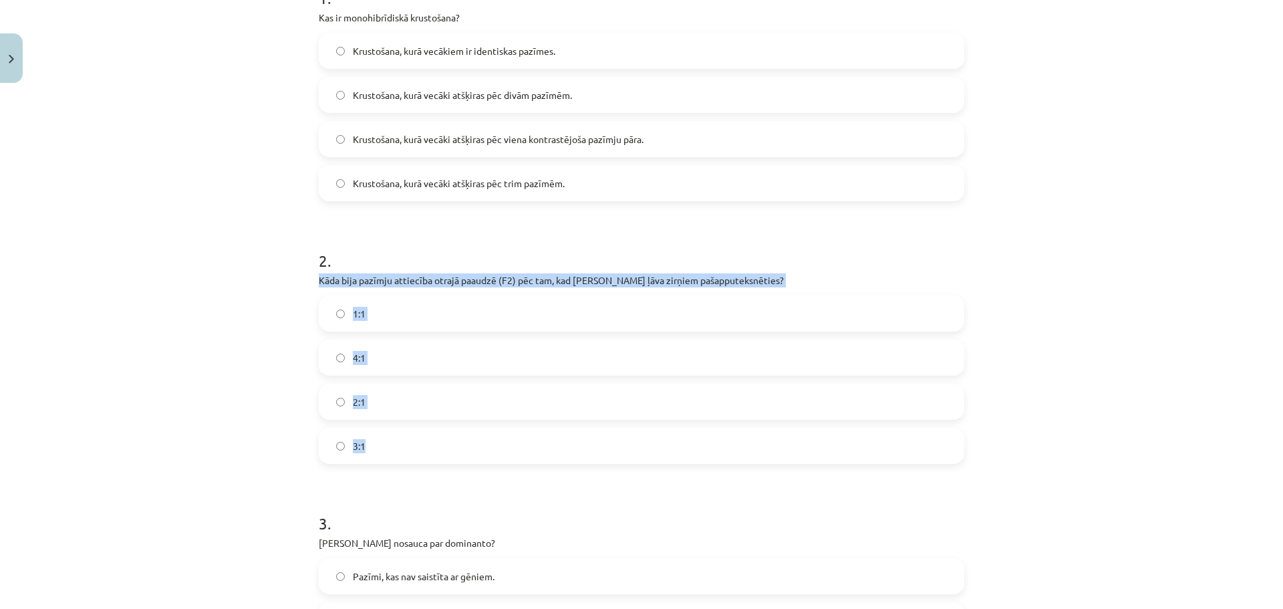
drag, startPoint x: 307, startPoint y: 283, endPoint x: 359, endPoint y: 447, distance: 172.4
click at [370, 450] on div "3 XP Saņemsi Viegls 29 pilda Apraksts Uzdevums Palīdzība 1 . Kas ir monohibrīdi…" at bounding box center [641, 317] width 661 height 1059
click at [239, 379] on div "Mācību tēma: Bioloģijas ii - 12. klases 1. ieskaites mācību materiāls #13 12. t…" at bounding box center [641, 304] width 1283 height 609
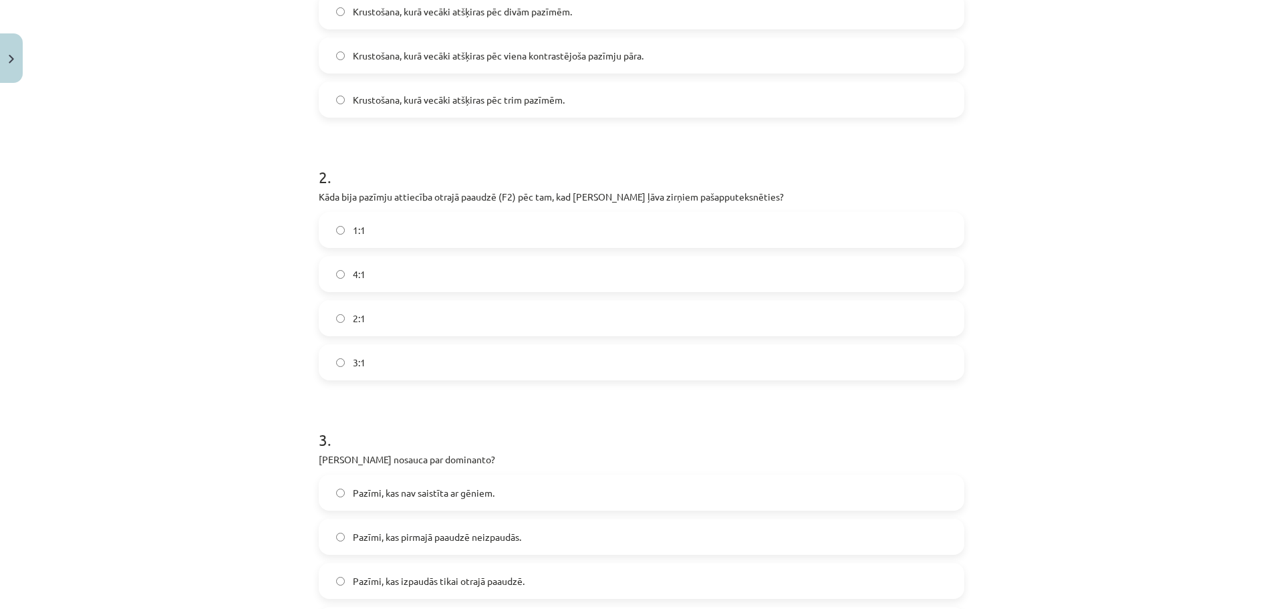
scroll to position [568, 0]
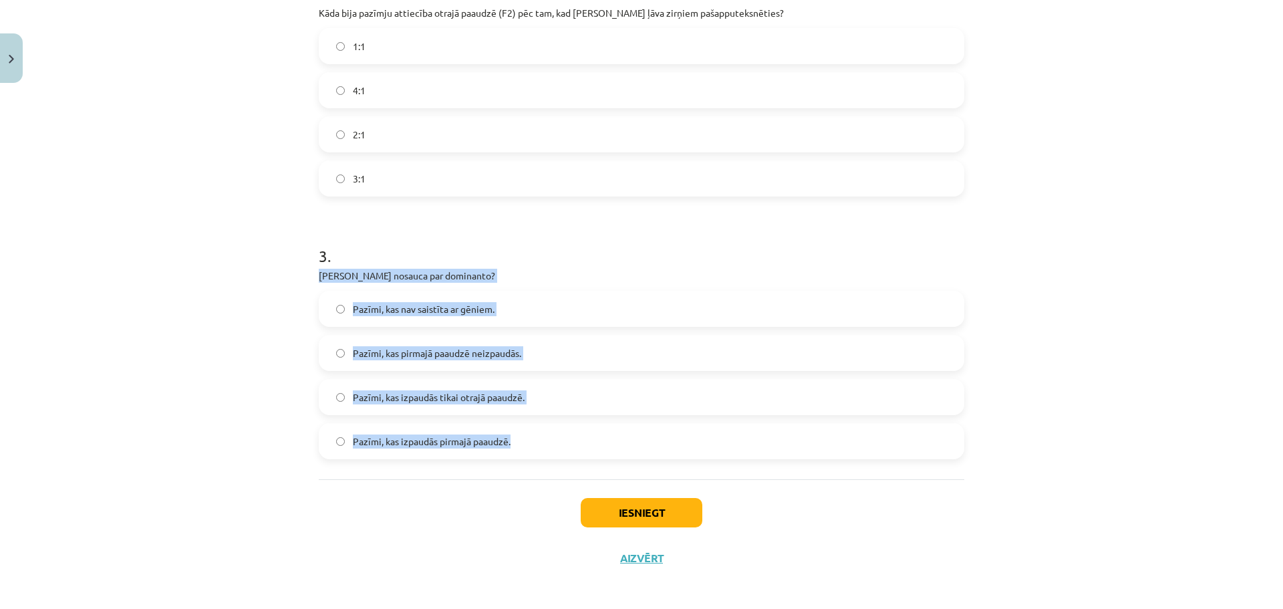
drag, startPoint x: 308, startPoint y: 277, endPoint x: 552, endPoint y: 446, distance: 297.2
click at [552, 446] on div "3 XP Saņemsi Viegls 29 pilda Apraksts Uzdevums Palīdzība 1 . Kas ir monohibrīdi…" at bounding box center [641, 50] width 661 height 1059
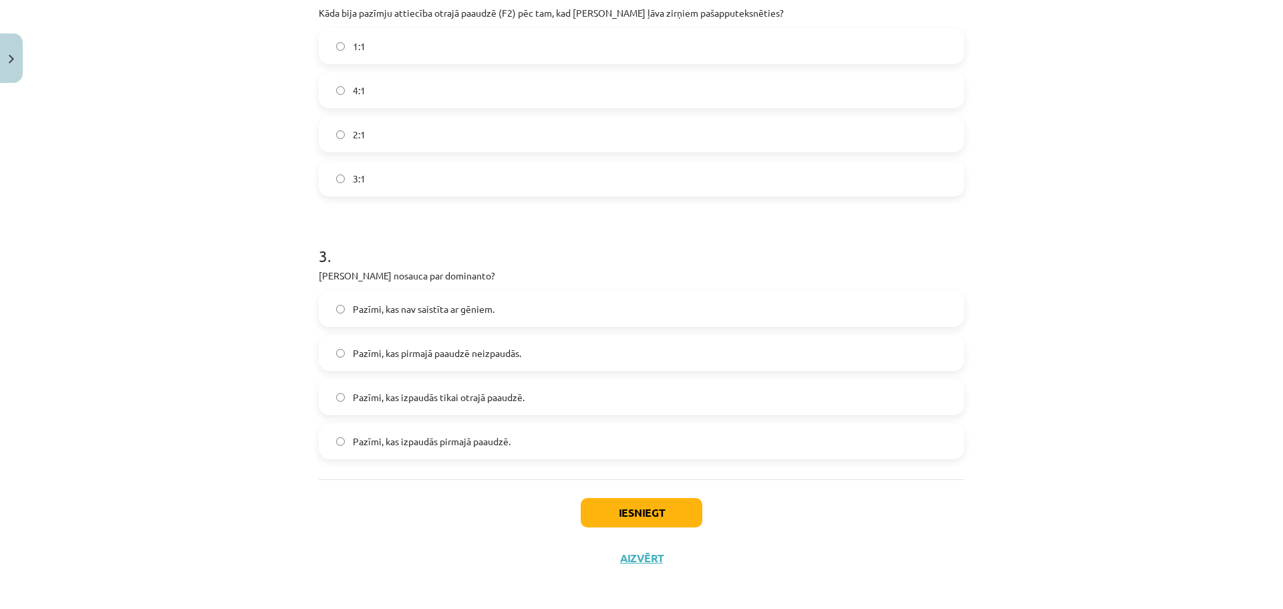
click at [367, 496] on div "Iesniegt Aizvērt" at bounding box center [641, 526] width 645 height 94
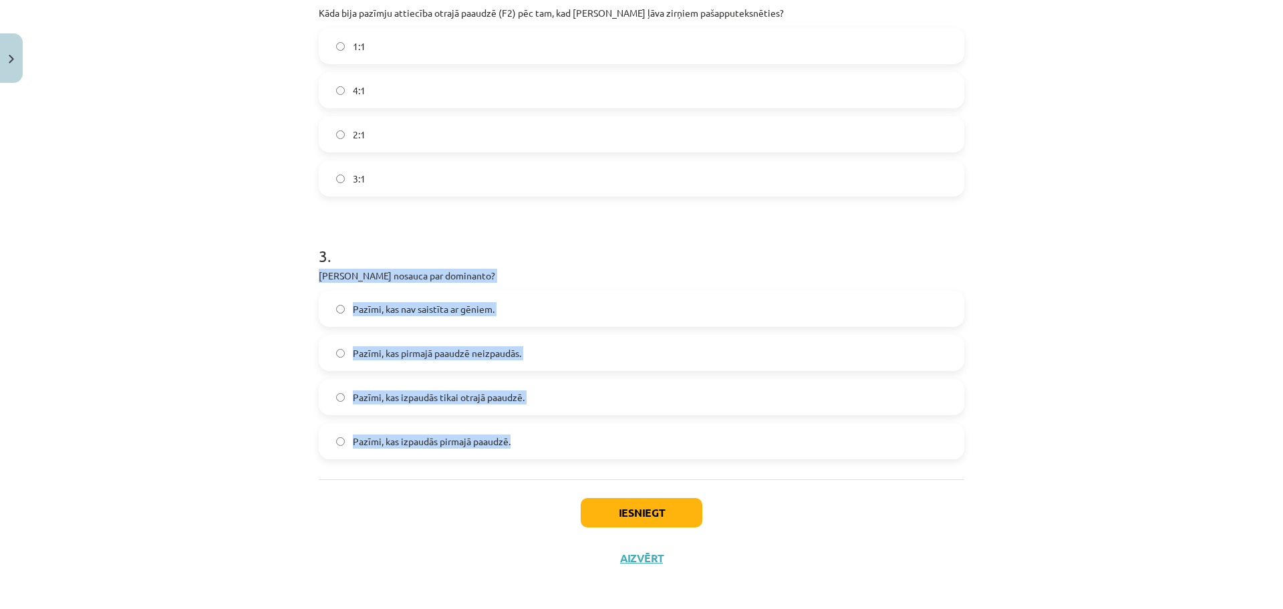
drag, startPoint x: 313, startPoint y: 277, endPoint x: 556, endPoint y: 448, distance: 297.1
click at [556, 448] on div "3 . Kuru pazīmi G. Mendelis nosauca par dominanto? Pazīmi, kas nav saistīta ar …" at bounding box center [641, 341] width 645 height 236
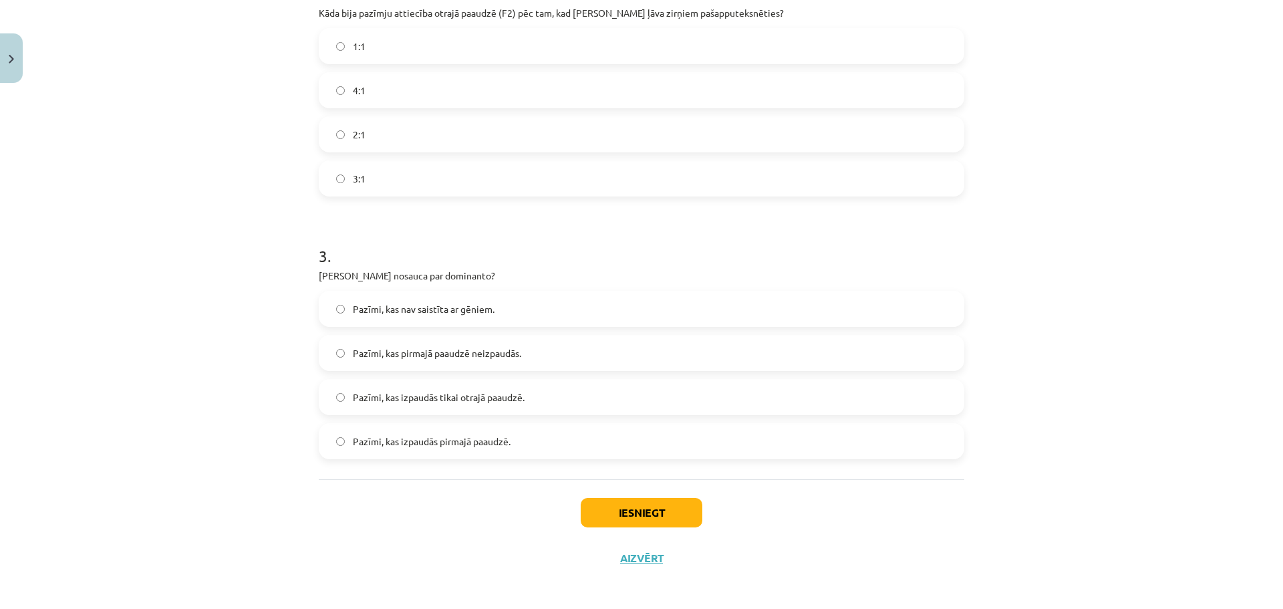
click at [257, 534] on div "Mācību tēma: Bioloģijas ii - 12. klases 1. ieskaites mācību materiāls #13 12. t…" at bounding box center [641, 304] width 1283 height 609
click at [613, 512] on button "Iesniegt" at bounding box center [642, 512] width 122 height 29
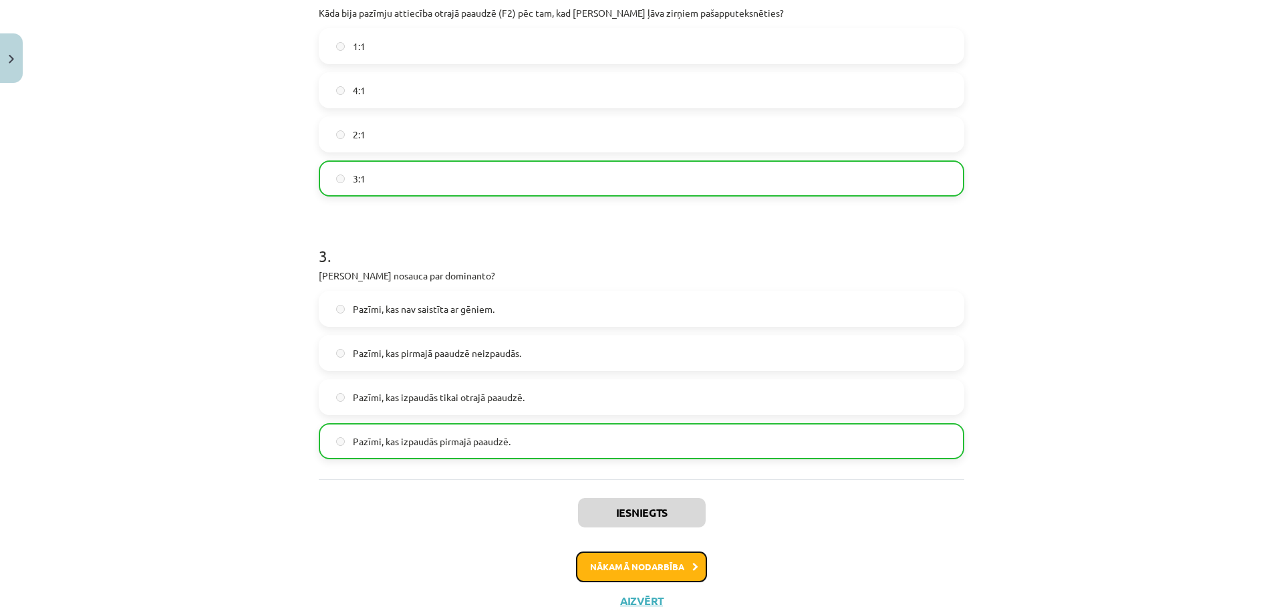
click at [628, 570] on button "Nākamā nodarbība" at bounding box center [641, 566] width 131 height 31
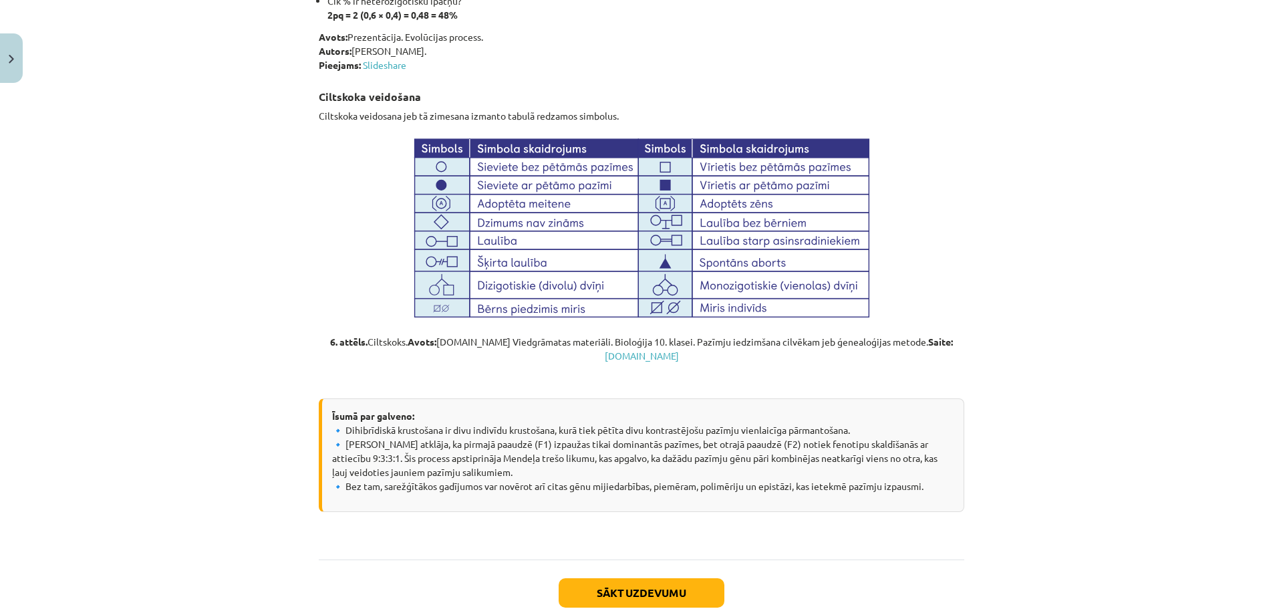
scroll to position [4506, 0]
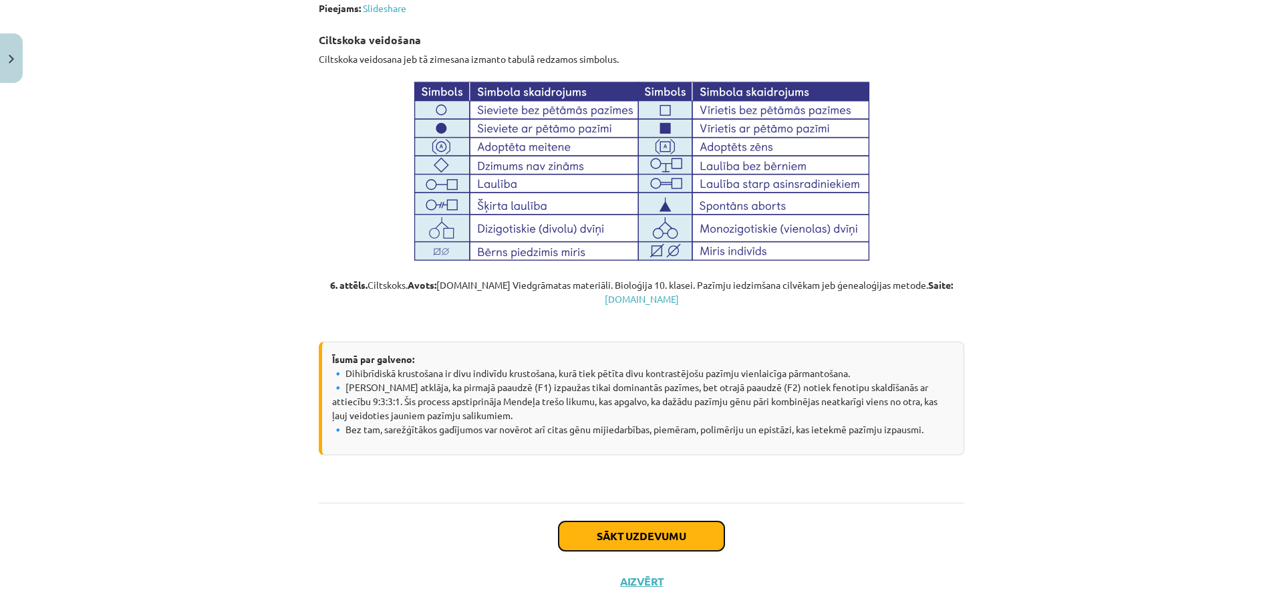
click at [635, 521] on button "Sākt uzdevumu" at bounding box center [641, 535] width 166 height 29
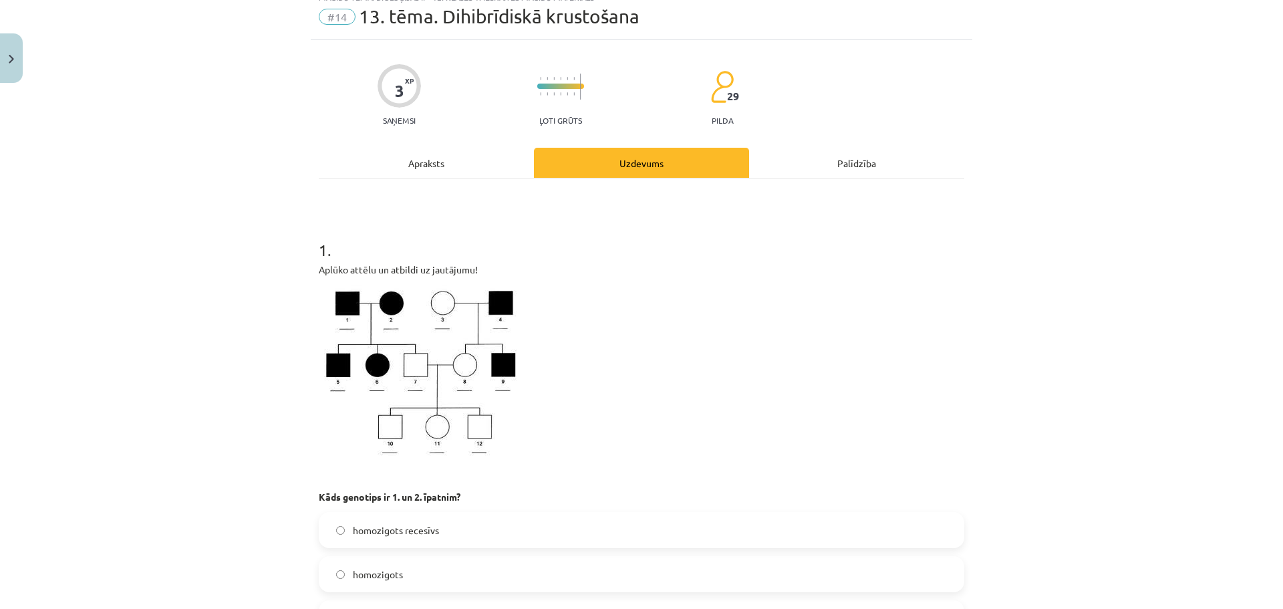
scroll to position [33, 0]
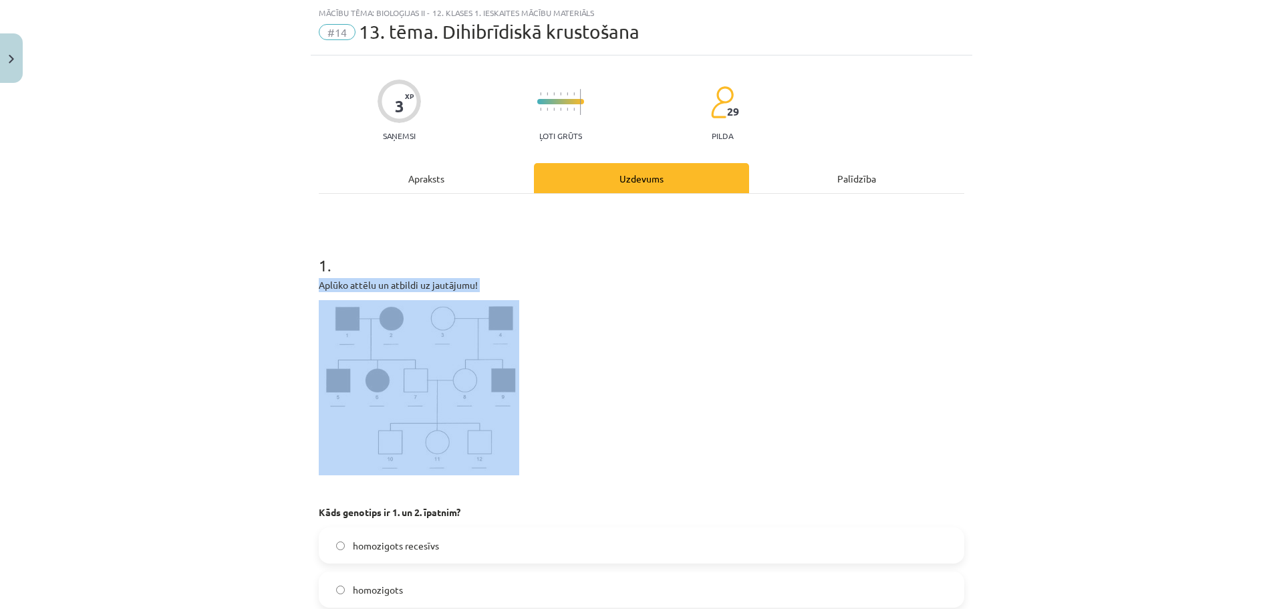
drag, startPoint x: 313, startPoint y: 286, endPoint x: 506, endPoint y: 407, distance: 228.1
click at [507, 407] on div "Aplūko attēlu un atbildi uz jautājumu! Kāds genotips ir 1. un 2. īpatnim?" at bounding box center [641, 398] width 645 height 241
click at [653, 325] on p at bounding box center [641, 387] width 645 height 175
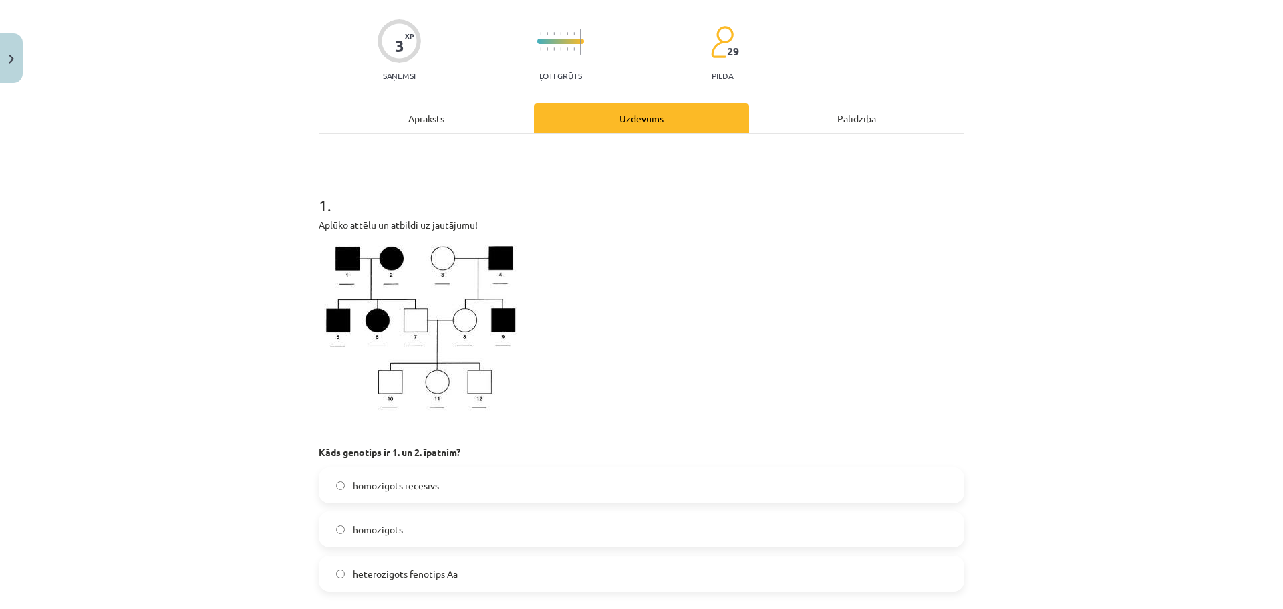
scroll to position [234, 0]
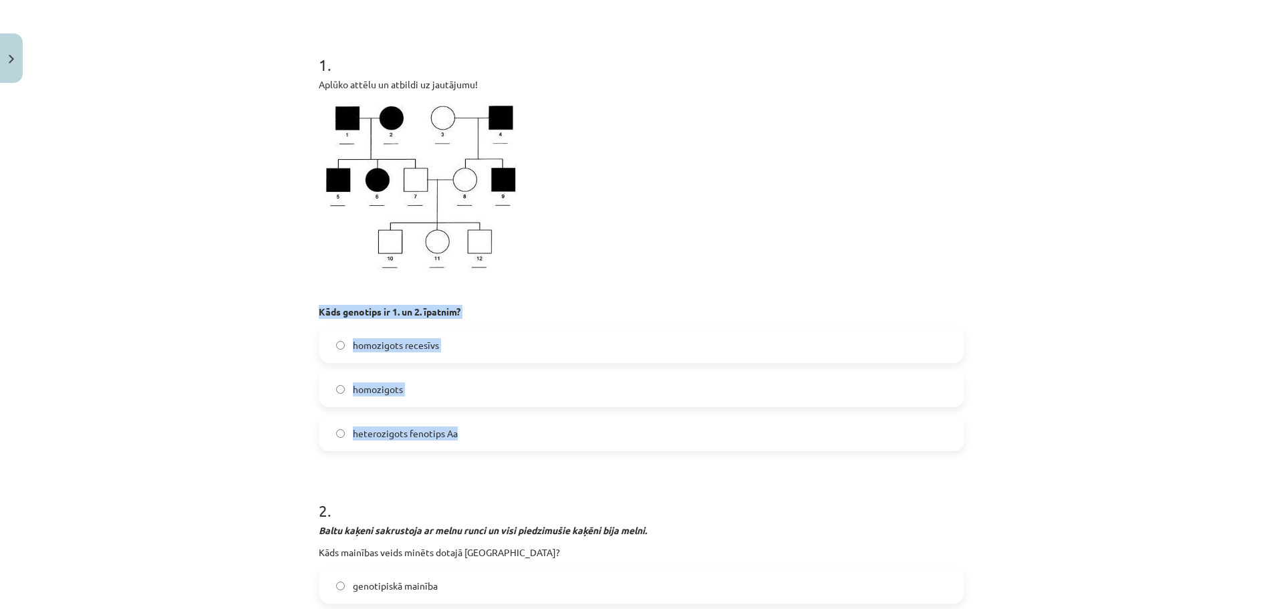
drag, startPoint x: 311, startPoint y: 307, endPoint x: 506, endPoint y: 427, distance: 229.4
click at [506, 427] on div "3 XP Saņemsi Ļoti grūts 29 pilda Apraksts Uzdevums Palīdzība 1 . Aplūko attēlu …" at bounding box center [641, 513] width 661 height 1317
click at [185, 396] on div "Mācību tēma: Bioloģijas ii - 12. klases 1. ieskaites mācību materiāls #14 13. t…" at bounding box center [641, 304] width 1283 height 609
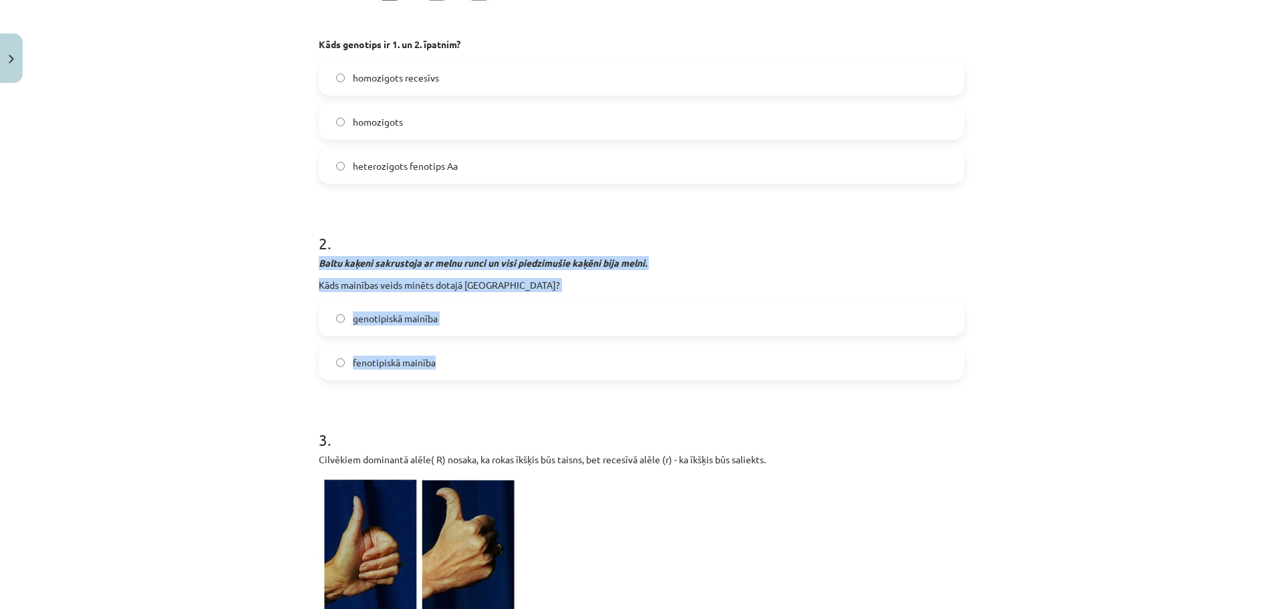
drag, startPoint x: 309, startPoint y: 268, endPoint x: 456, endPoint y: 369, distance: 178.6
click at [456, 369] on div "3 XP Saņemsi Ļoti grūts 29 pilda Apraksts Uzdevums Palīdzība 1 . Aplūko attēlu …" at bounding box center [641, 246] width 661 height 1317
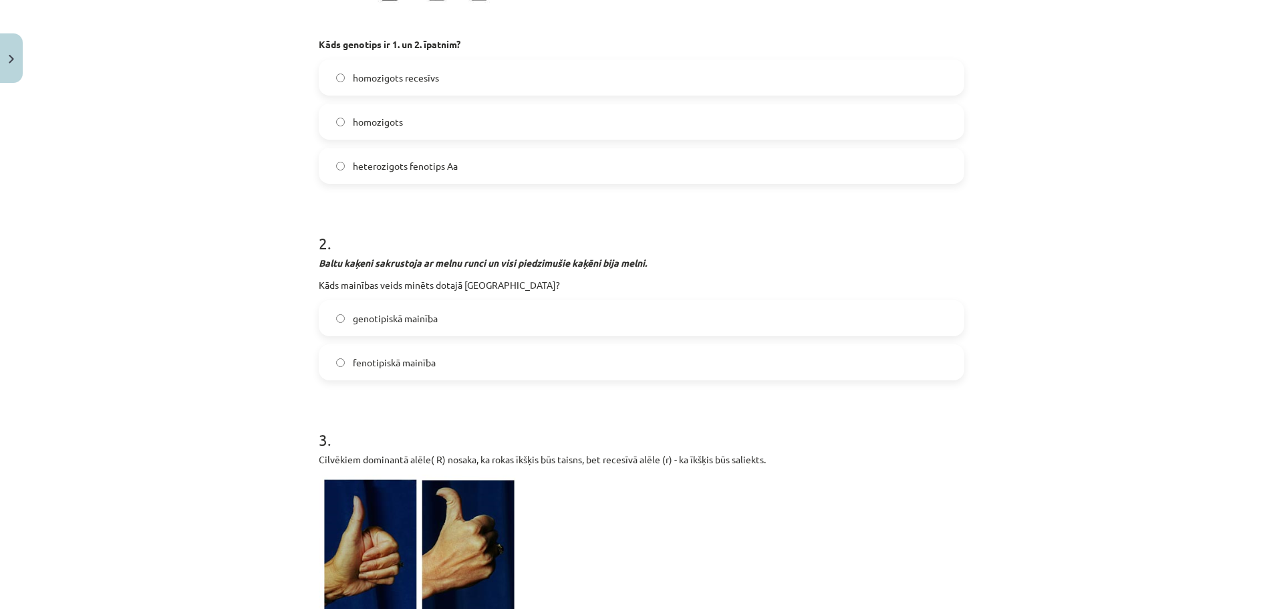
click at [387, 439] on h1 "3 ." at bounding box center [641, 427] width 645 height 41
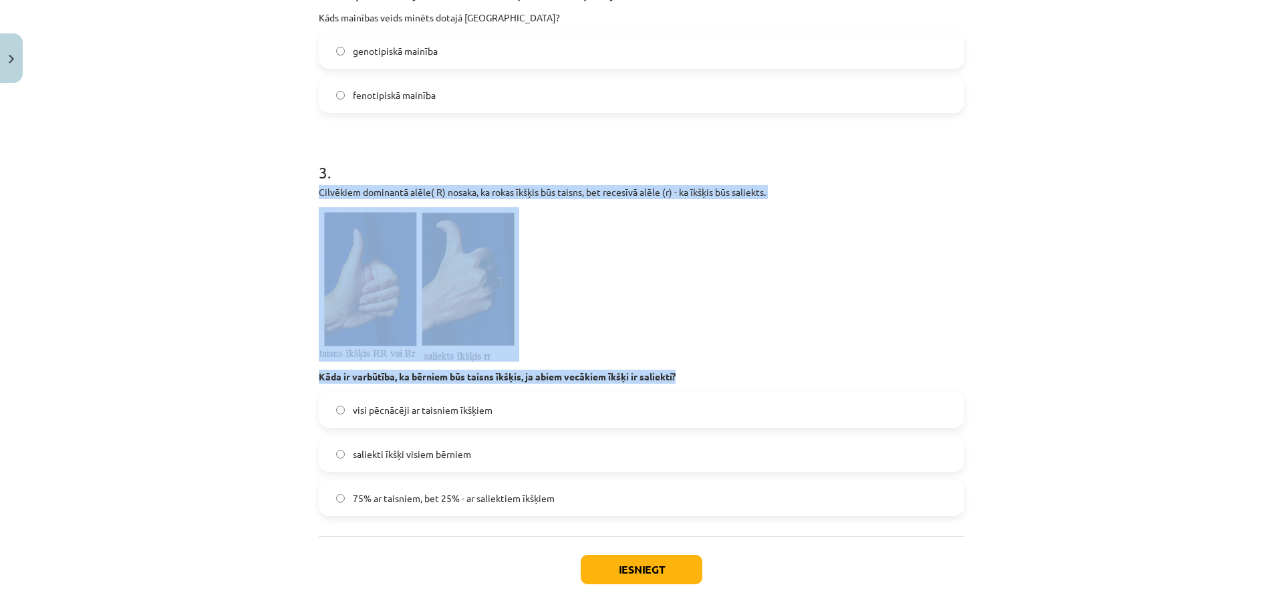
drag, startPoint x: 314, startPoint y: 191, endPoint x: 731, endPoint y: 372, distance: 454.5
click at [731, 372] on div "Cilvēkiem dominantā alēle( R) nosaka, ka rokas īkšķis būs taisns, bet recesīvā …" at bounding box center [641, 284] width 645 height 198
click at [815, 339] on p at bounding box center [641, 284] width 645 height 154
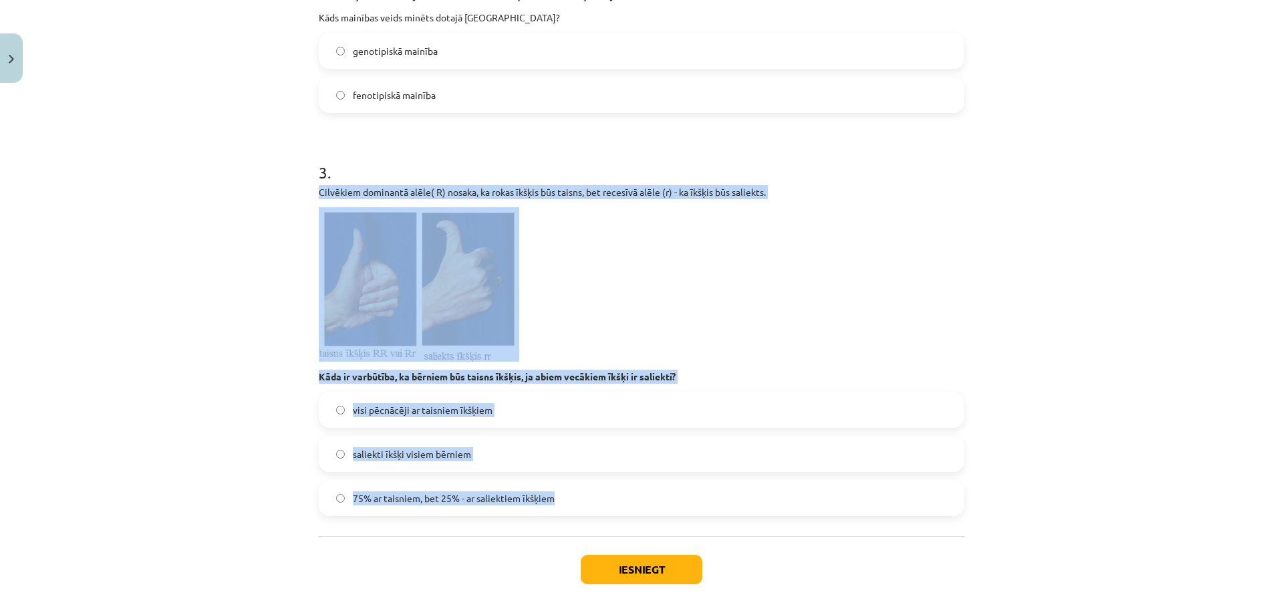
drag, startPoint x: 310, startPoint y: 194, endPoint x: 590, endPoint y: 507, distance: 420.1
click at [206, 308] on div "Mācību tēma: Bioloģijas ii - 12. klases 1. ieskaites mācību materiāls #14 13. t…" at bounding box center [641, 304] width 1283 height 609
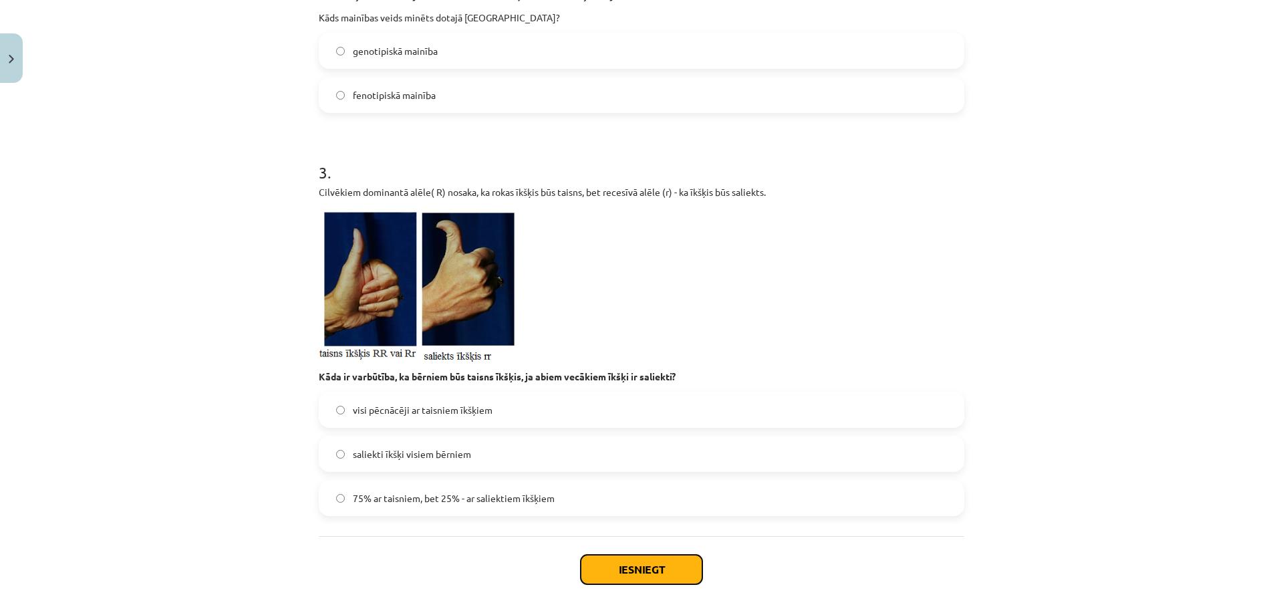
click at [622, 564] on button "Iesniegt" at bounding box center [642, 568] width 122 height 29
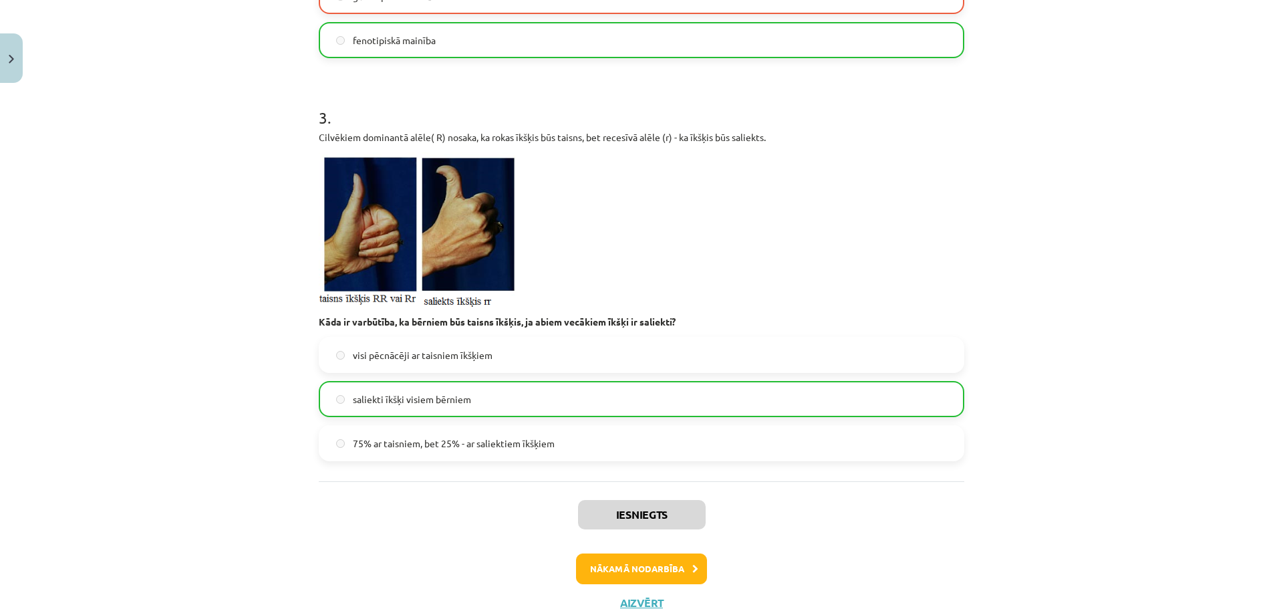
scroll to position [873, 0]
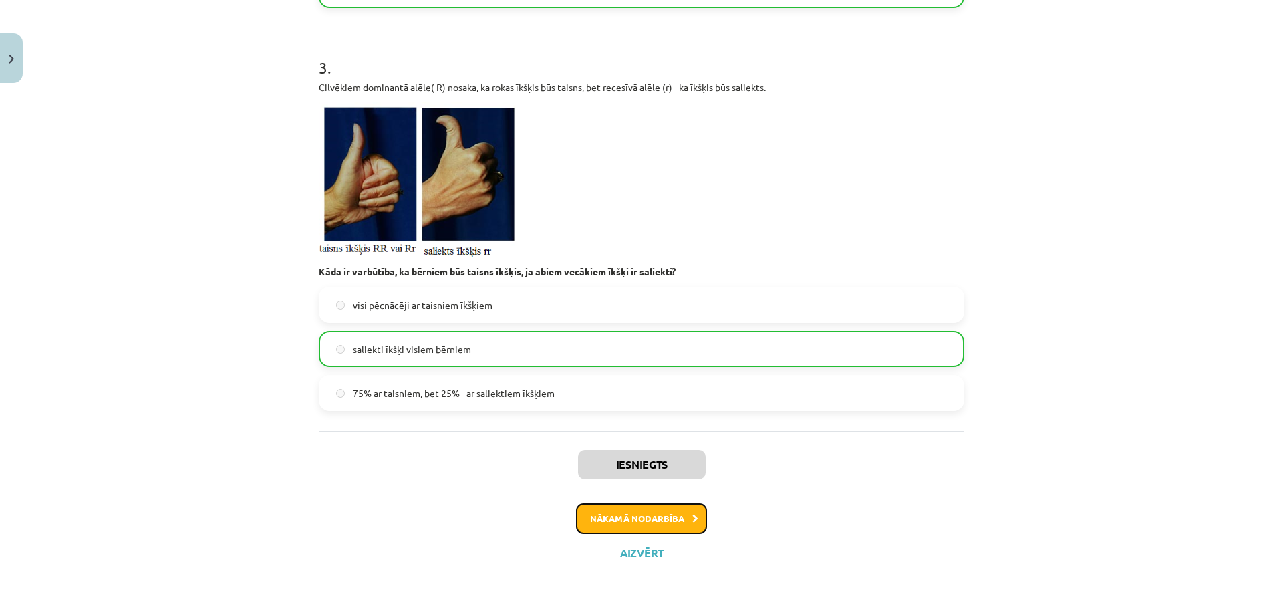
click at [641, 515] on button "Nākamā nodarbība" at bounding box center [641, 518] width 131 height 31
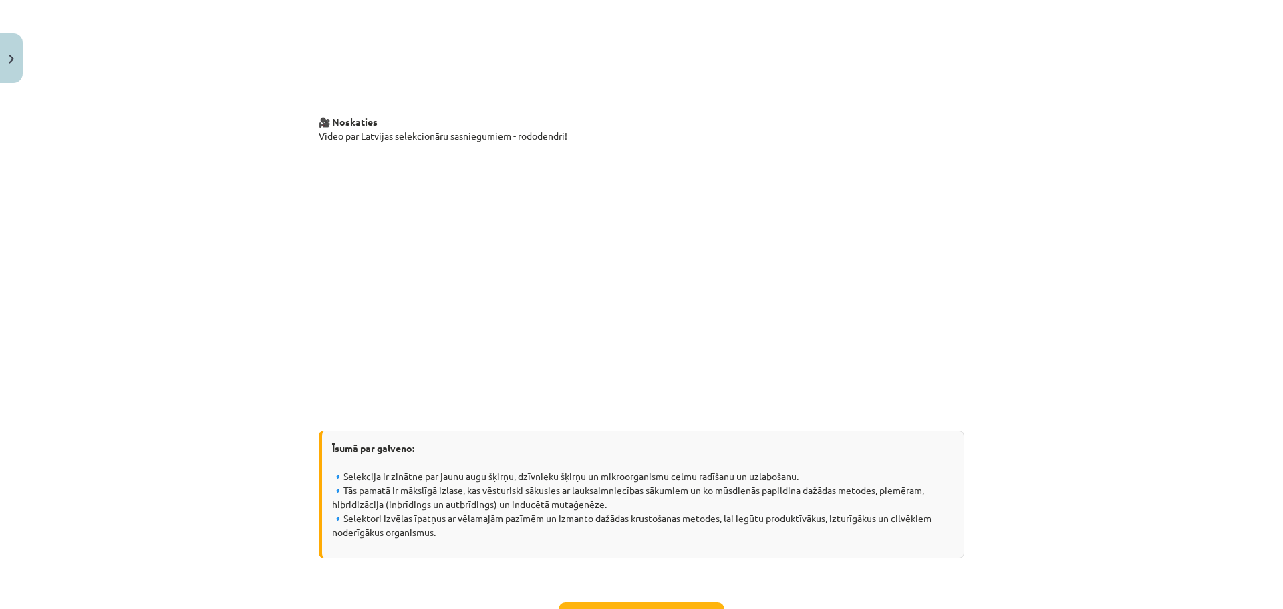
scroll to position [2688, 0]
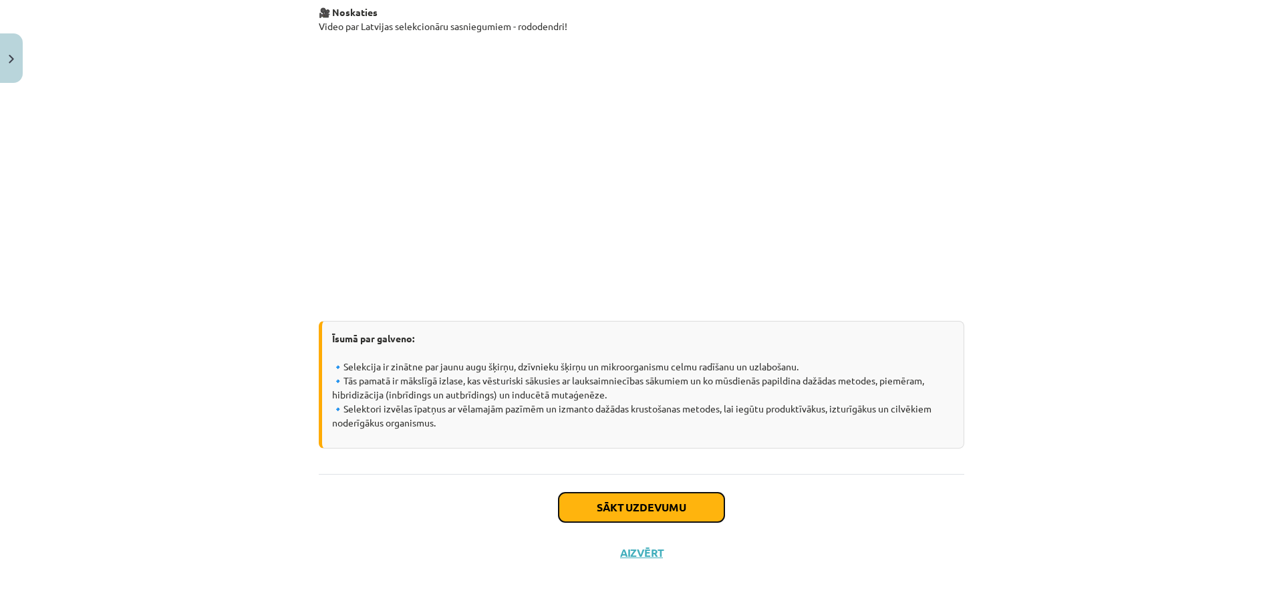
click at [641, 506] on button "Sākt uzdevumu" at bounding box center [641, 506] width 166 height 29
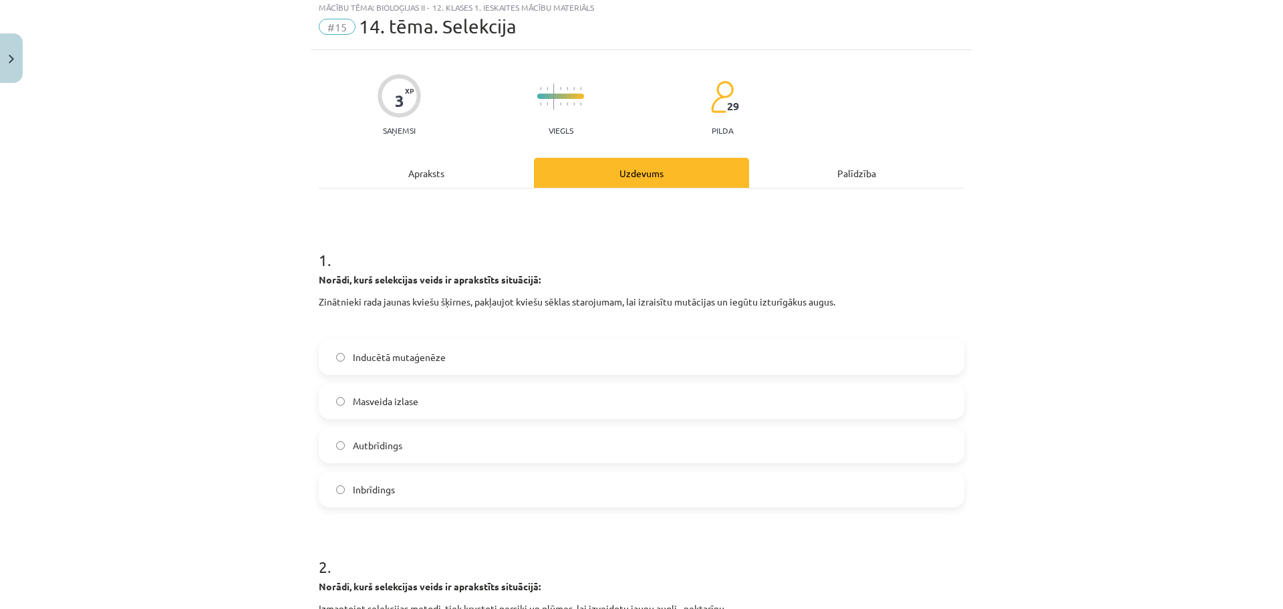
scroll to position [33, 0]
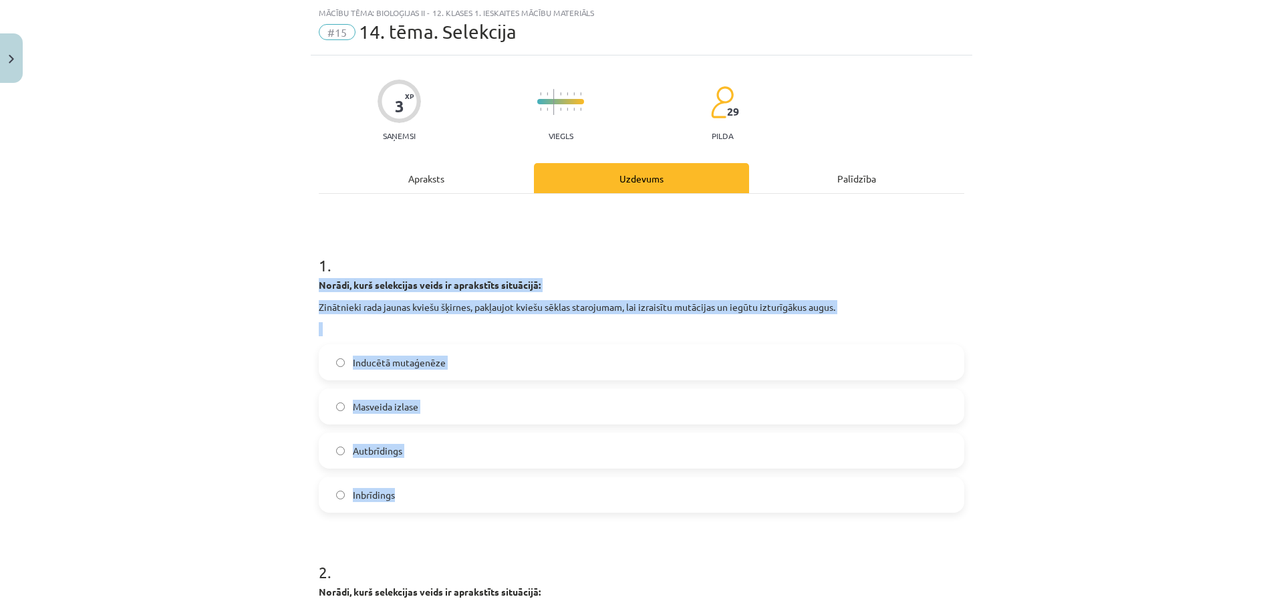
drag, startPoint x: 309, startPoint y: 283, endPoint x: 516, endPoint y: 507, distance: 304.9
click at [184, 426] on div "Mācību tēma: Bioloģijas ii - 12. klases 1. ieskaites mācību materiāls #15 14. t…" at bounding box center [641, 304] width 1283 height 609
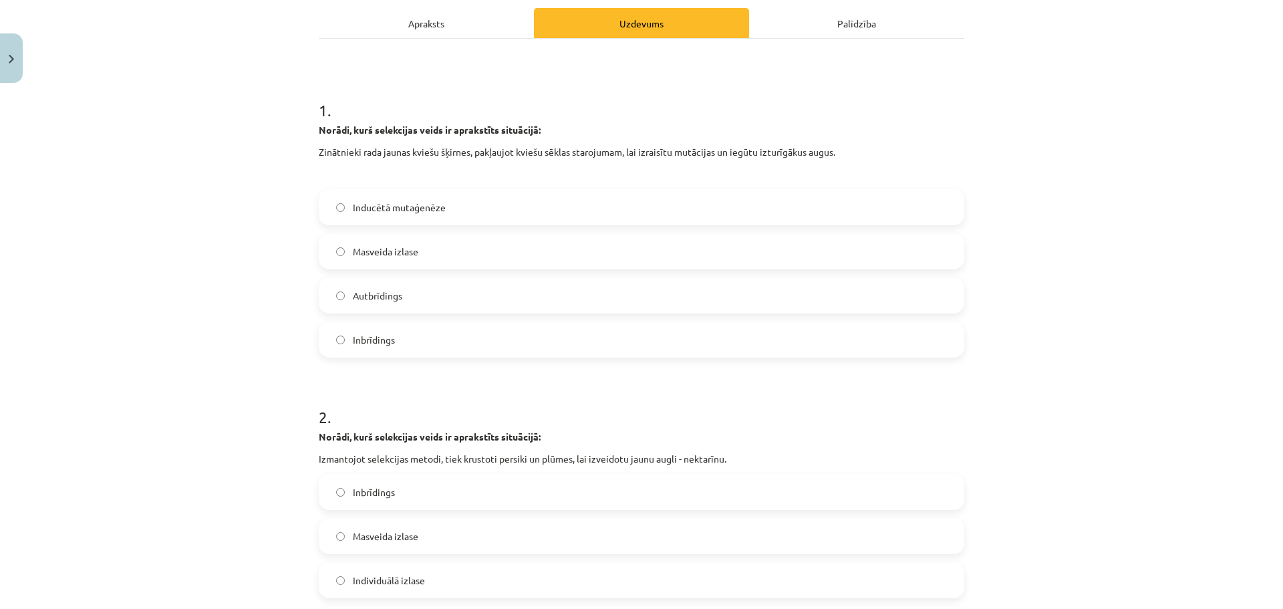
scroll to position [301, 0]
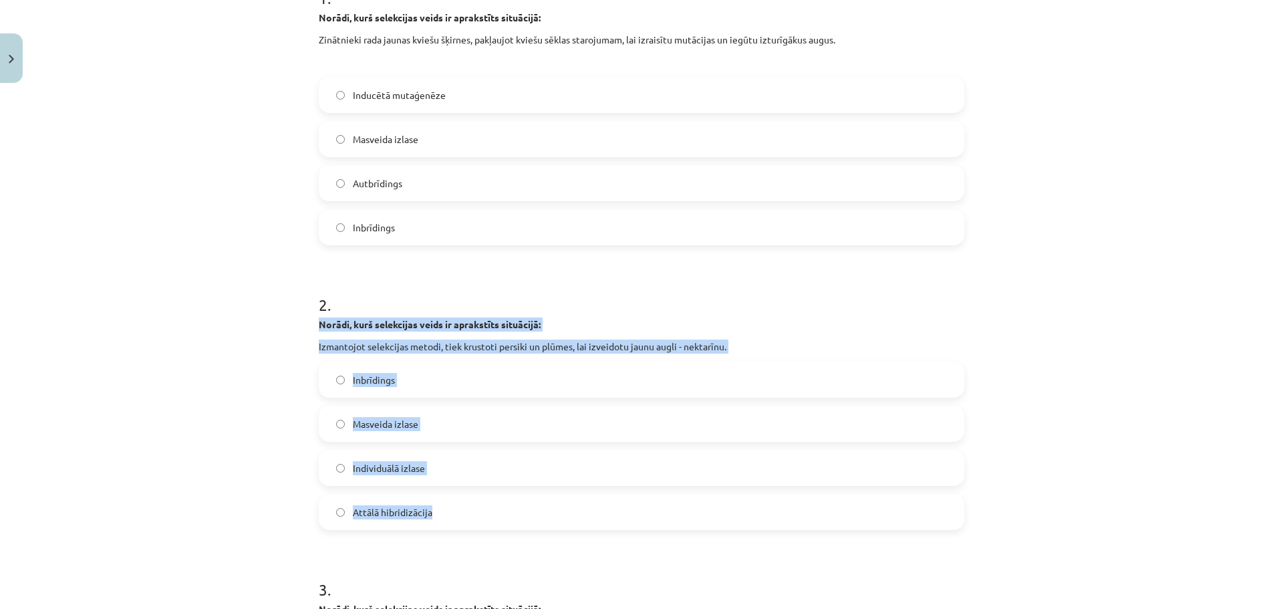
drag, startPoint x: 306, startPoint y: 324, endPoint x: 470, endPoint y: 522, distance: 257.6
click at [470, 522] on div "3 XP Saņemsi Viegls 29 pilda Apraksts Uzdevums Palīdzība 1 . Norādi, kurš selek…" at bounding box center [641, 362] width 661 height 1148
click at [232, 464] on div "Mācību tēma: Bioloģijas ii - 12. klases 1. ieskaites mācību materiāls #15 14. t…" at bounding box center [641, 304] width 1283 height 609
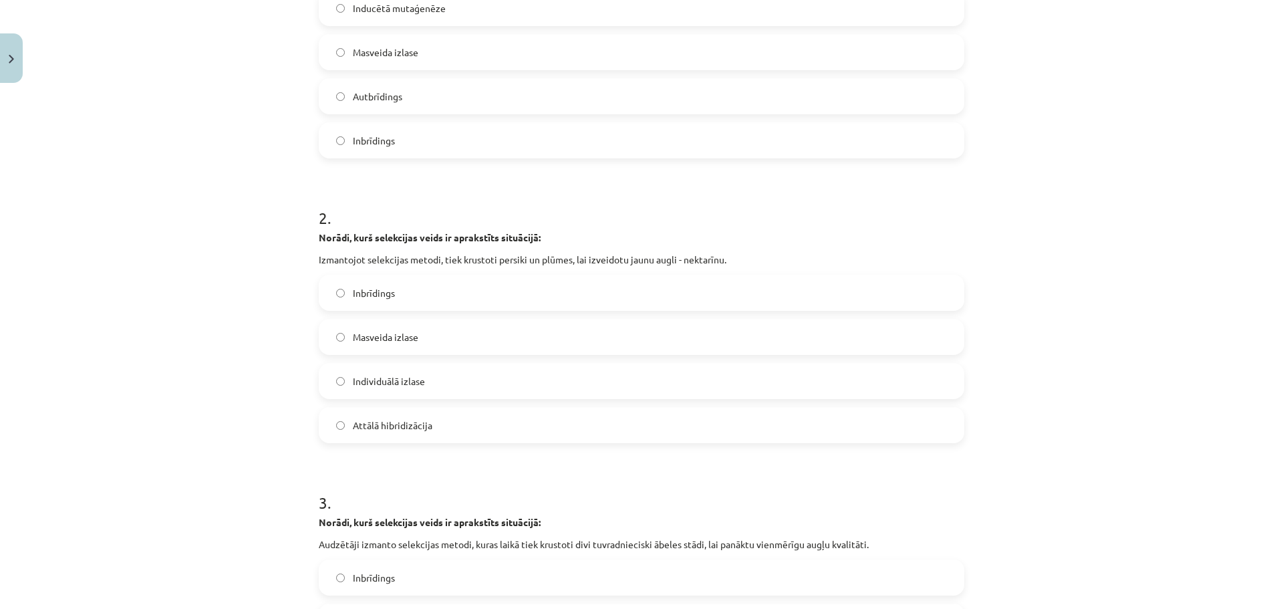
scroll to position [568, 0]
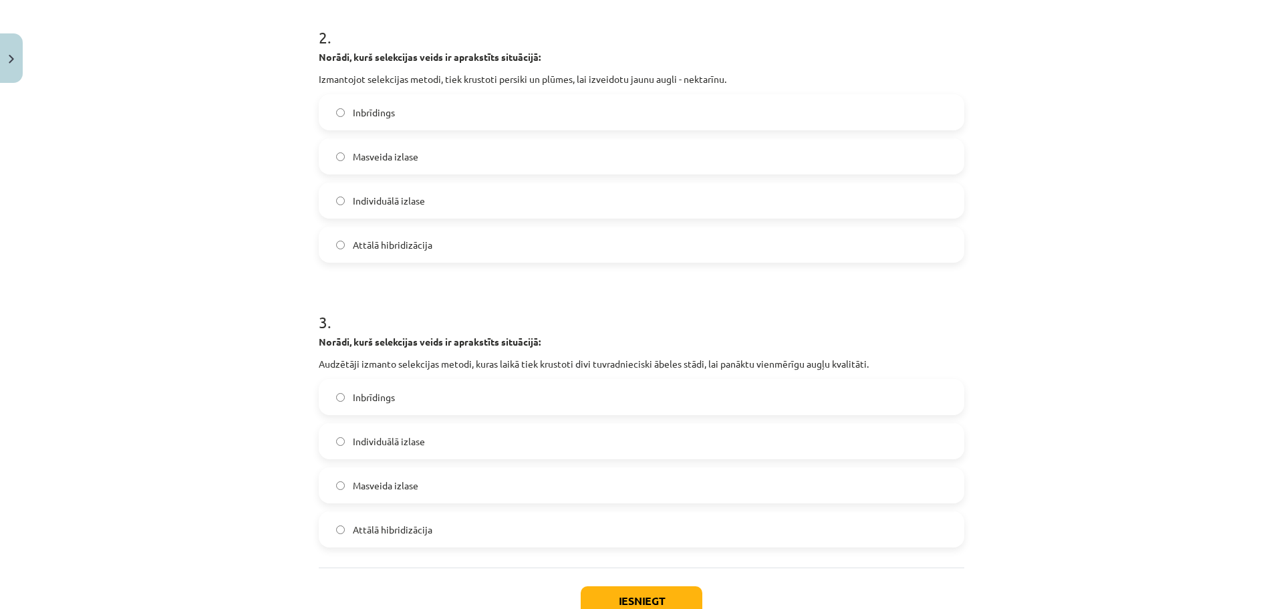
click at [311, 335] on div "3 XP Saņemsi Viegls 29 pilda Apraksts Uzdevums Palīdzība 1 . Norādi, kurš selek…" at bounding box center [641, 95] width 661 height 1148
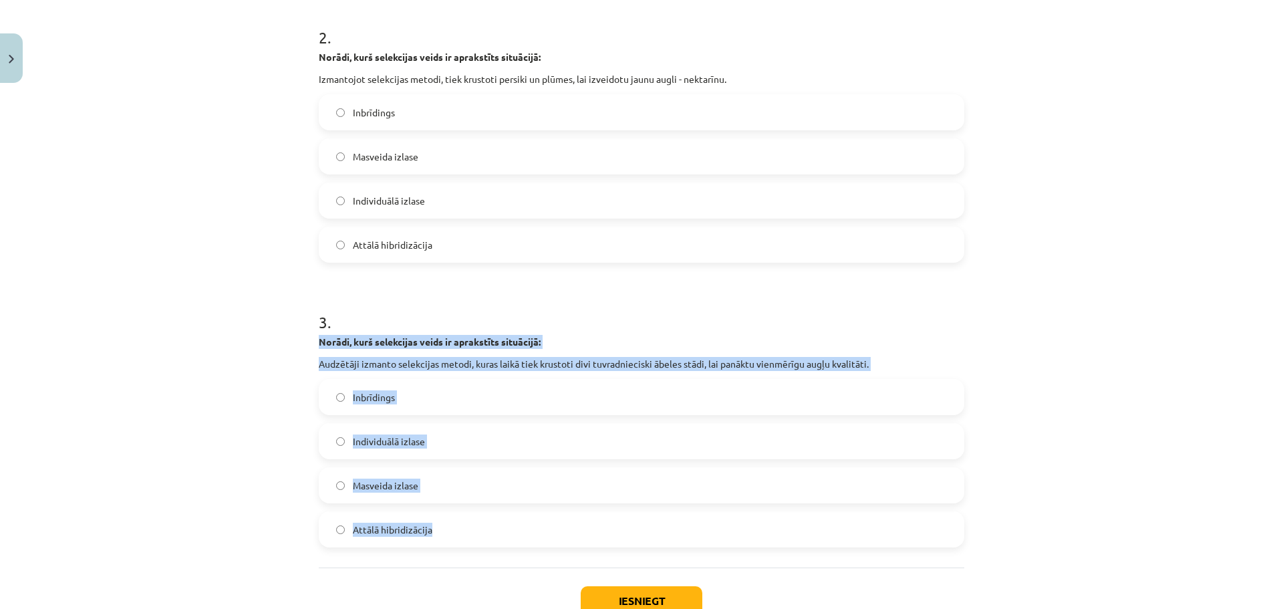
drag, startPoint x: 311, startPoint y: 344, endPoint x: 493, endPoint y: 540, distance: 267.6
click at [496, 540] on div "3 XP Saņemsi Viegls 29 pilda Apraksts Uzdevums Palīdzība 1 . Norādi, kurš selek…" at bounding box center [641, 95] width 661 height 1148
click at [171, 460] on div "Mācību tēma: Bioloģijas ii - 12. klases 1. ieskaites mācību materiāls #15 14. t…" at bounding box center [641, 304] width 1283 height 609
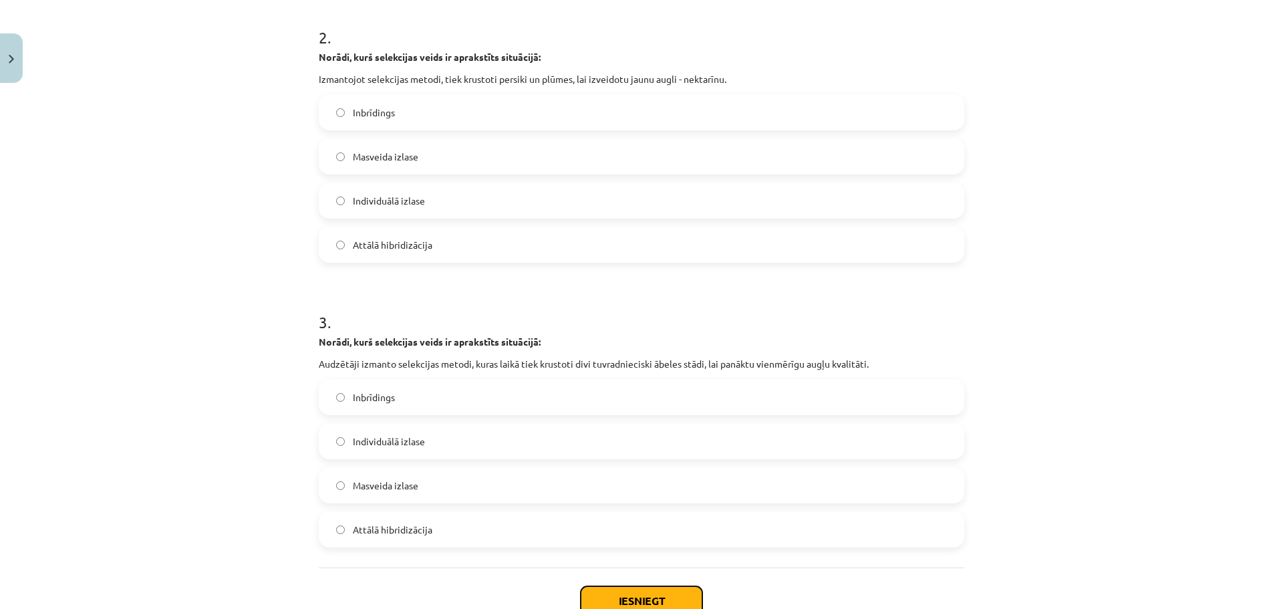
click at [627, 597] on button "Iesniegt" at bounding box center [642, 600] width 122 height 29
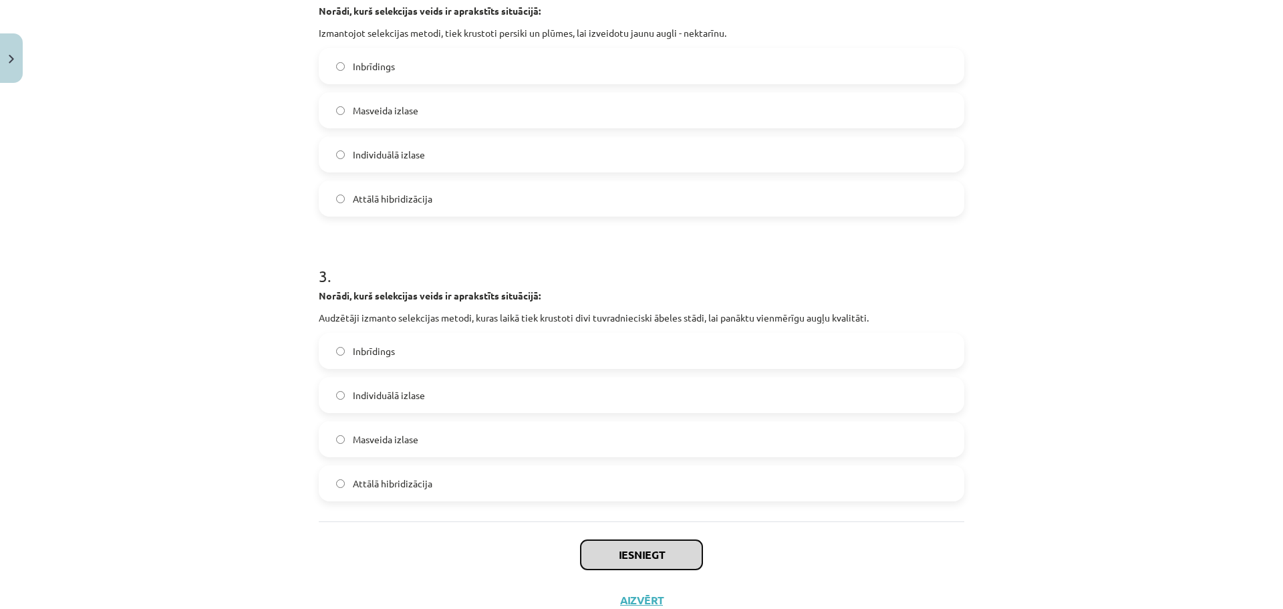
scroll to position [661, 0]
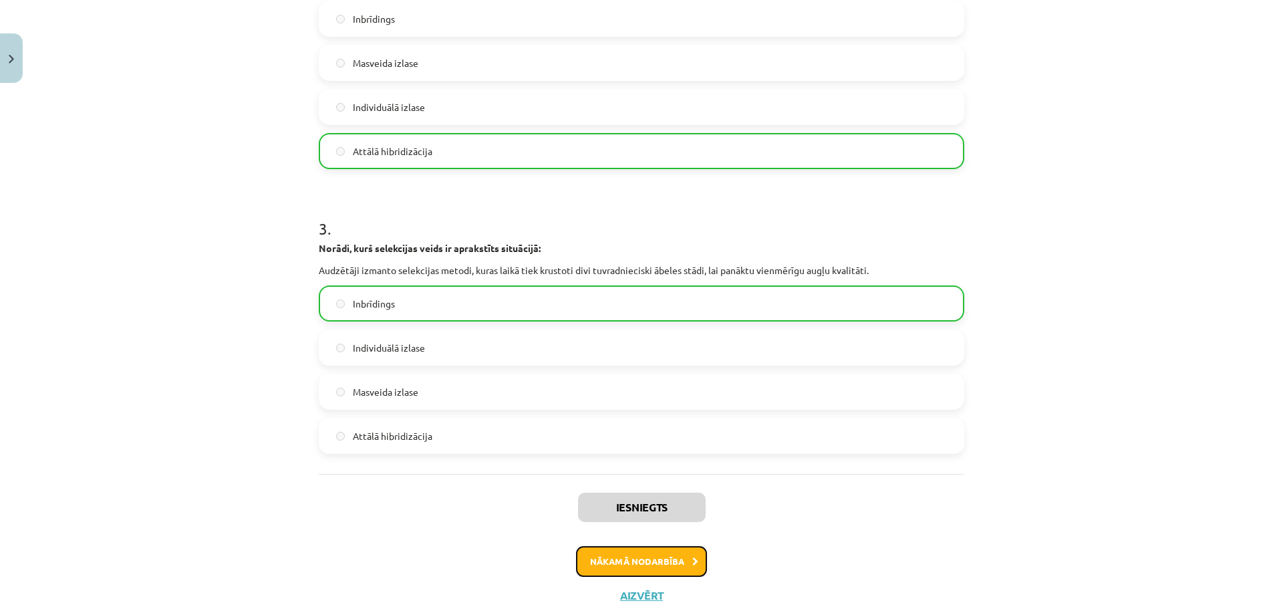
click at [643, 556] on button "Nākamā nodarbība" at bounding box center [641, 561] width 131 height 31
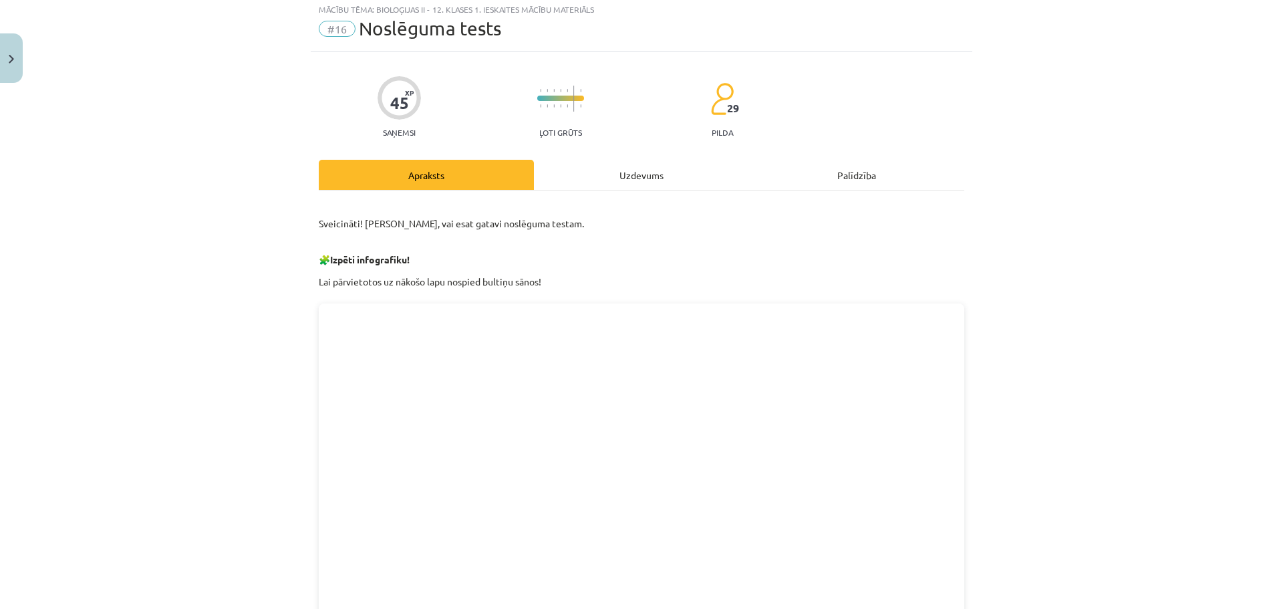
scroll to position [33, 0]
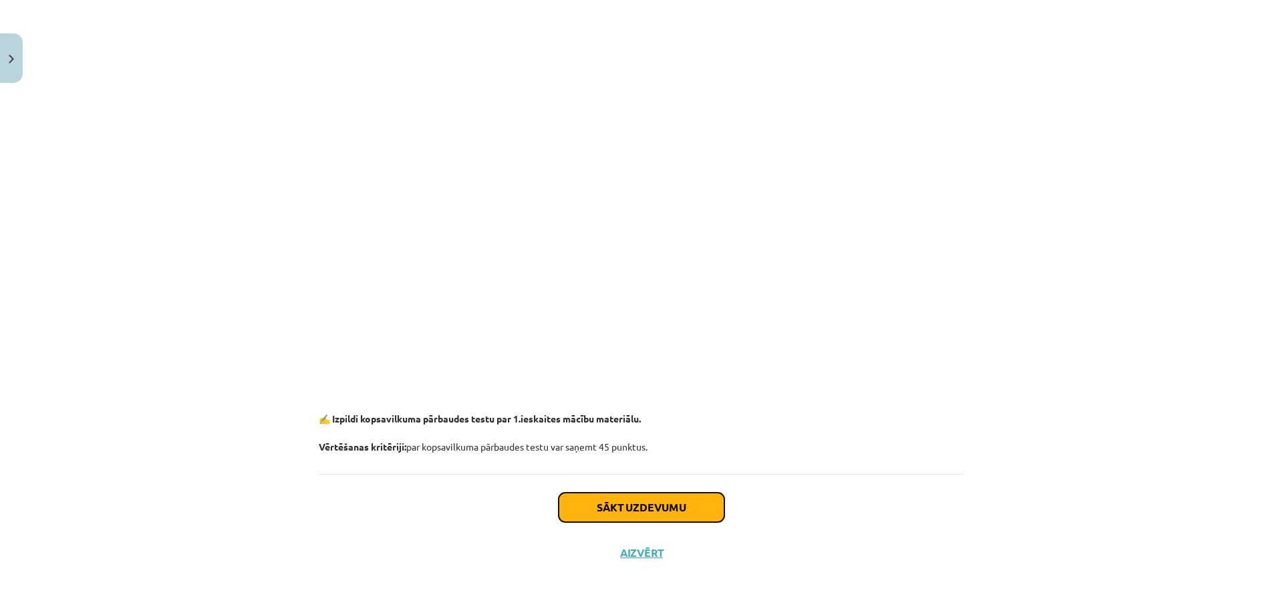
click at [613, 501] on button "Sākt uzdevumu" at bounding box center [641, 506] width 166 height 29
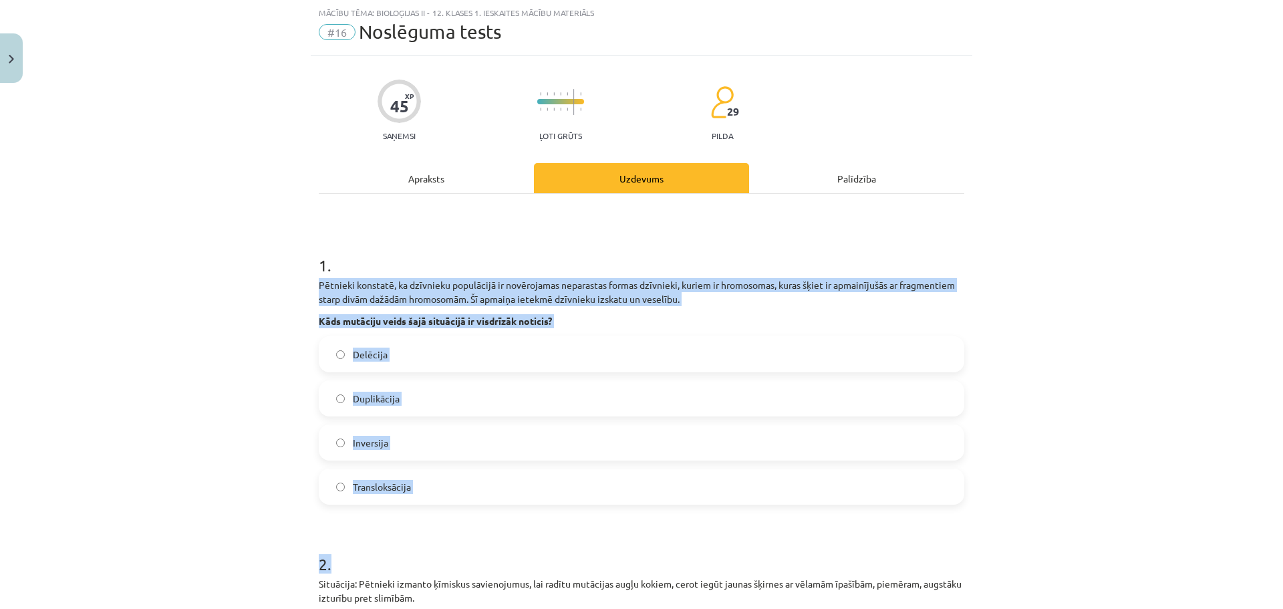
drag, startPoint x: 309, startPoint y: 285, endPoint x: 422, endPoint y: 506, distance: 247.7
click at [457, 541] on h1 "2 ." at bounding box center [641, 551] width 645 height 41
drag, startPoint x: 312, startPoint y: 283, endPoint x: 464, endPoint y: 486, distance: 254.4
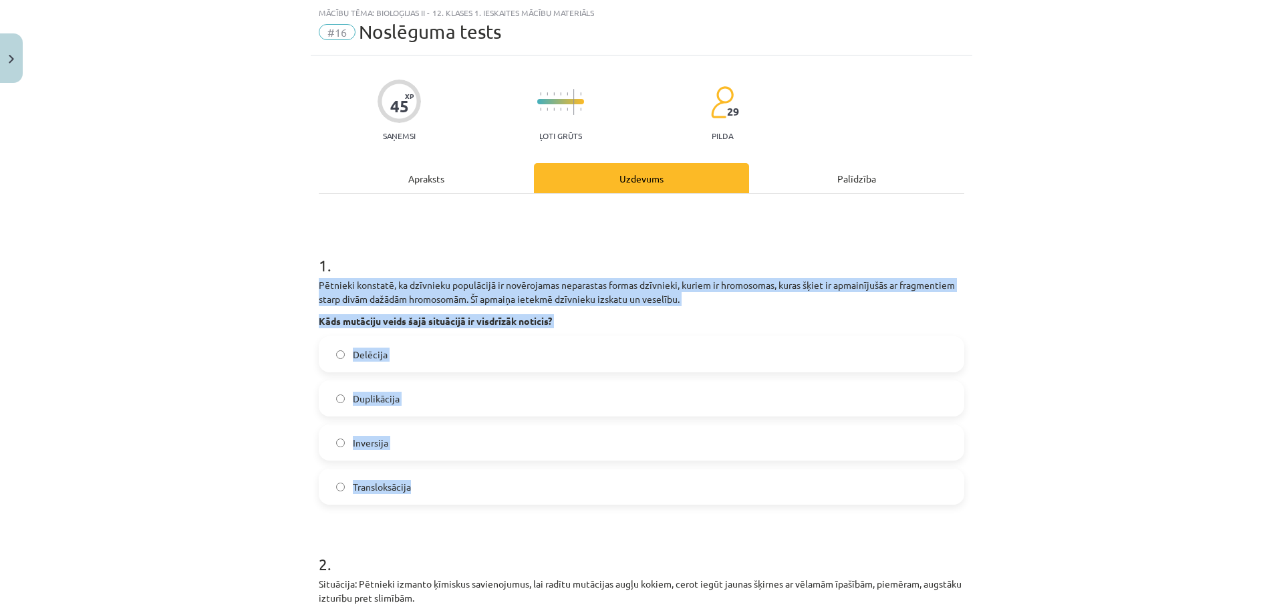
click at [166, 412] on div "Mācību tēma: Bioloģijas ii - 12. klases 1. ieskaites mācību materiāls #16 Noslē…" at bounding box center [641, 304] width 1283 height 609
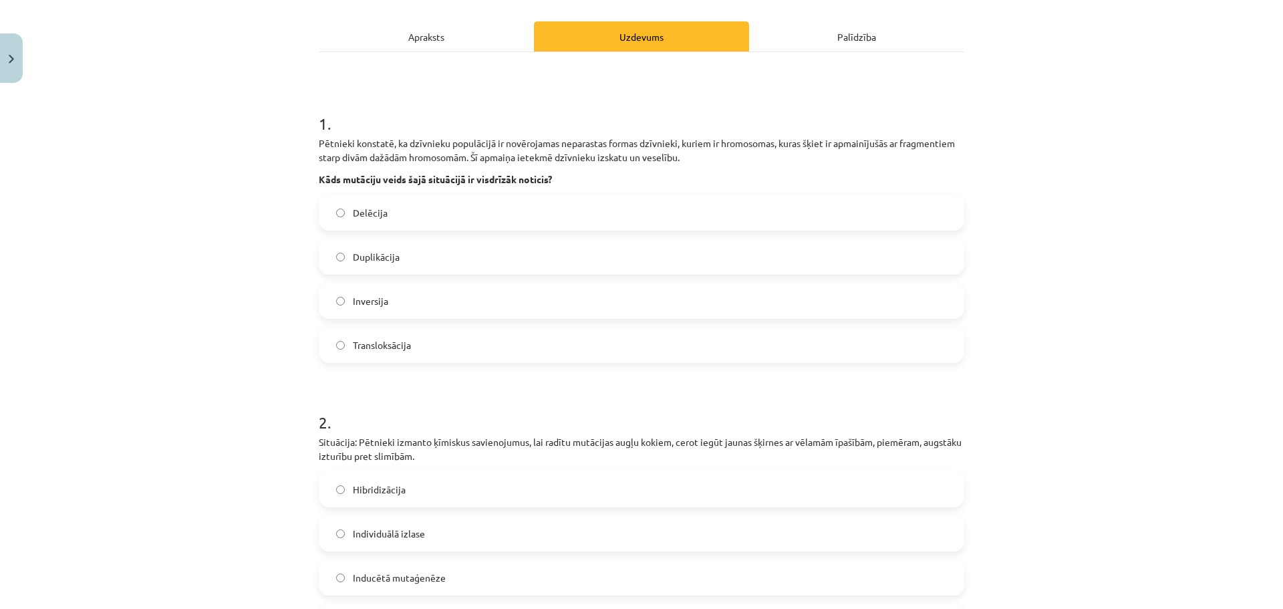
scroll to position [367, 0]
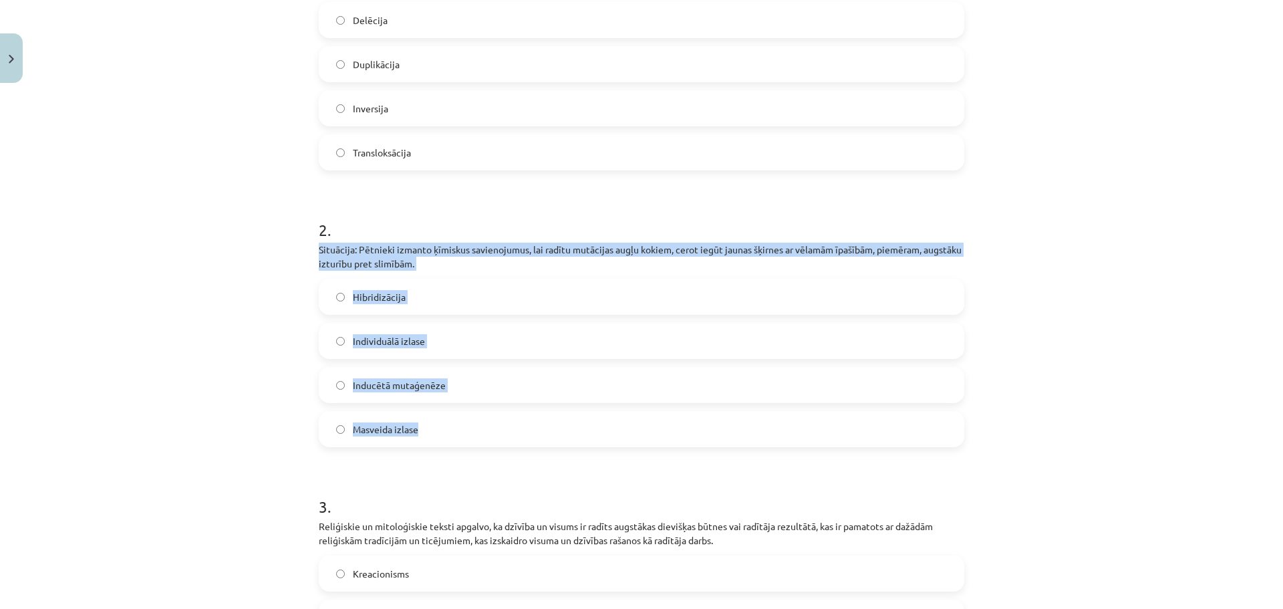
drag, startPoint x: 310, startPoint y: 251, endPoint x: 453, endPoint y: 432, distance: 230.7
drag, startPoint x: 229, startPoint y: 420, endPoint x: 282, endPoint y: 425, distance: 53.0
click at [230, 420] on div "Mācību tēma: Bioloģijas ii - 12. klases 1. ieskaites mācību materiāls #16 Noslē…" at bounding box center [641, 304] width 1283 height 609
click at [242, 407] on div "Mācību tēma: Bioloģijas ii - 12. klases 1. ieskaites mācību materiāls #16 Noslē…" at bounding box center [641, 304] width 1283 height 609
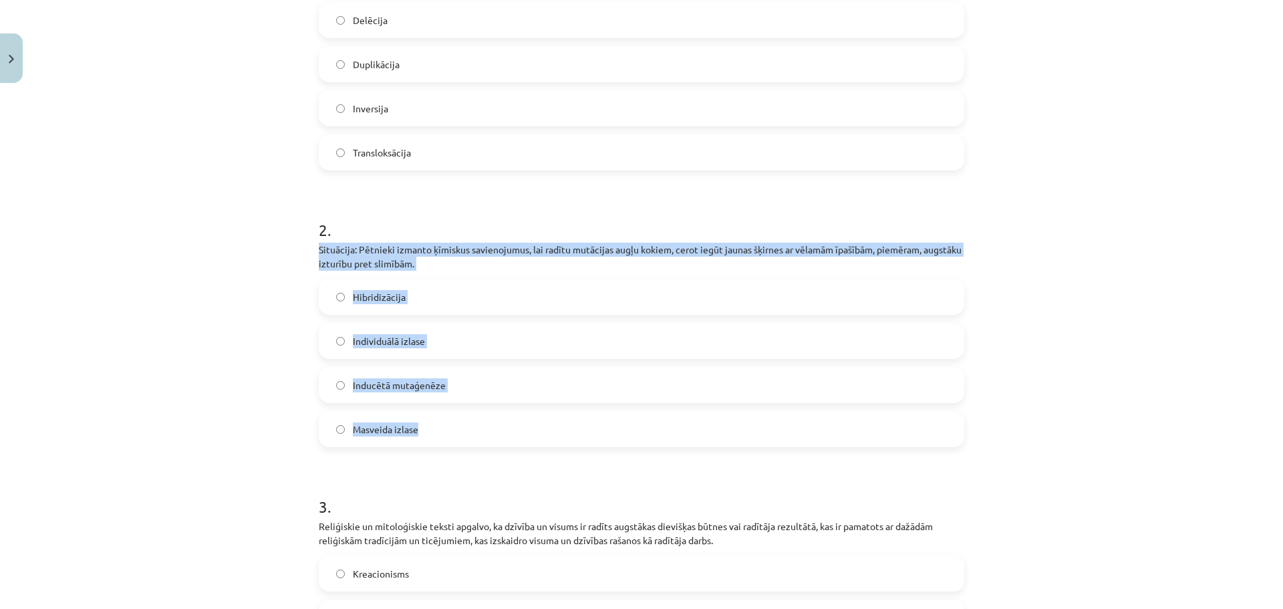
click at [247, 409] on div "Mācību tēma: Bioloģijas ii - 12. klases 1. ieskaites mācību materiāls #16 Noslē…" at bounding box center [641, 304] width 1283 height 609
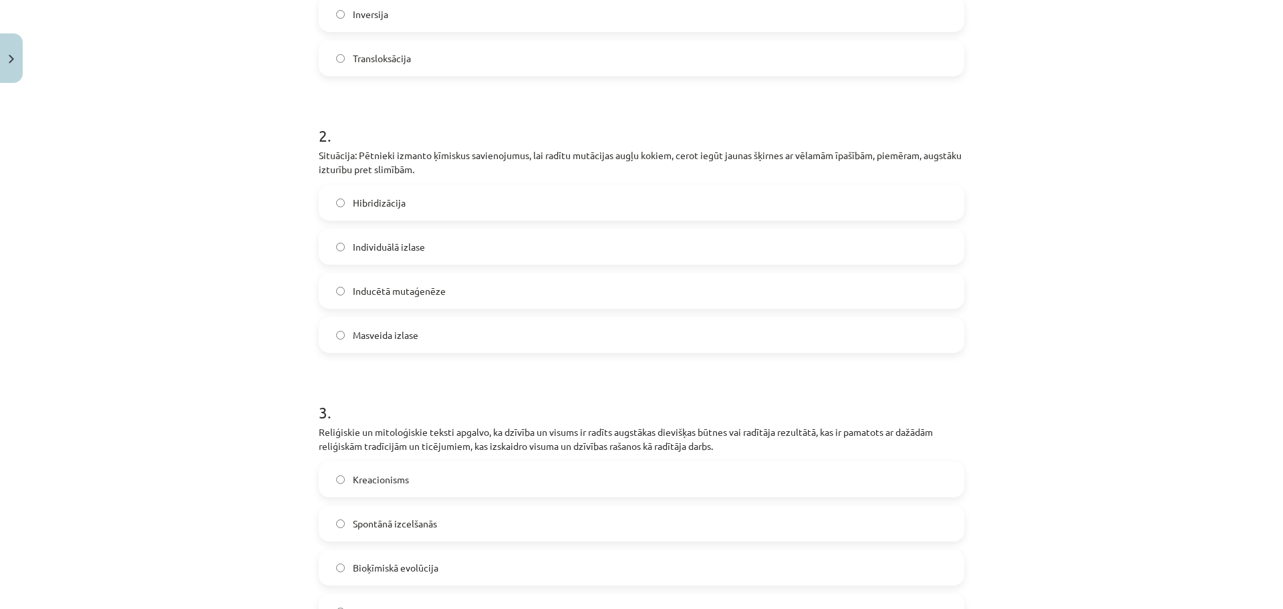
scroll to position [635, 0]
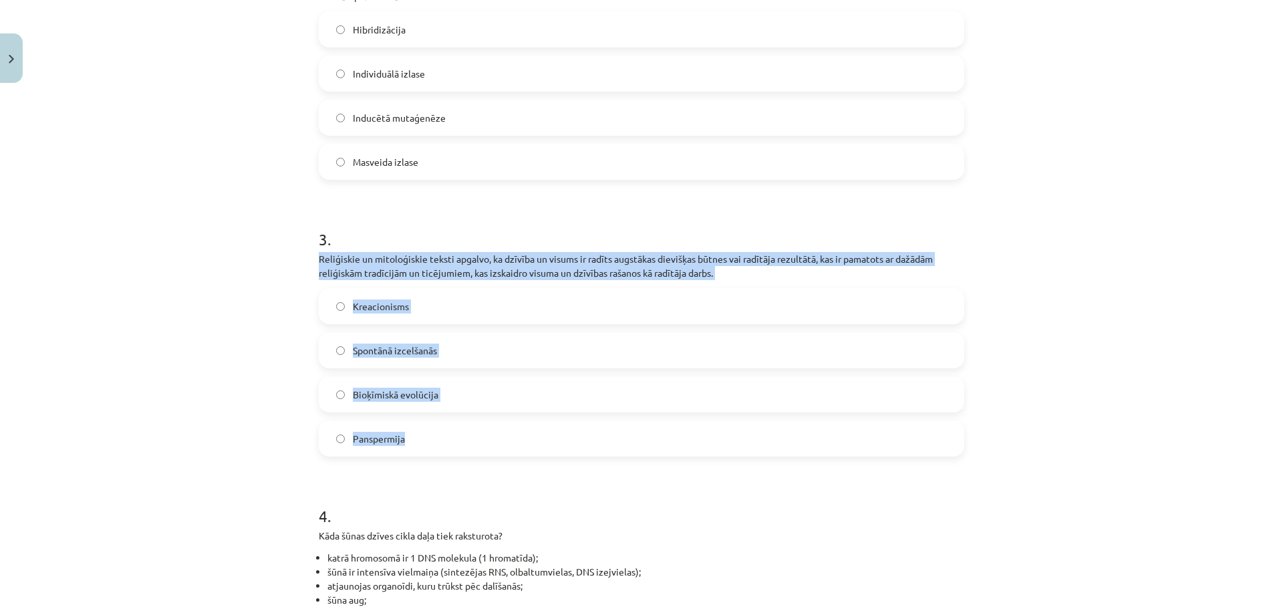
drag, startPoint x: 313, startPoint y: 261, endPoint x: 426, endPoint y: 450, distance: 220.5
click at [186, 401] on div "Mācību tēma: Bioloģijas ii - 12. klases 1. ieskaites mācību materiāls #16 Noslē…" at bounding box center [641, 304] width 1283 height 609
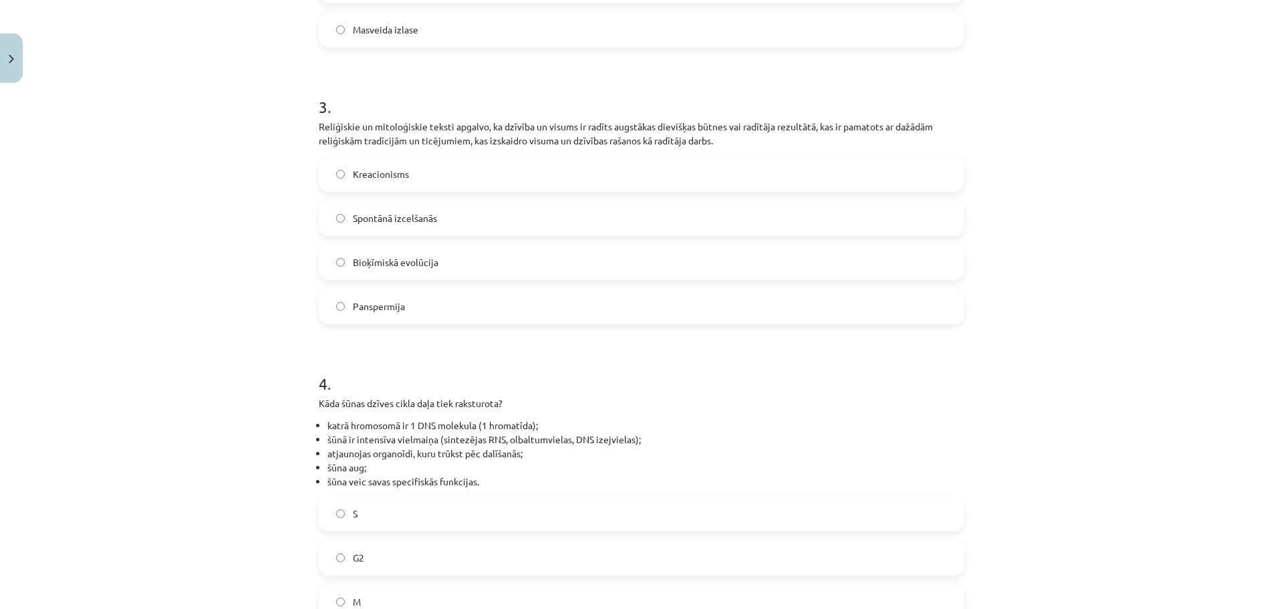
scroll to position [902, 0]
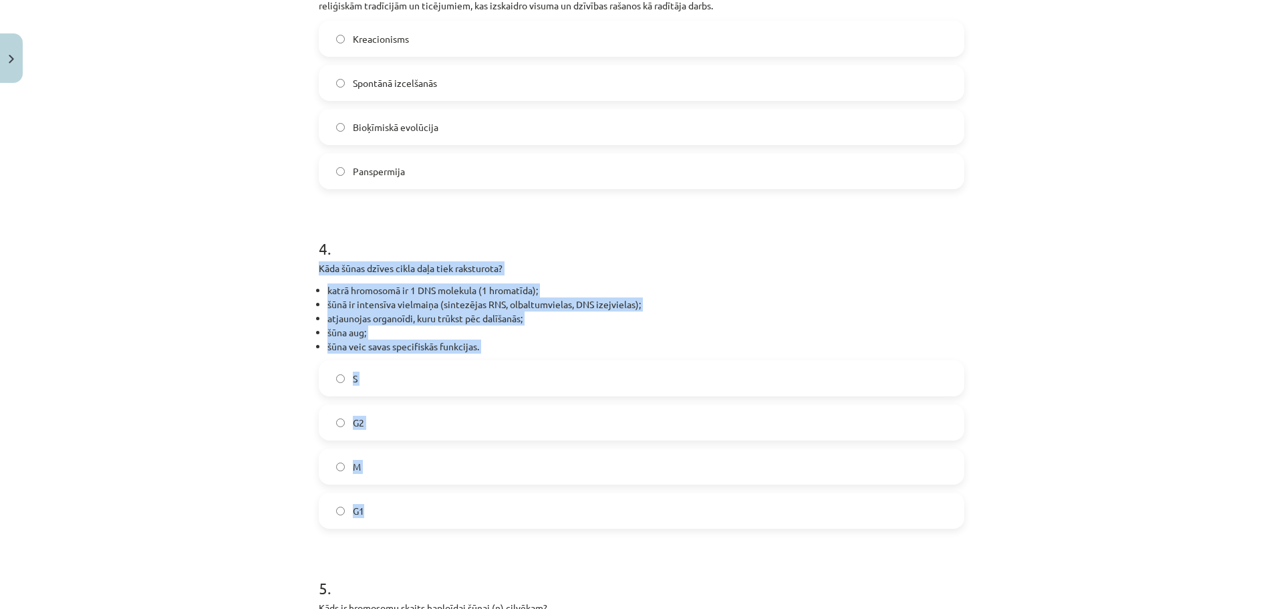
drag, startPoint x: 308, startPoint y: 268, endPoint x: 419, endPoint y: 522, distance: 277.6
click at [232, 480] on div "Mācību tēma: Bioloģijas ii - 12. klases 1. ieskaites mācību materiāls #16 Noslē…" at bounding box center [641, 304] width 1283 height 609
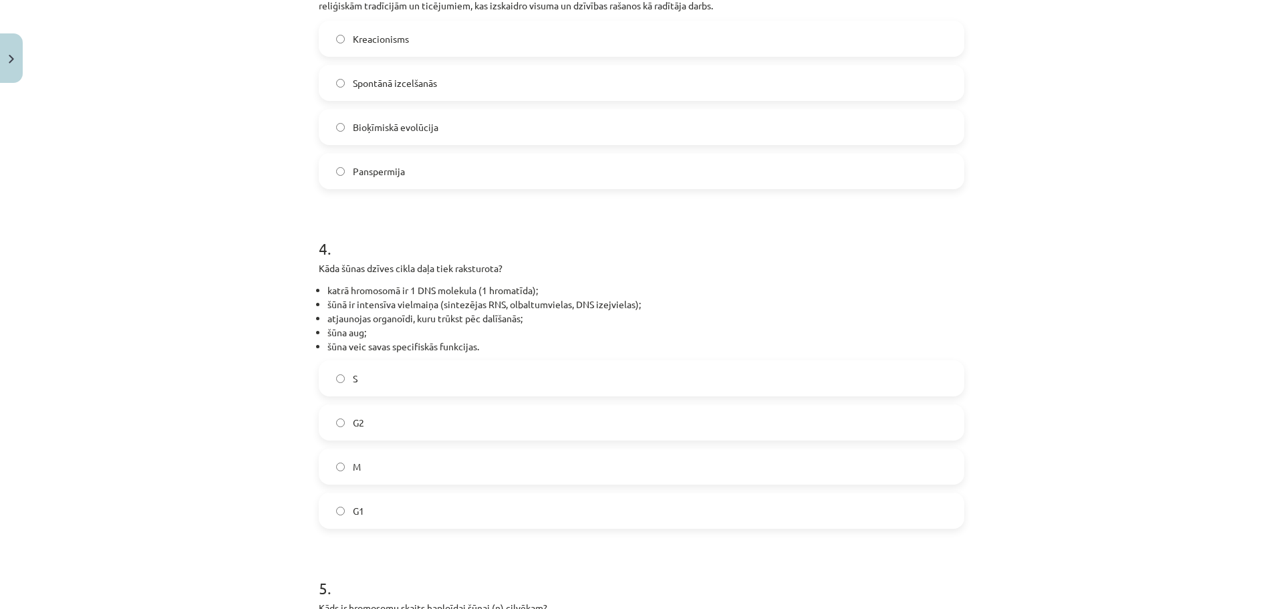
scroll to position [1236, 0]
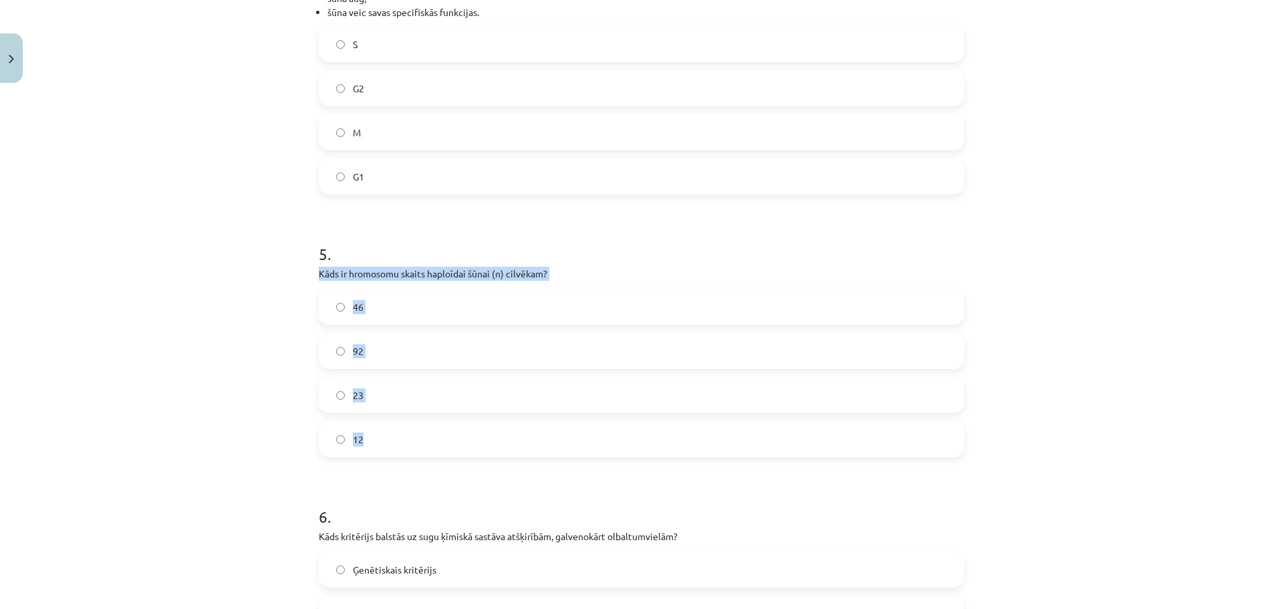
drag, startPoint x: 305, startPoint y: 270, endPoint x: 403, endPoint y: 453, distance: 208.0
click at [425, 454] on div "Mācību tēma: Bioloģijas ii - 12. klases 1. ieskaites mācību materiāls #16 Noslē…" at bounding box center [641, 304] width 1283 height 609
click at [250, 420] on div "Mācību tēma: Bioloģijas ii - 12. klases 1. ieskaites mācību materiāls #16 Noslē…" at bounding box center [641, 304] width 1283 height 609
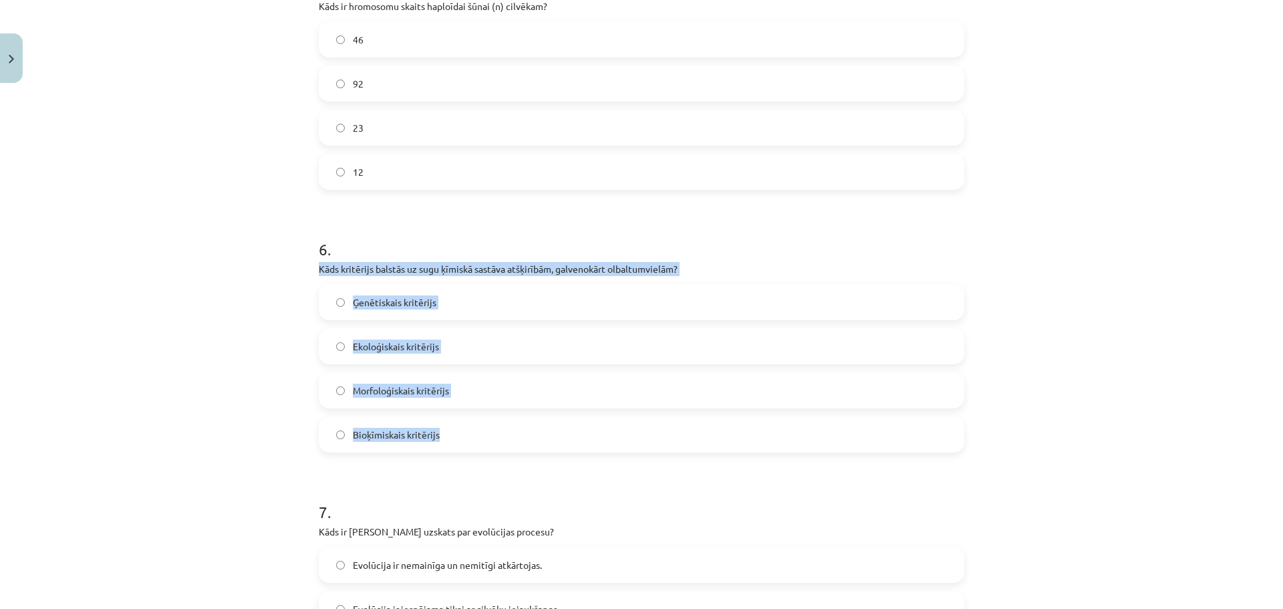
drag, startPoint x: 308, startPoint y: 271, endPoint x: 470, endPoint y: 432, distance: 228.6
click at [472, 433] on div "45 XP Saņemsi Ļoti grūts 29 pilda Apraksts Uzdevums Palīdzība 1 . Pētnieki kons…" at bounding box center [641, 193] width 661 height 3215
click at [264, 372] on div "Mācību tēma: Bioloģijas ii - 12. klases 1. ieskaites mācību materiāls #16 Noslē…" at bounding box center [641, 304] width 1283 height 609
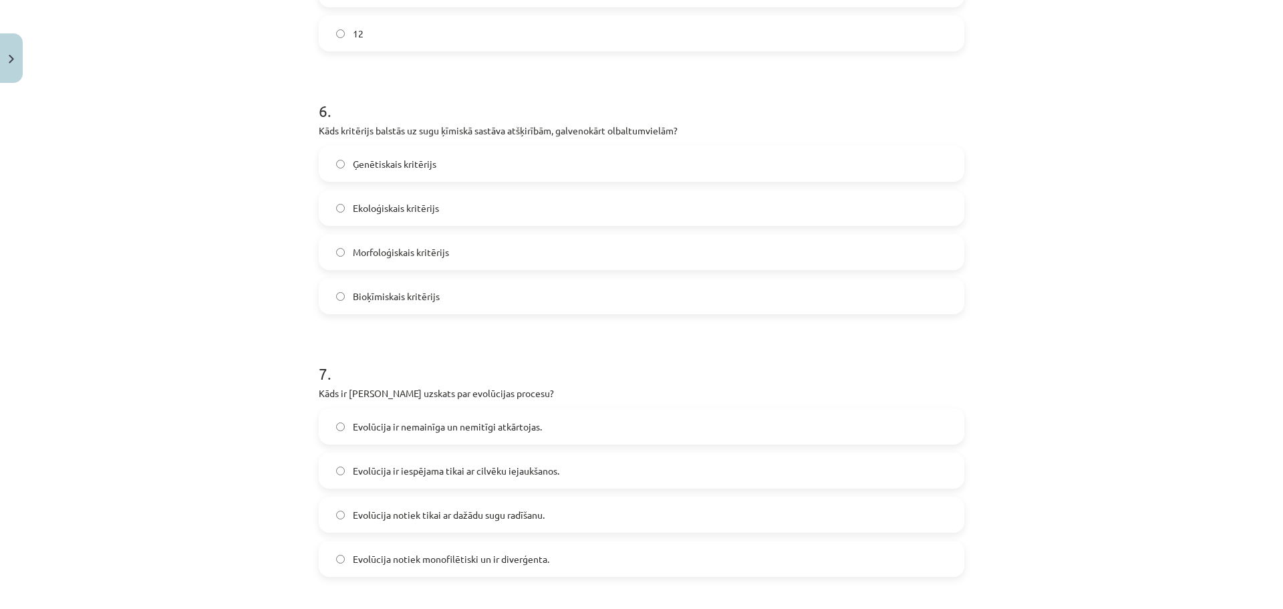
scroll to position [1770, 0]
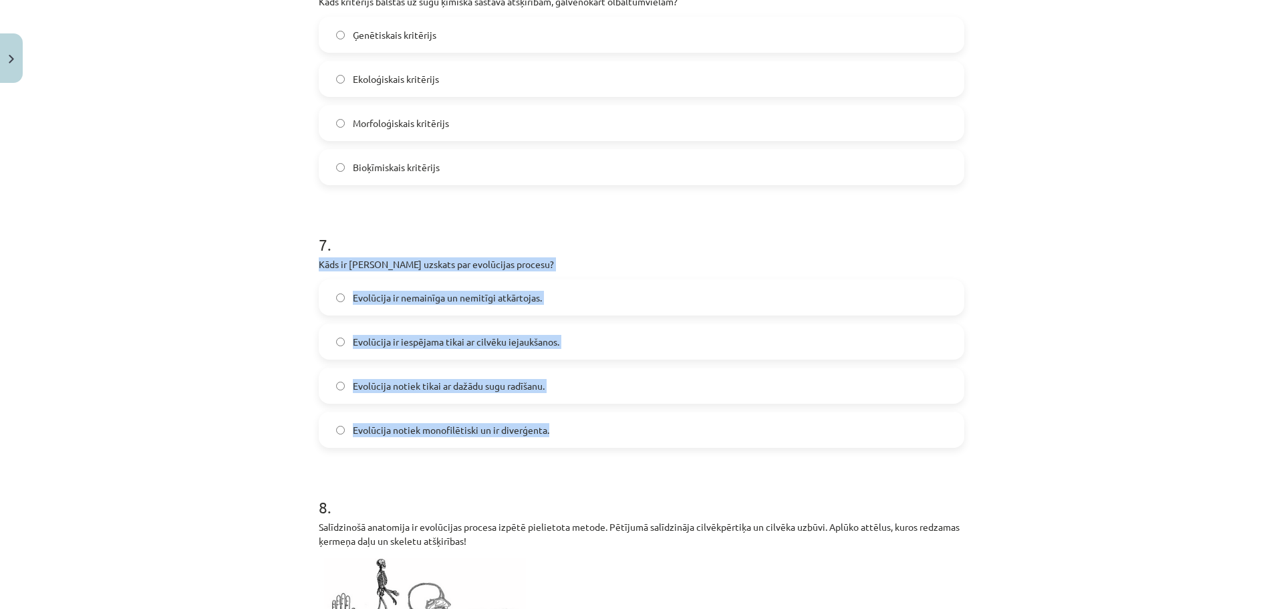
drag, startPoint x: 315, startPoint y: 265, endPoint x: 566, endPoint y: 426, distance: 297.4
click at [566, 426] on div "7 . Kāds ir Darvina uzskats par evolūcijas procesu? Evolūcija ir nemainīga un n…" at bounding box center [641, 330] width 645 height 236
click at [269, 327] on div "Mācību tēma: Bioloģijas ii - 12. klases 1. ieskaites mācību materiāls #16 Noslē…" at bounding box center [641, 304] width 1283 height 609
drag, startPoint x: 311, startPoint y: 265, endPoint x: 589, endPoint y: 433, distance: 324.0
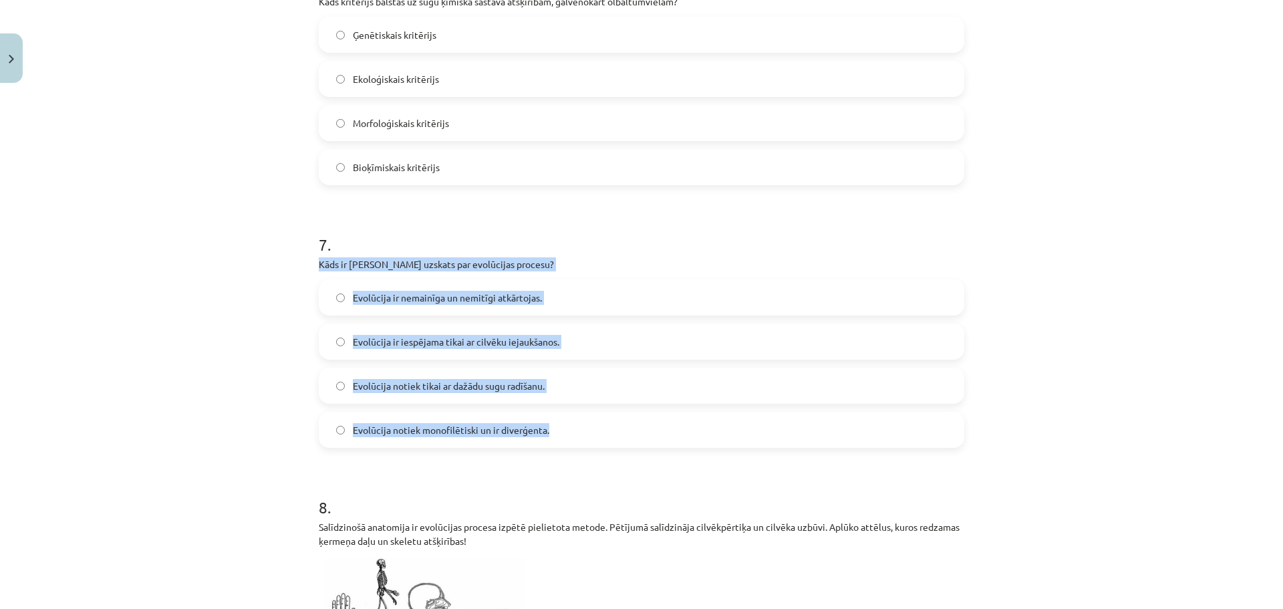
click at [168, 320] on div "Mācību tēma: Bioloģijas ii - 12. klases 1. ieskaites mācību materiāls #16 Noslē…" at bounding box center [641, 304] width 1283 height 609
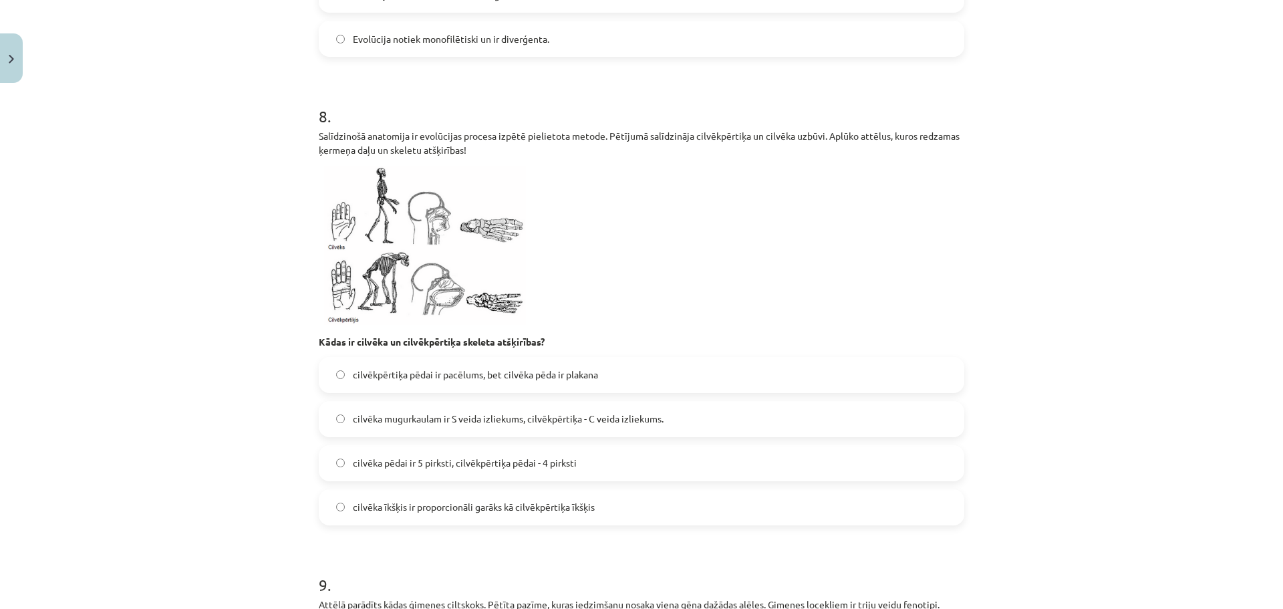
scroll to position [2238, 0]
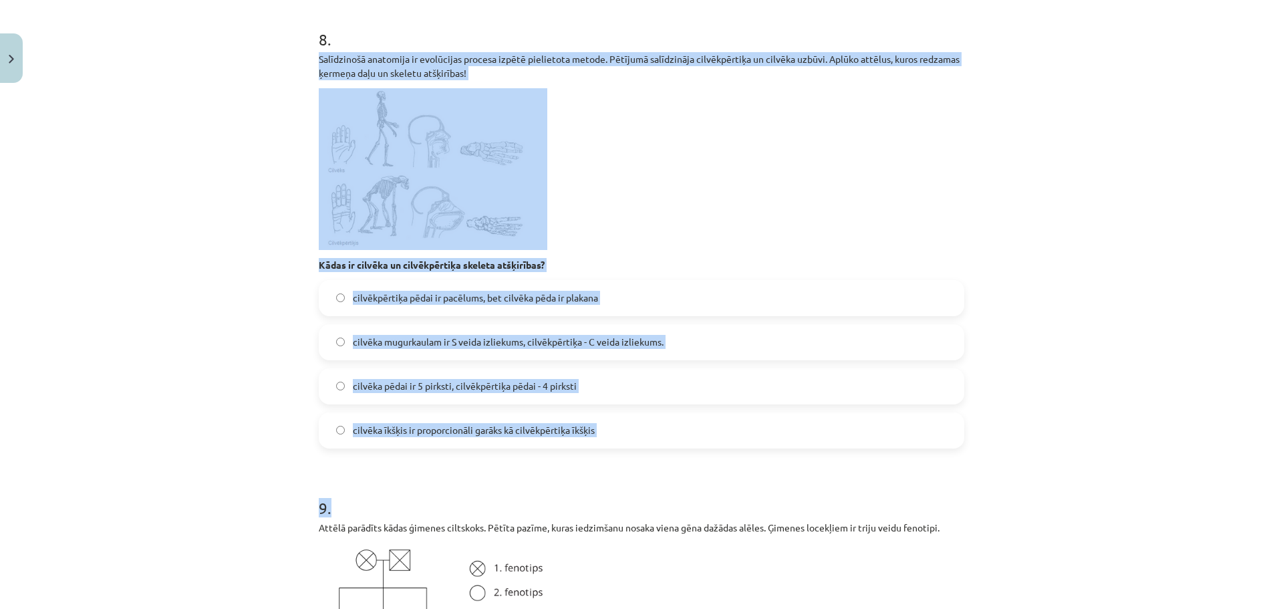
drag, startPoint x: 311, startPoint y: 59, endPoint x: 635, endPoint y: 450, distance: 507.6
click at [37, 390] on div "Mācību tēma: Bioloģijas ii - 12. klases 1. ieskaites mācību materiāls #16 Noslē…" at bounding box center [641, 304] width 1283 height 609
click at [79, 385] on div "Mācību tēma: Bioloģijas ii - 12. klases 1. ieskaites mācību materiāls #16 Noslē…" at bounding box center [641, 304] width 1283 height 609
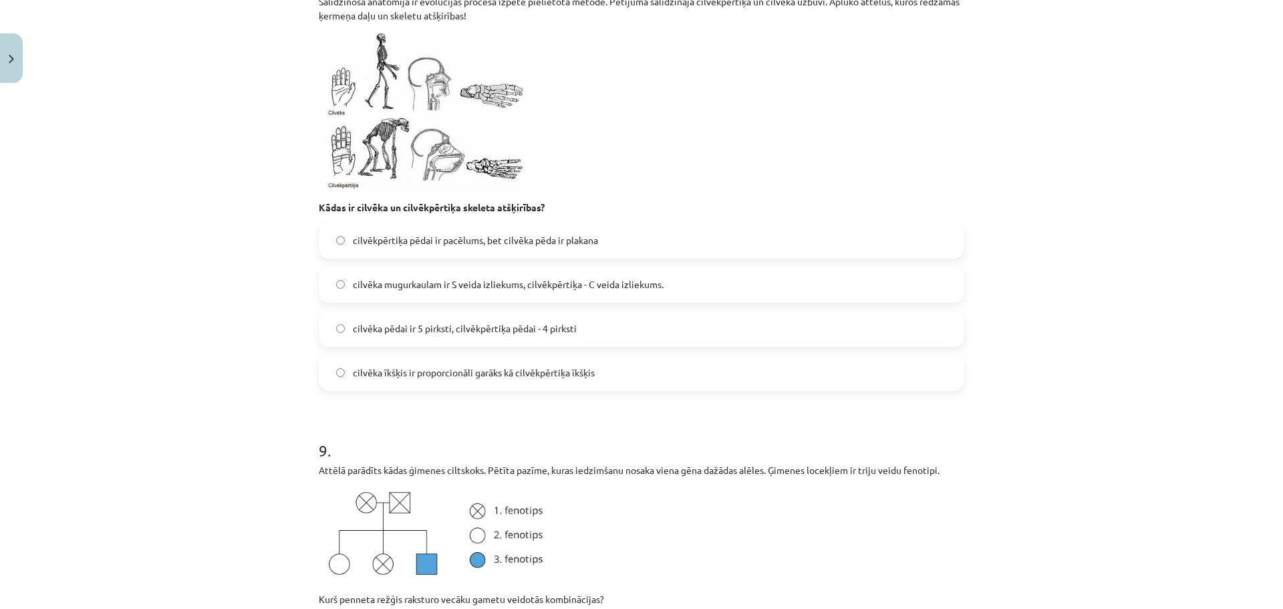
scroll to position [2505, 0]
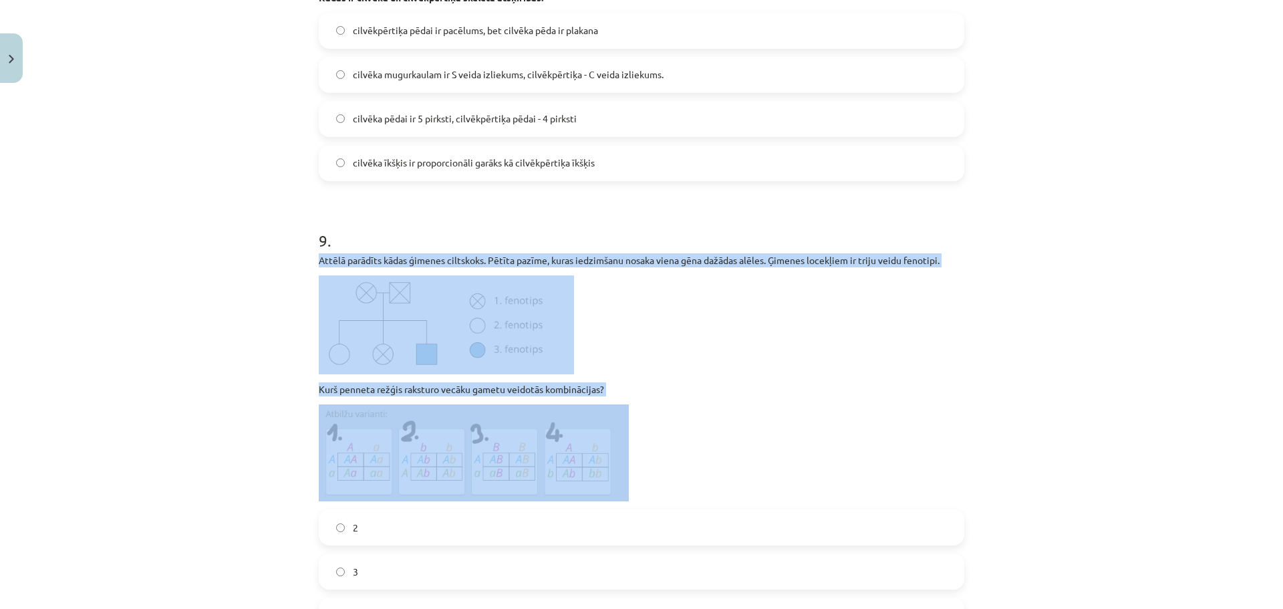
drag, startPoint x: 305, startPoint y: 263, endPoint x: 581, endPoint y: 455, distance: 336.0
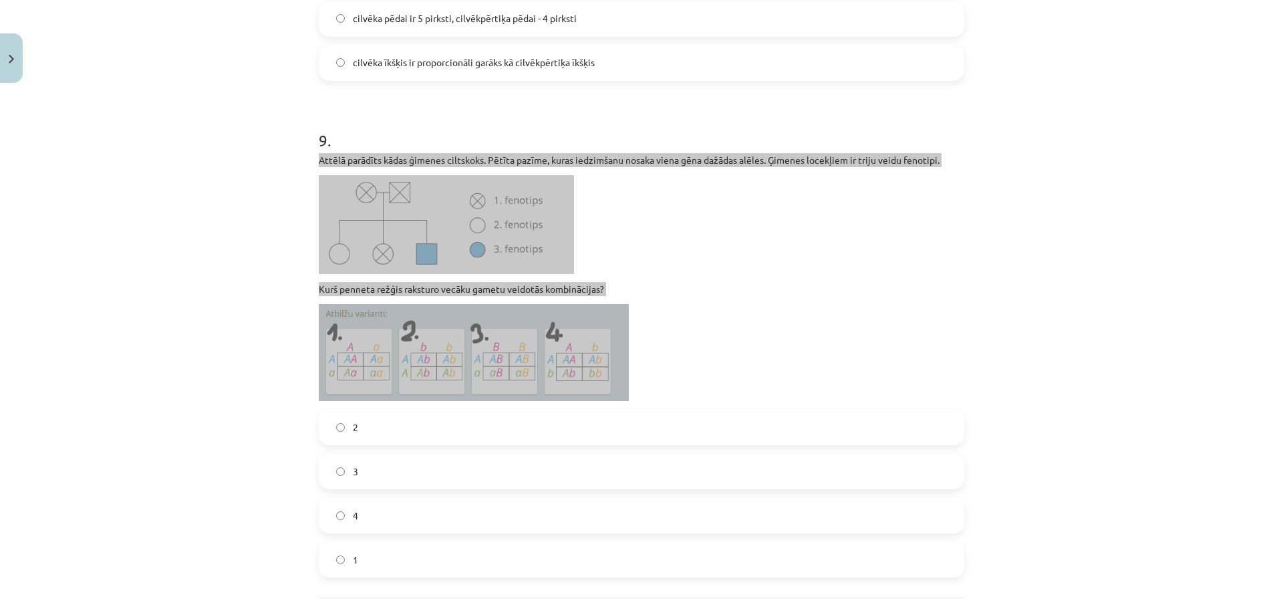
scroll to position [2438, 0]
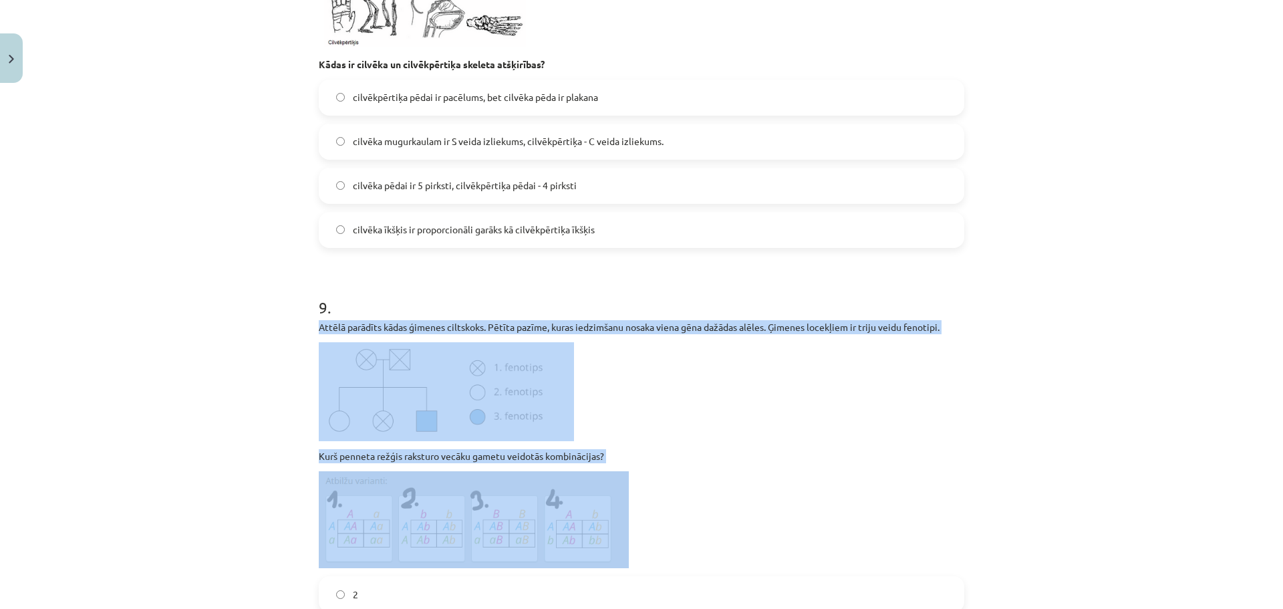
click at [729, 438] on p at bounding box center [641, 391] width 645 height 99
click at [653, 383] on p at bounding box center [641, 391] width 645 height 99
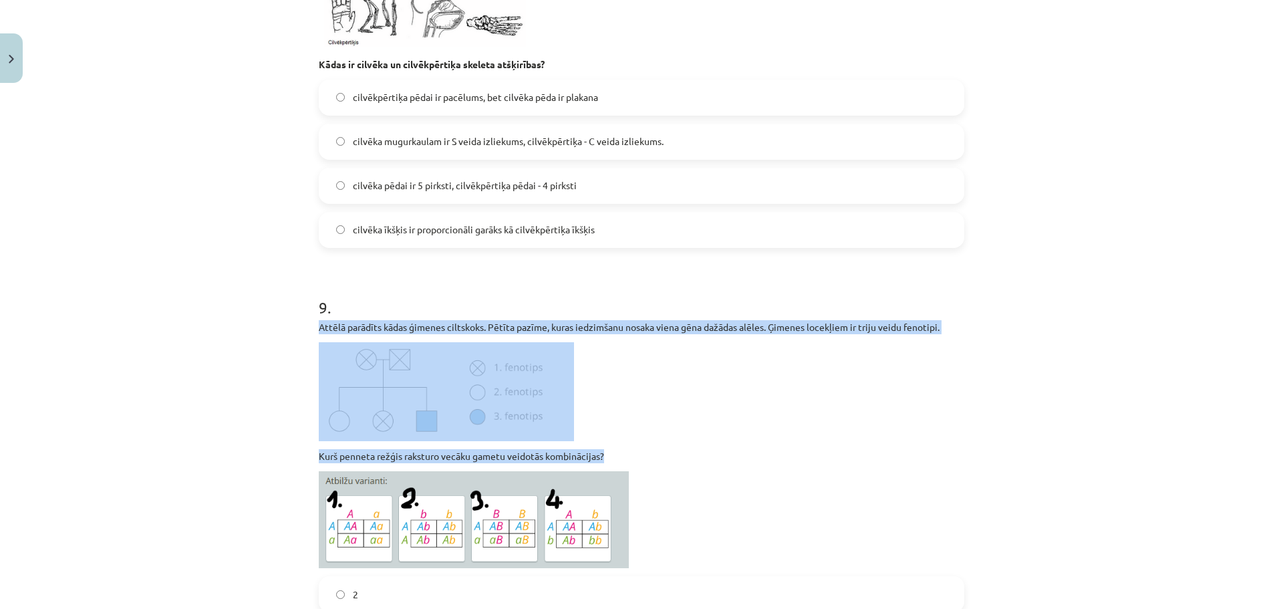
drag, startPoint x: 311, startPoint y: 324, endPoint x: 632, endPoint y: 447, distance: 343.4
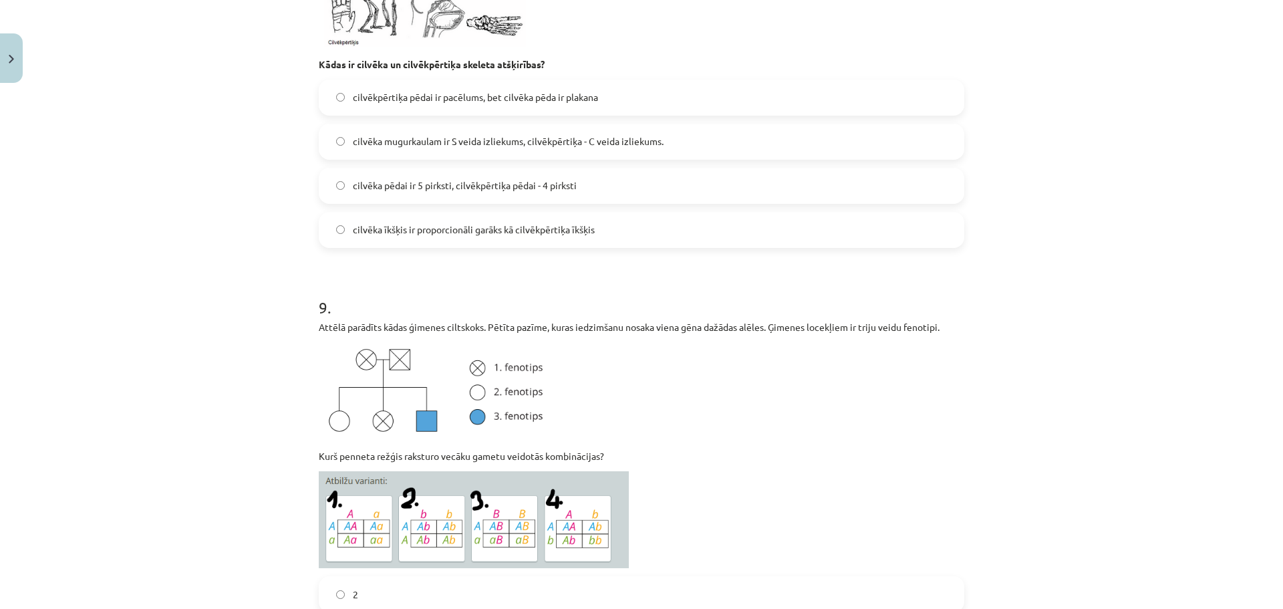
drag, startPoint x: 436, startPoint y: 401, endPoint x: 667, endPoint y: 483, distance: 245.1
click at [731, 509] on p at bounding box center [641, 520] width 645 height 98
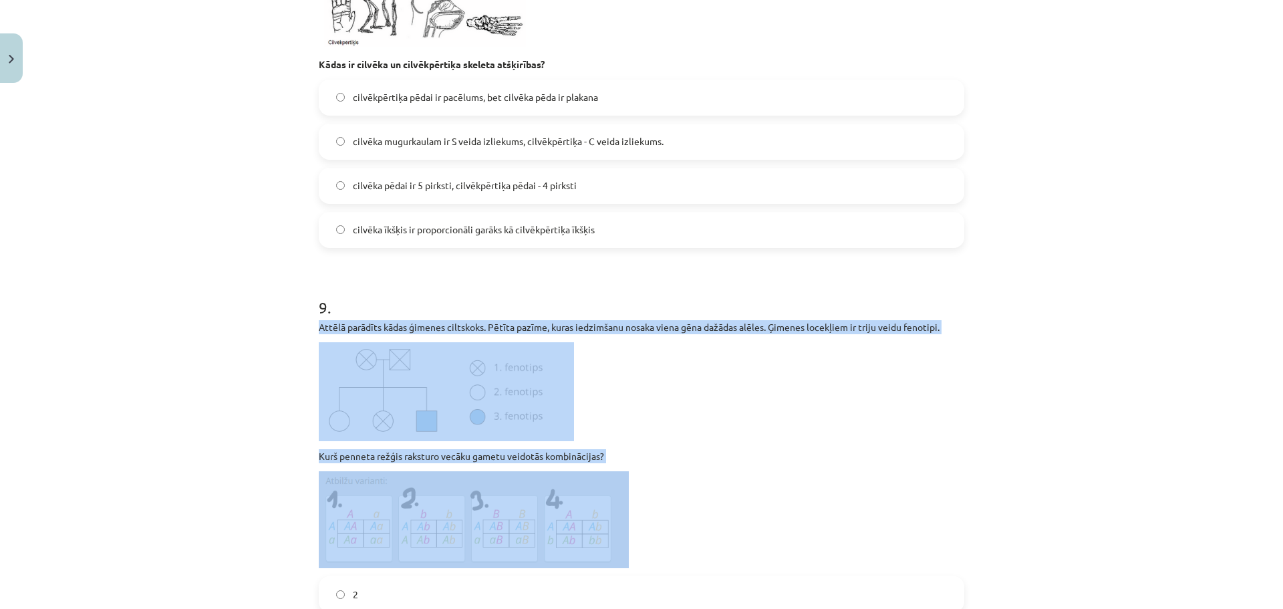
drag, startPoint x: 306, startPoint y: 323, endPoint x: 677, endPoint y: 541, distance: 430.0
click at [693, 469] on div "Attēlā parādīts kādas ģimenes ciltskoks. Pētīta pazīme, kuras iedzimšanu nosaka…" at bounding box center [641, 444] width 645 height 248
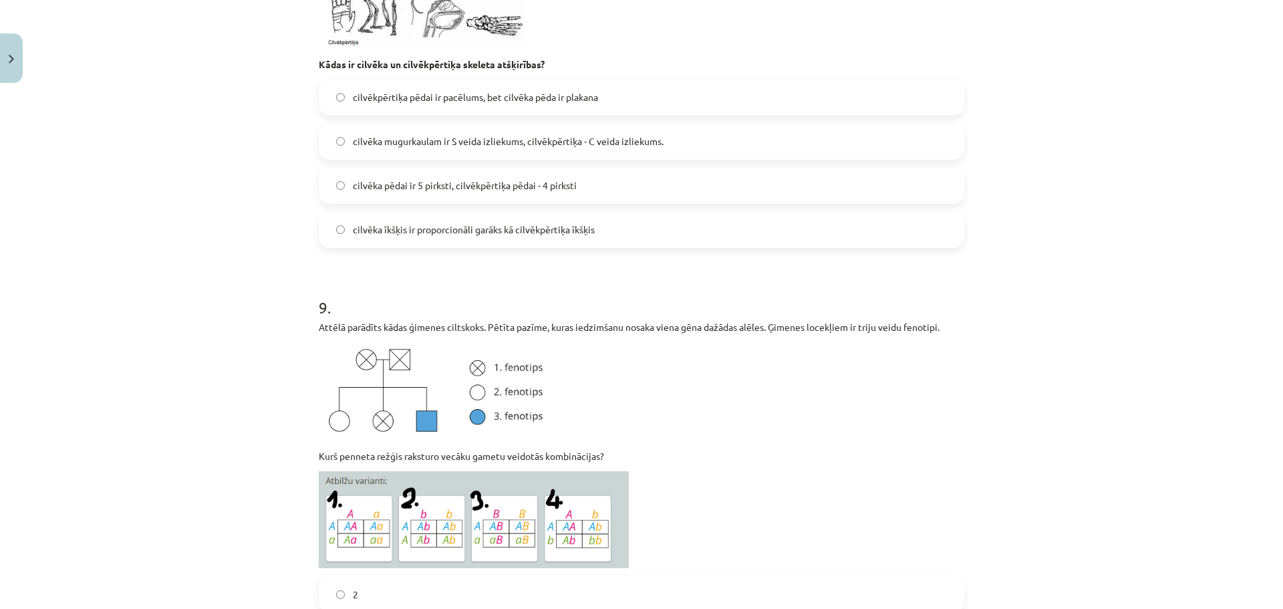
click at [373, 339] on div "Attēlā parādīts kādas ģimenes ciltskoks. Pētīta pazīme, kuras iedzimšanu nosaka…" at bounding box center [641, 444] width 645 height 248
drag, startPoint x: 297, startPoint y: 335, endPoint x: 353, endPoint y: 330, distance: 57.0
click at [406, 339] on div "Mācību tēma: Bioloģijas ii - 12. klases 1. ieskaites mācību materiāls #16 Noslē…" at bounding box center [641, 304] width 1283 height 609
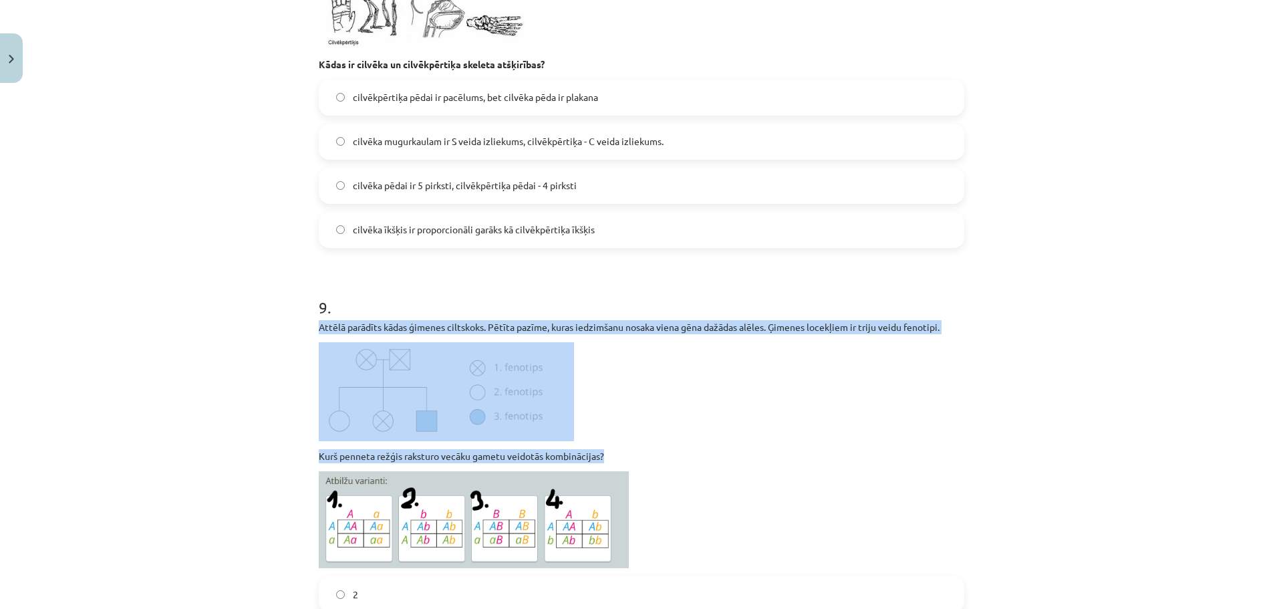
drag, startPoint x: 312, startPoint y: 321, endPoint x: 641, endPoint y: 448, distance: 352.1
click at [792, 407] on p at bounding box center [641, 391] width 645 height 99
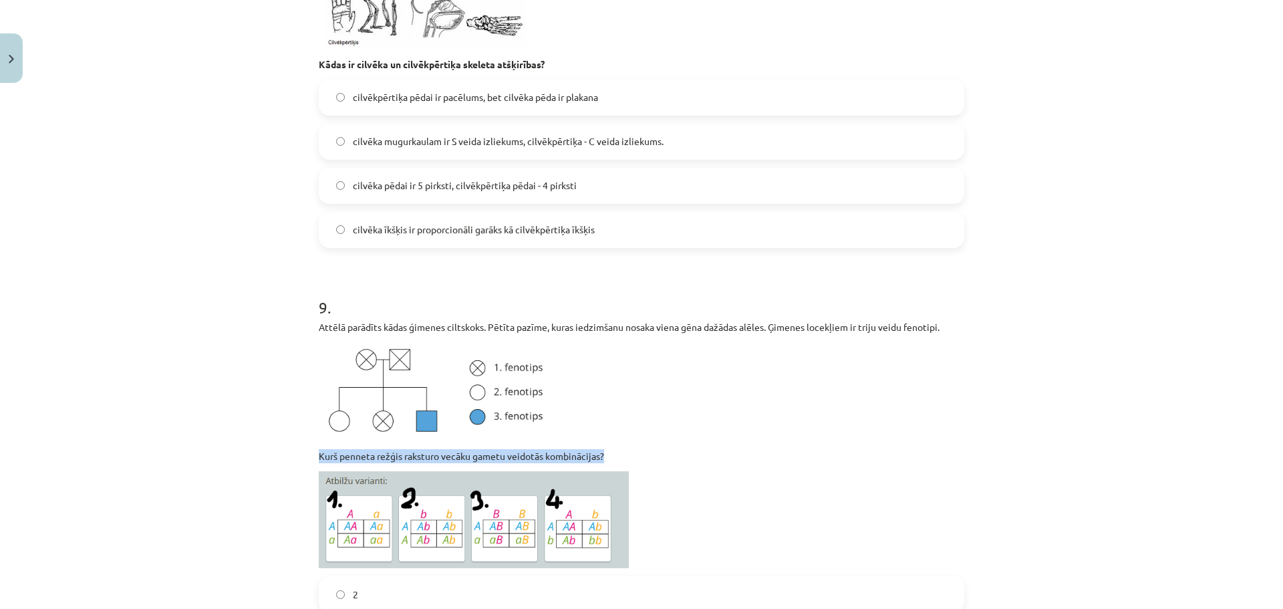
drag, startPoint x: 308, startPoint y: 456, endPoint x: 583, endPoint y: 467, distance: 275.4
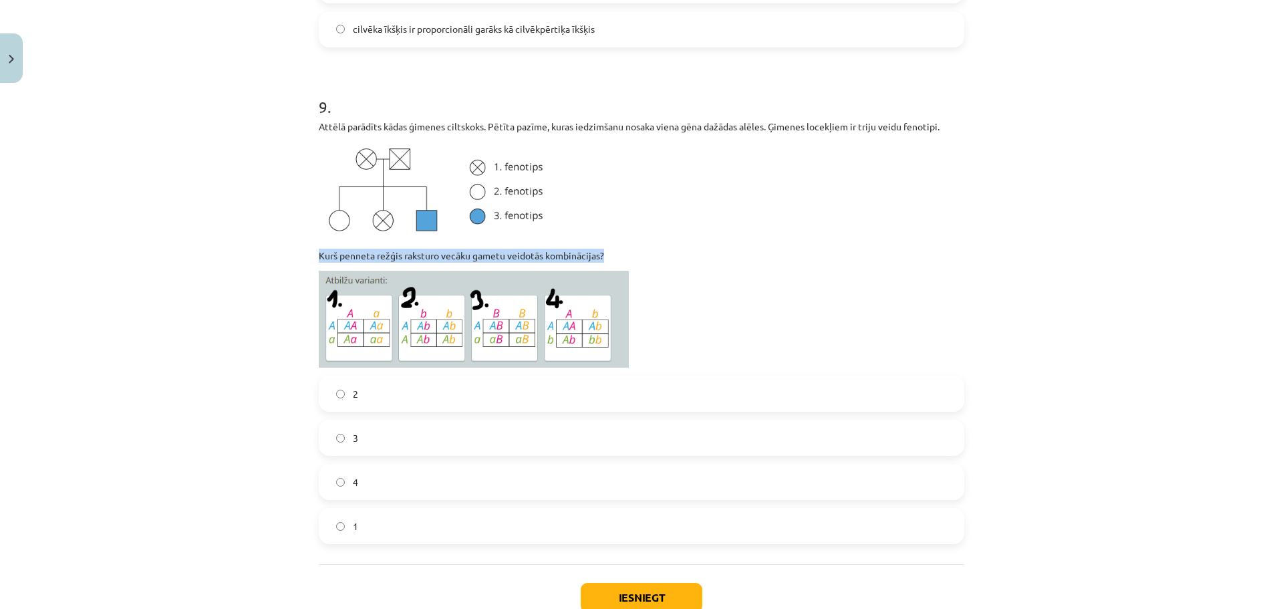
scroll to position [2729, 0]
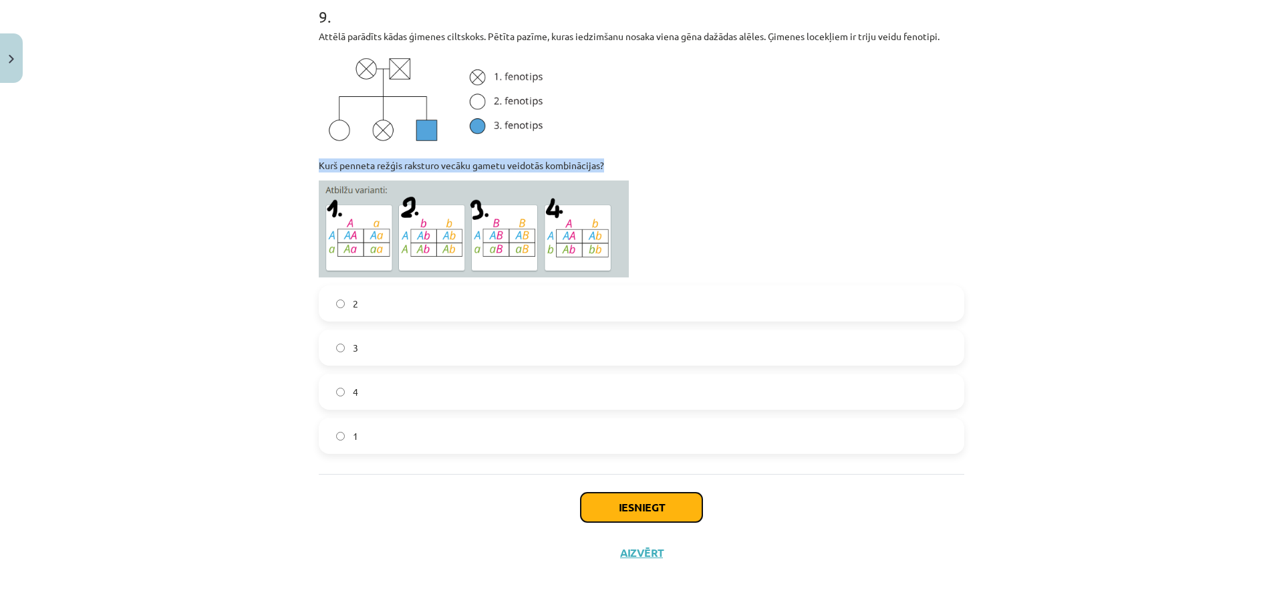
click at [620, 512] on button "Iesniegt" at bounding box center [642, 506] width 122 height 29
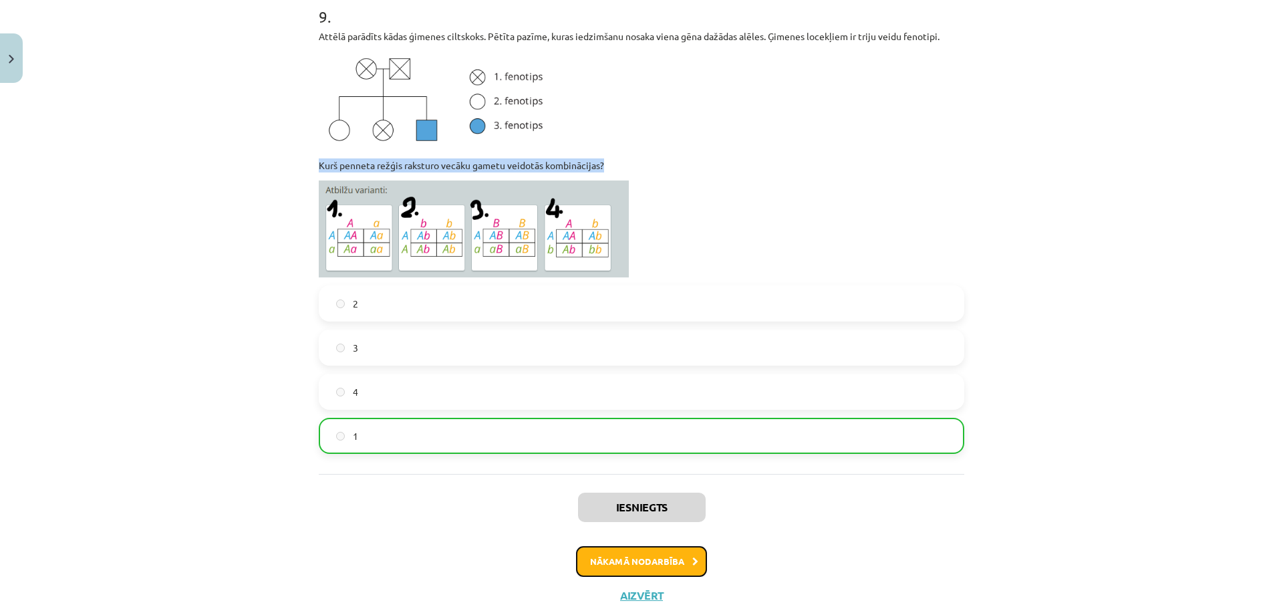
click at [649, 552] on button "Nākamā nodarbība" at bounding box center [641, 561] width 131 height 31
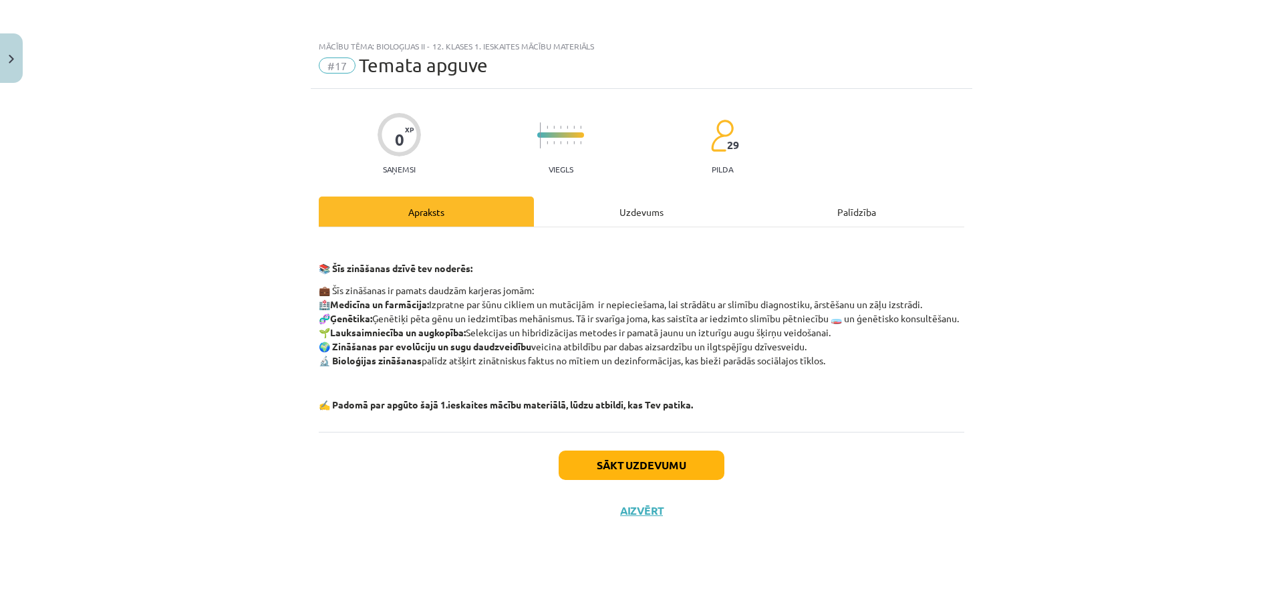
scroll to position [0, 0]
click at [625, 474] on button "Sākt uzdevumu" at bounding box center [641, 464] width 166 height 29
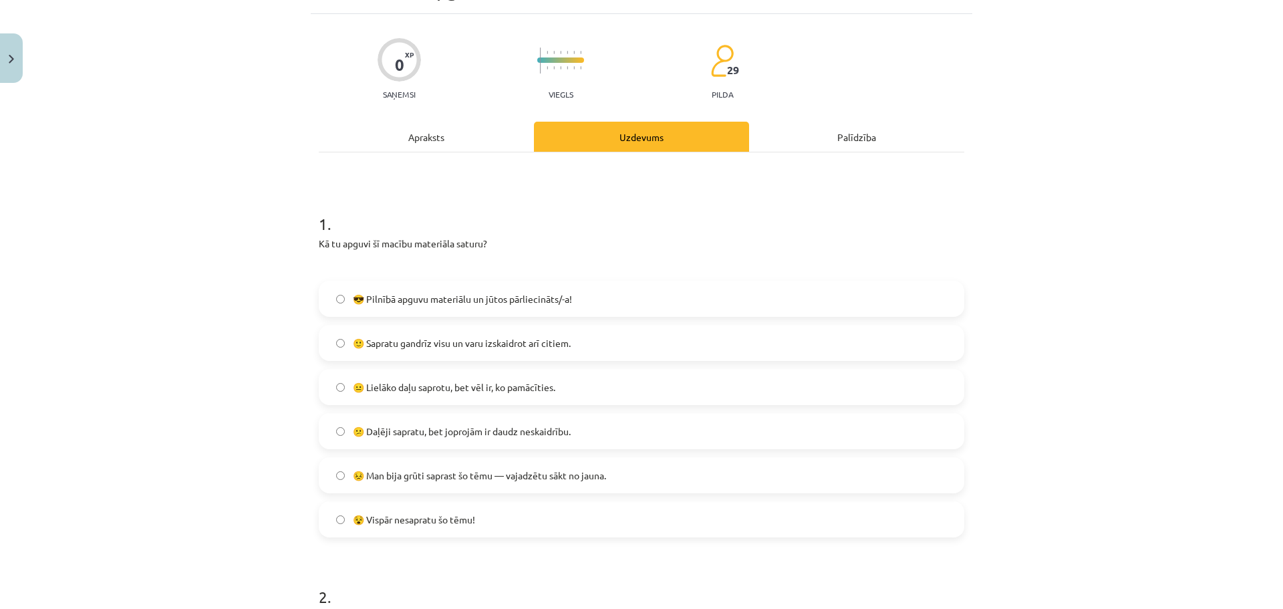
scroll to position [200, 0]
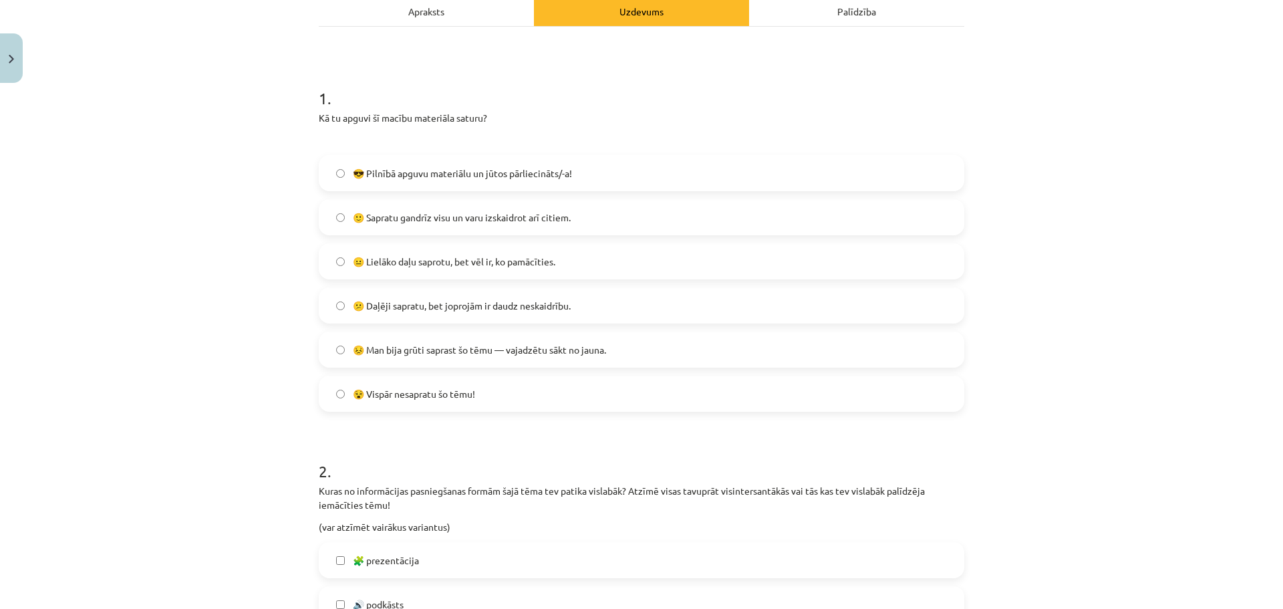
click at [342, 258] on label "😐 Lielāko daļu saprotu, bet vēl ir, ko pamācīties." at bounding box center [641, 260] width 643 height 33
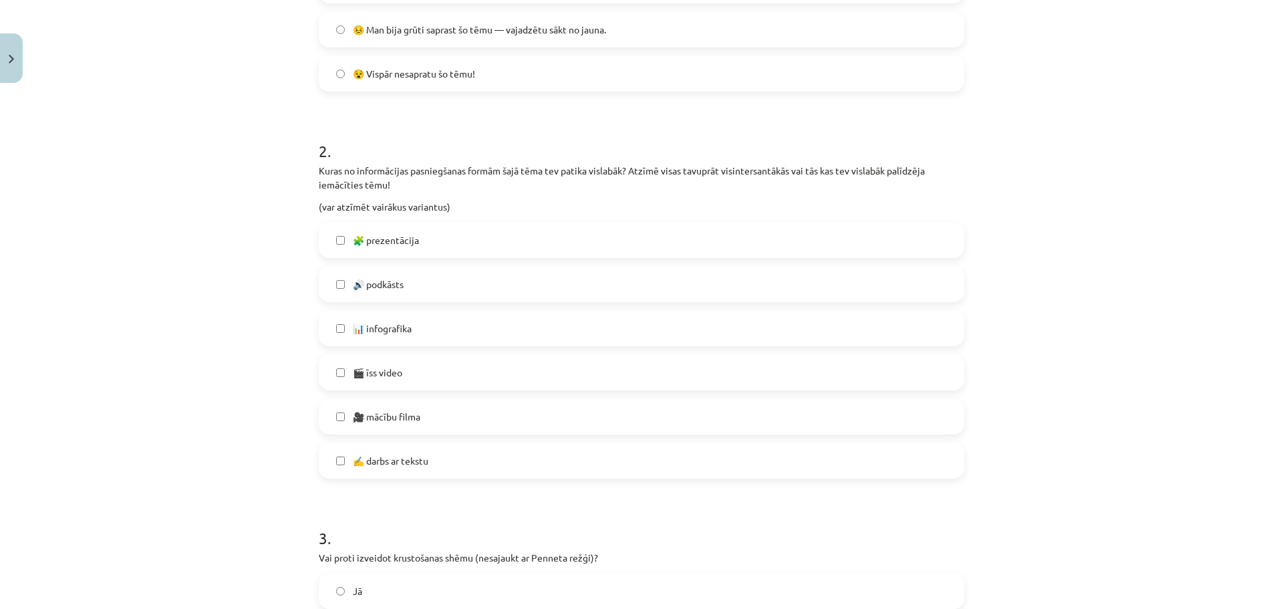
scroll to position [534, 0]
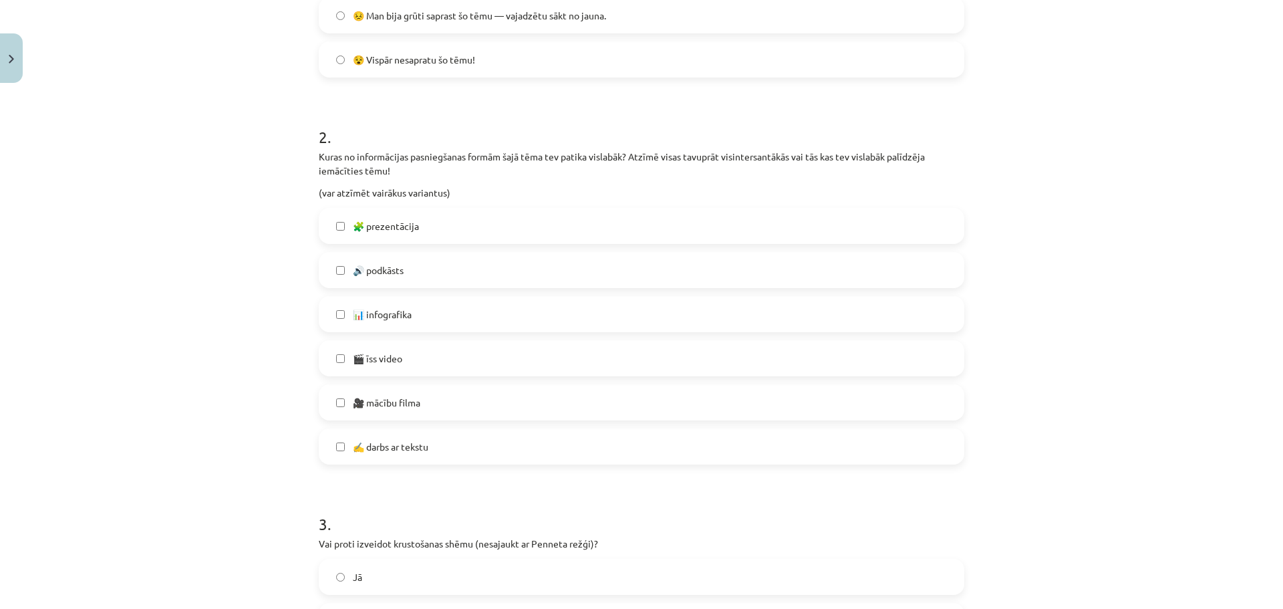
click at [335, 438] on label "✍️ darbs ar tekstu" at bounding box center [641, 446] width 643 height 33
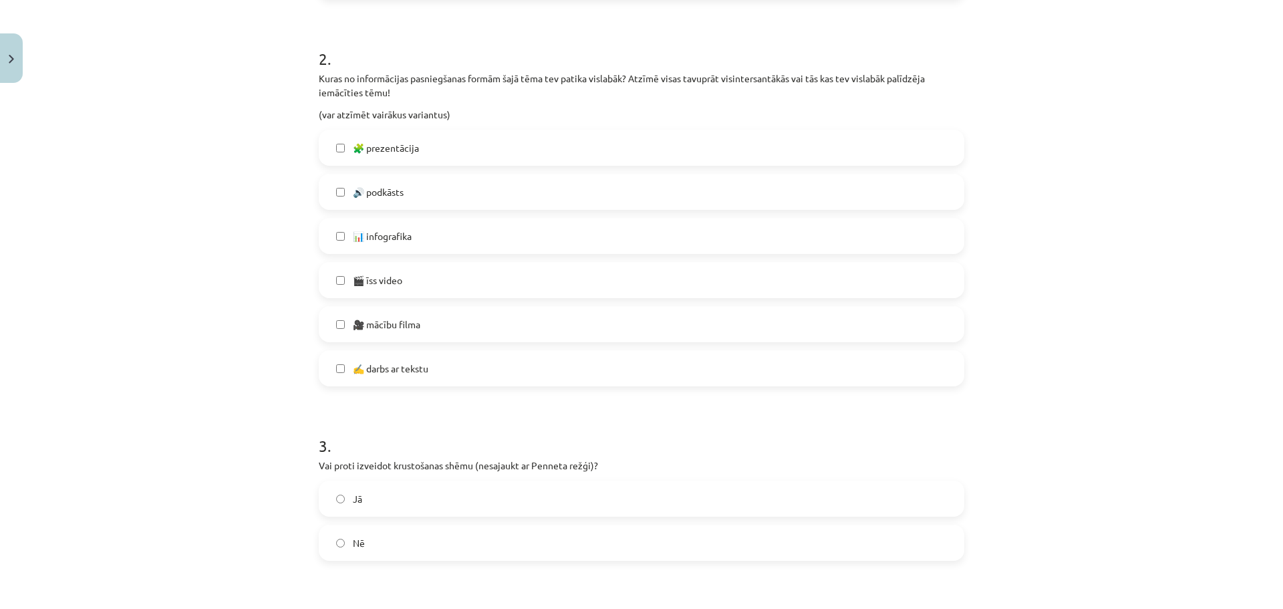
scroll to position [735, 0]
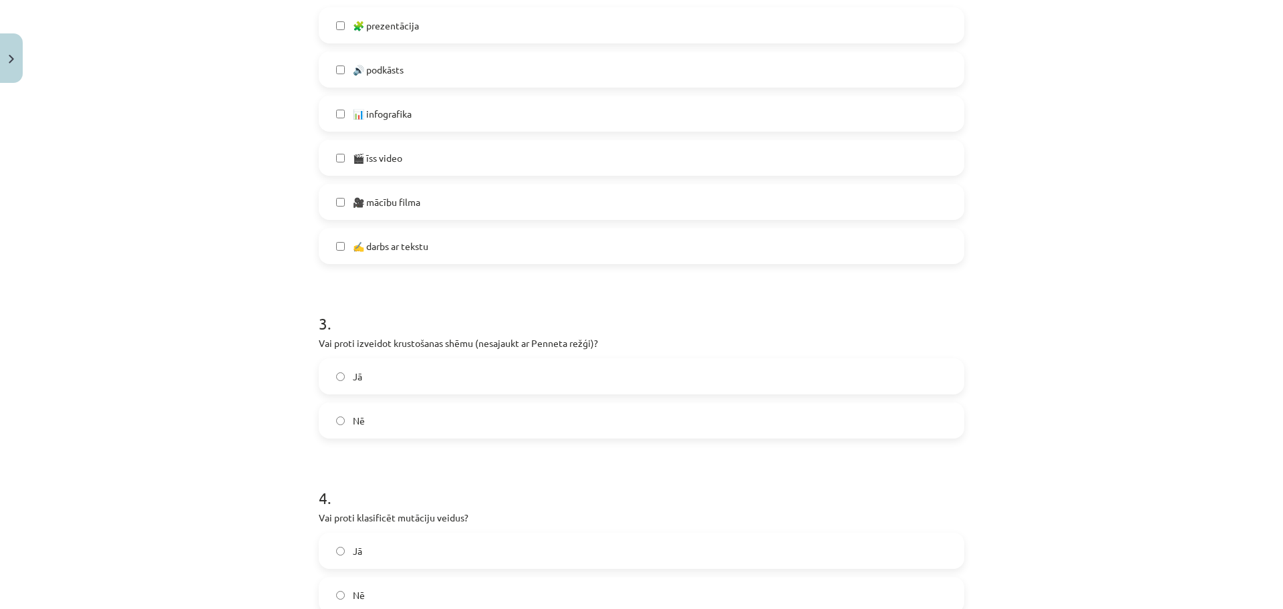
click at [335, 381] on label "Jā" at bounding box center [641, 375] width 643 height 33
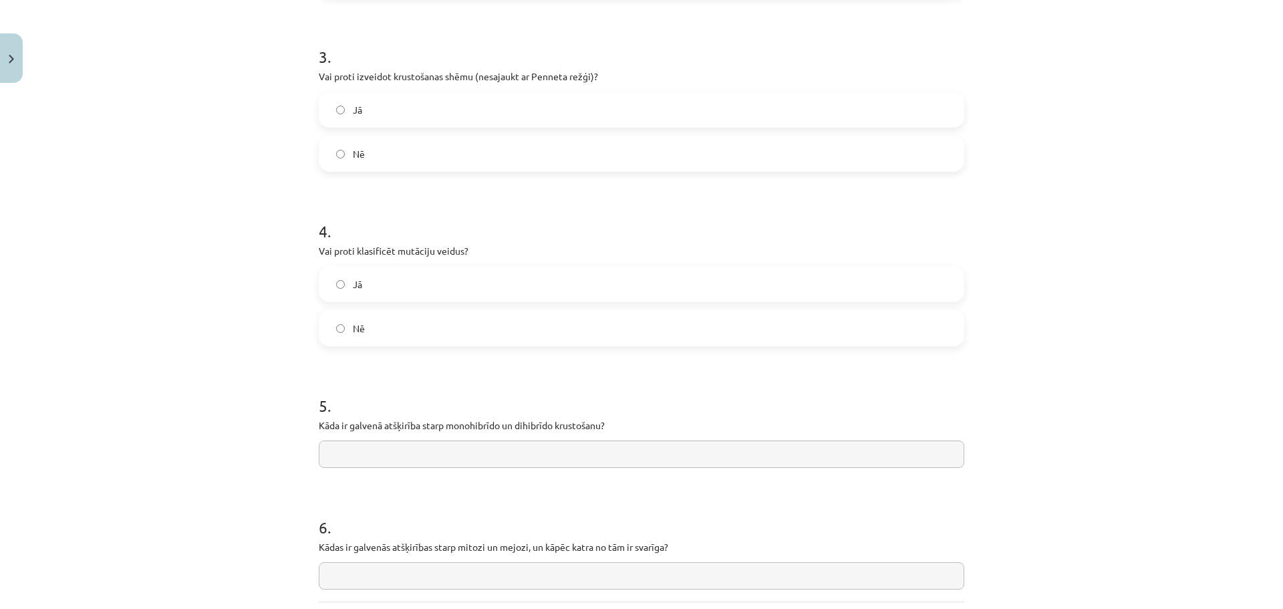
scroll to position [1002, 0]
click at [335, 289] on label "Jā" at bounding box center [641, 283] width 643 height 33
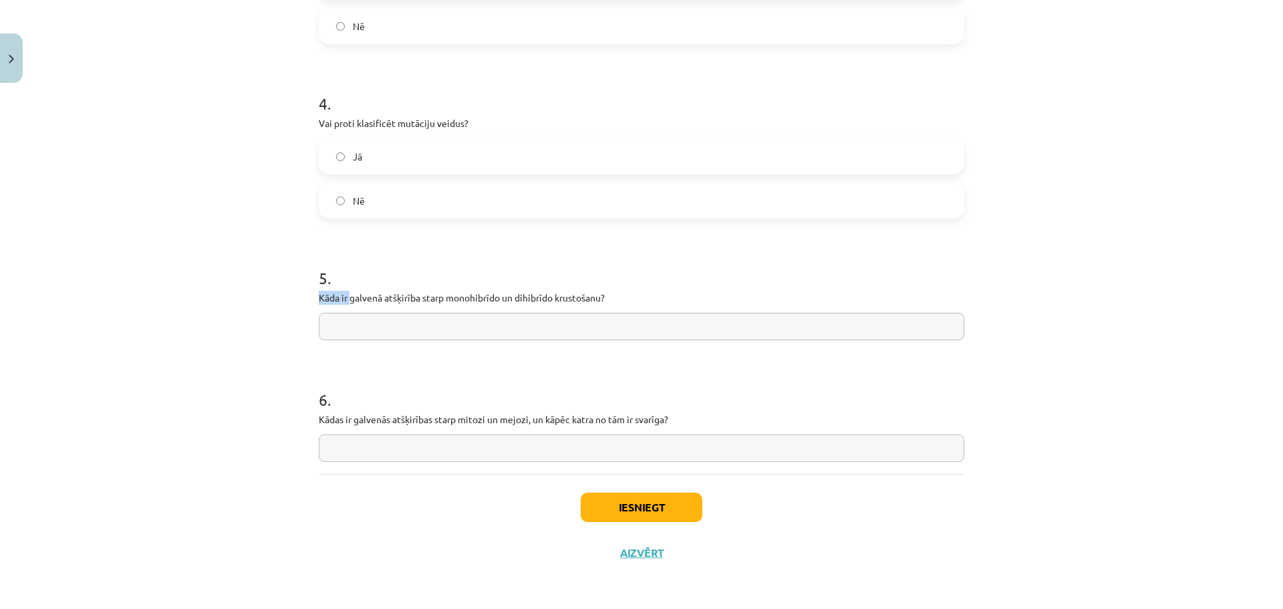
drag, startPoint x: 312, startPoint y: 295, endPoint x: 411, endPoint y: 297, distance: 99.6
drag, startPoint x: 411, startPoint y: 297, endPoint x: 492, endPoint y: 301, distance: 80.9
click at [433, 300] on p "Kāda ir galvenā atšķirība starp monohibrīdo un dihibrīdo krustošanu?" at bounding box center [641, 298] width 645 height 14
drag, startPoint x: 307, startPoint y: 297, endPoint x: 633, endPoint y: 297, distance: 326.0
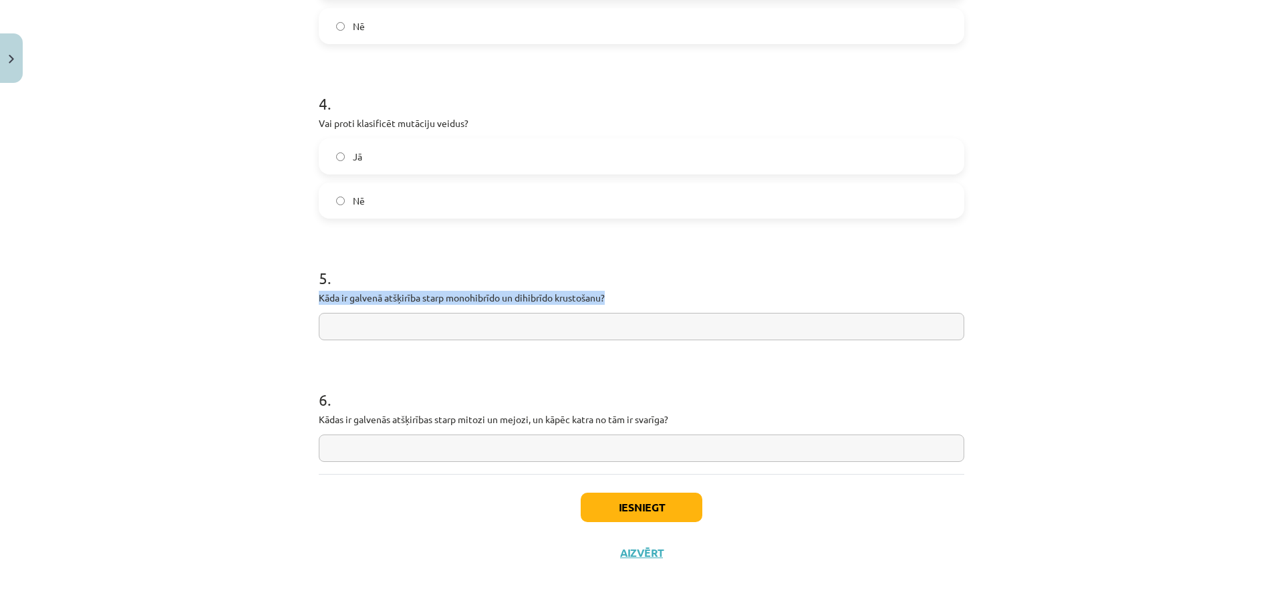
click at [359, 327] on input "text" at bounding box center [641, 326] width 645 height 27
paste input "**********"
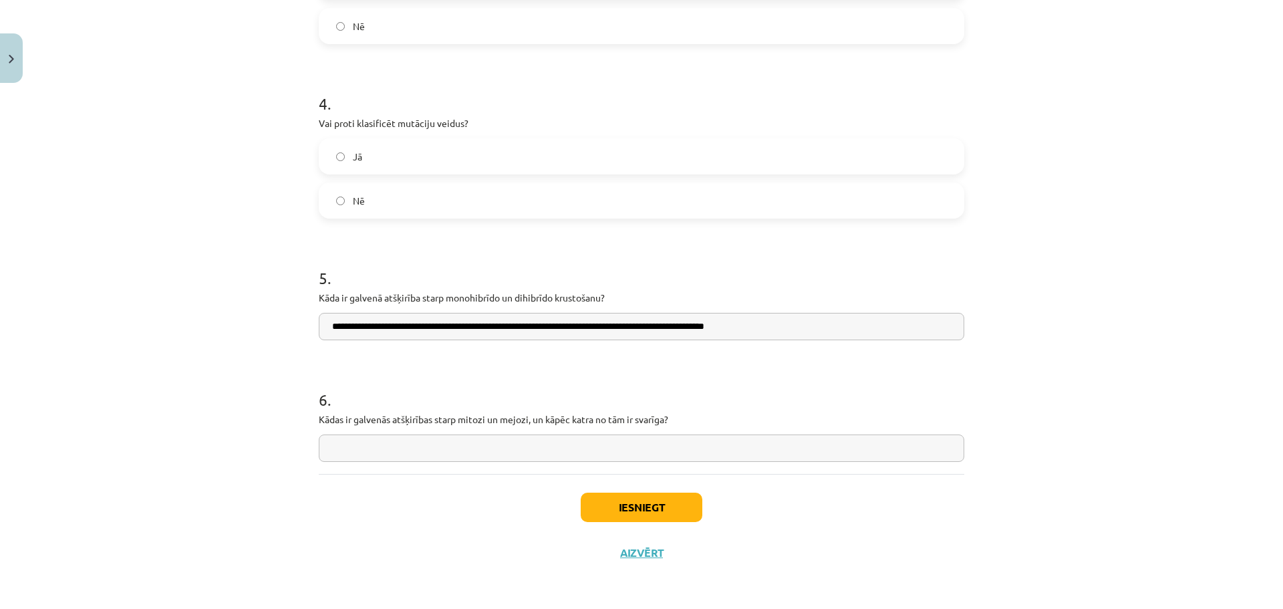
type input "**********"
drag, startPoint x: 313, startPoint y: 416, endPoint x: 717, endPoint y: 412, distance: 404.2
click at [342, 442] on input "text" at bounding box center [641, 447] width 645 height 27
paste input "**********"
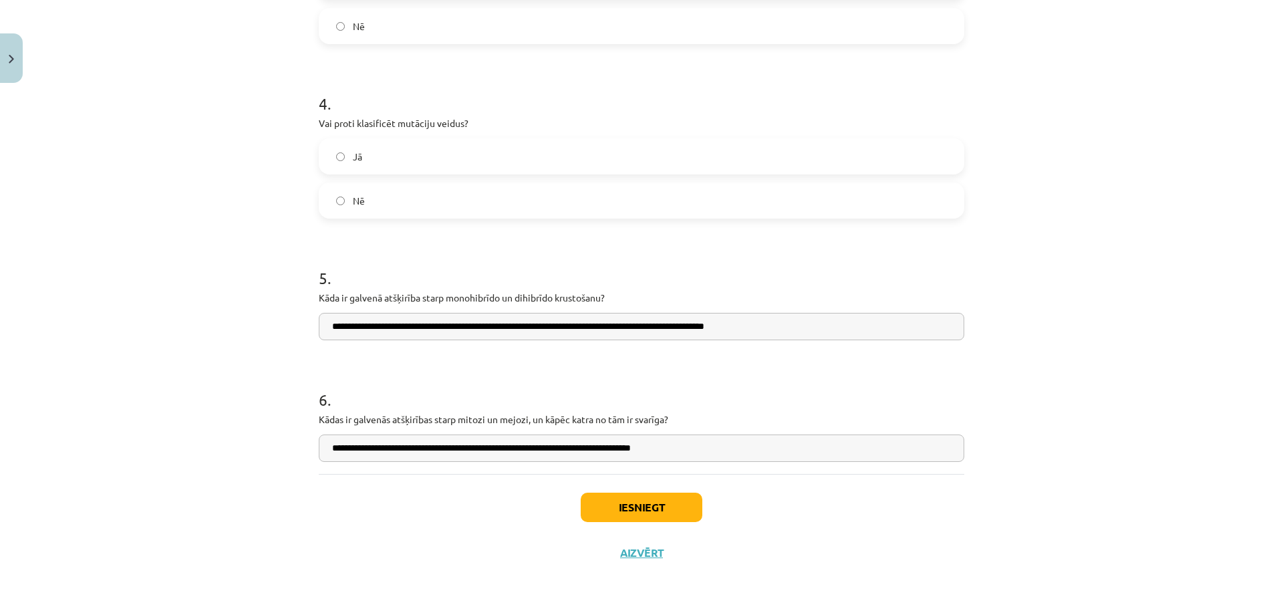
type input "**********"
click at [635, 508] on button "Iesniegt" at bounding box center [642, 506] width 122 height 29
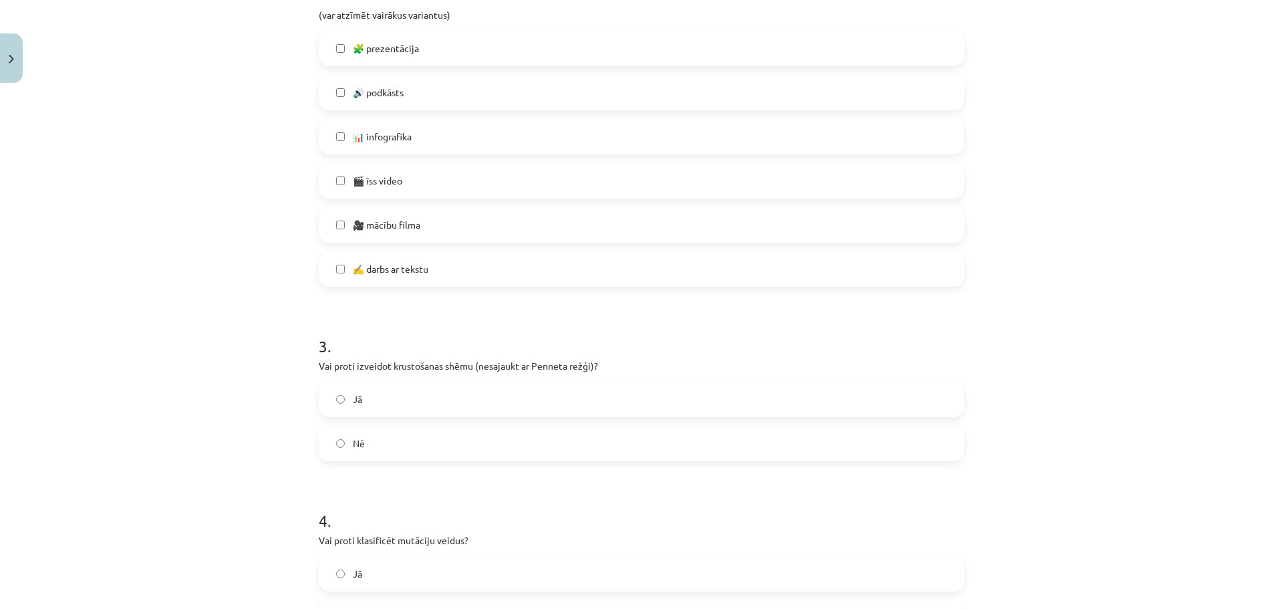
scroll to position [595, 0]
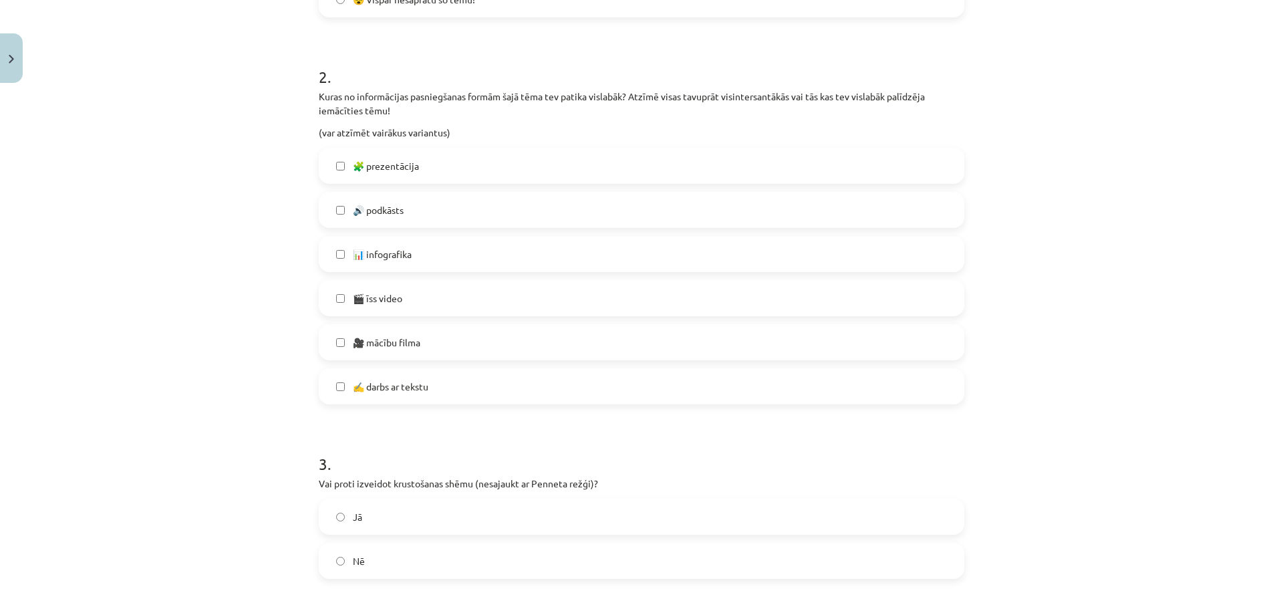
click at [331, 160] on label "🧩 prezentācija" at bounding box center [641, 165] width 643 height 33
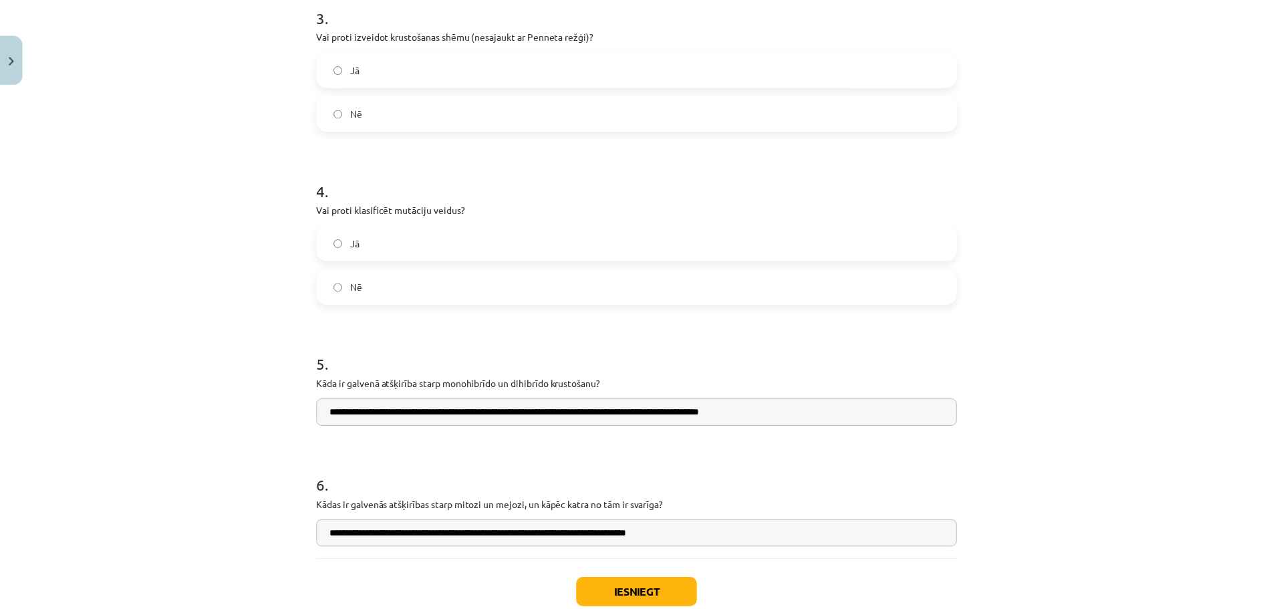
scroll to position [1129, 0]
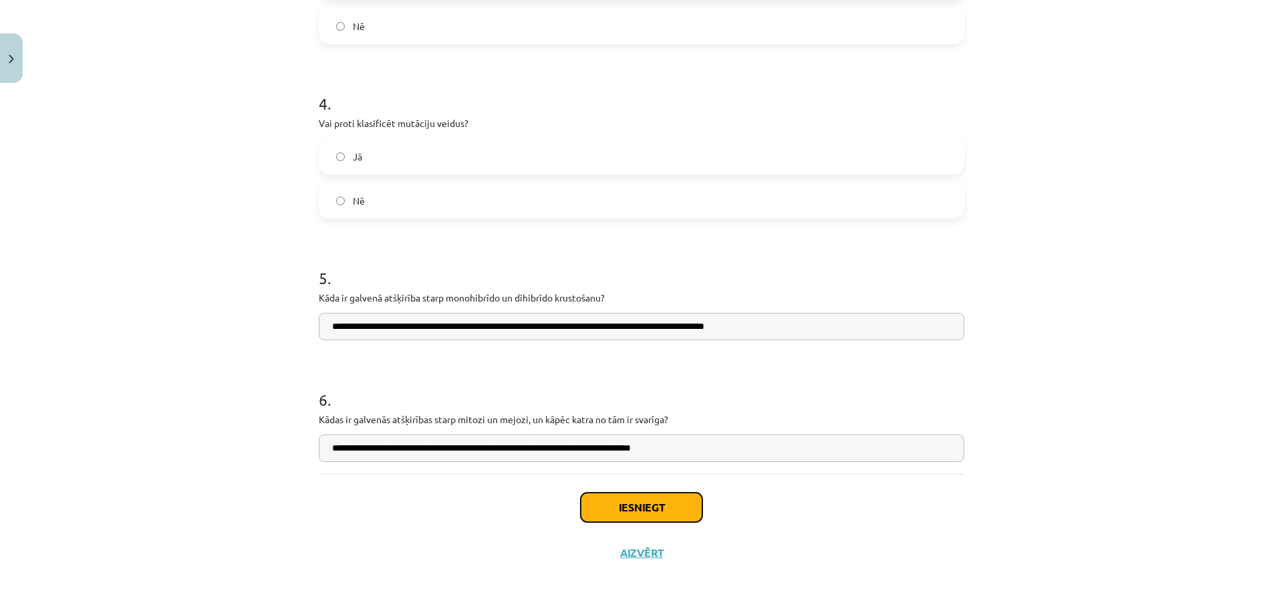
click at [625, 506] on button "Iesniegt" at bounding box center [642, 506] width 122 height 29
click at [637, 505] on button "Iesniegt" at bounding box center [642, 506] width 122 height 29
click at [645, 504] on button "Iesniegt" at bounding box center [642, 506] width 122 height 29
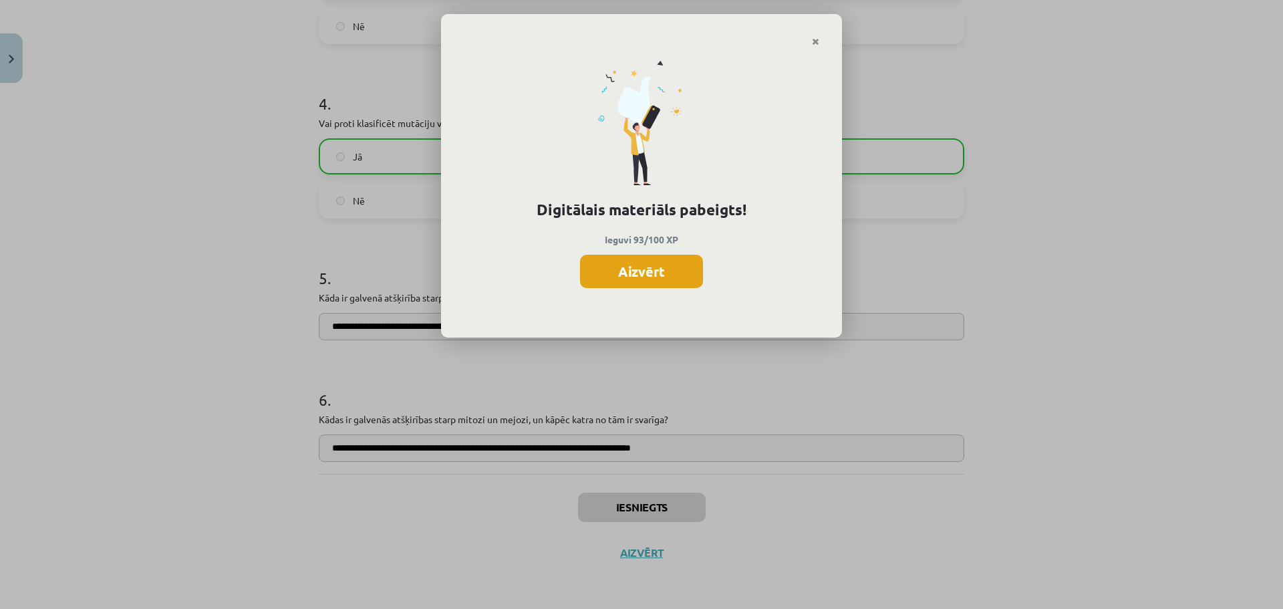
click at [649, 272] on button "Aizvērt" at bounding box center [641, 271] width 123 height 33
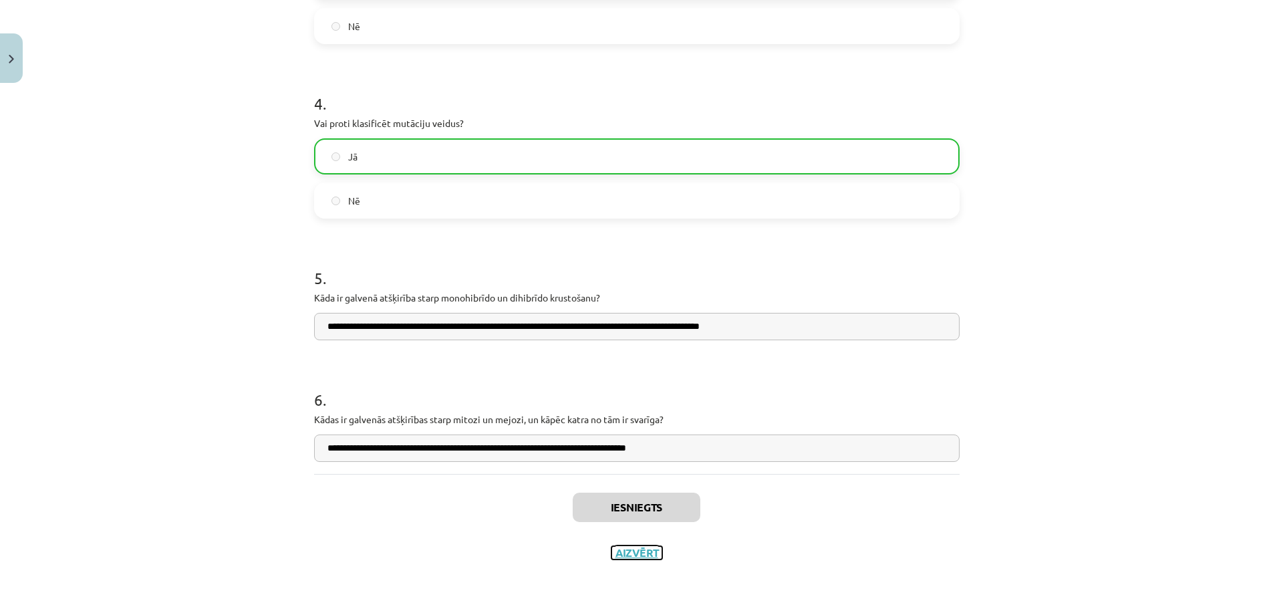
click at [637, 553] on button "Aizvērt" at bounding box center [636, 552] width 51 height 13
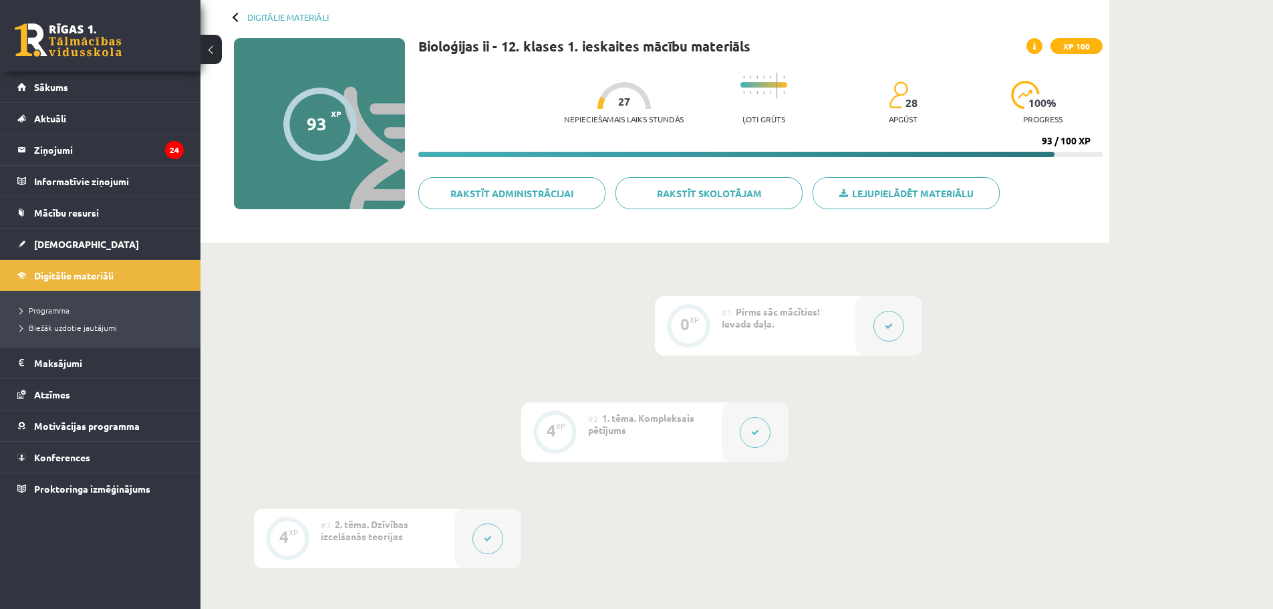
scroll to position [0, 0]
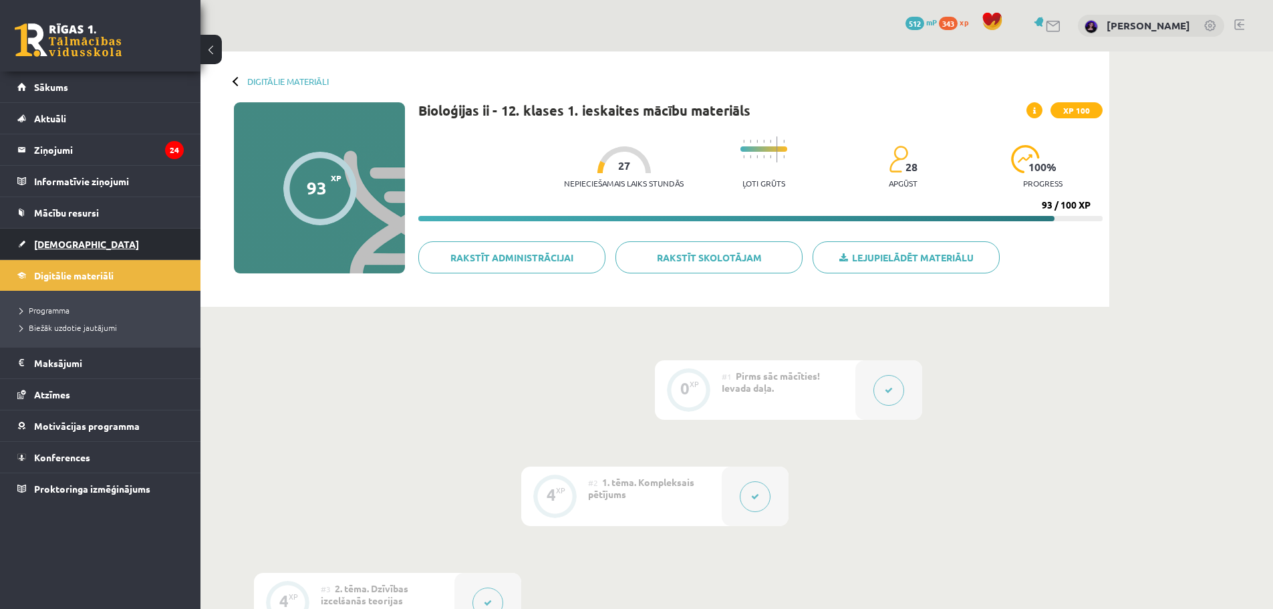
click at [71, 247] on span "[DEMOGRAPHIC_DATA]" at bounding box center [86, 244] width 105 height 12
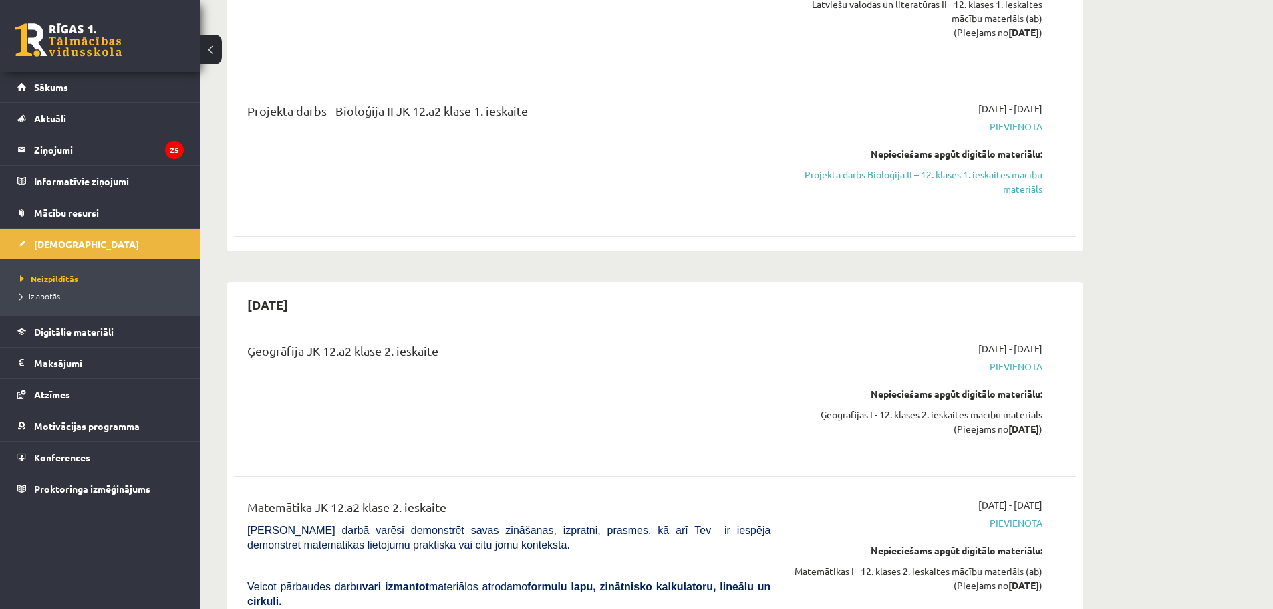
scroll to position [1202, 0]
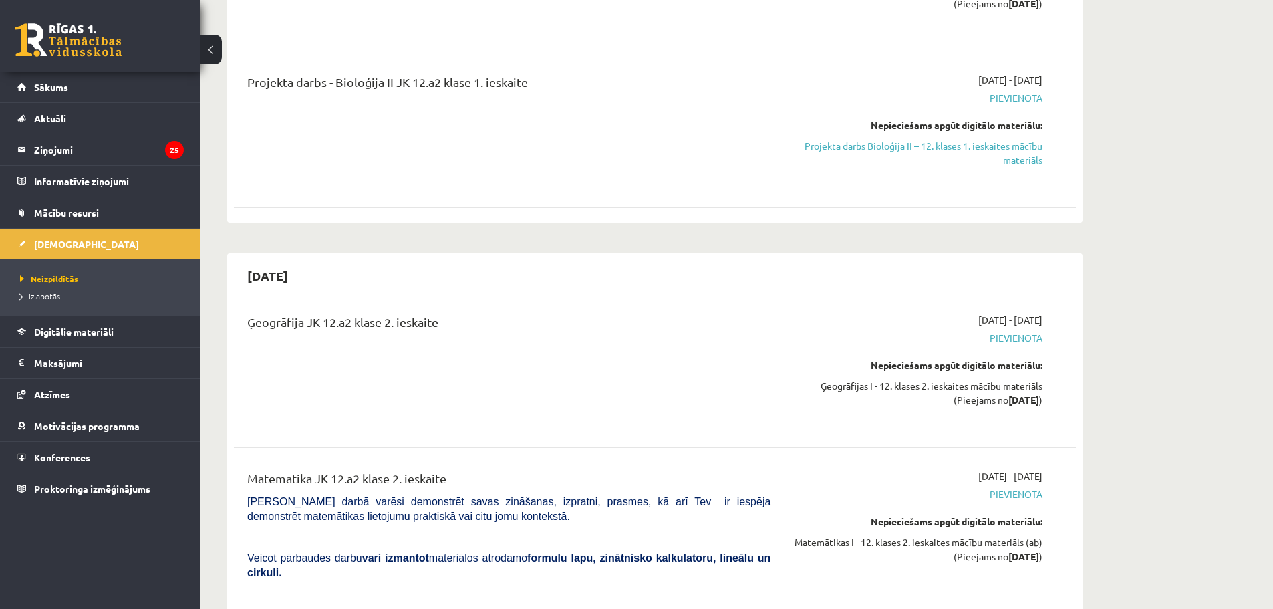
drag, startPoint x: 965, startPoint y: 148, endPoint x: 700, endPoint y: 45, distance: 283.8
click at [965, 148] on link "Projekta darbs Bioloģija II – 12. klases 1. ieskaites mācību materiāls" at bounding box center [916, 153] width 252 height 28
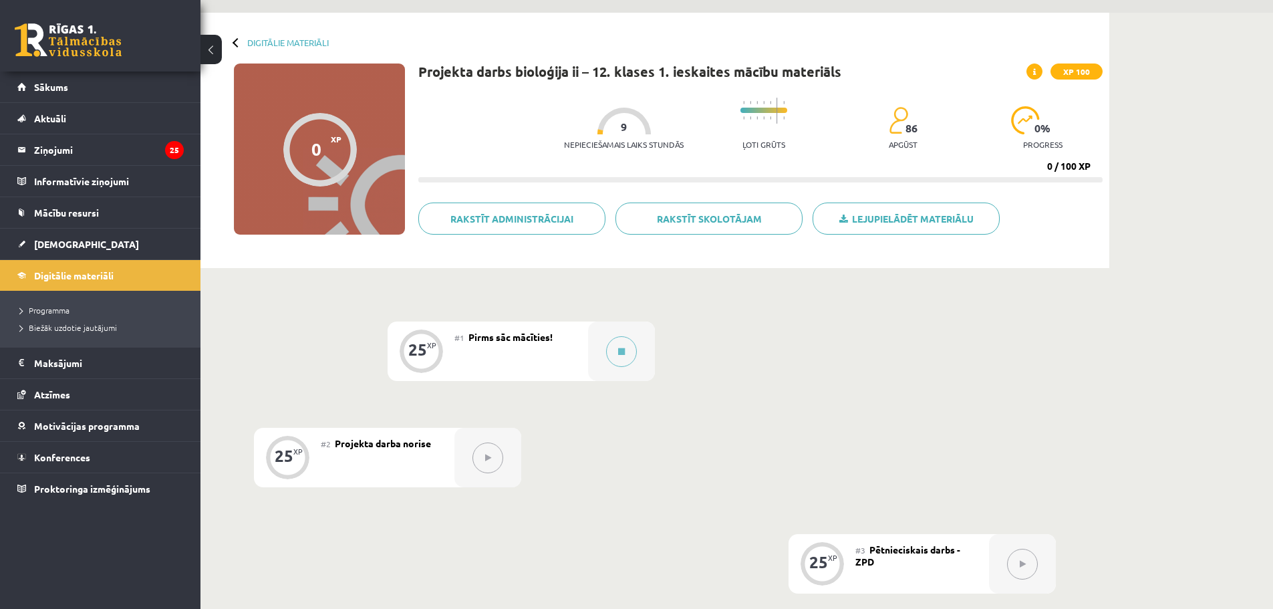
scroll to position [29, 0]
